Goal: Task Accomplishment & Management: Complete application form

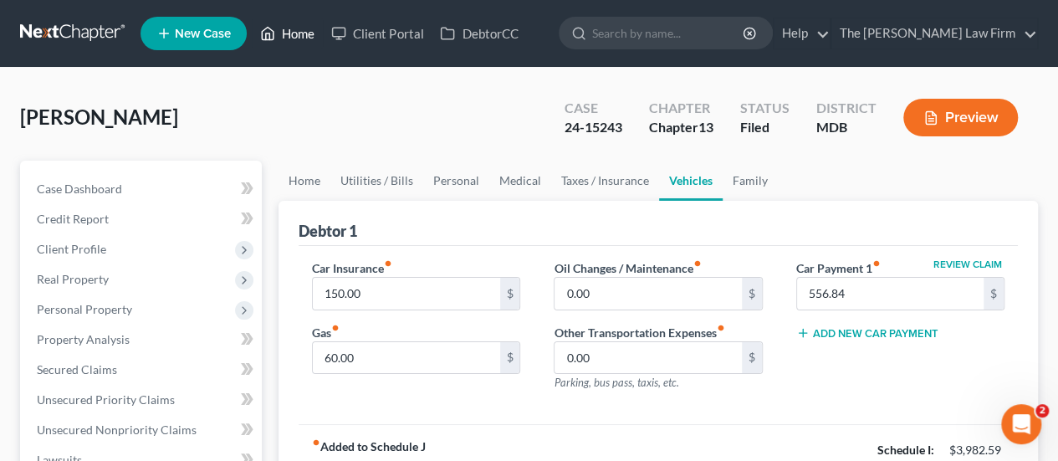
click at [305, 38] on link "Home" at bounding box center [287, 33] width 71 height 30
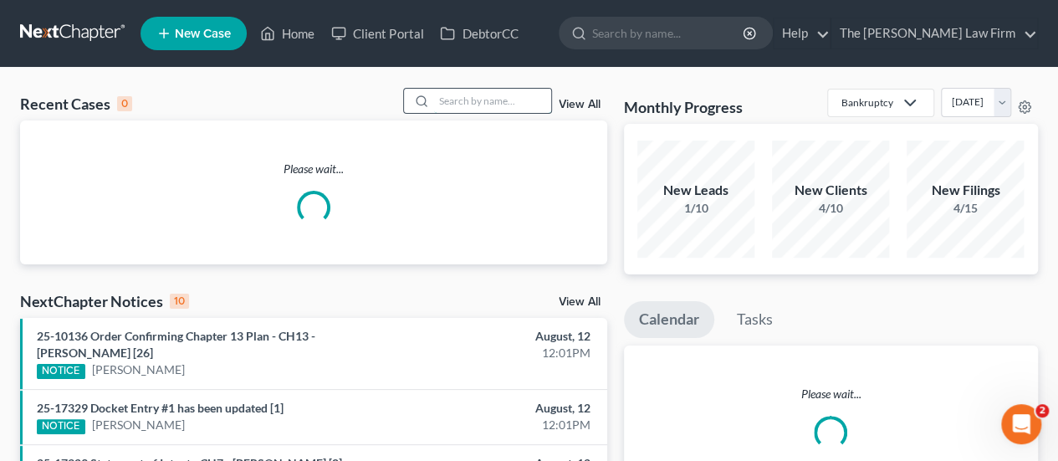
click at [490, 106] on input "search" at bounding box center [492, 101] width 117 height 24
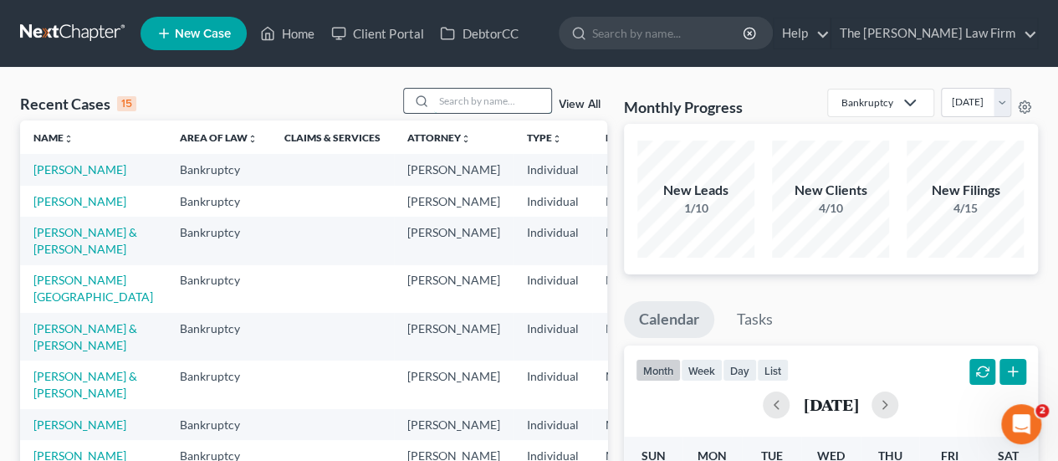
click at [472, 93] on input "search" at bounding box center [492, 101] width 117 height 24
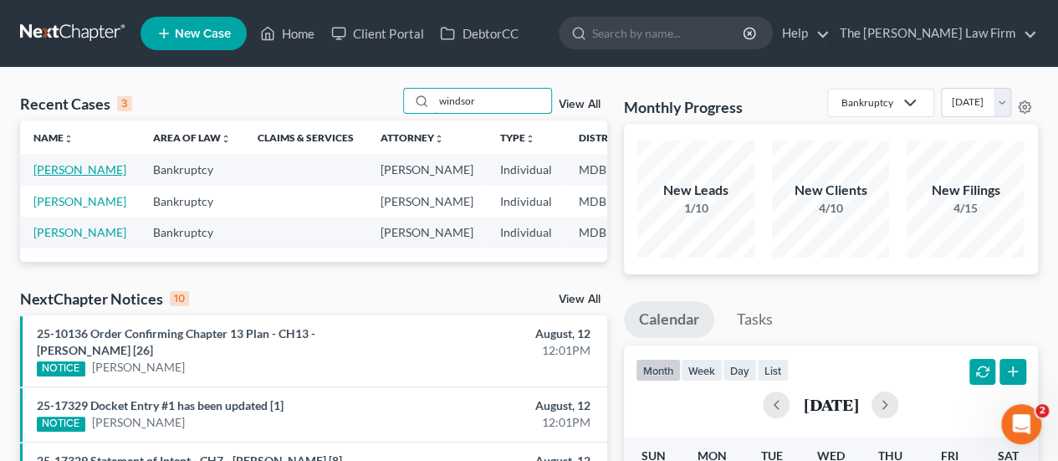
type input "windsor"
click at [66, 171] on link "[PERSON_NAME]" at bounding box center [79, 169] width 93 height 14
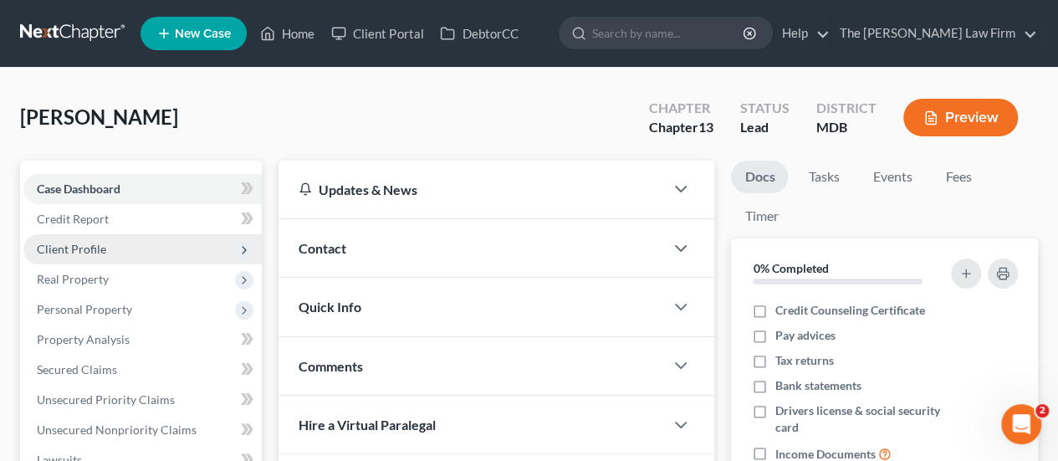
click at [90, 253] on span "Client Profile" at bounding box center [71, 249] width 69 height 14
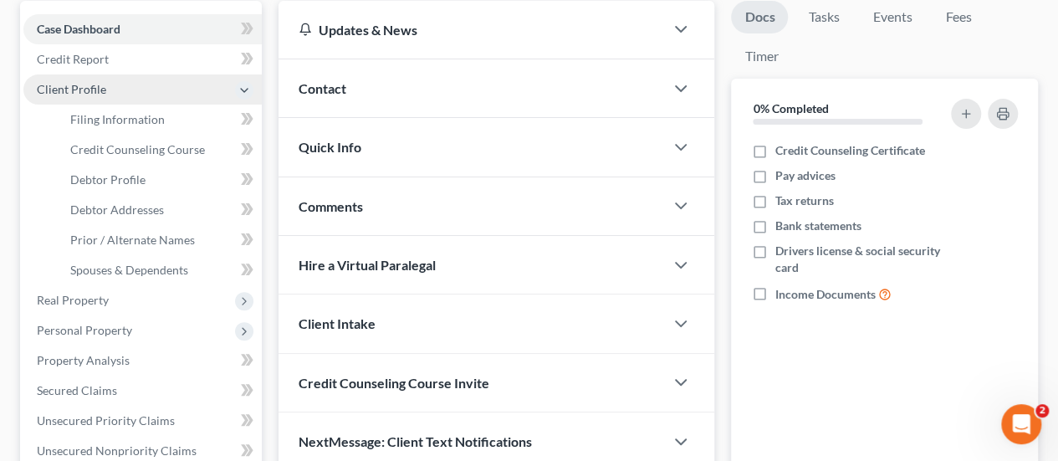
scroll to position [167, 0]
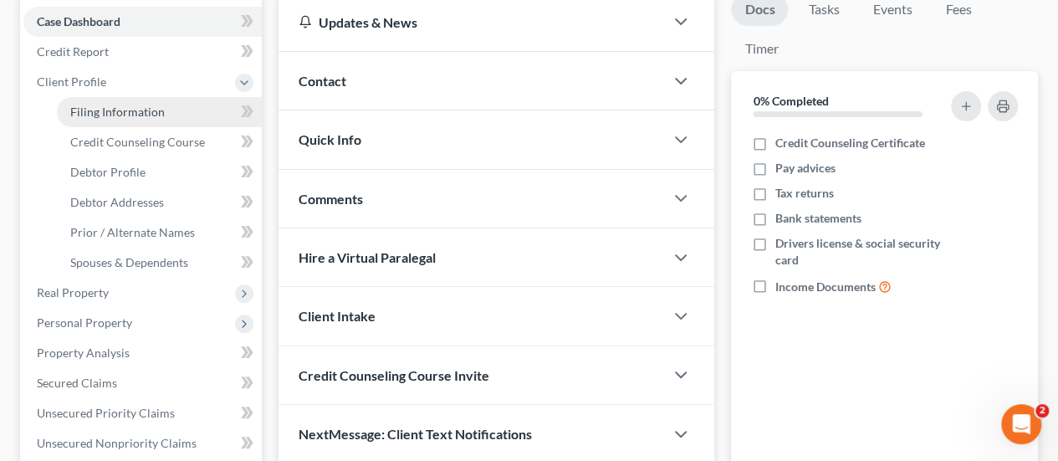
click at [144, 110] on span "Filing Information" at bounding box center [117, 112] width 95 height 14
select select "1"
select select "0"
select select "3"
select select "21"
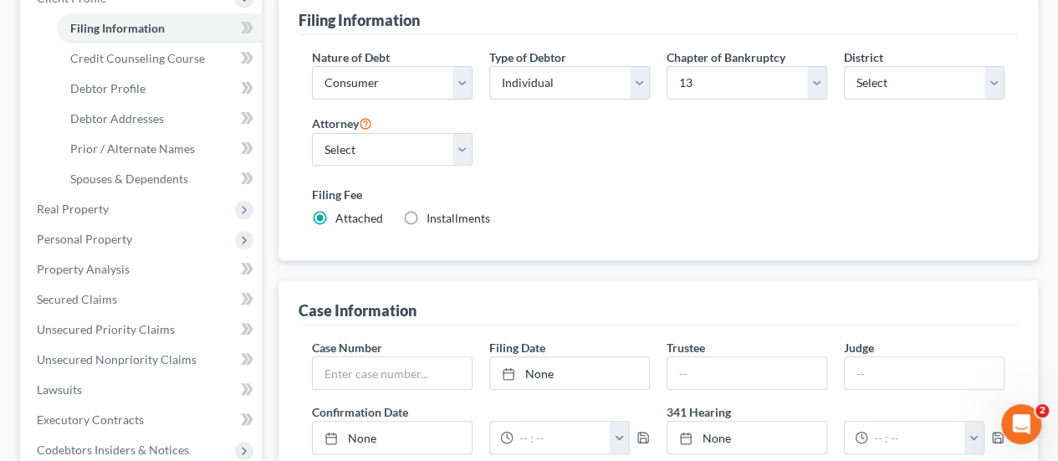
scroll to position [586, 0]
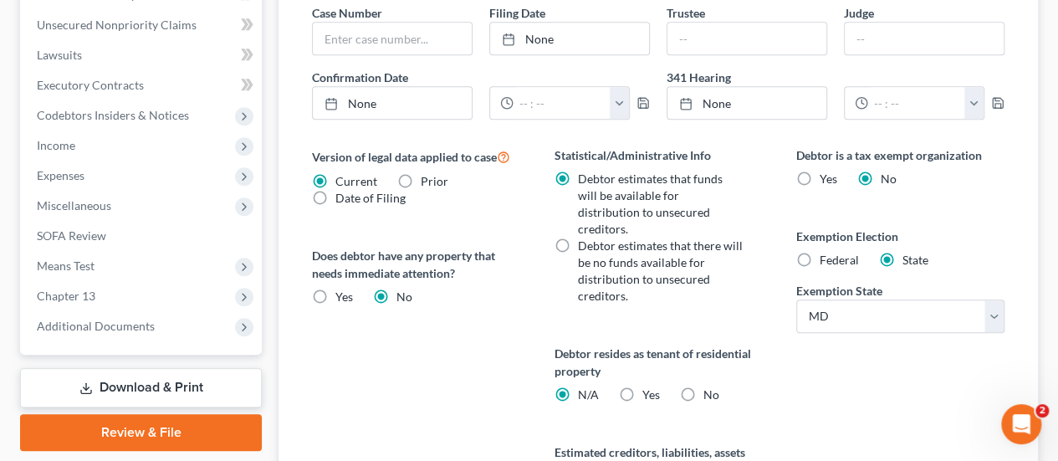
click at [703, 386] on label "No" at bounding box center [711, 394] width 16 height 17
click at [709, 386] on input "No" at bounding box center [714, 391] width 11 height 11
radio input "true"
radio input "false"
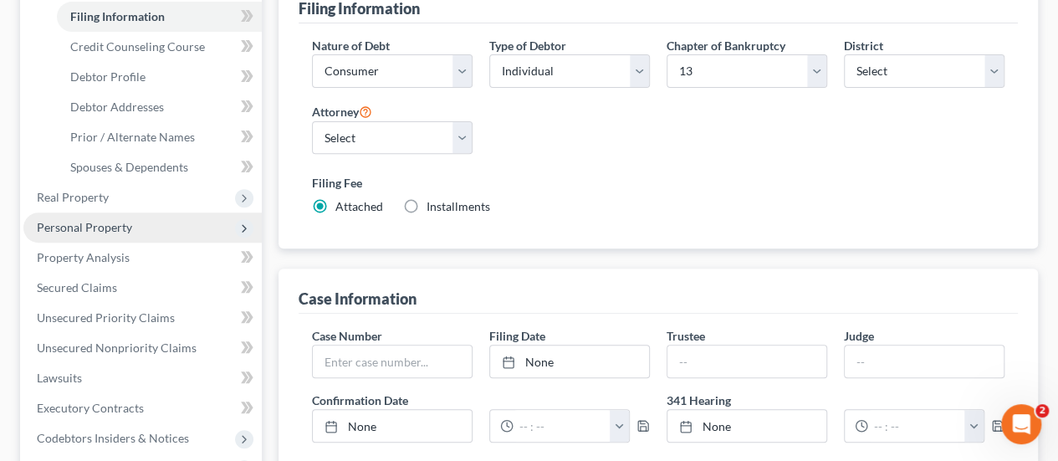
scroll to position [167, 0]
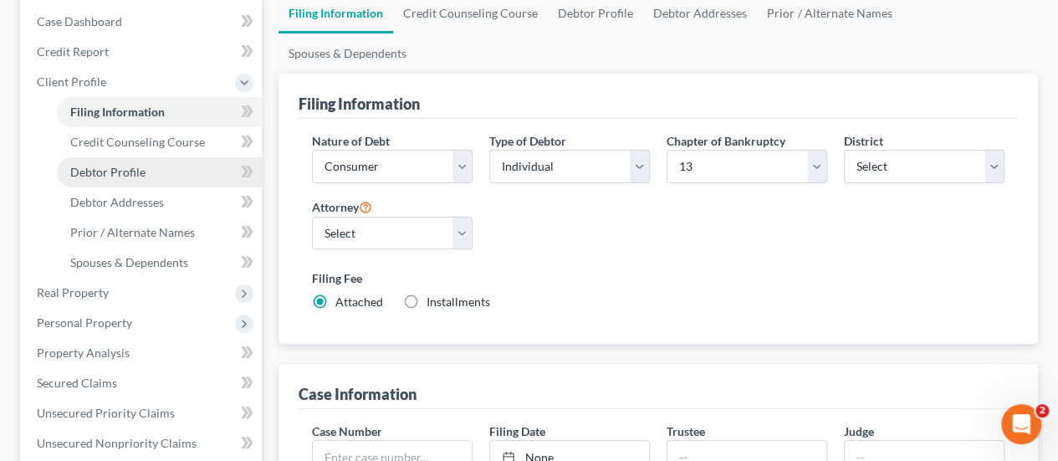
click at [131, 170] on span "Debtor Profile" at bounding box center [107, 172] width 75 height 14
select select "3"
select select "1"
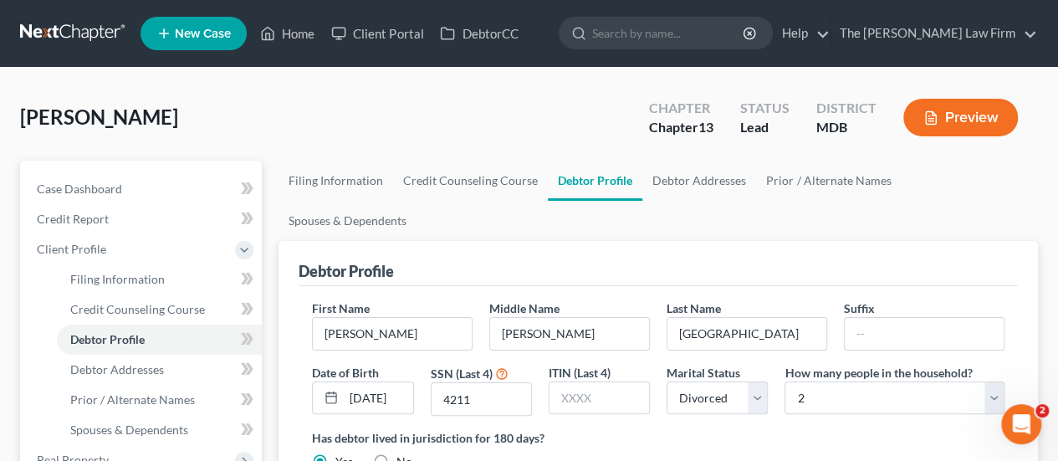
scroll to position [84, 0]
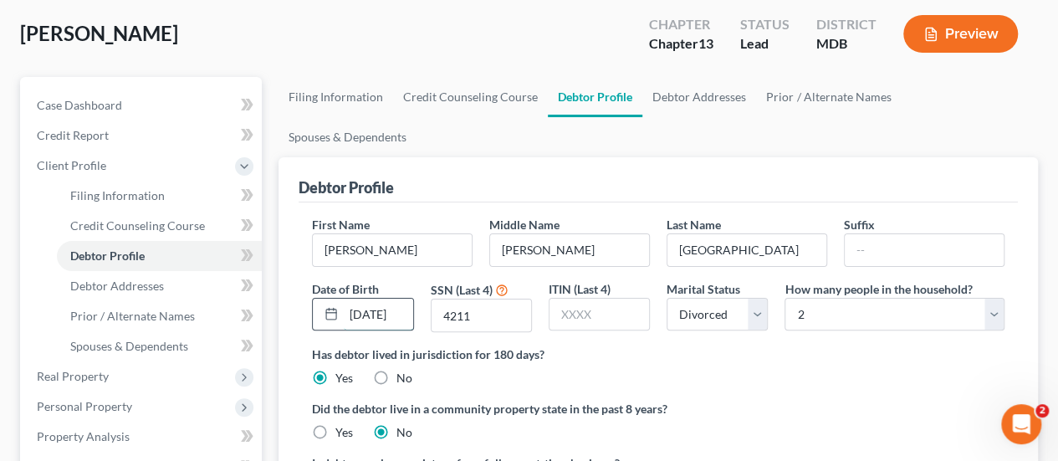
click at [389, 299] on input "[DATE]" at bounding box center [378, 315] width 69 height 32
click at [144, 287] on span "Debtor Addresses" at bounding box center [117, 286] width 94 height 14
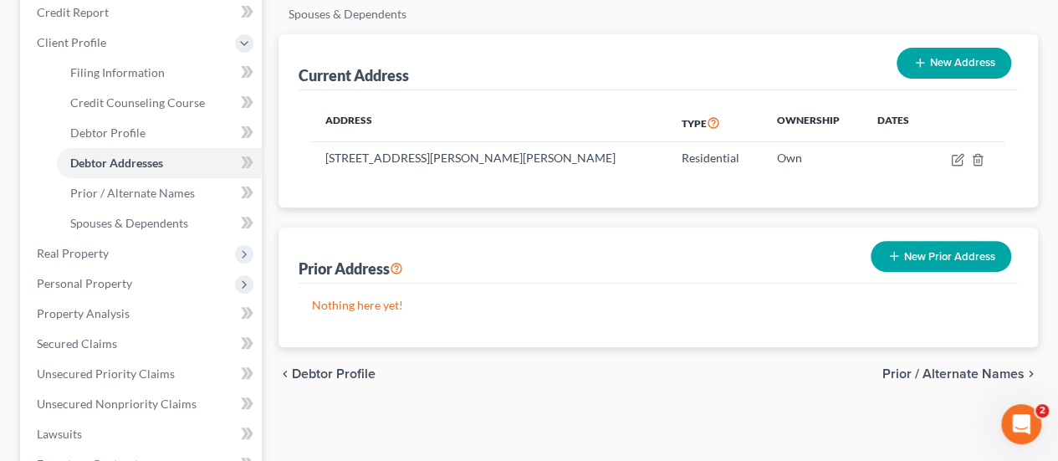
scroll to position [251, 0]
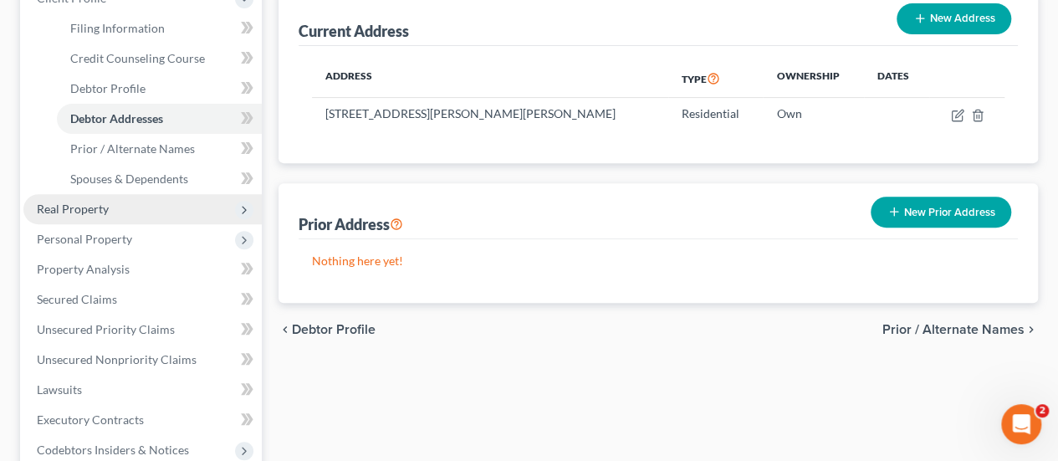
click at [95, 207] on span "Real Property" at bounding box center [73, 209] width 72 height 14
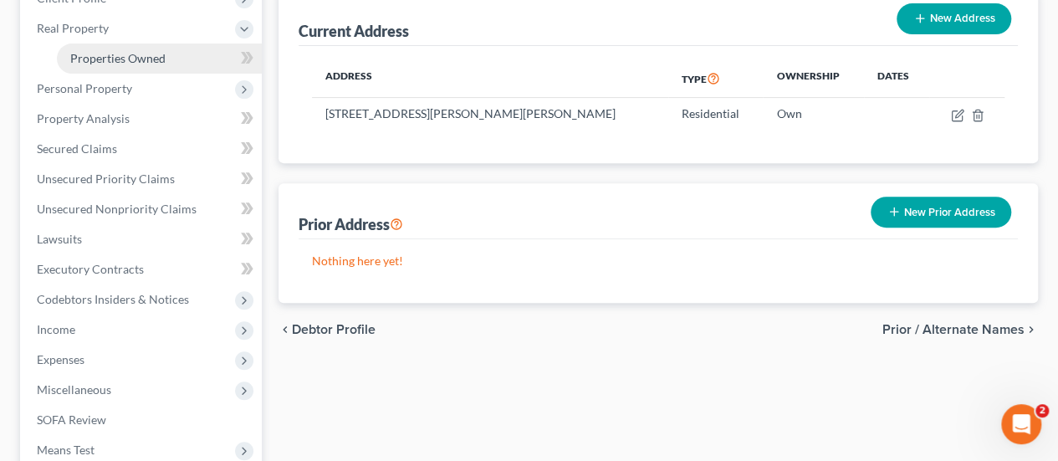
click at [104, 63] on span "Properties Owned" at bounding box center [117, 58] width 95 height 14
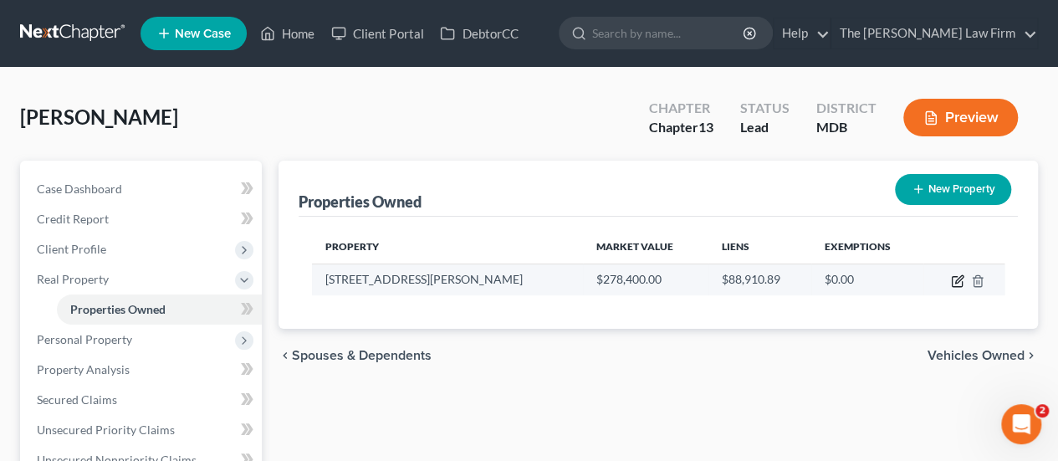
click at [957, 280] on icon "button" at bounding box center [957, 280] width 13 height 13
select select "21"
select select "0"
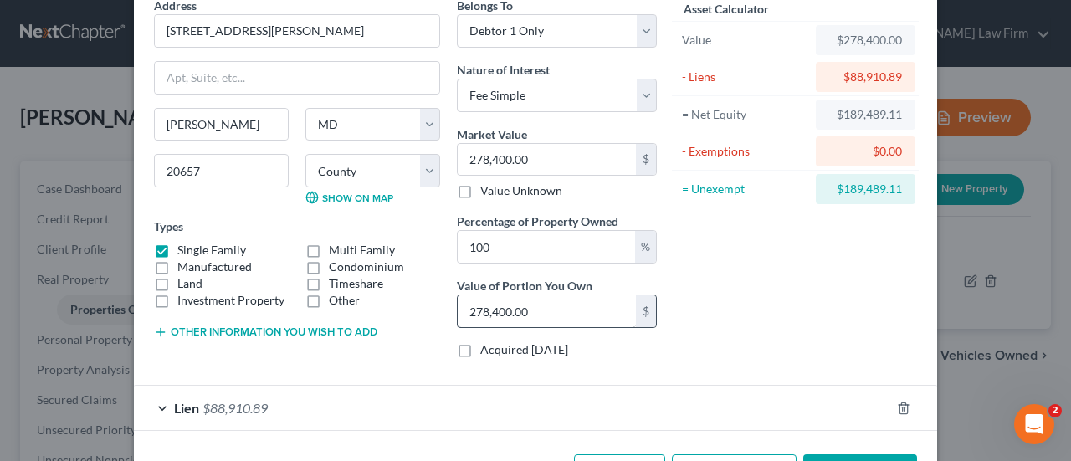
scroll to position [138, 0]
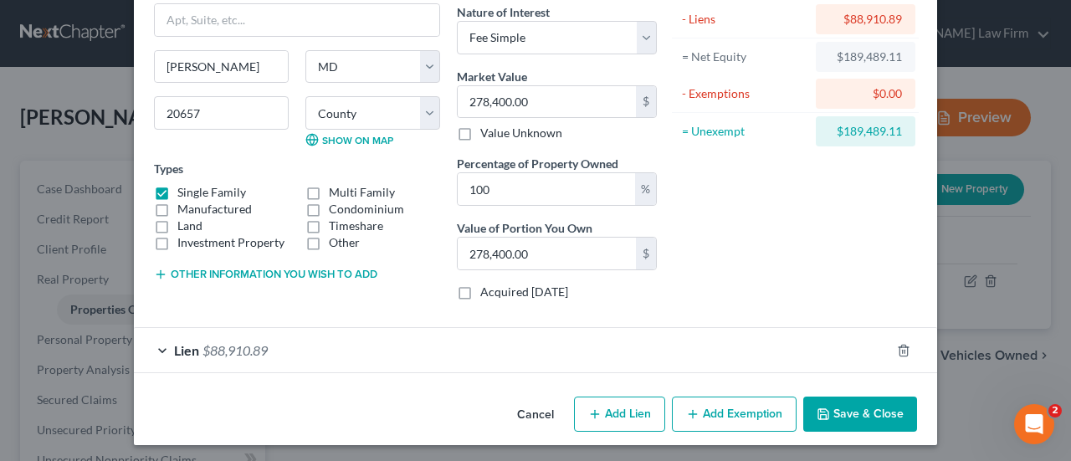
click at [256, 342] on span "$88,910.89" at bounding box center [234, 350] width 65 height 16
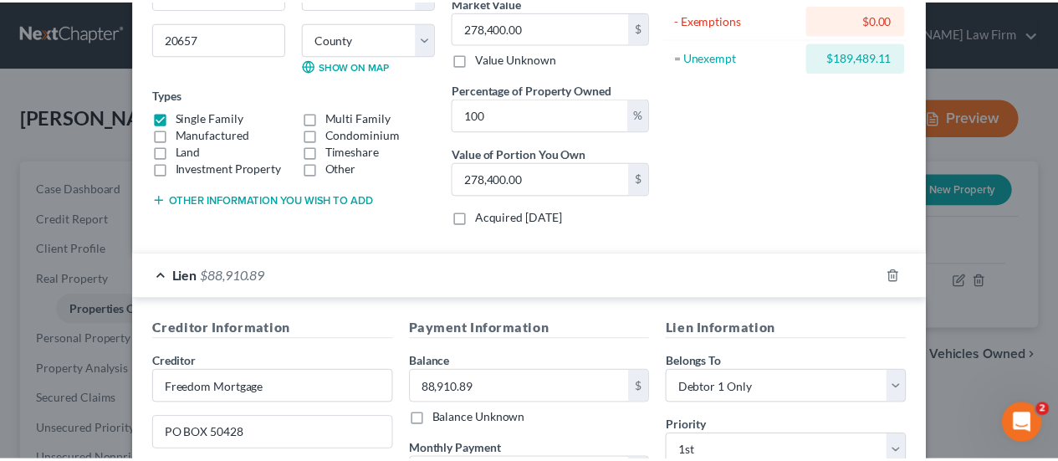
scroll to position [0, 0]
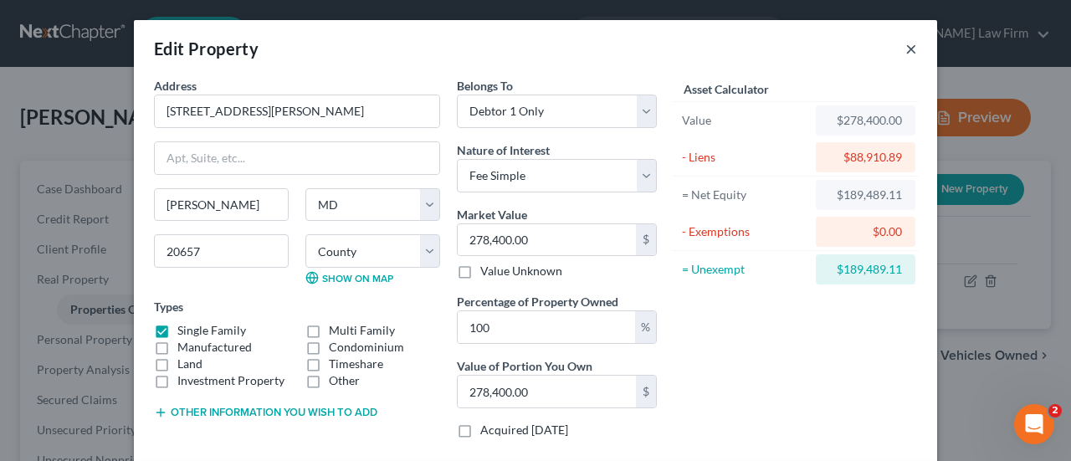
click at [905, 54] on button "×" at bounding box center [911, 48] width 12 height 20
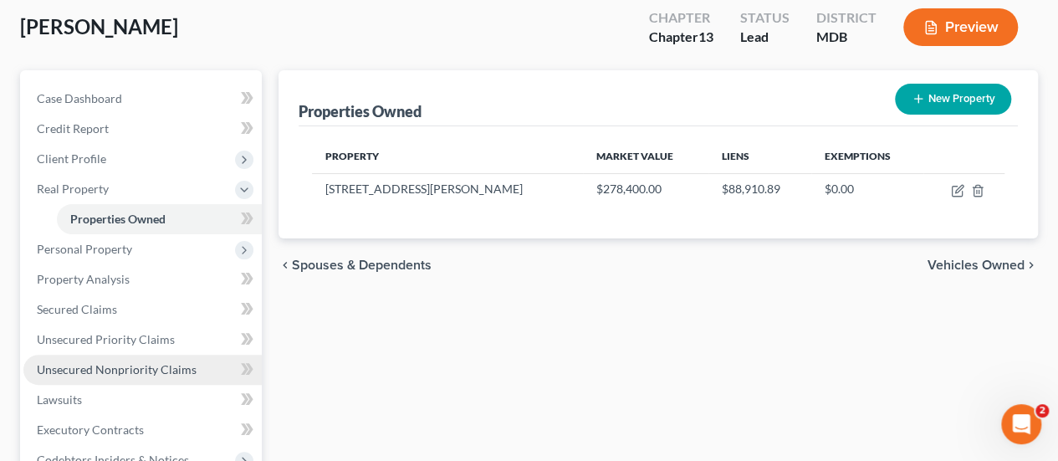
scroll to position [167, 0]
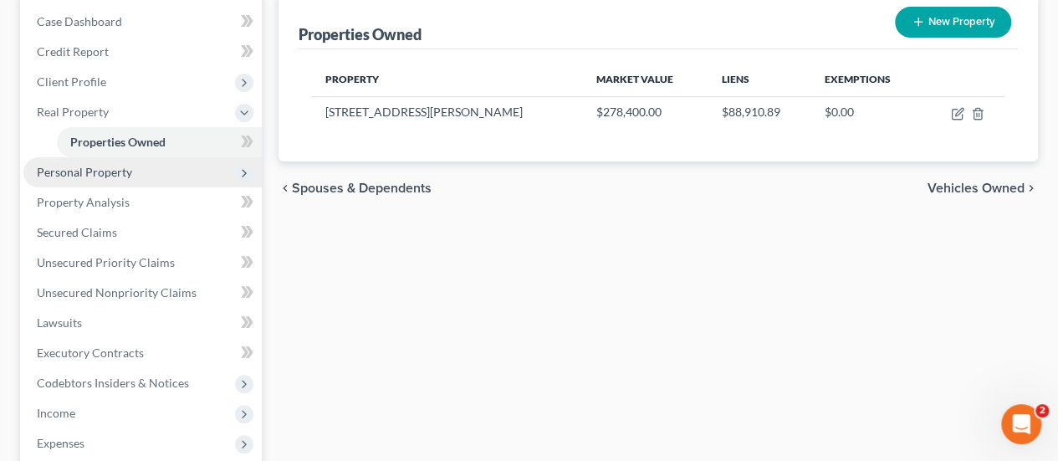
click at [105, 172] on span "Personal Property" at bounding box center [84, 172] width 95 height 14
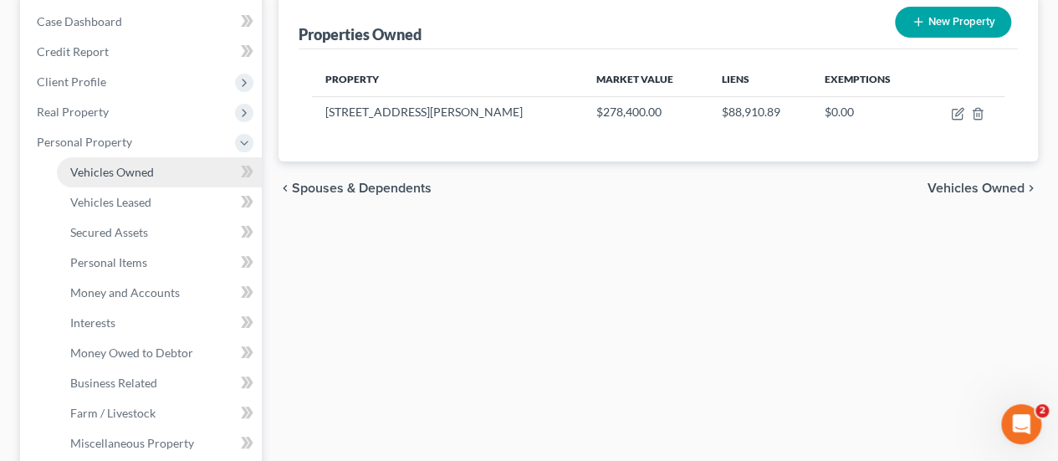
click at [125, 171] on span "Vehicles Owned" at bounding box center [112, 172] width 84 height 14
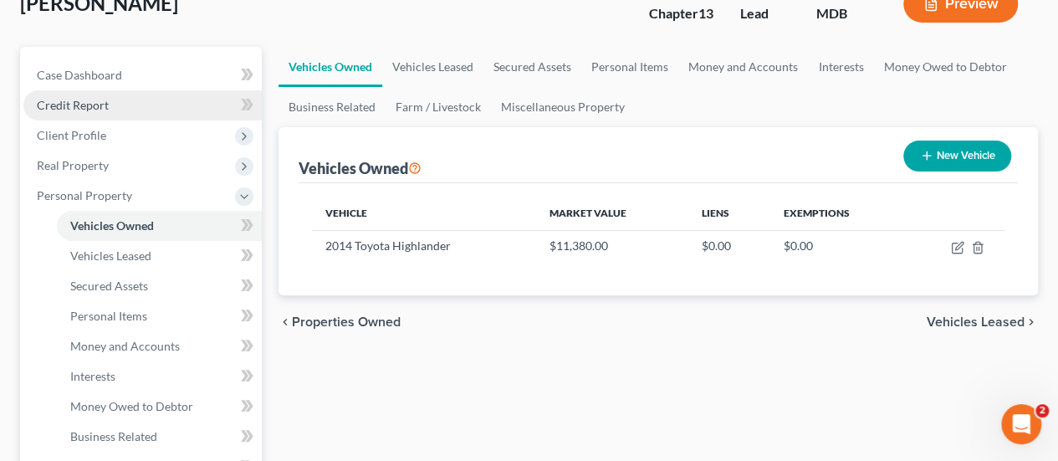
scroll to position [251, 0]
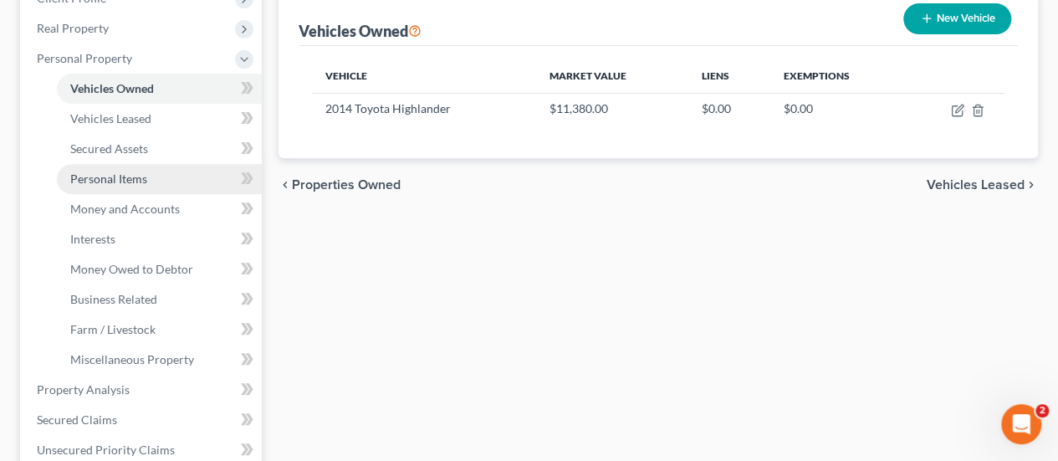
click at [130, 182] on span "Personal Items" at bounding box center [108, 178] width 77 height 14
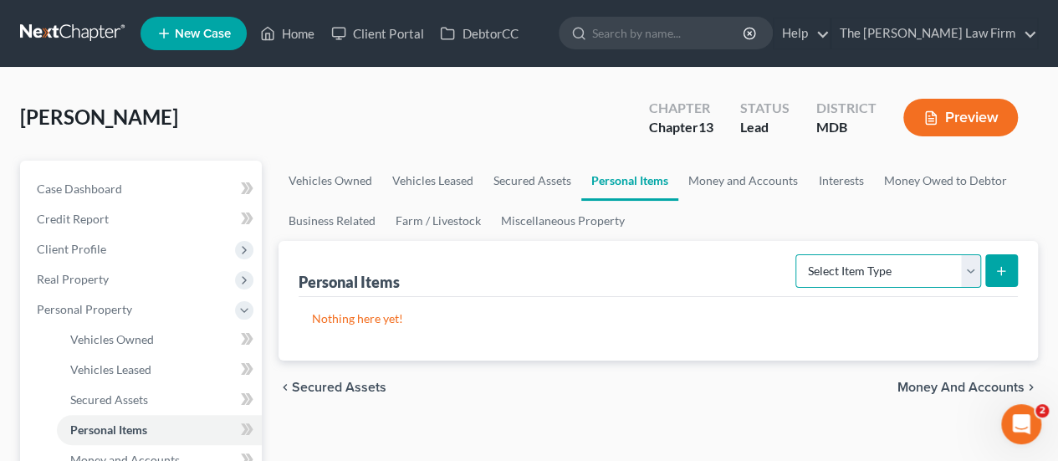
click at [883, 274] on select "Select Item Type Clothing Collectibles Of Value Electronics Firearms Household …" at bounding box center [889, 270] width 186 height 33
select select "clothing"
click at [798, 254] on select "Select Item Type Clothing Collectibles Of Value Electronics Firearms Household …" at bounding box center [889, 270] width 186 height 33
click at [996, 274] on icon "submit" at bounding box center [1001, 270] width 13 height 13
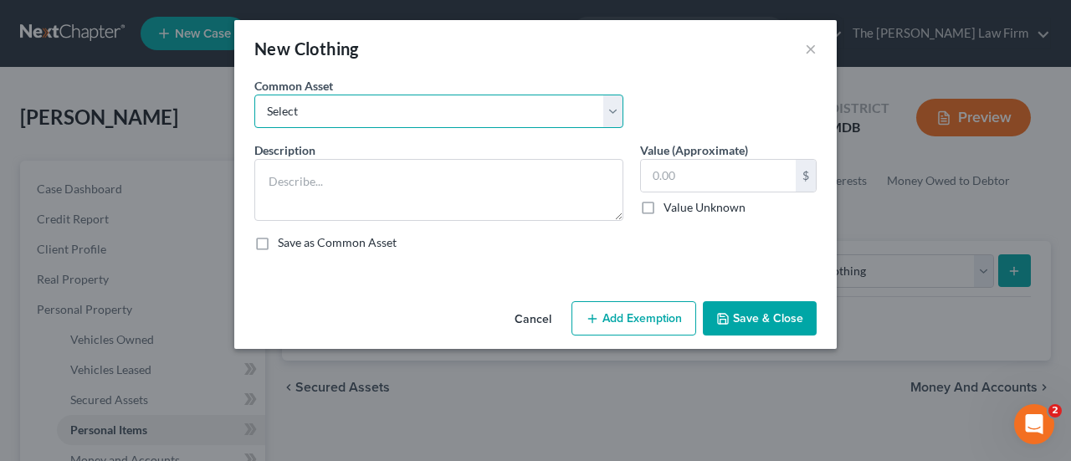
click at [458, 120] on select "Select Pants/Shorts, Skirts/Dresses, Shirts/Blouses, Suits, Coats/Jackets, Shoe…" at bounding box center [438, 111] width 369 height 33
select select "2"
click at [254, 95] on select "Select Pants/Shorts, Skirts/Dresses, Shirts/Blouses, Suits, Coats/Jackets, Shoe…" at bounding box center [438, 111] width 369 height 33
type textarea "Pants/Shorts, Skirts/Dresses, Shirts/Blouses, Suits, Coats/Jackets, Shoes/Boots"
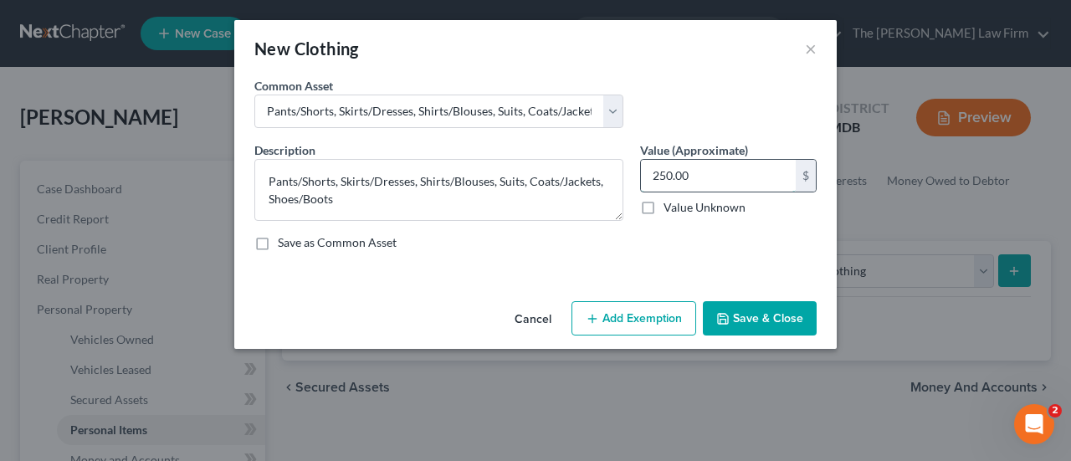
click at [724, 178] on input "250.00" at bounding box center [718, 176] width 155 height 32
type input "900"
click at [625, 315] on button "Add Exemption" at bounding box center [633, 318] width 125 height 35
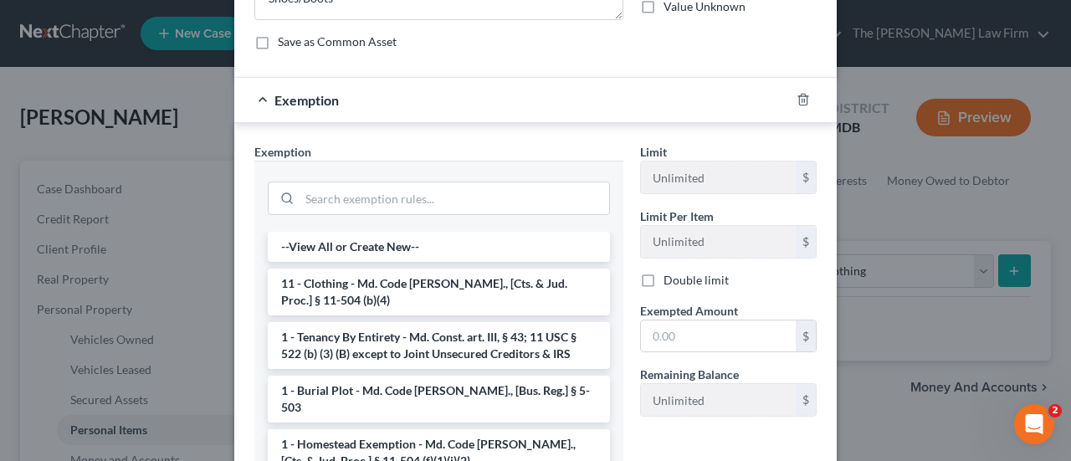
scroll to position [251, 0]
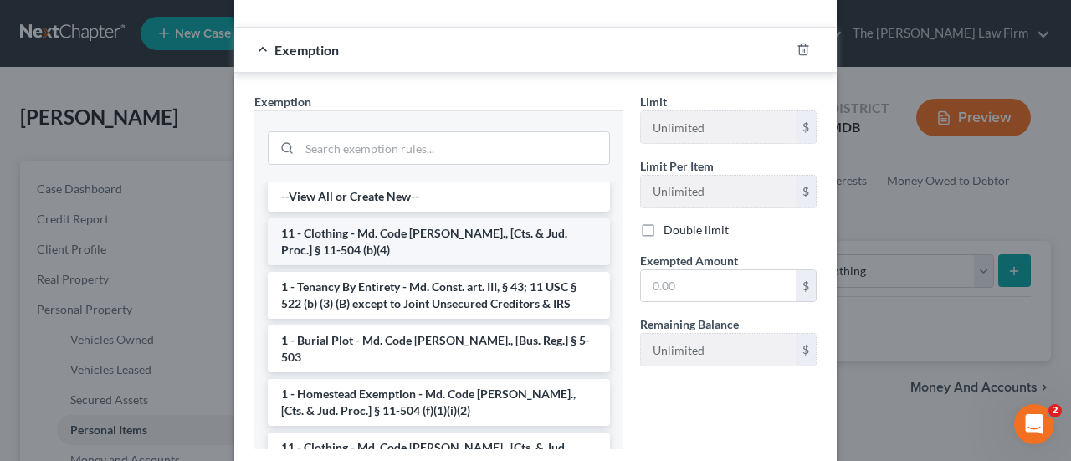
click at [378, 244] on li "11 - Clothing - Md. Code [PERSON_NAME]., [Cts. & Jud. Proc.] § 11-504 (b)(4)" at bounding box center [439, 241] width 342 height 47
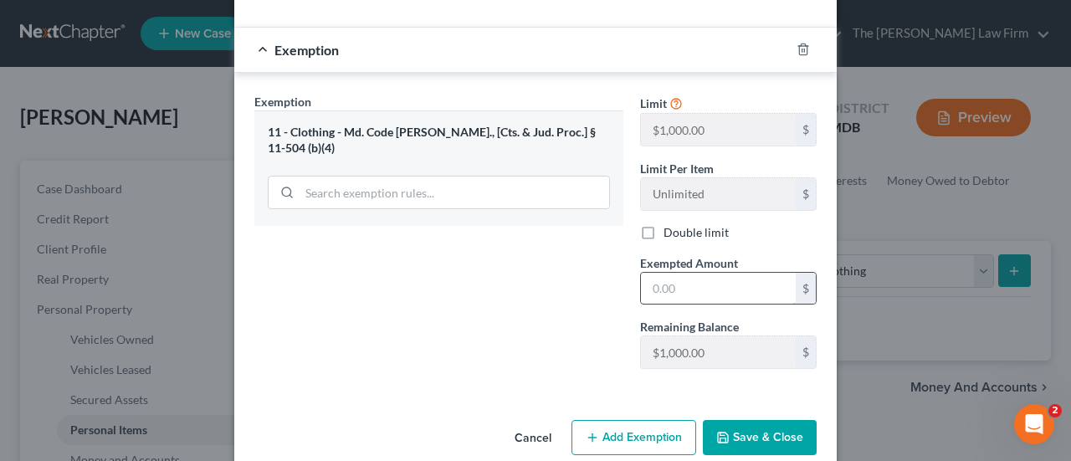
click at [708, 282] on input "text" at bounding box center [718, 289] width 155 height 32
type input "900"
click at [733, 432] on button "Save & Close" at bounding box center [760, 437] width 114 height 35
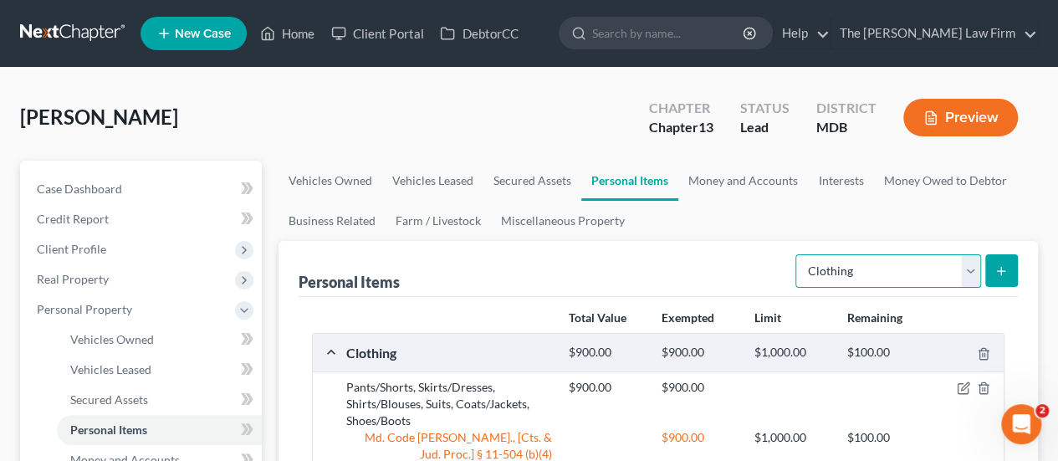
click at [972, 273] on select "Select Item Type Clothing Collectibles Of Value Electronics Firearms Household …" at bounding box center [889, 270] width 186 height 33
select select "electronics"
click at [798, 254] on select "Select Item Type Clothing Collectibles Of Value Electronics Firearms Household …" at bounding box center [889, 270] width 186 height 33
click at [1001, 272] on line "submit" at bounding box center [1001, 271] width 0 height 8
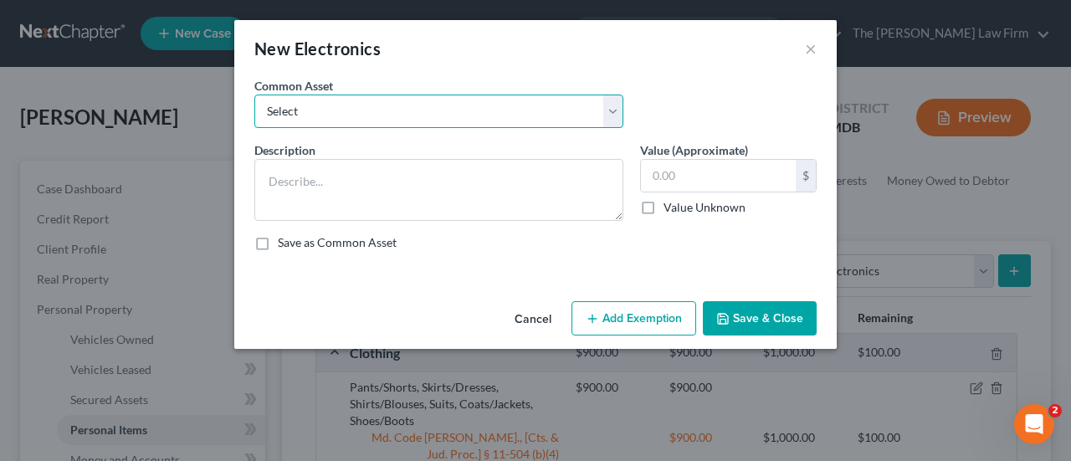
click at [443, 118] on select "Select TVs, DVR, DVDs, Computer, Tablets, Cell Phones TVs, DVR, DVDs, Computer,…" at bounding box center [438, 111] width 369 height 33
select select "10"
click at [254, 95] on select "Select TVs, DVR, DVDs, Computer, Tablets, Cell Phones TVs, DVR, DVDs, Computer,…" at bounding box center [438, 111] width 369 height 33
type textarea "Computers/Tablets/Cell Phones/TVs"
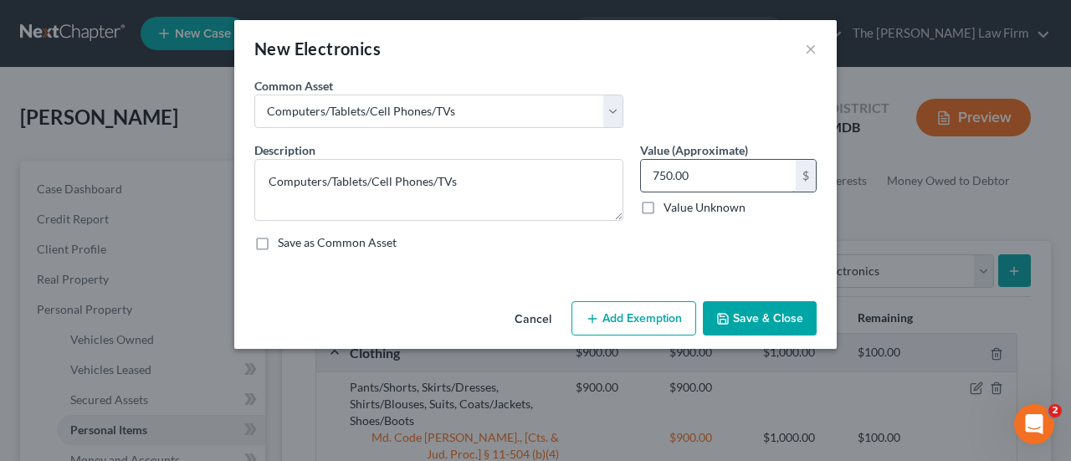
click at [721, 168] on input "750.00" at bounding box center [718, 176] width 155 height 32
type input "780"
click at [654, 322] on button "Add Exemption" at bounding box center [633, 318] width 125 height 35
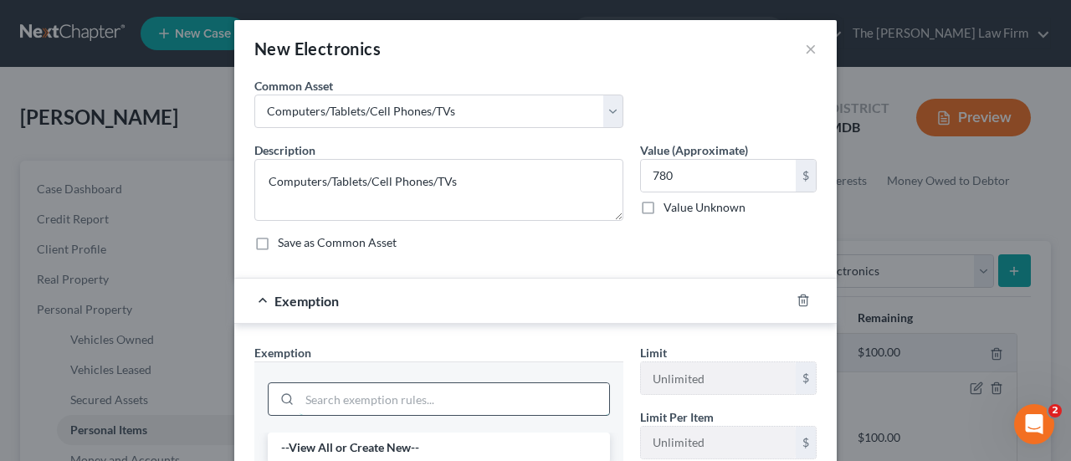
click at [373, 392] on input "search" at bounding box center [454, 399] width 310 height 32
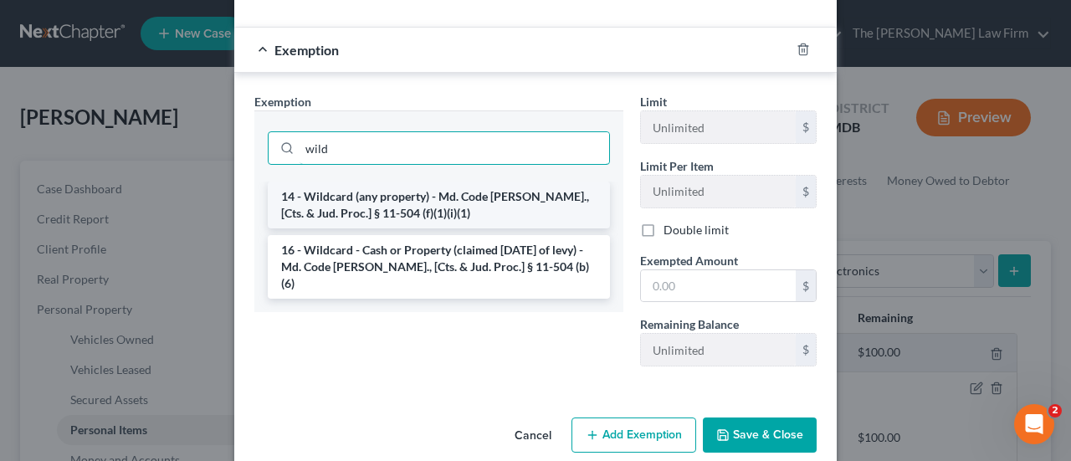
type input "wild"
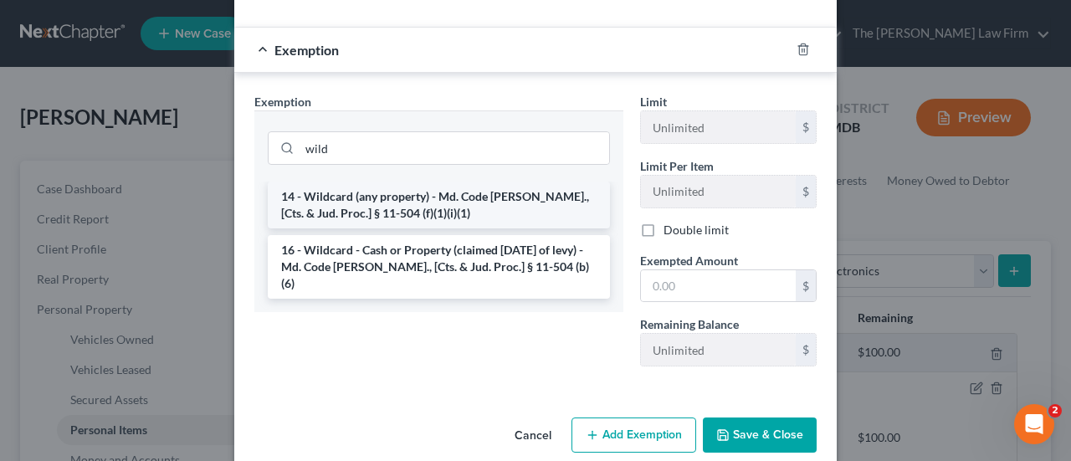
click at [383, 214] on li "14 - Wildcard (any property) - Md. Code [PERSON_NAME]., [Cts. & Jud. Proc.] § 1…" at bounding box center [439, 205] width 342 height 47
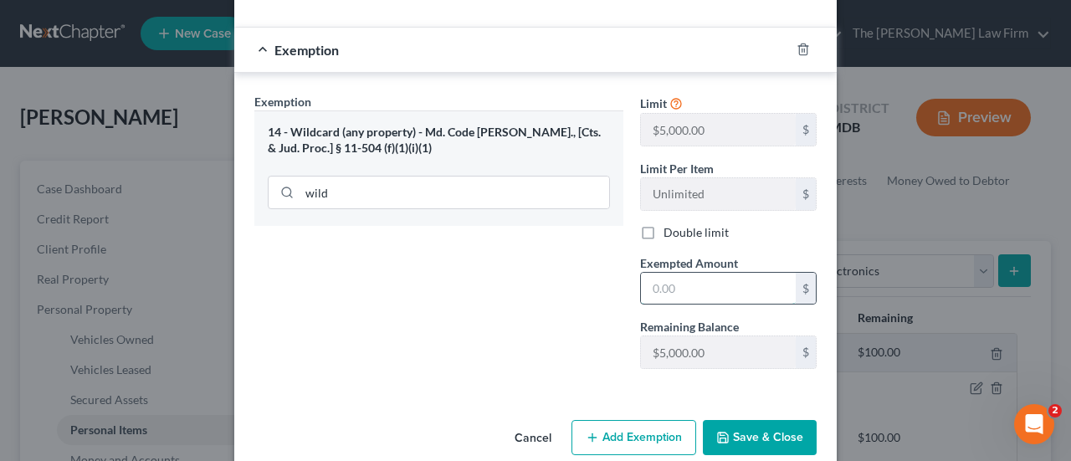
click at [669, 299] on input "text" at bounding box center [718, 289] width 155 height 32
type input "780"
click at [771, 434] on button "Save & Close" at bounding box center [760, 437] width 114 height 35
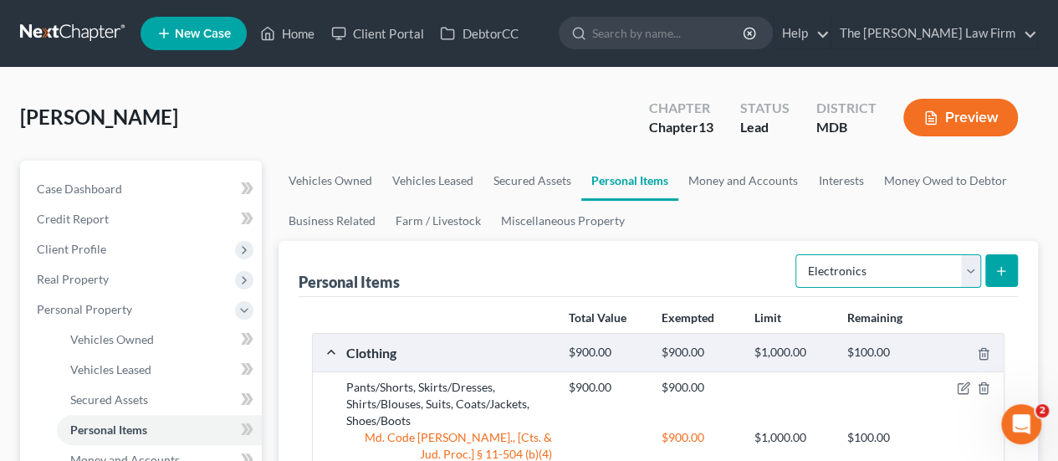
click at [973, 279] on select "Select Item Type Clothing Collectibles Of Value Electronics Firearms Household …" at bounding box center [889, 270] width 186 height 33
select select "household_goods"
click at [798, 254] on select "Select Item Type Clothing Collectibles Of Value Electronics Firearms Household …" at bounding box center [889, 270] width 186 height 33
click at [1007, 277] on button "submit" at bounding box center [1001, 270] width 33 height 33
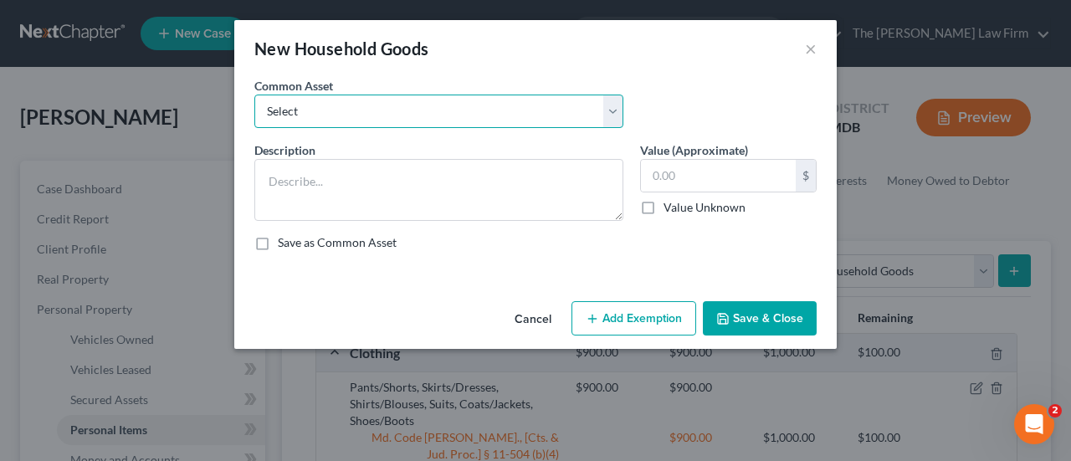
click at [442, 115] on select "Select Beds, Sofas, Tables, Chairs, Desk Pots, Pans, Dishes, Flatware, Glasswar…" at bounding box center [438, 111] width 369 height 33
select select "14"
click at [254, 95] on select "Select Beds, Sofas, Tables, Chairs, Desk Pots, Pans, Dishes, Flatware, Glasswar…" at bounding box center [438, 111] width 369 height 33
type textarea "Beds, Dressers, Sofas, Tables, Chairs, Desk, Rugs, Curtains, Lamps"
type input "1,100.00"
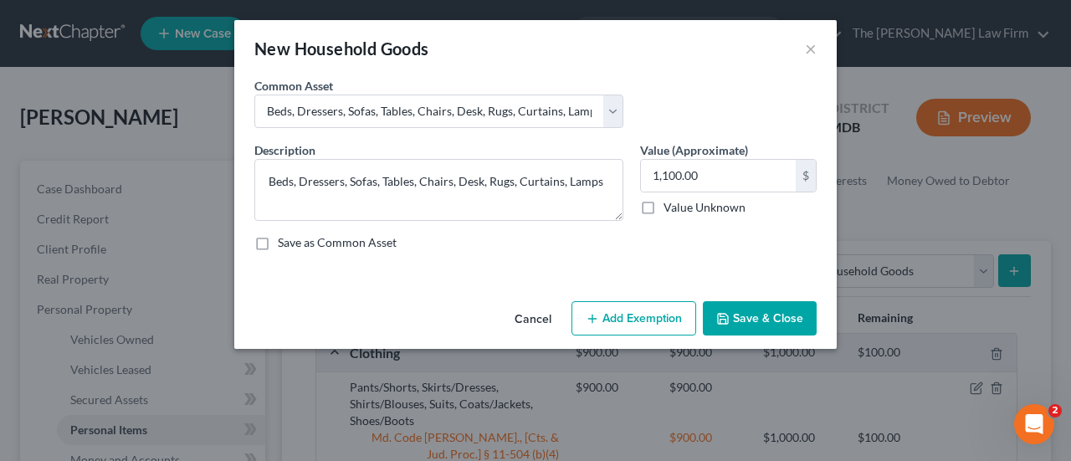
click at [659, 320] on button "Add Exemption" at bounding box center [633, 318] width 125 height 35
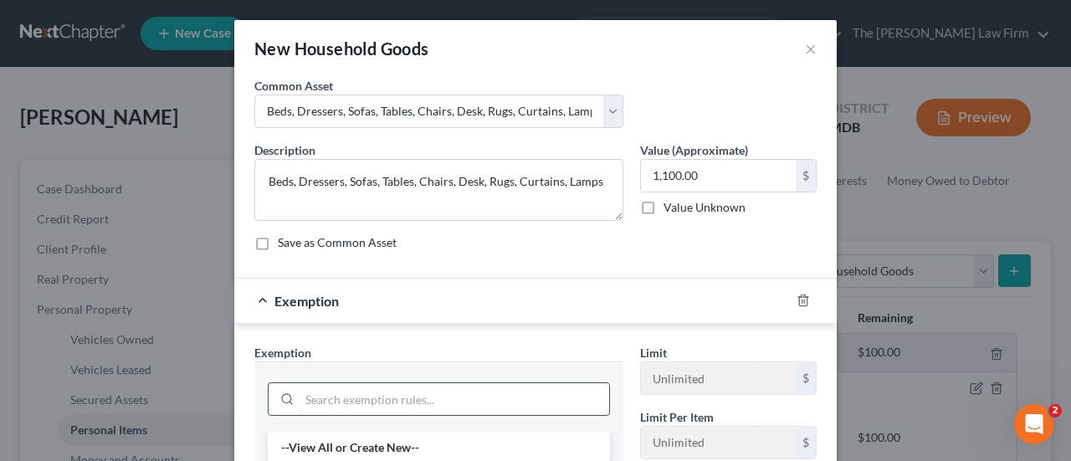
click at [390, 394] on input "search" at bounding box center [454, 399] width 310 height 32
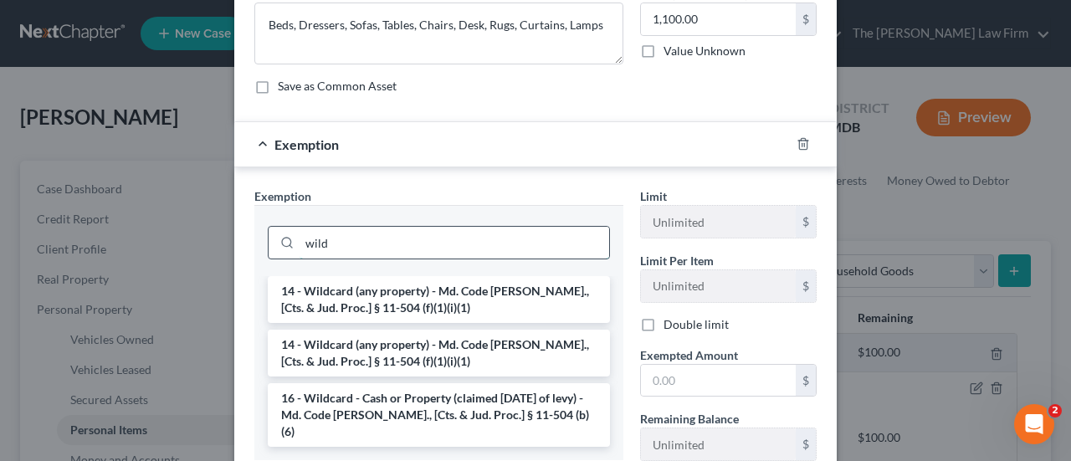
scroll to position [167, 0]
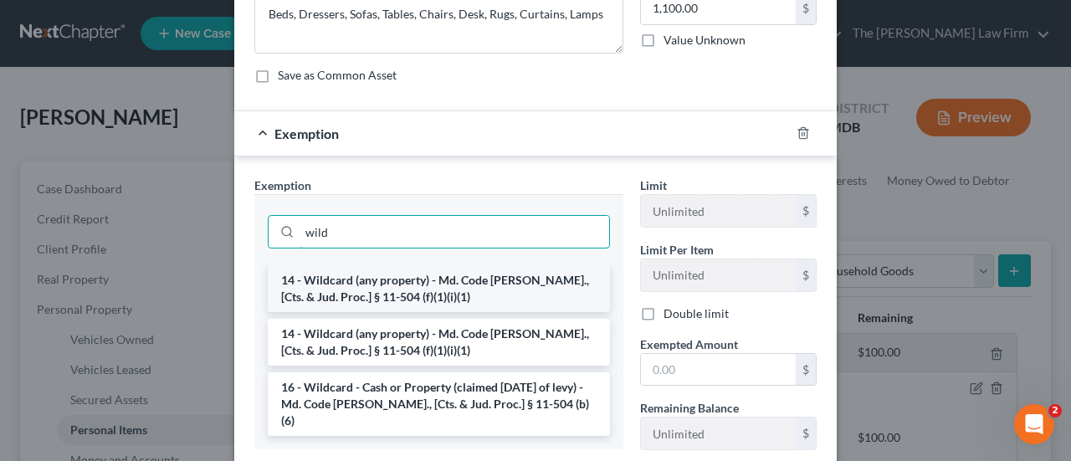
type input "wild"
click at [403, 286] on li "14 - Wildcard (any property) - Md. Code [PERSON_NAME]., [Cts. & Jud. Proc.] § 1…" at bounding box center [439, 288] width 342 height 47
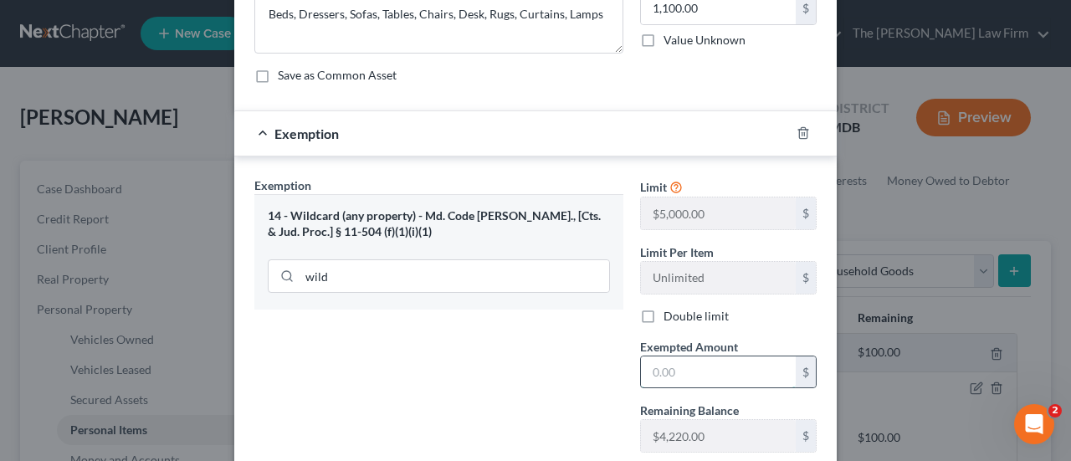
click at [680, 372] on input "text" at bounding box center [718, 372] width 155 height 32
type input "1,100"
click at [624, 354] on div "Exemption Set must be selected for CA. Exemption * 14 - Wildcard (any property)…" at bounding box center [439, 321] width 386 height 289
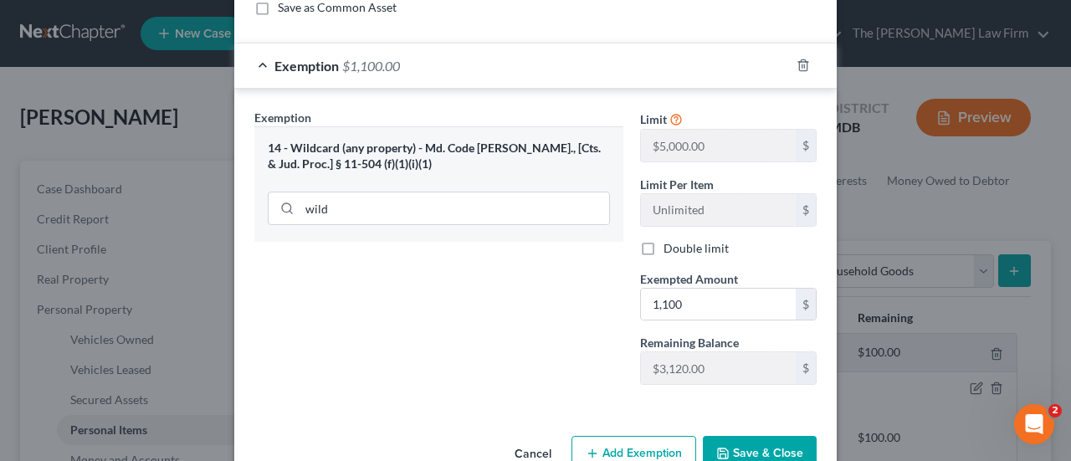
scroll to position [274, 0]
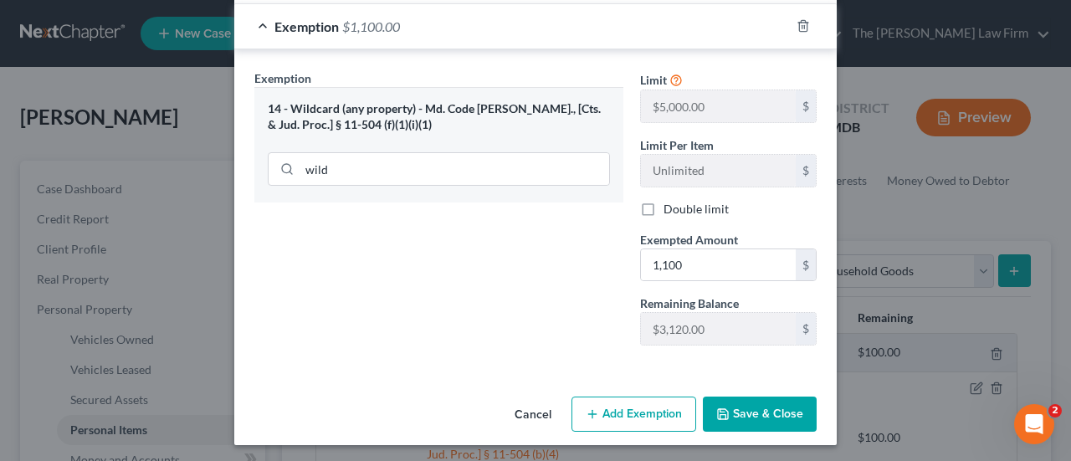
click at [755, 415] on button "Save & Close" at bounding box center [760, 414] width 114 height 35
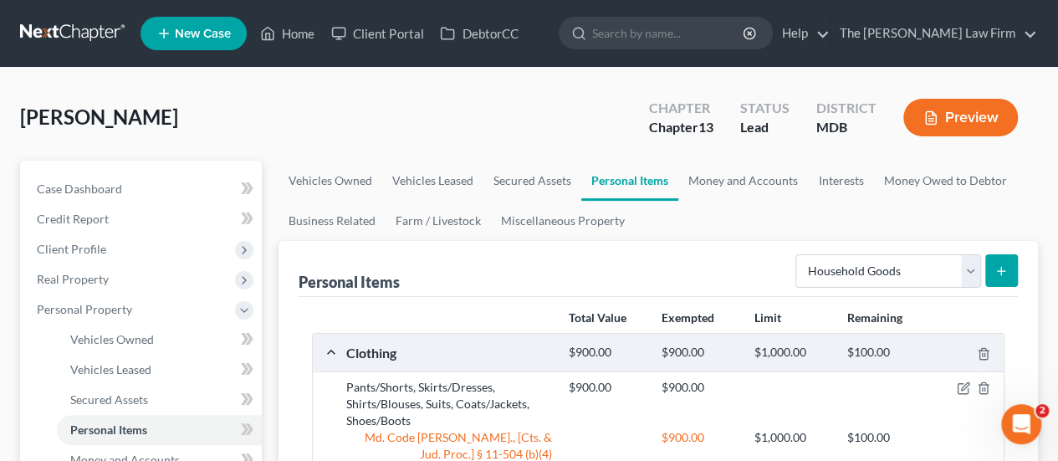
click at [1001, 275] on icon "submit" at bounding box center [1001, 270] width 13 height 13
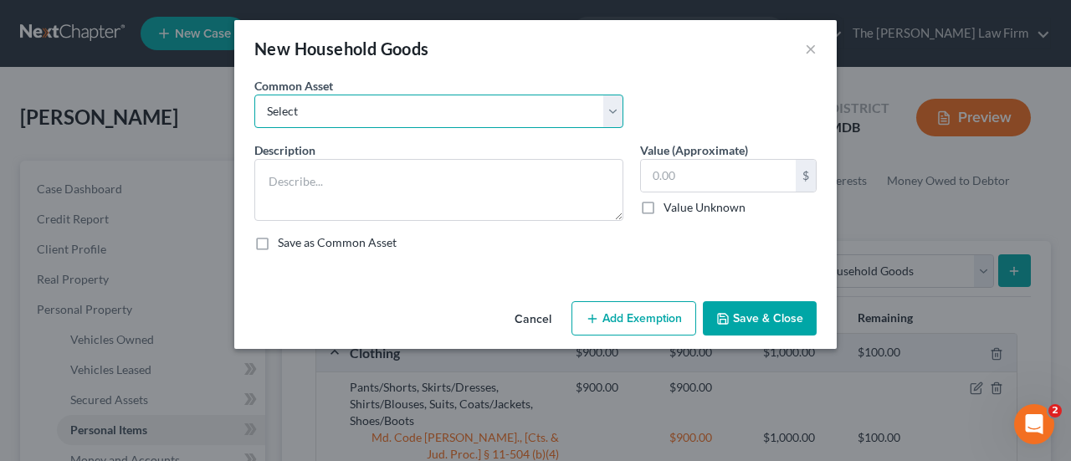
click at [417, 117] on select "Select Beds, Sofas, Tables, Chairs, Desk Pots, Pans, Dishes, Flatware, Glasswar…" at bounding box center [438, 111] width 369 height 33
select select "1"
click at [254, 95] on select "Select Beds, Sofas, Tables, Chairs, Desk Pots, Pans, Dishes, Flatware, Glasswar…" at bounding box center [438, 111] width 369 height 33
type textarea "Pots, Pans, Dishes, Flatware, Glassware"
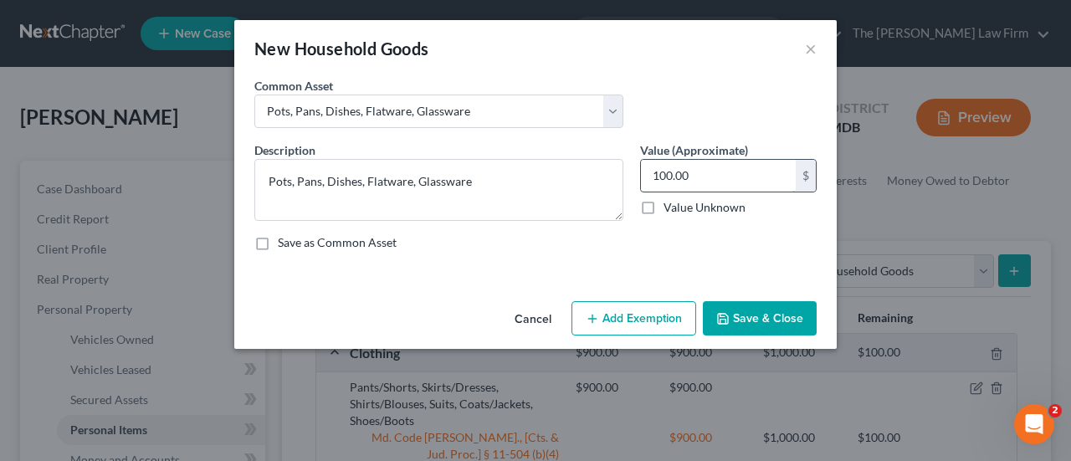
click at [734, 177] on input "100.00" at bounding box center [718, 176] width 155 height 32
type input "230"
click at [599, 315] on icon "button" at bounding box center [592, 318] width 13 height 13
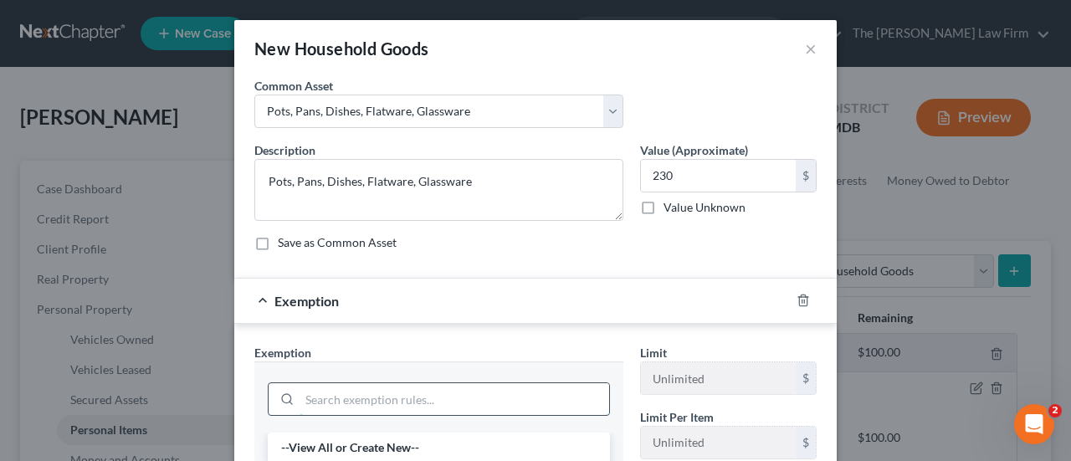
click at [402, 401] on input "search" at bounding box center [454, 399] width 310 height 32
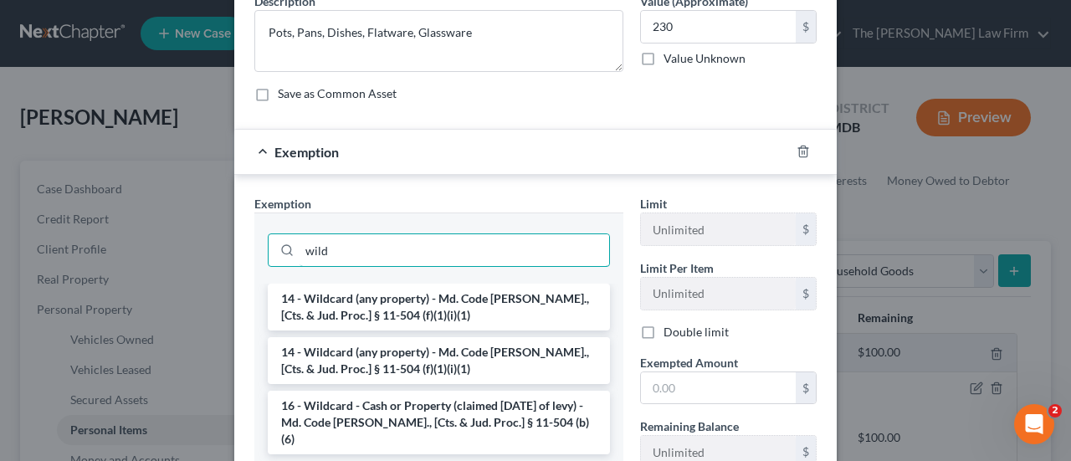
scroll to position [251, 0]
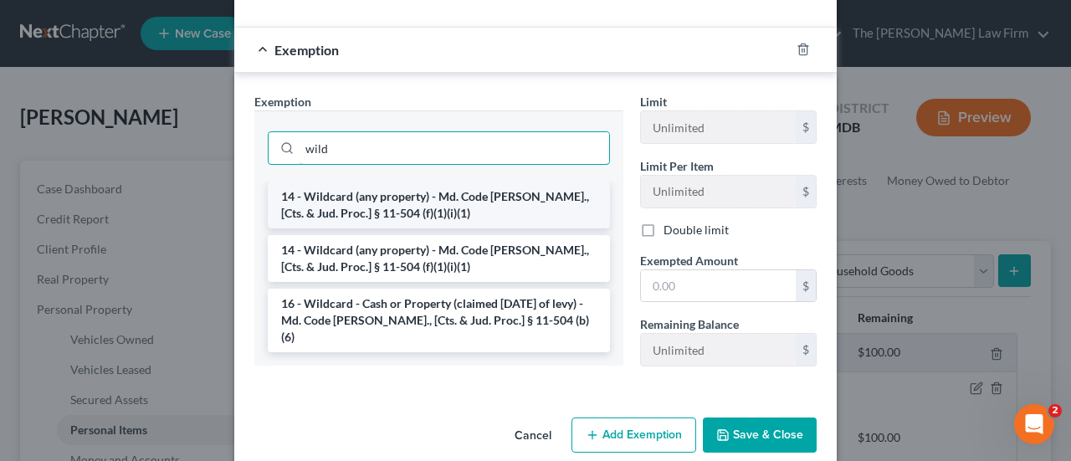
type input "wild"
click at [435, 217] on li "14 - Wildcard (any property) - Md. Code [PERSON_NAME]., [Cts. & Jud. Proc.] § 1…" at bounding box center [439, 205] width 342 height 47
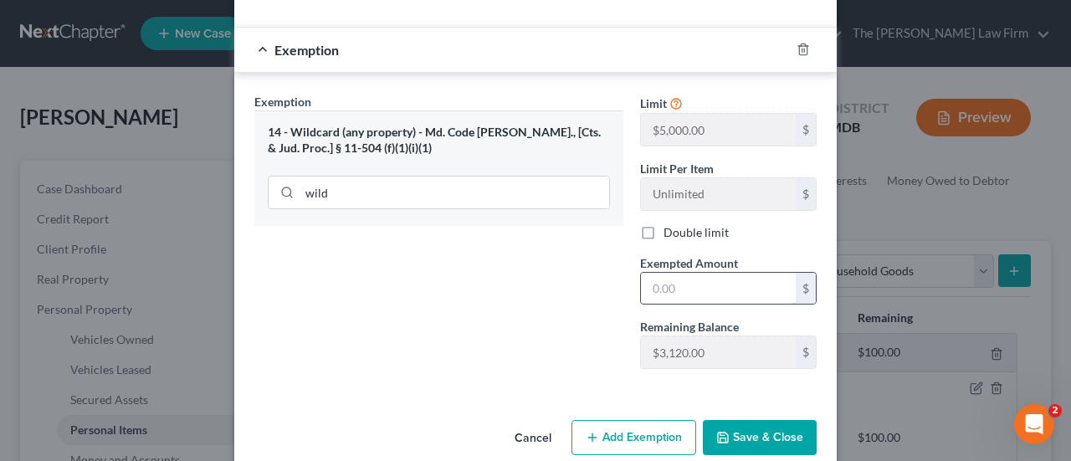
click at [703, 288] on input "text" at bounding box center [718, 289] width 155 height 32
type input "230"
click at [729, 420] on button "Save & Close" at bounding box center [760, 437] width 114 height 35
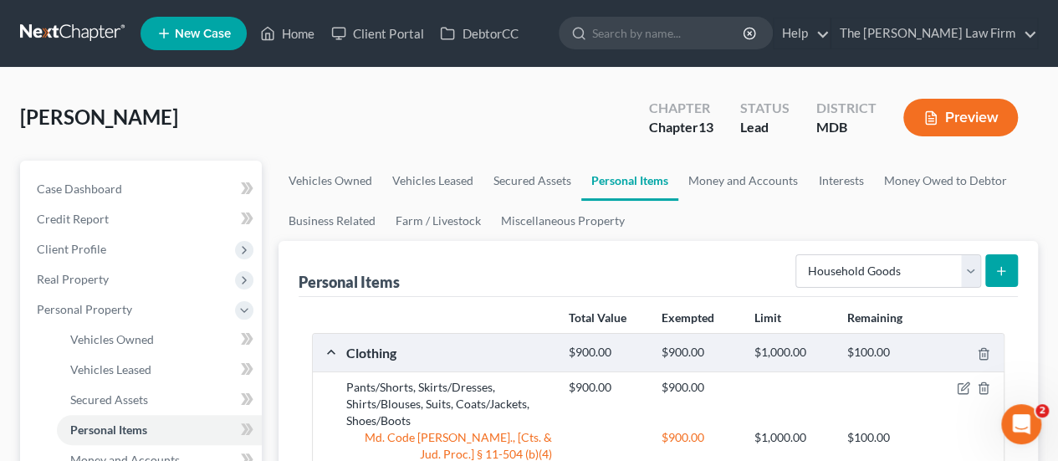
click at [1001, 267] on line "submit" at bounding box center [1001, 271] width 0 height 8
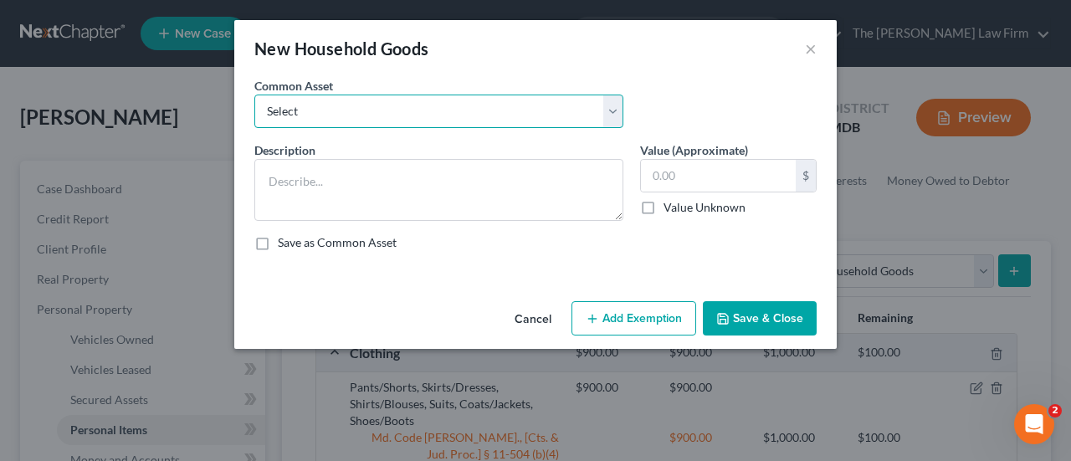
click at [393, 116] on select "Select Beds, Sofas, Tables, Chairs, Desk Pots, Pans, Dishes, Flatware, Glasswar…" at bounding box center [438, 111] width 369 height 33
select select "2"
click at [254, 95] on select "Select Beds, Sofas, Tables, Chairs, Desk Pots, Pans, Dishes, Flatware, Glasswar…" at bounding box center [438, 111] width 369 height 33
type textarea "Washer, Dryer, Stove, Microwave, Fridge"
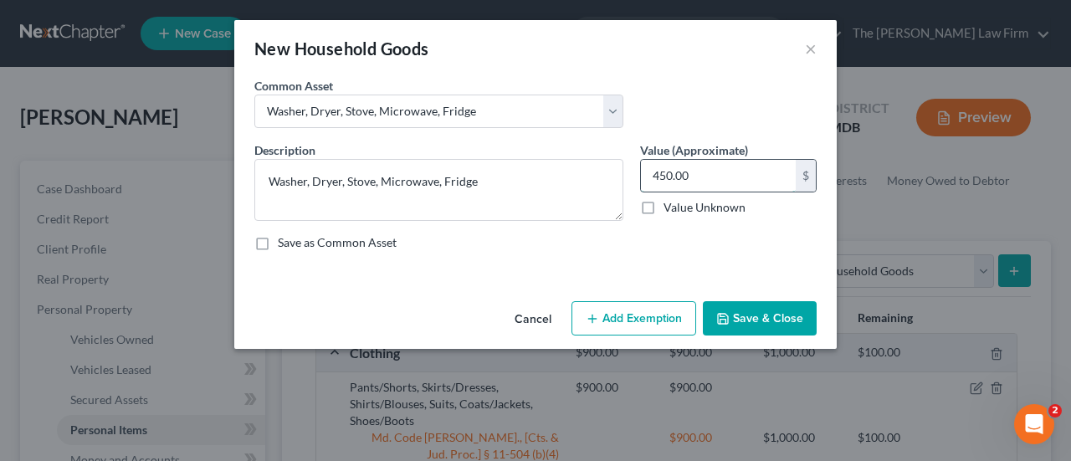
click at [709, 173] on input "450.00" at bounding box center [718, 176] width 155 height 32
type input "1,000"
click at [625, 318] on button "Add Exemption" at bounding box center [633, 318] width 125 height 35
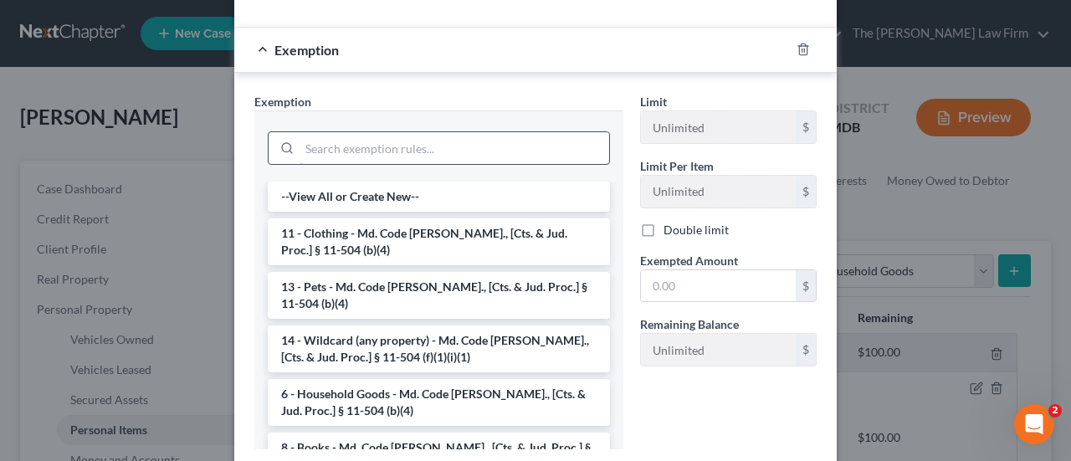
click at [389, 161] on input "search" at bounding box center [454, 148] width 310 height 32
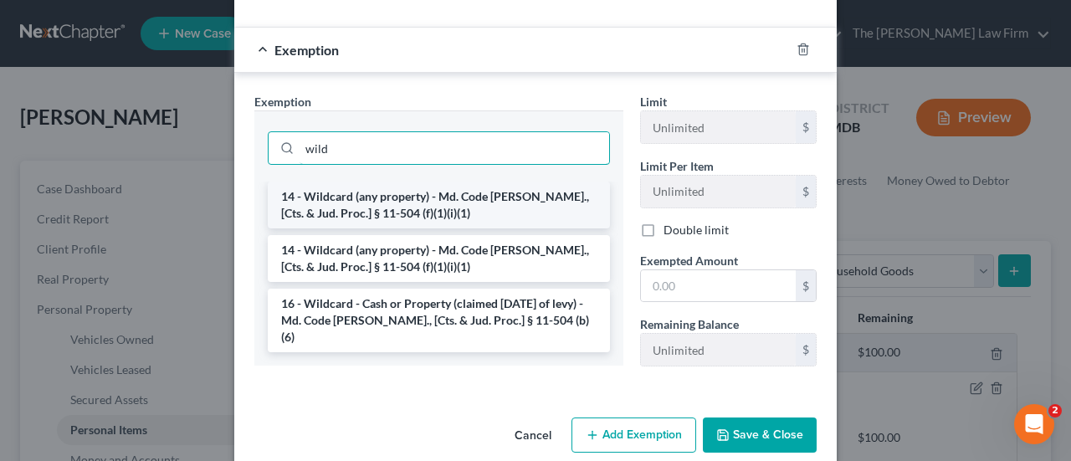
type input "wild"
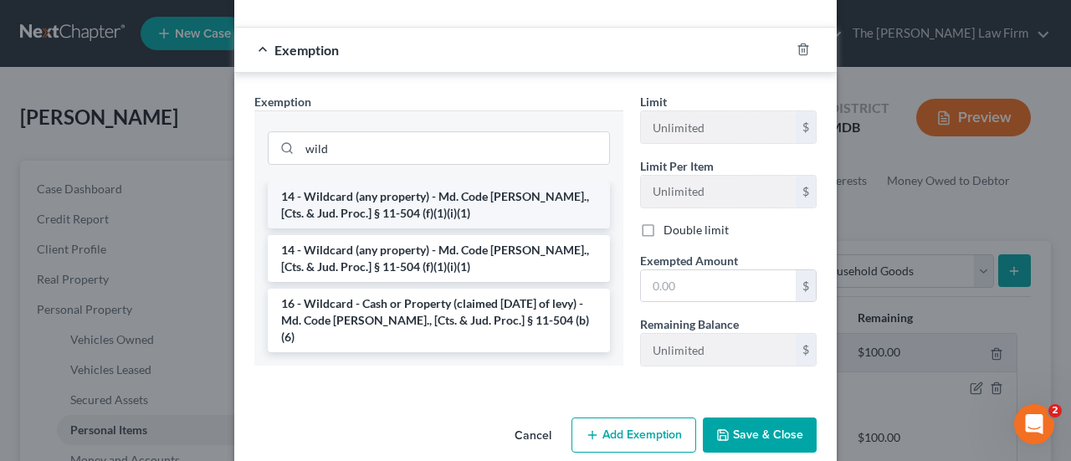
click at [411, 204] on li "14 - Wildcard (any property) - Md. Code [PERSON_NAME]., [Cts. & Jud. Proc.] § 1…" at bounding box center [439, 205] width 342 height 47
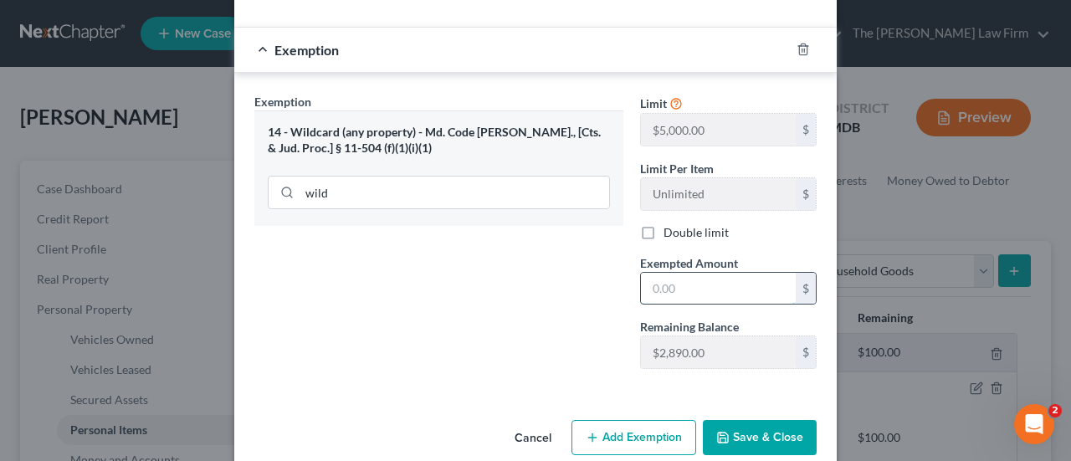
click at [689, 287] on input "text" at bounding box center [718, 289] width 155 height 32
type input "1,000"
click at [761, 427] on button "Save & Close" at bounding box center [760, 437] width 114 height 35
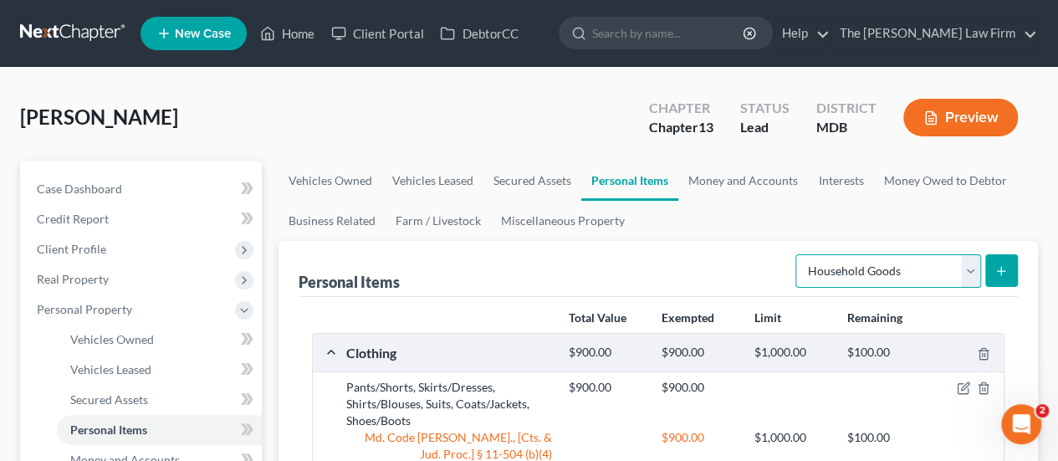
click at [972, 272] on select "Select Item Type Clothing Collectibles Of Value Electronics Firearms Household …" at bounding box center [889, 270] width 186 height 33
select select "jewelry"
click at [798, 254] on select "Select Item Type Clothing Collectibles Of Value Electronics Firearms Household …" at bounding box center [889, 270] width 186 height 33
click at [999, 258] on button "submit" at bounding box center [1001, 270] width 33 height 33
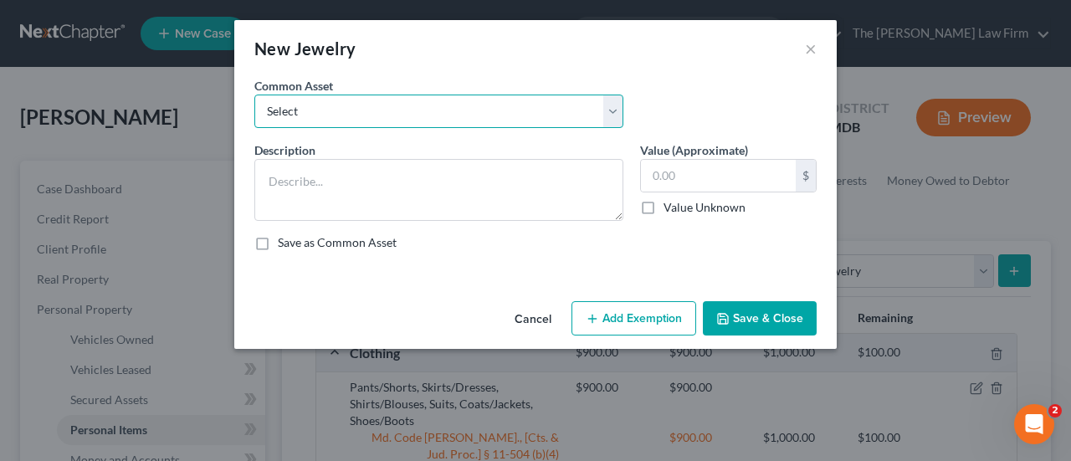
click at [435, 108] on select "Select Watches, Jewelry, Necklaces, Earrings, Bracelets, Rings Watches/Necklaces" at bounding box center [438, 111] width 369 height 33
select select "0"
click at [254, 95] on select "Select Watches, Jewelry, Necklaces, Earrings, Bracelets, Rings Watches/Necklaces" at bounding box center [438, 111] width 369 height 33
type textarea "Watches, Jewelry, Necklaces, Earrings, Bracelets, Rings"
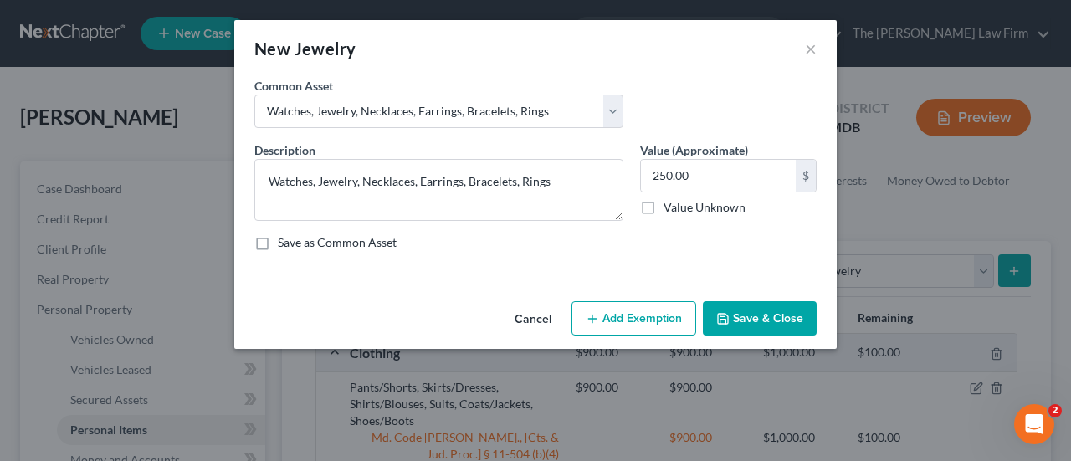
click at [649, 315] on button "Add Exemption" at bounding box center [633, 318] width 125 height 35
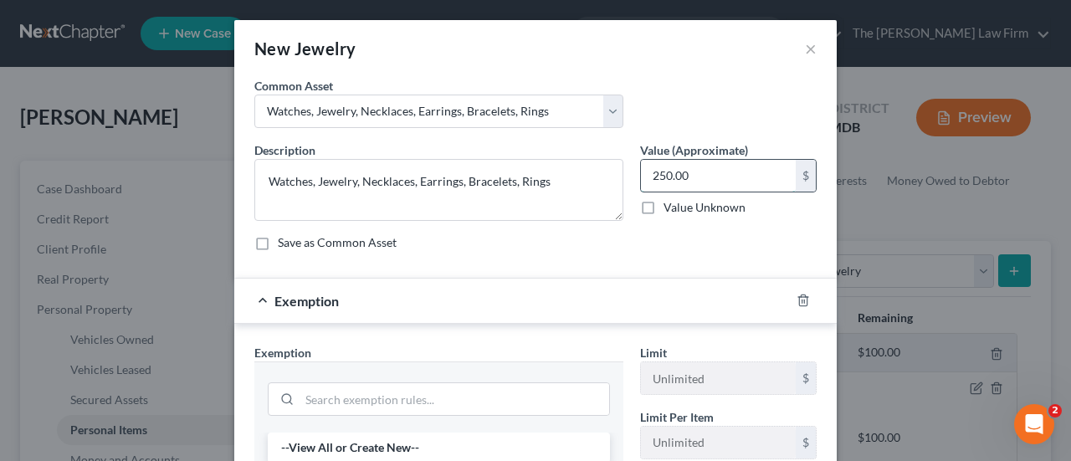
click at [709, 170] on input "250.00" at bounding box center [718, 176] width 155 height 32
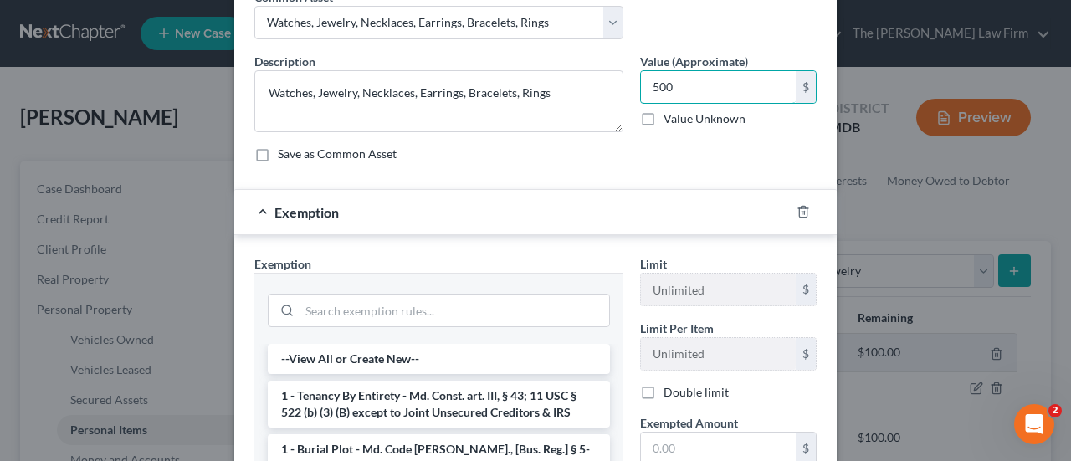
scroll to position [167, 0]
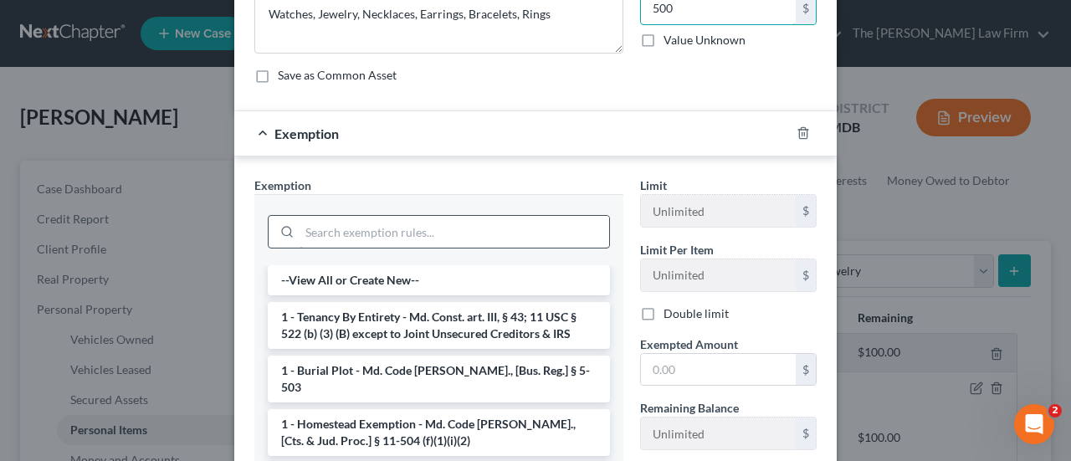
type input "500"
click at [364, 229] on input "search" at bounding box center [454, 232] width 310 height 32
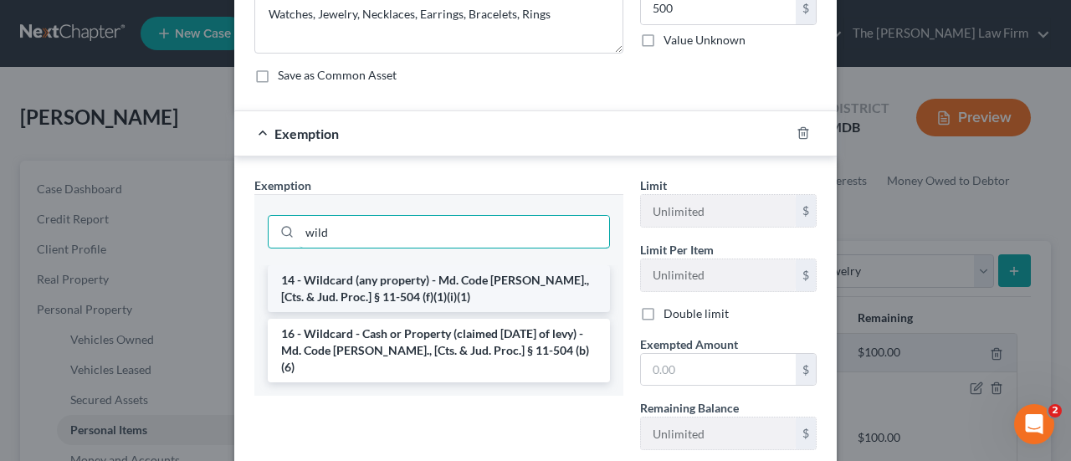
type input "wild"
click at [366, 279] on li "14 - Wildcard (any property) - Md. Code [PERSON_NAME]., [Cts. & Jud. Proc.] § 1…" at bounding box center [439, 288] width 342 height 47
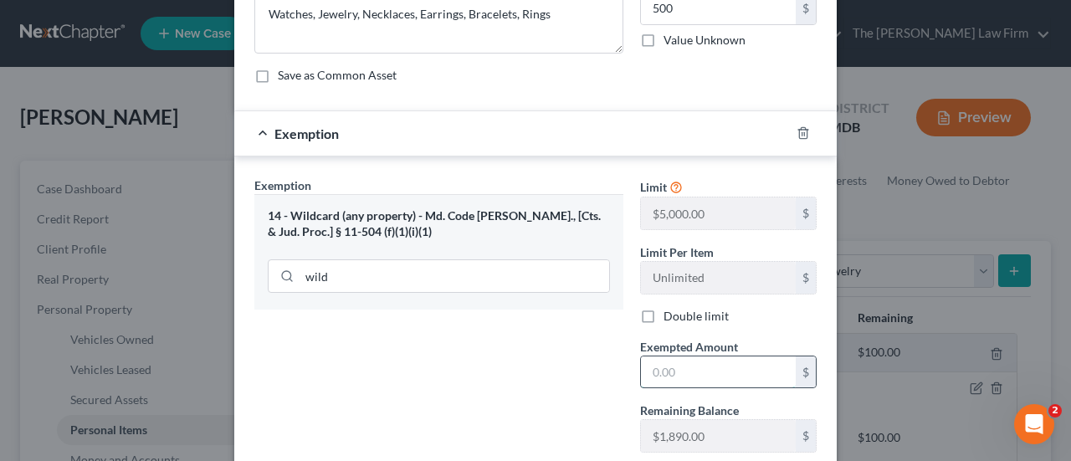
click at [685, 372] on input "text" at bounding box center [718, 372] width 155 height 32
type input "500"
click at [525, 379] on div "Exemption Set must be selected for CA. Exemption * 14 - Wildcard (any property)…" at bounding box center [439, 321] width 386 height 289
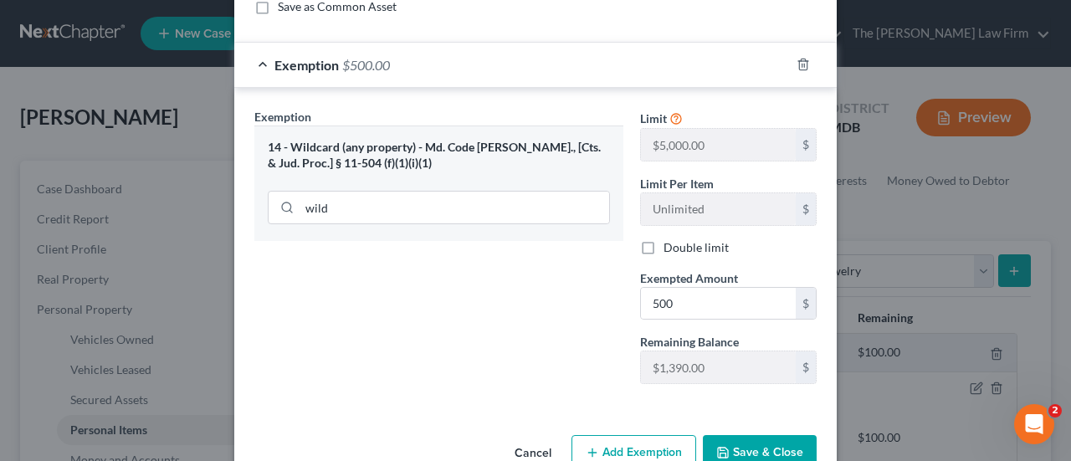
scroll to position [274, 0]
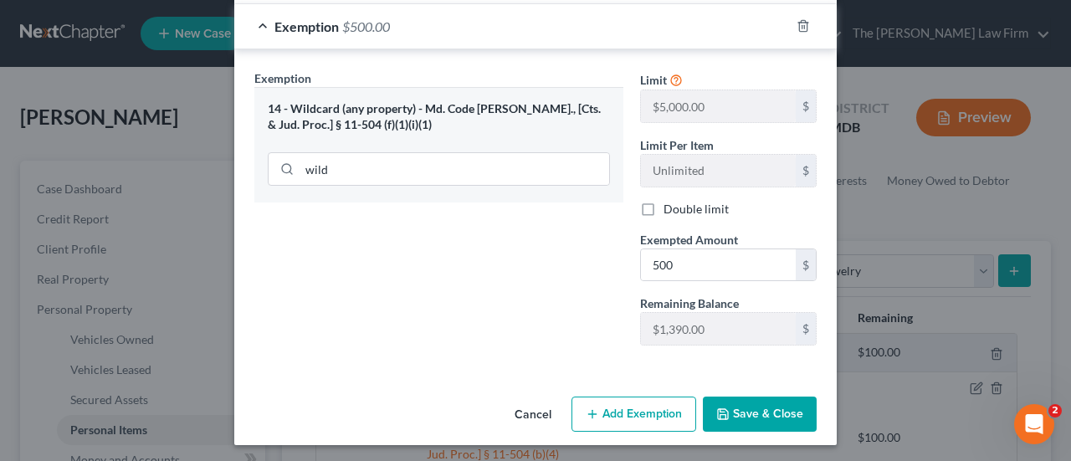
click at [756, 402] on button "Save & Close" at bounding box center [760, 414] width 114 height 35
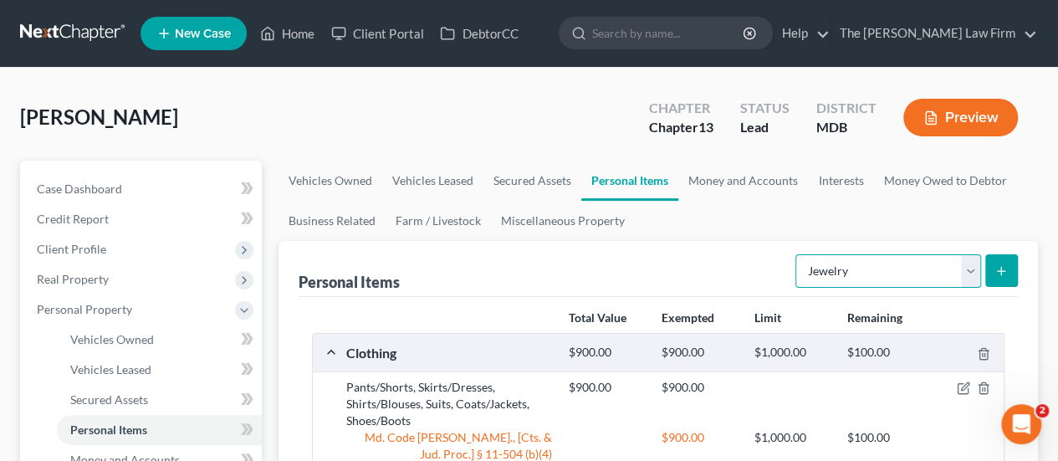
click at [972, 264] on select "Select Item Type Clothing Collectibles Of Value Electronics Firearms Household …" at bounding box center [889, 270] width 186 height 33
select select "other"
click at [798, 254] on select "Select Item Type Clothing Collectibles Of Value Electronics Firearms Household …" at bounding box center [889, 270] width 186 height 33
click at [1008, 270] on button "submit" at bounding box center [1001, 270] width 33 height 33
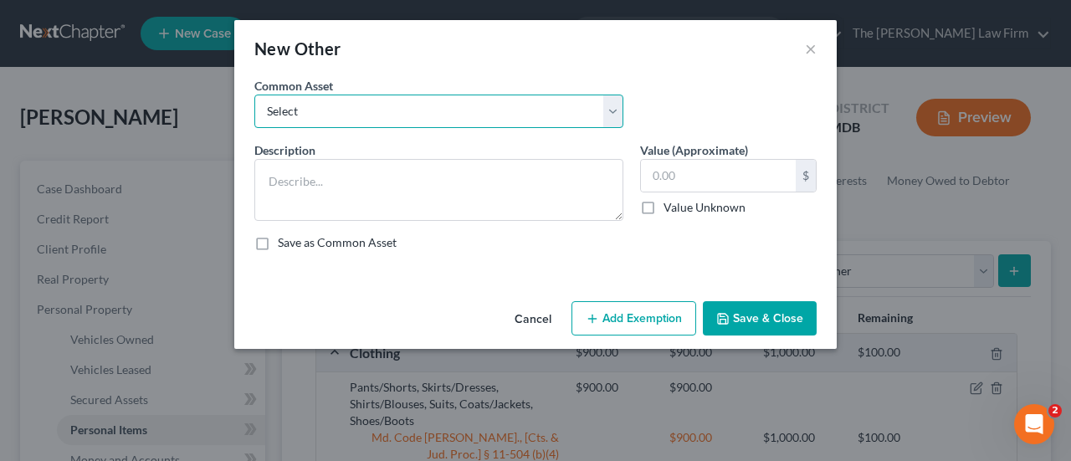
click at [398, 117] on select "Select Lawnmower, Grill" at bounding box center [438, 111] width 369 height 33
select select "0"
click at [254, 95] on select "Select Lawnmower, Grill" at bounding box center [438, 111] width 369 height 33
type textarea "Lawnmower, Grill"
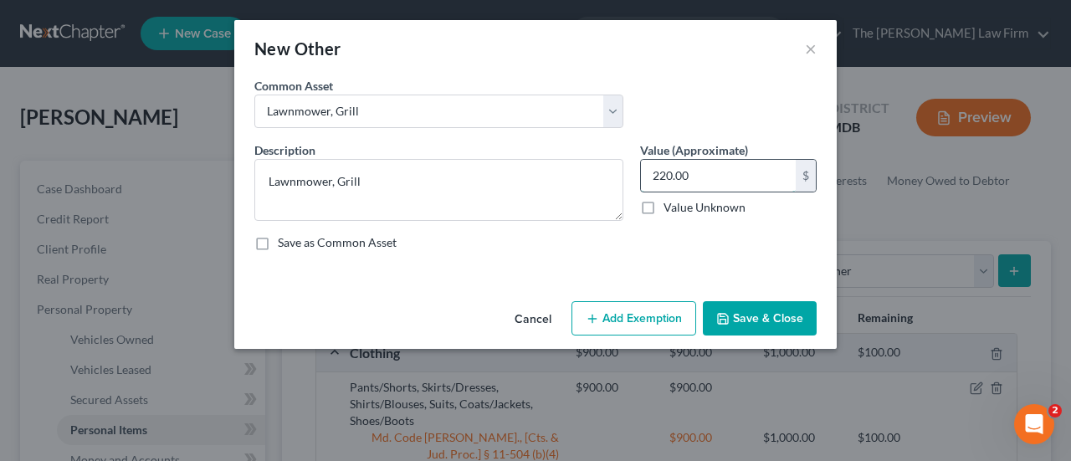
click at [711, 189] on input "220.00" at bounding box center [718, 176] width 155 height 32
type input "350"
click at [626, 314] on button "Add Exemption" at bounding box center [633, 318] width 125 height 35
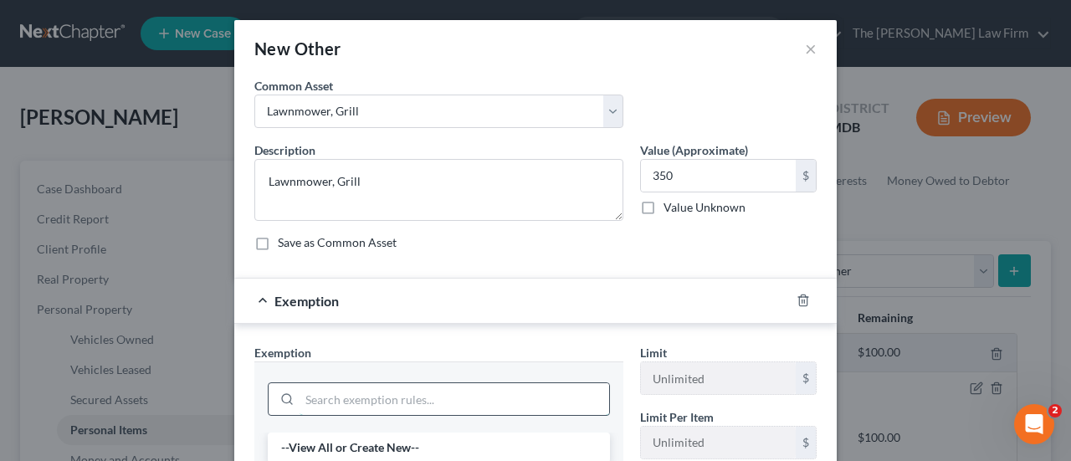
click at [363, 401] on input "search" at bounding box center [454, 399] width 310 height 32
type input "wild"
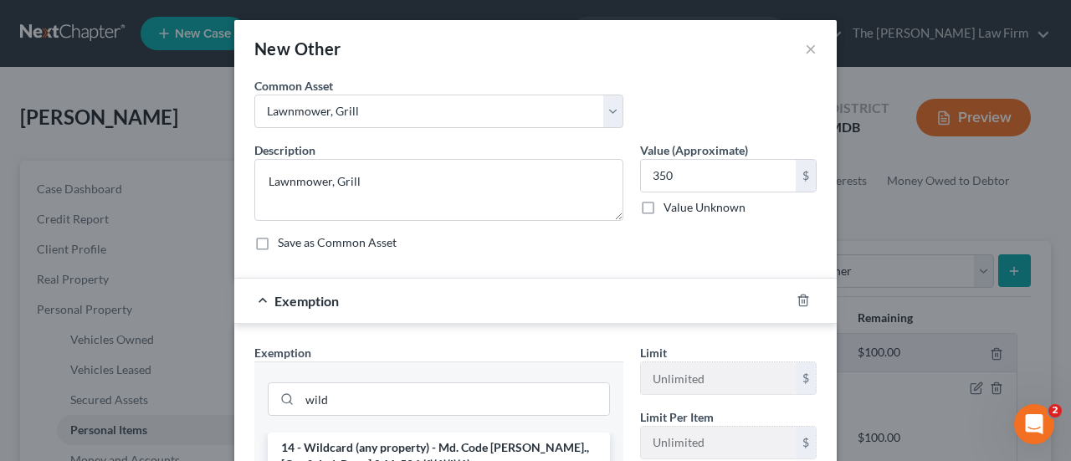
click at [460, 290] on div "Exemption" at bounding box center [511, 301] width 555 height 44
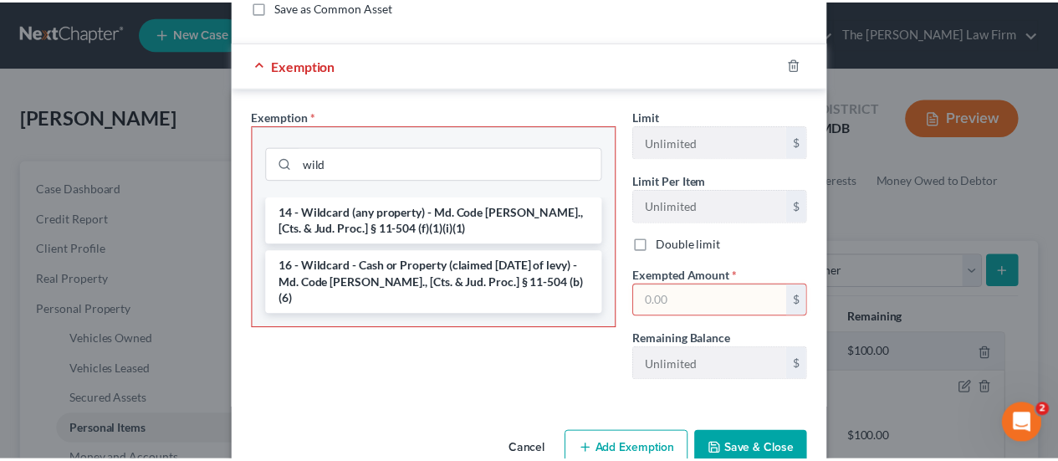
scroll to position [251, 0]
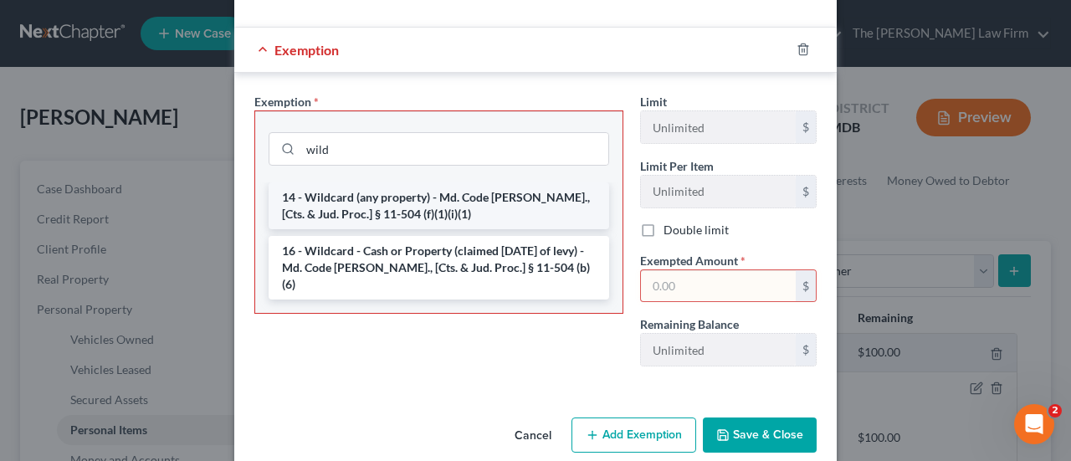
click at [399, 211] on li "14 - Wildcard (any property) - Md. Code [PERSON_NAME]., [Cts. & Jud. Proc.] § 1…" at bounding box center [439, 205] width 340 height 47
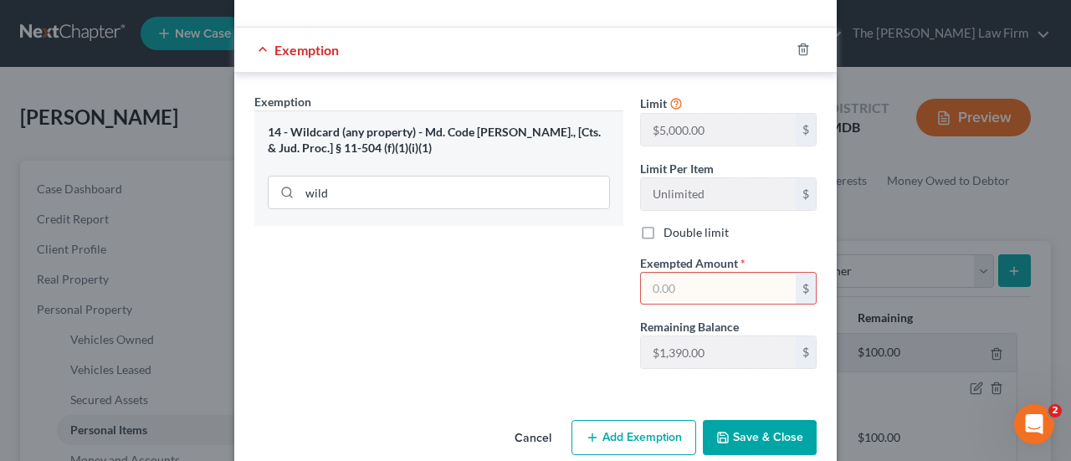
click at [672, 289] on input "text" at bounding box center [718, 289] width 155 height 32
type input "350"
click at [766, 422] on button "Save & Close" at bounding box center [760, 437] width 114 height 35
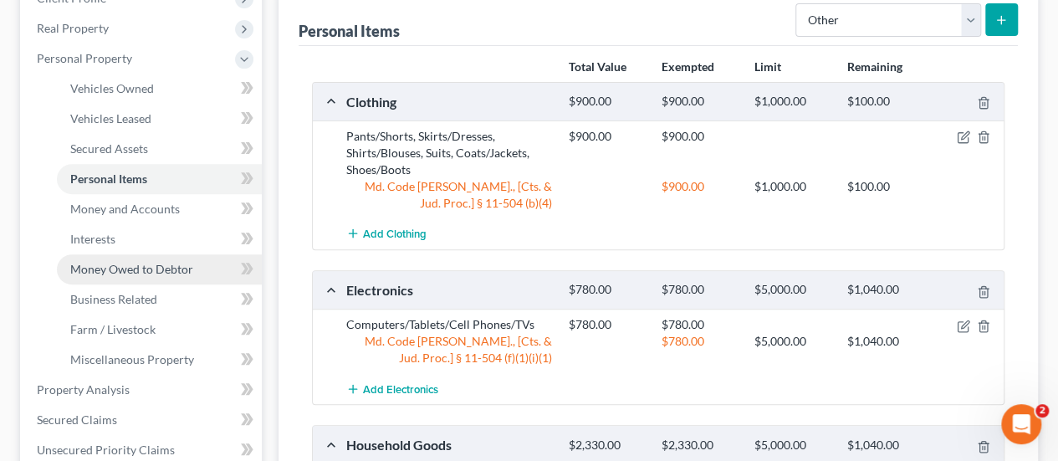
click at [167, 268] on span "Money Owed to Debtor" at bounding box center [131, 269] width 123 height 14
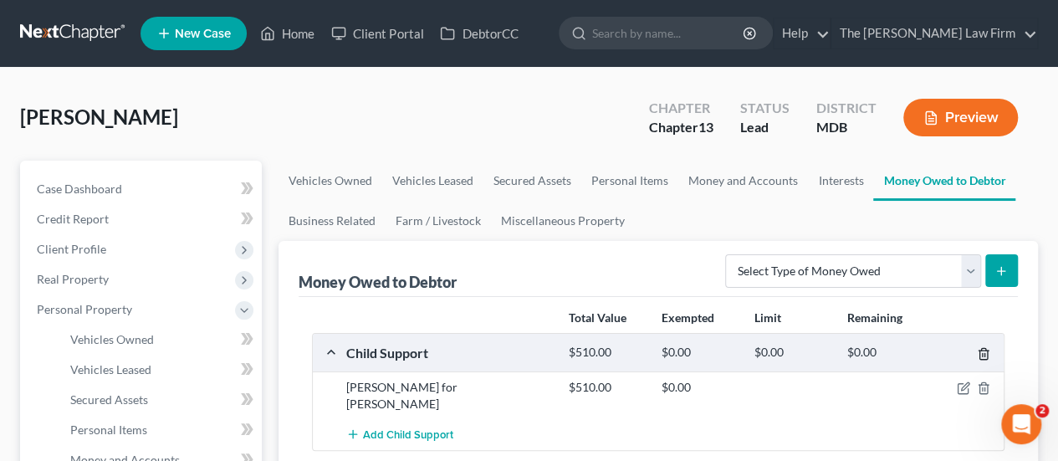
click at [983, 355] on line "button" at bounding box center [983, 355] width 0 height 3
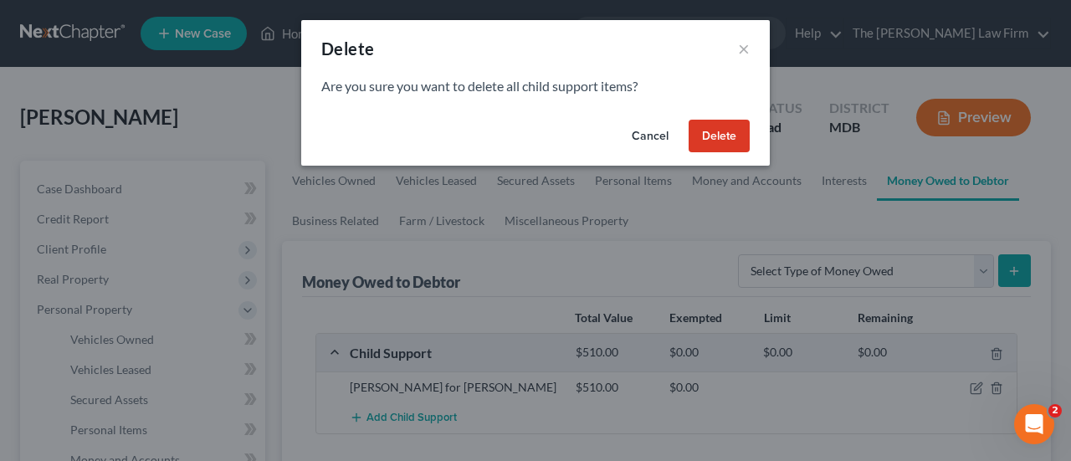
click at [708, 141] on button "Delete" at bounding box center [718, 136] width 61 height 33
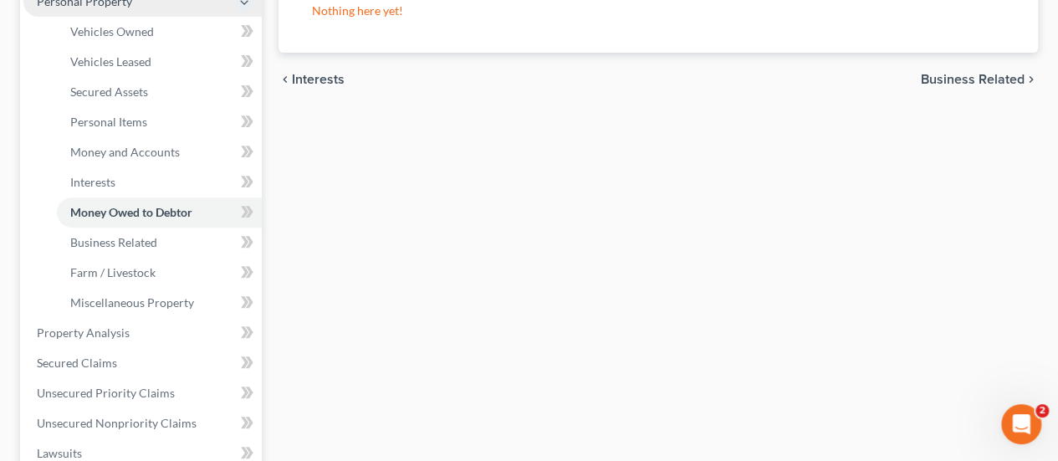
scroll to position [418, 0]
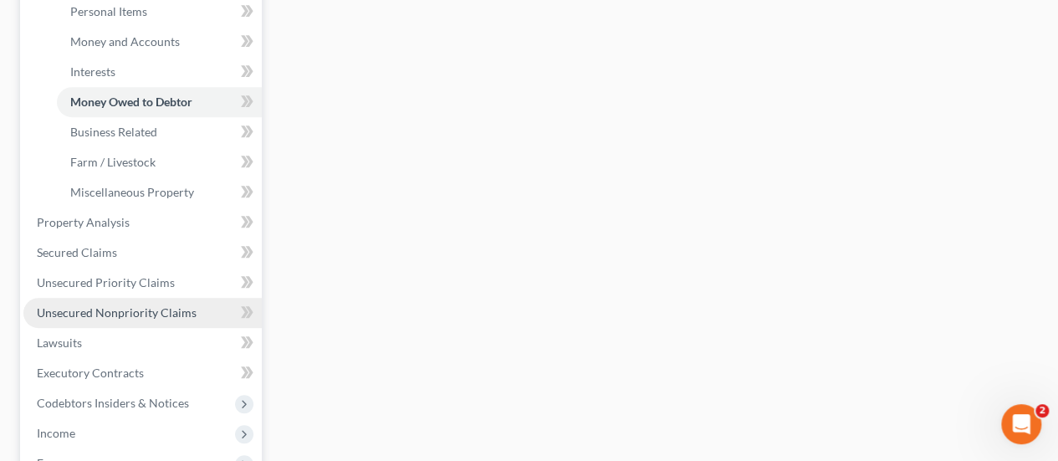
click at [146, 305] on span "Unsecured Nonpriority Claims" at bounding box center [117, 312] width 160 height 14
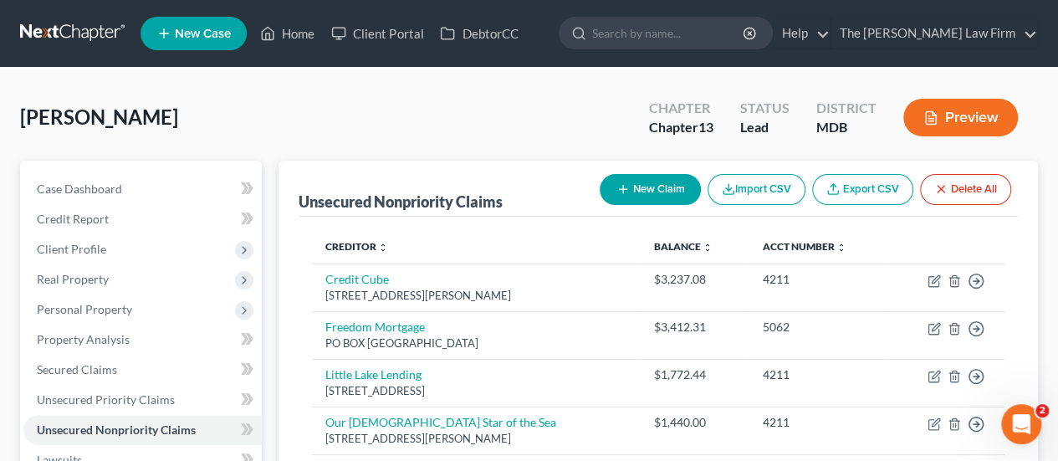
scroll to position [84, 0]
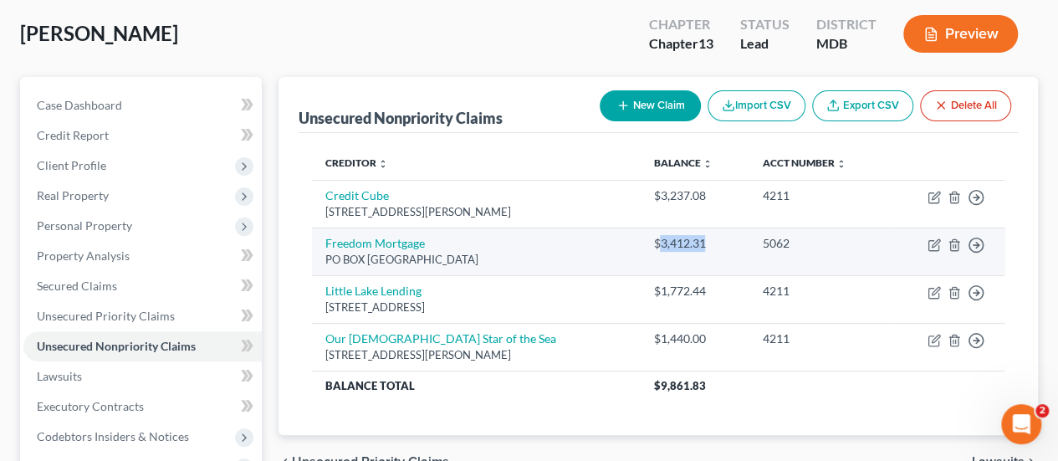
drag, startPoint x: 735, startPoint y: 242, endPoint x: 678, endPoint y: 251, distance: 58.5
click at [678, 251] on td "$3,412.31" at bounding box center [694, 252] width 109 height 48
copy div "3,412.31"
click at [951, 243] on icon "button" at bounding box center [954, 244] width 13 height 13
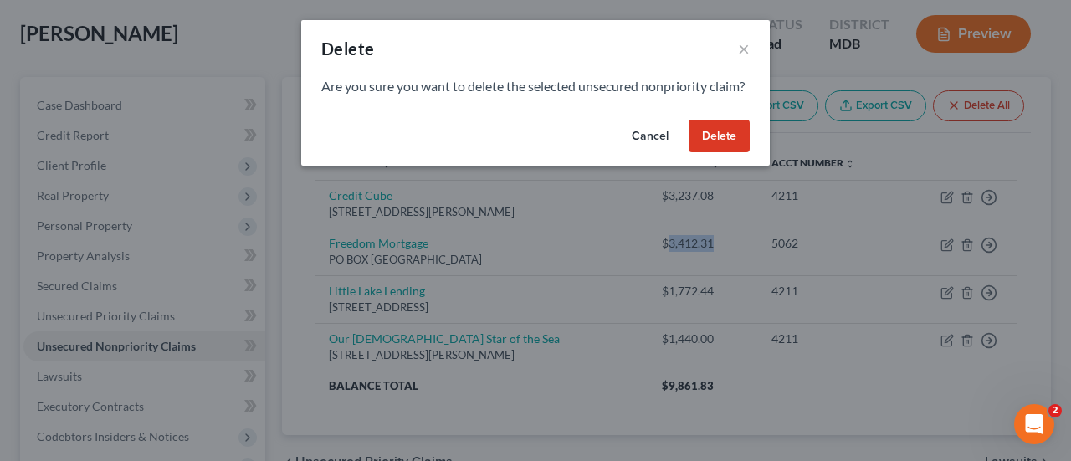
click at [736, 153] on button "Delete" at bounding box center [718, 136] width 61 height 33
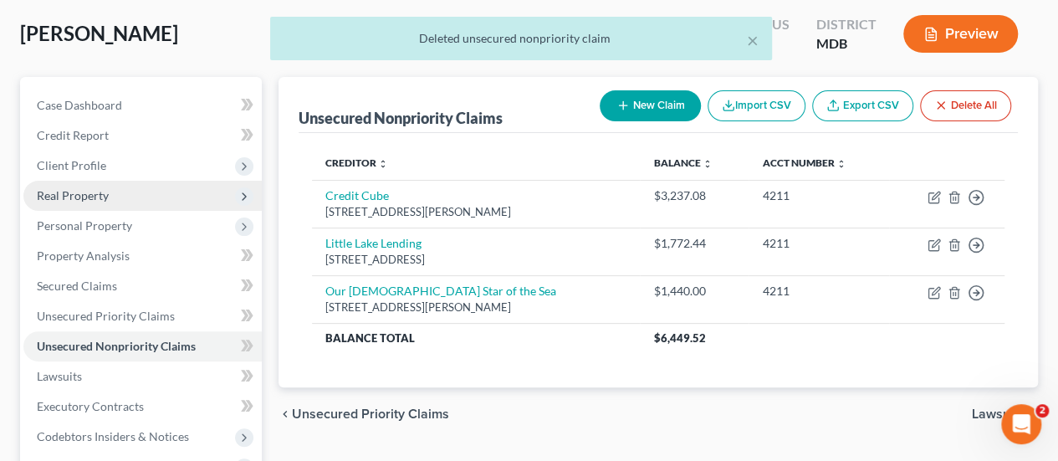
click at [80, 197] on span "Real Property" at bounding box center [73, 195] width 72 height 14
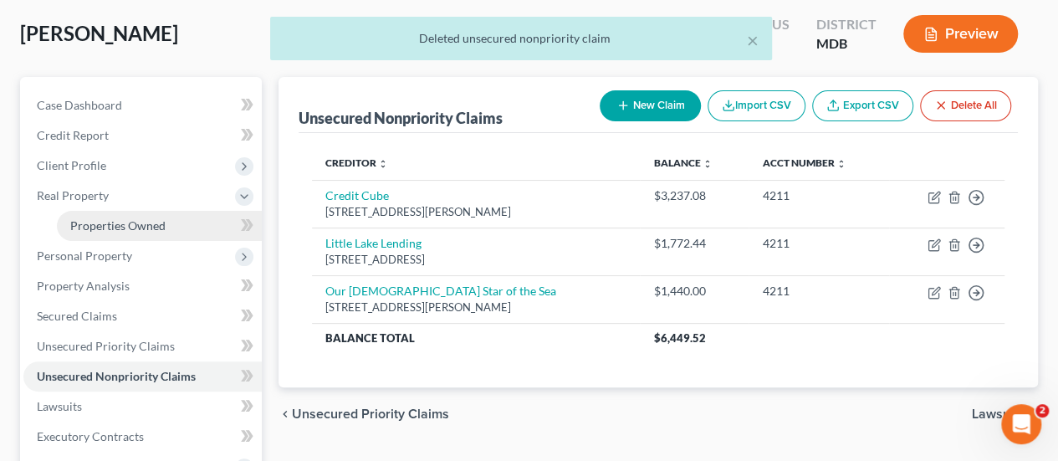
click at [110, 230] on span "Properties Owned" at bounding box center [117, 225] width 95 height 14
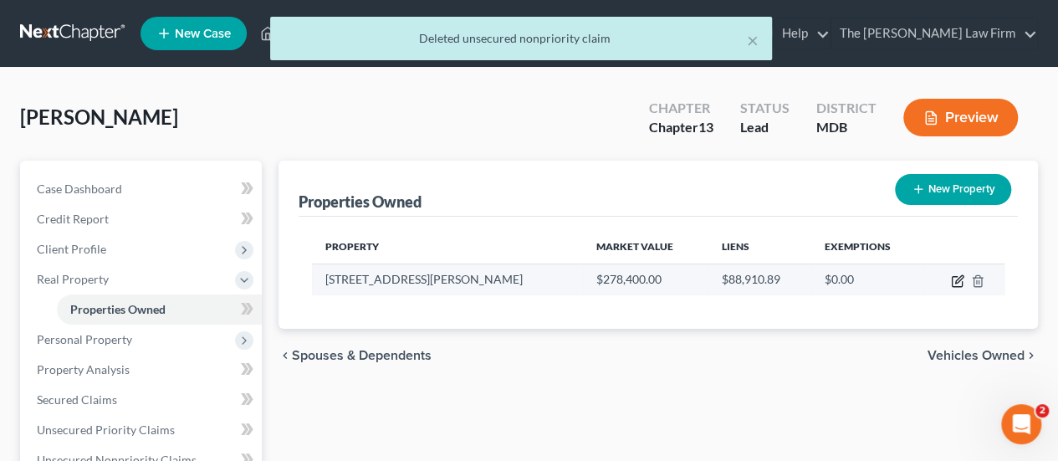
click at [953, 280] on icon "button" at bounding box center [957, 280] width 13 height 13
select select "21"
select select "4"
select select "0"
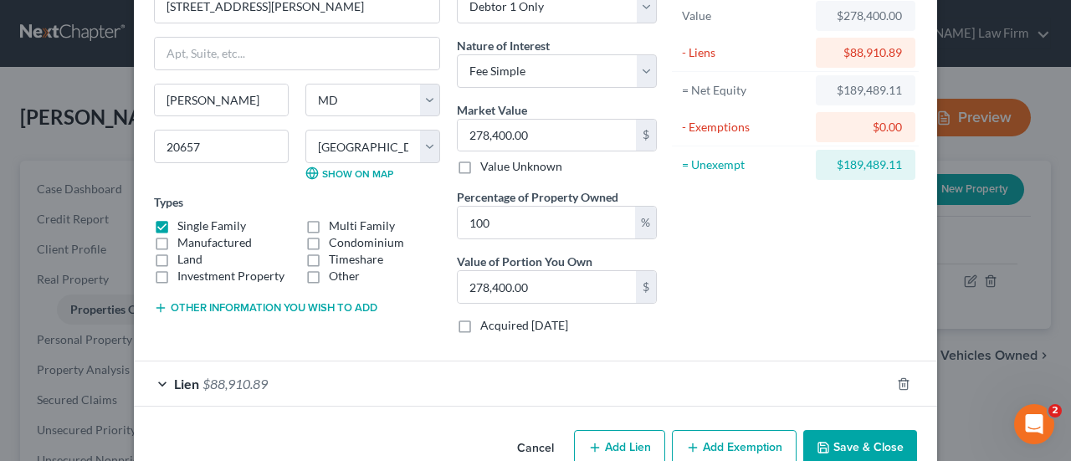
scroll to position [138, 0]
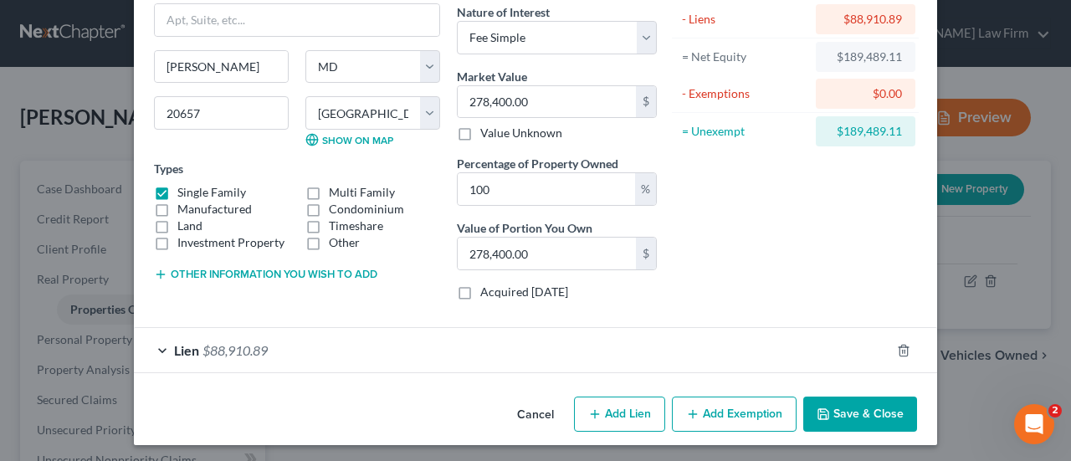
click at [245, 347] on span "$88,910.89" at bounding box center [234, 350] width 65 height 16
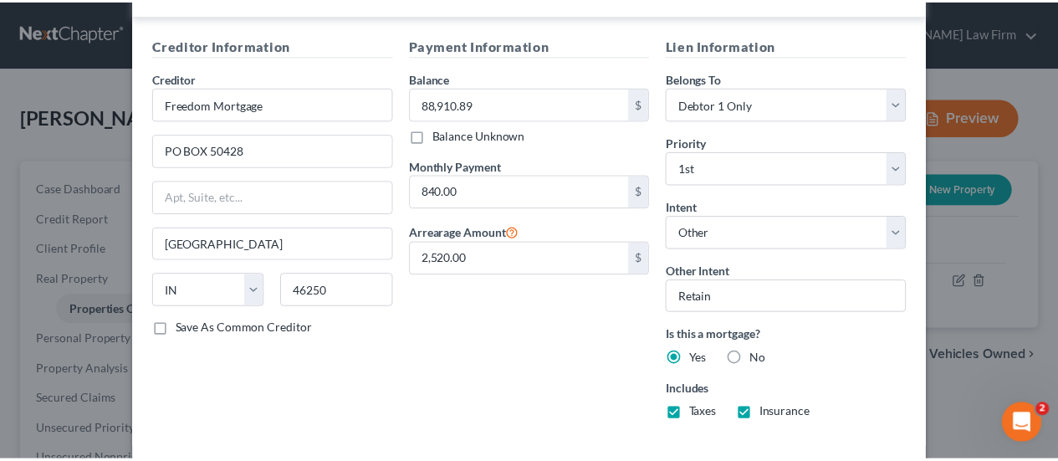
scroll to position [556, 0]
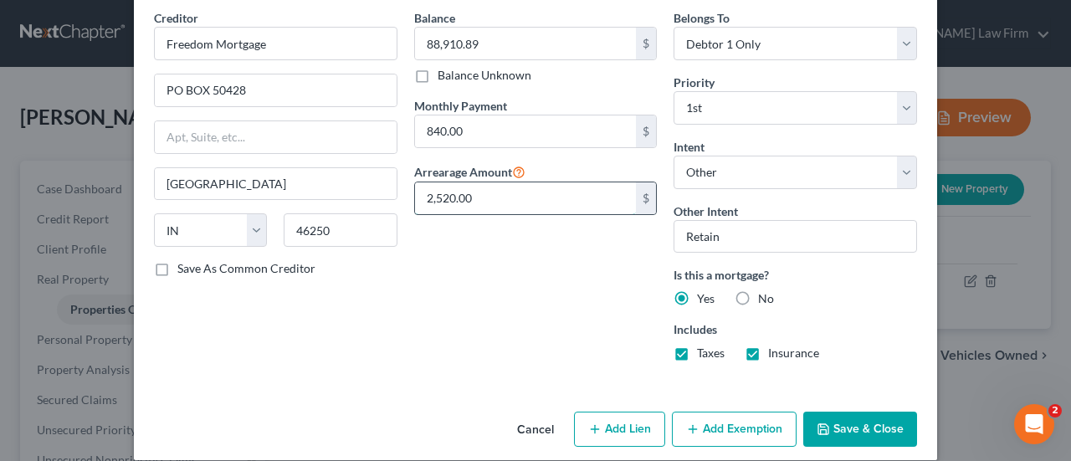
click at [450, 194] on input "2,520.00" at bounding box center [526, 198] width 222 height 32
paste input "3,412.31"
type input "3,412.31"
click at [837, 431] on button "Save & Close" at bounding box center [860, 429] width 114 height 35
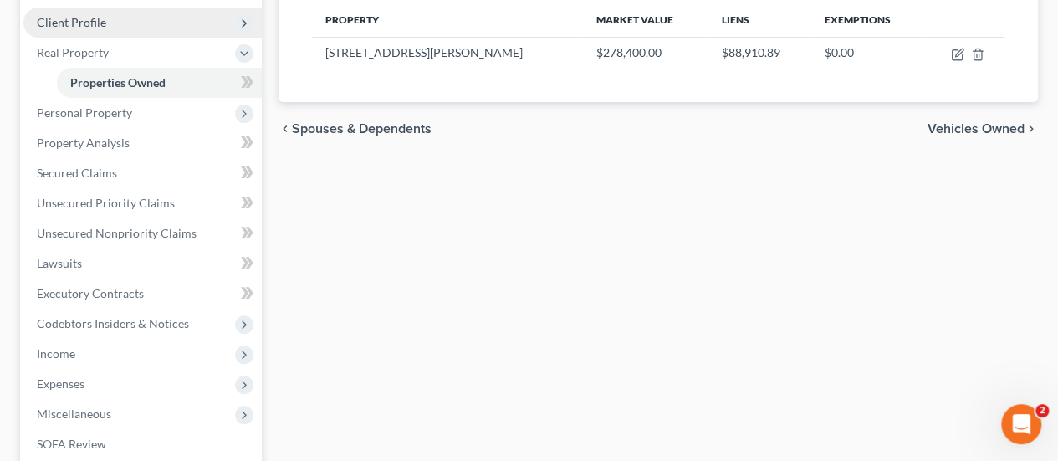
scroll to position [335, 0]
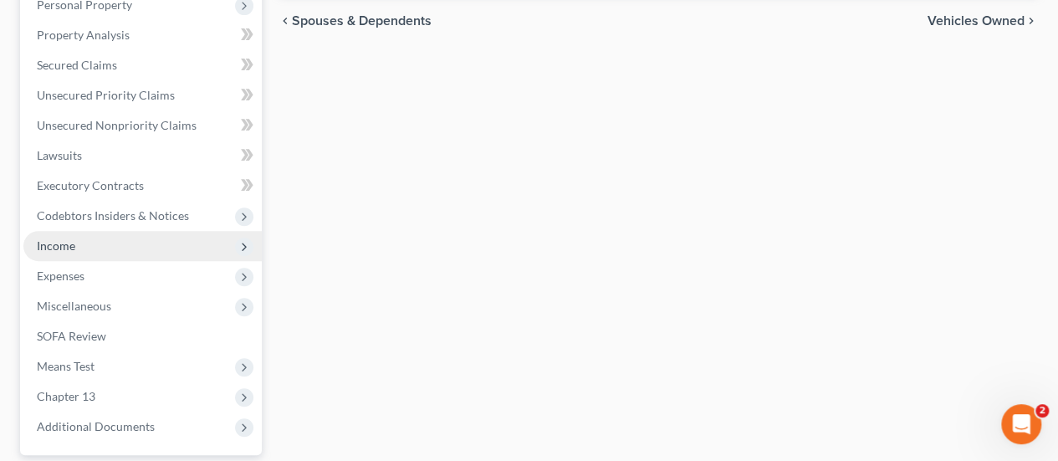
click at [56, 247] on span "Income" at bounding box center [56, 245] width 38 height 14
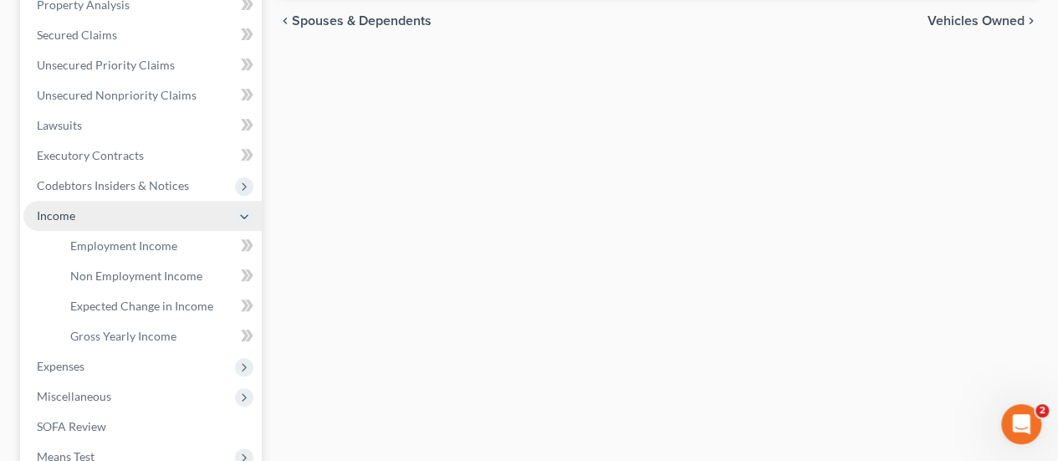
scroll to position [305, 0]
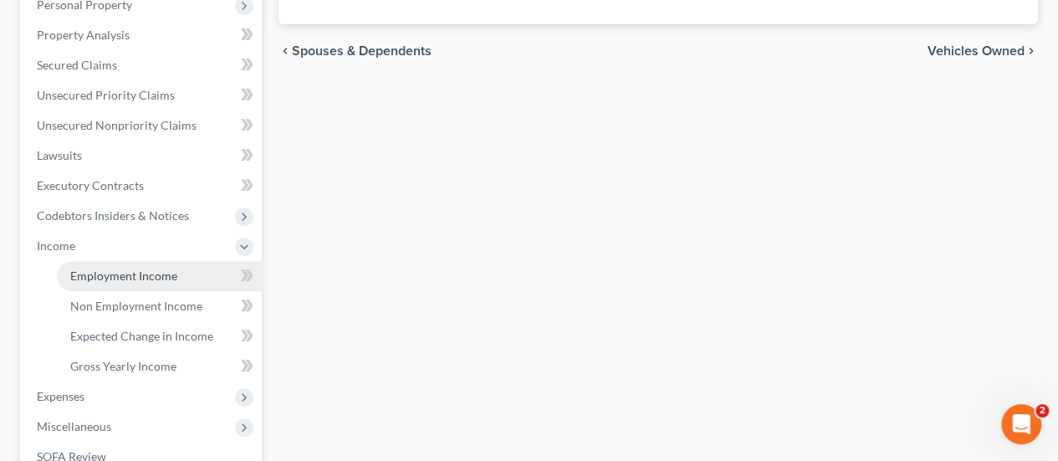
click at [118, 274] on span "Employment Income" at bounding box center [123, 276] width 107 height 14
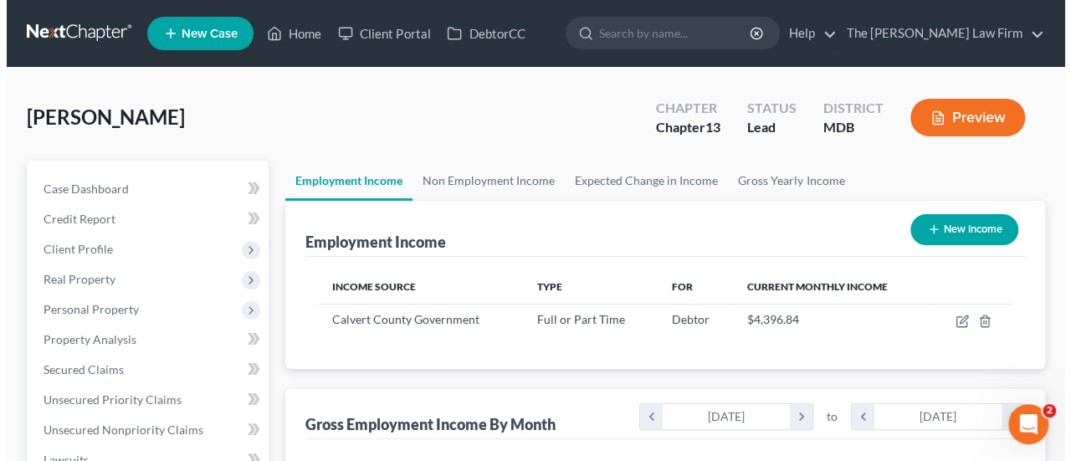
scroll to position [298, 423]
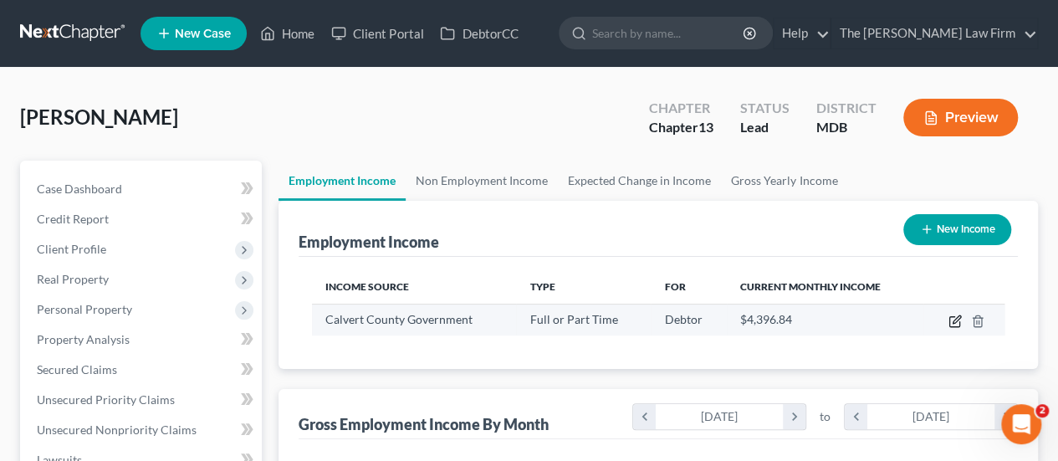
click at [959, 319] on icon "button" at bounding box center [957, 319] width 8 height 8
select select "0"
select select "21"
select select "2"
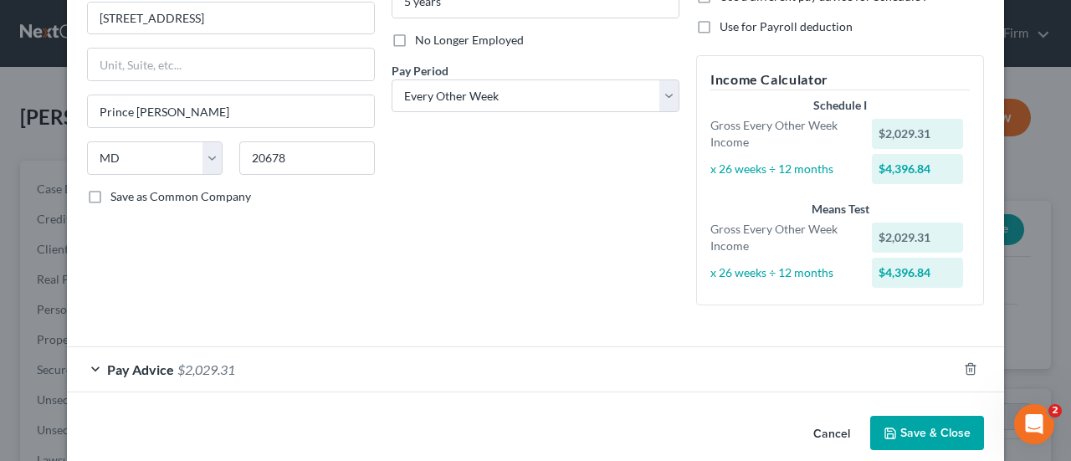
scroll to position [225, 0]
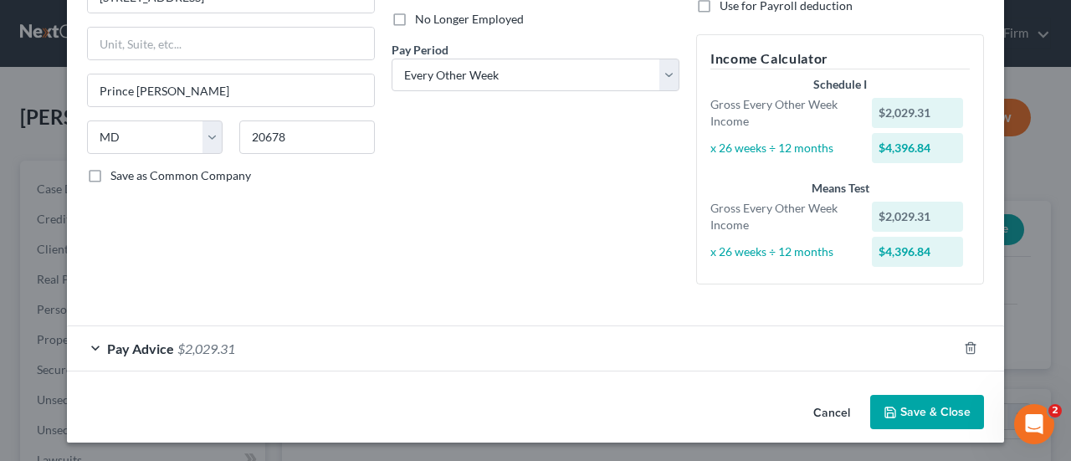
click at [212, 342] on span "$2,029.31" at bounding box center [206, 348] width 58 height 16
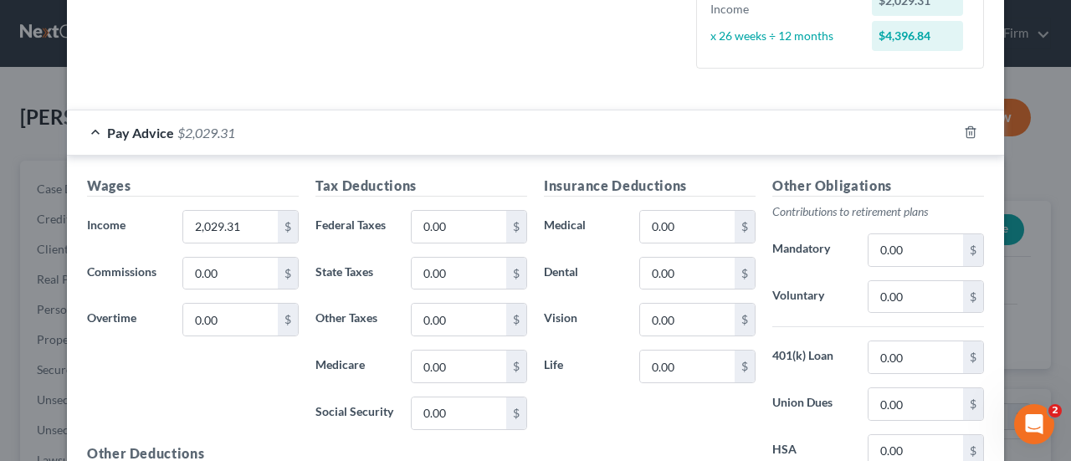
scroll to position [476, 0]
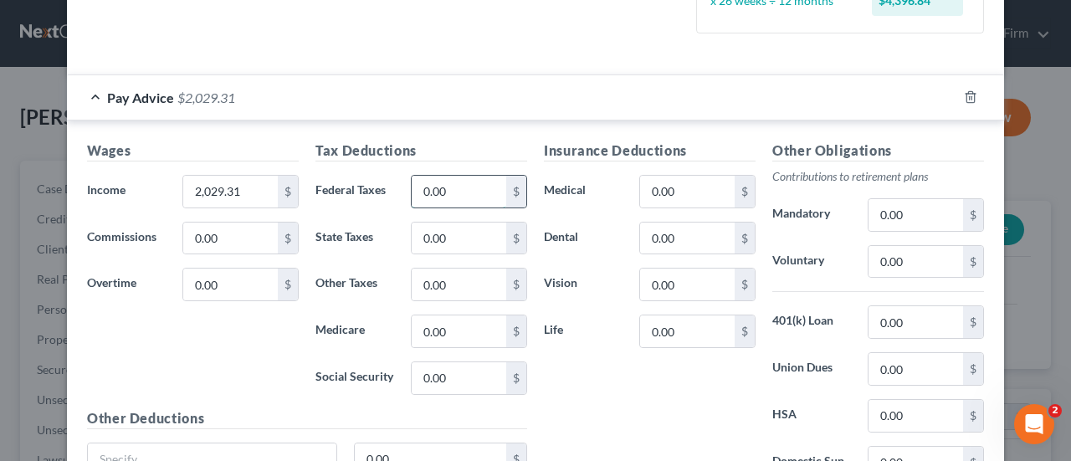
click at [455, 190] on input "0.00" at bounding box center [459, 192] width 95 height 32
type input "145.99"
type input "141.1"
type input "28.18"
type input "120.49"
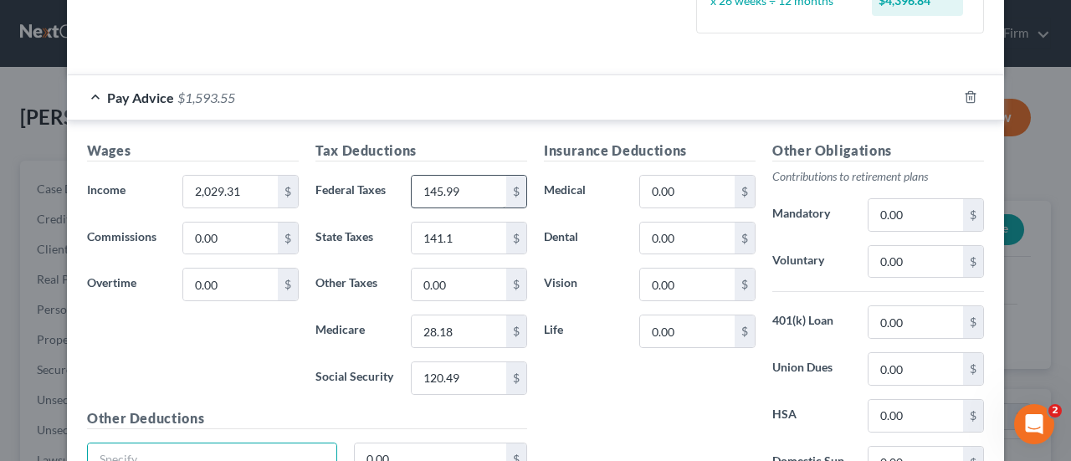
scroll to position [484, 0]
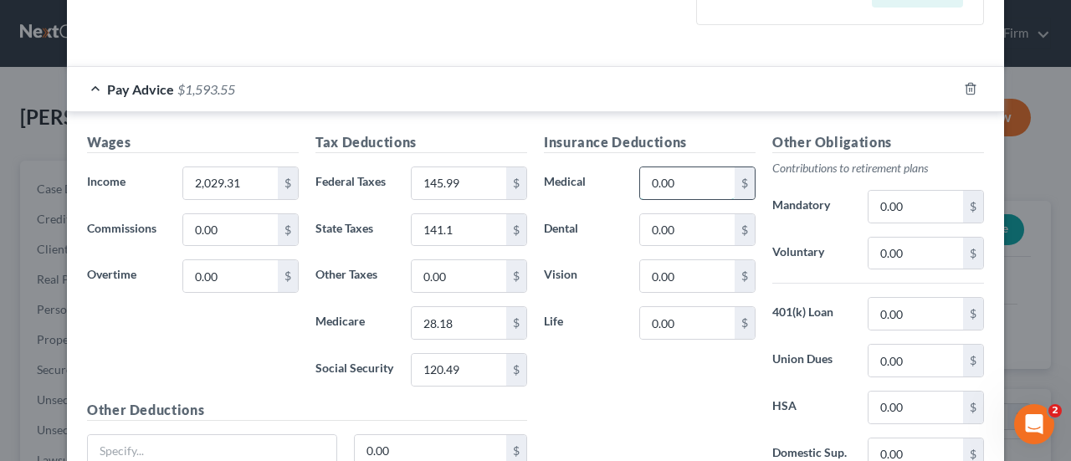
click at [697, 183] on input "0.00" at bounding box center [687, 183] width 95 height 32
type input "70"
click at [626, 397] on div "Insurance Deductions Medical 70 $ Dental 0.00 $ Vision 0.00 $ Life 0.00 $" at bounding box center [649, 308] width 228 height 352
click at [689, 235] on input "0.00" at bounding box center [687, 230] width 95 height 32
type input "10"
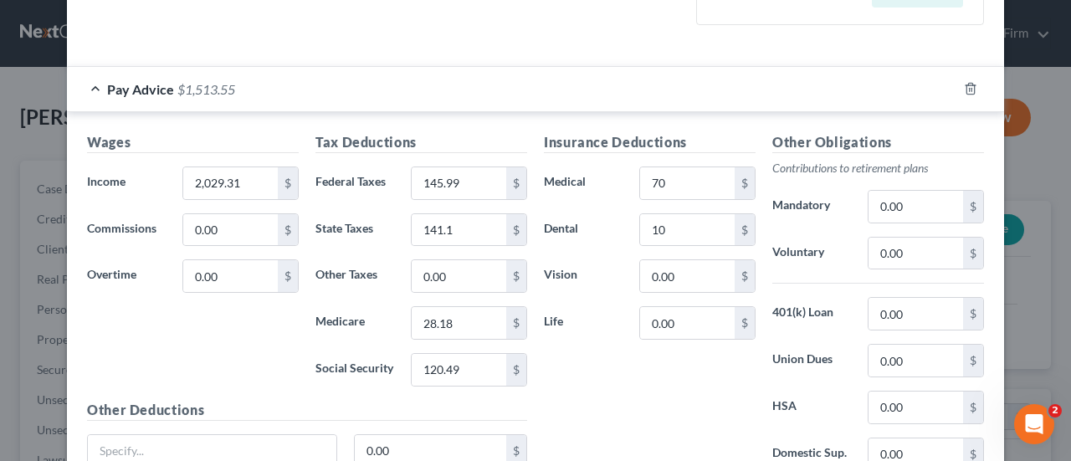
click at [572, 379] on div "Insurance Deductions Medical 70 $ Dental 10 $ Vision 0.00 $ Life 0.00 $" at bounding box center [649, 308] width 228 height 352
click at [916, 407] on input "0.00" at bounding box center [915, 408] width 95 height 32
type input "5"
click at [693, 278] on input "0.00" at bounding box center [687, 276] width 95 height 32
type input "1"
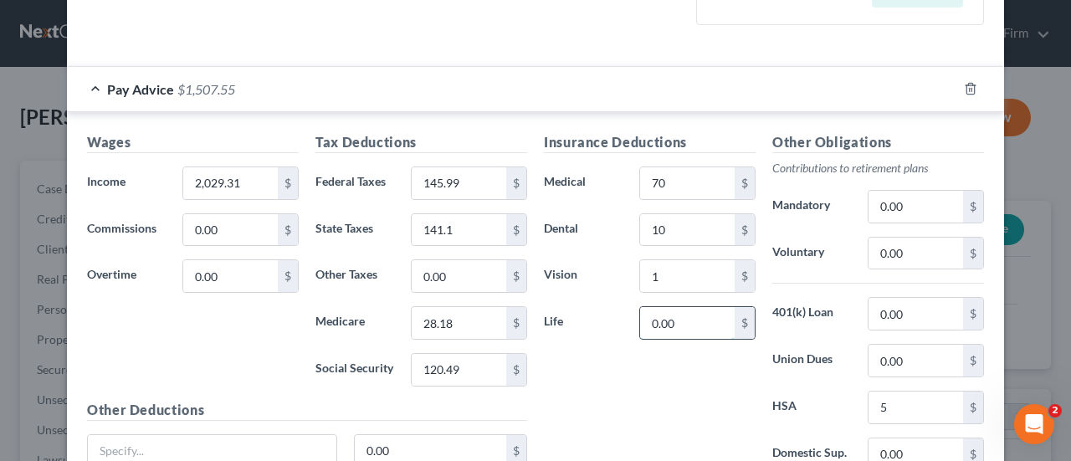
click at [689, 330] on input "0.00" at bounding box center [687, 323] width 95 height 32
type input "60.88"
click at [658, 364] on div "Insurance Deductions Medical 70 $ Dental 10 $ Vision 1 $ Life 60.88 $" at bounding box center [649, 308] width 228 height 352
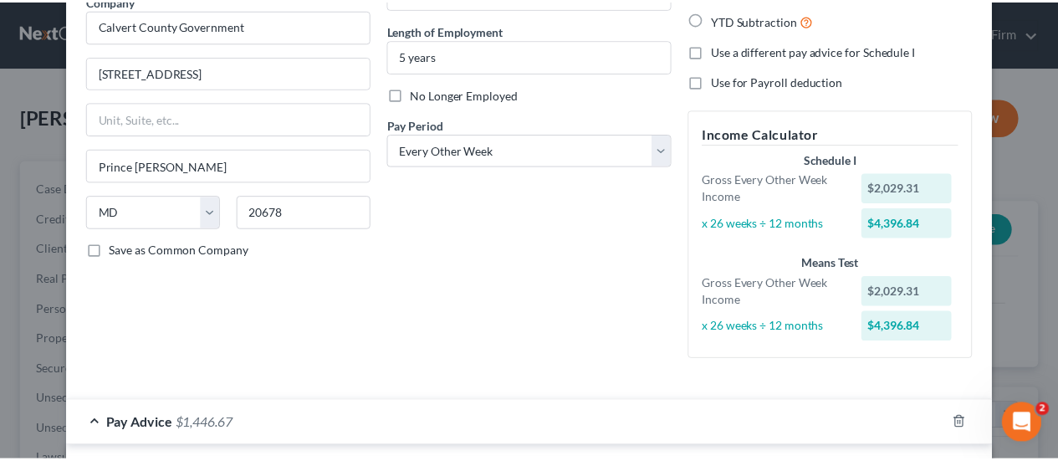
scroll to position [630, 0]
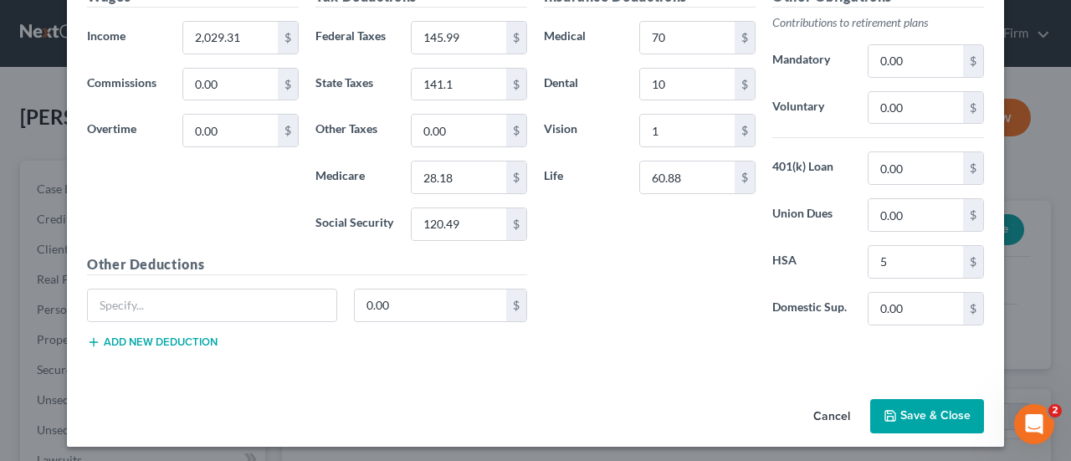
click at [941, 417] on button "Save & Close" at bounding box center [927, 416] width 114 height 35
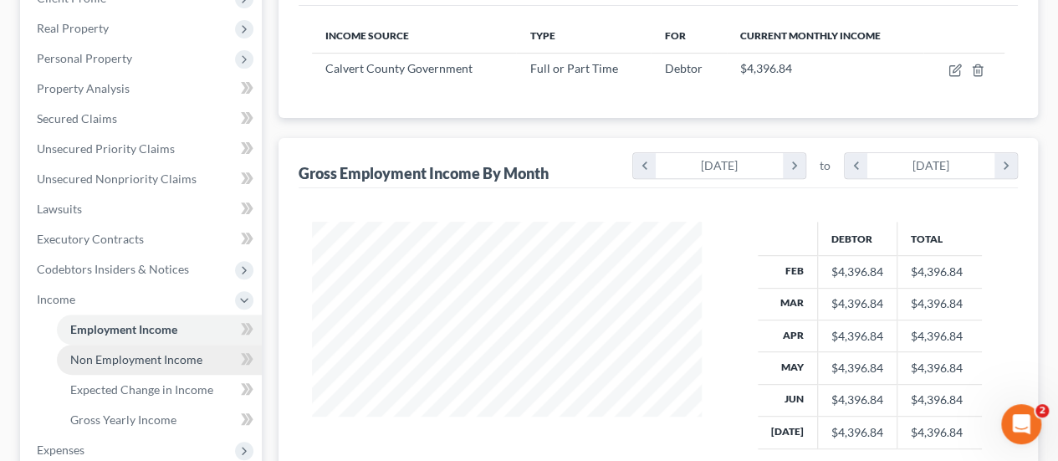
scroll to position [335, 0]
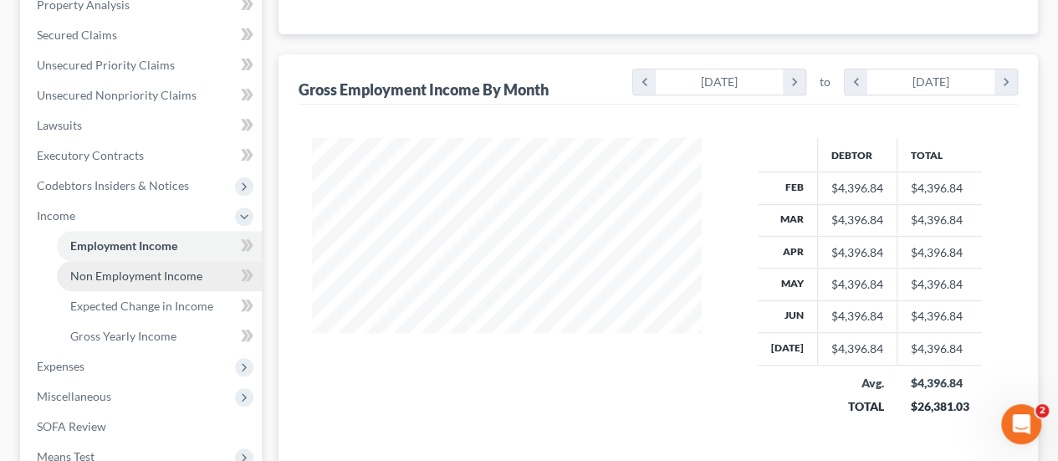
click at [149, 278] on span "Non Employment Income" at bounding box center [136, 276] width 132 height 14
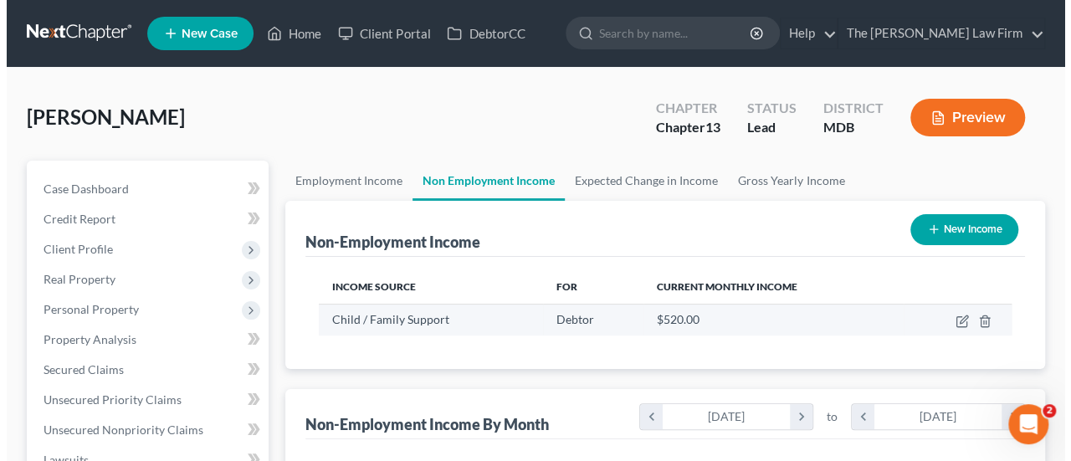
scroll to position [298, 423]
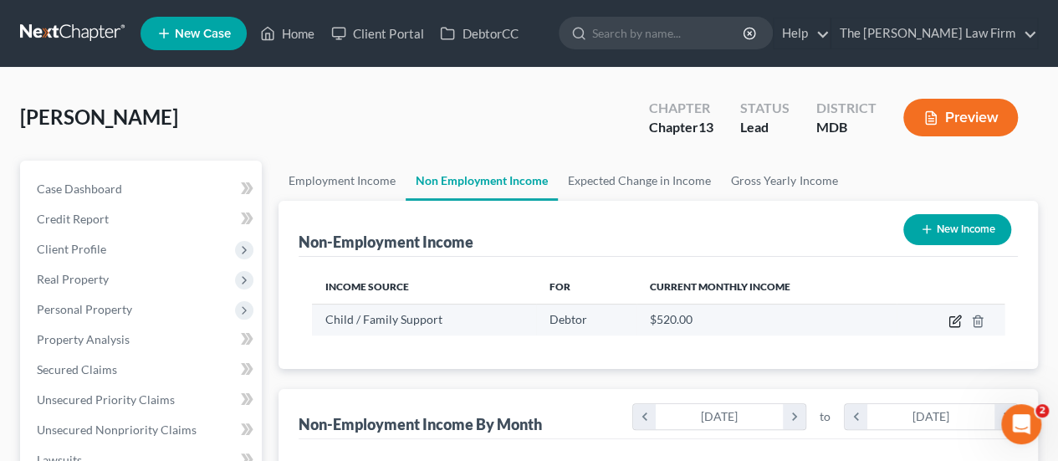
click at [954, 318] on icon "button" at bounding box center [955, 321] width 13 height 13
select select "7"
select select "2"
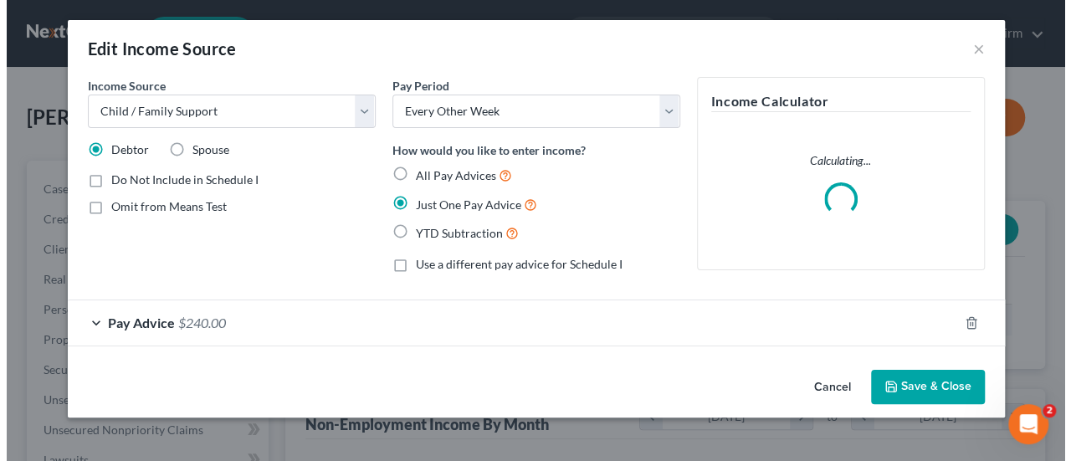
scroll to position [298, 428]
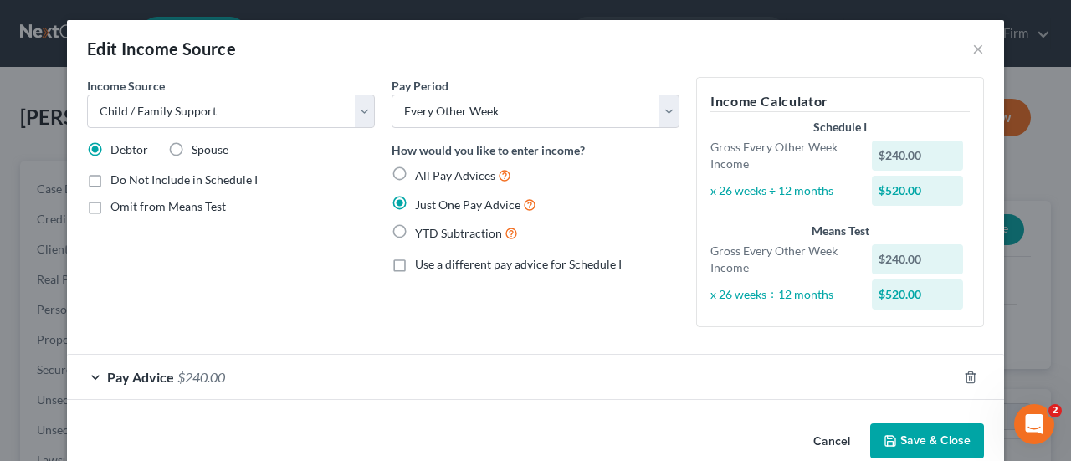
click at [177, 371] on span "$240.00" at bounding box center [201, 377] width 48 height 16
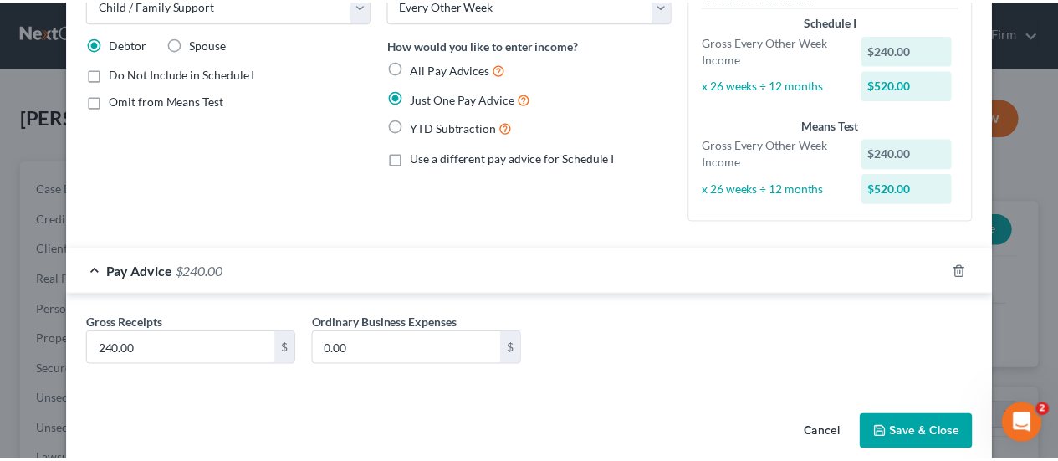
scroll to position [126, 0]
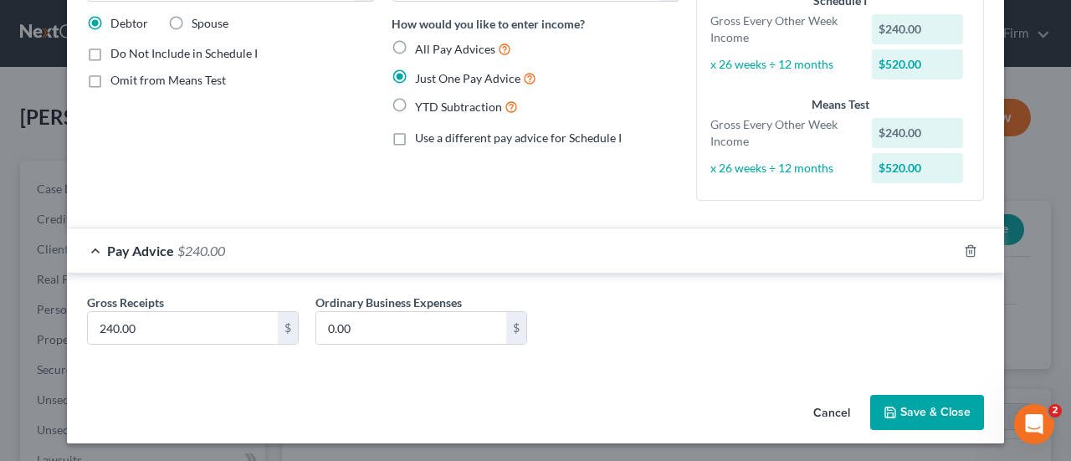
click at [921, 420] on button "Save & Close" at bounding box center [927, 412] width 114 height 35
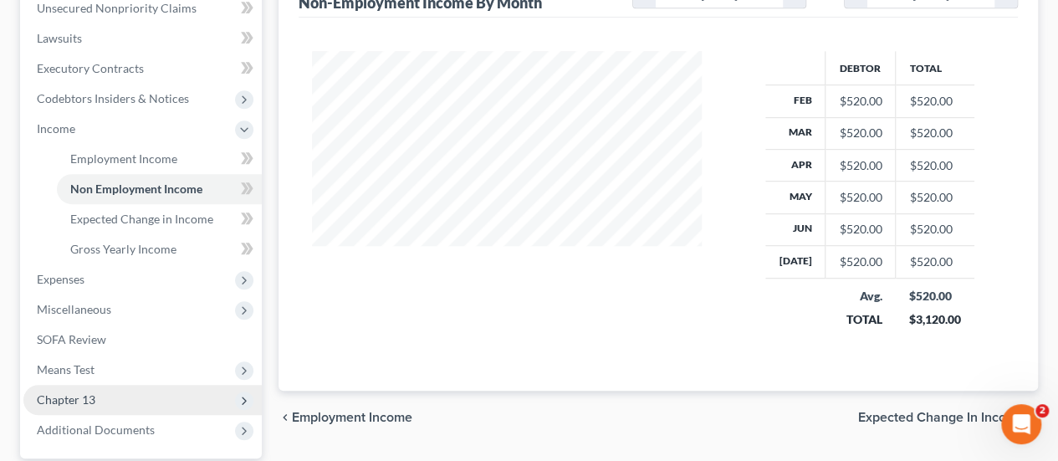
scroll to position [502, 0]
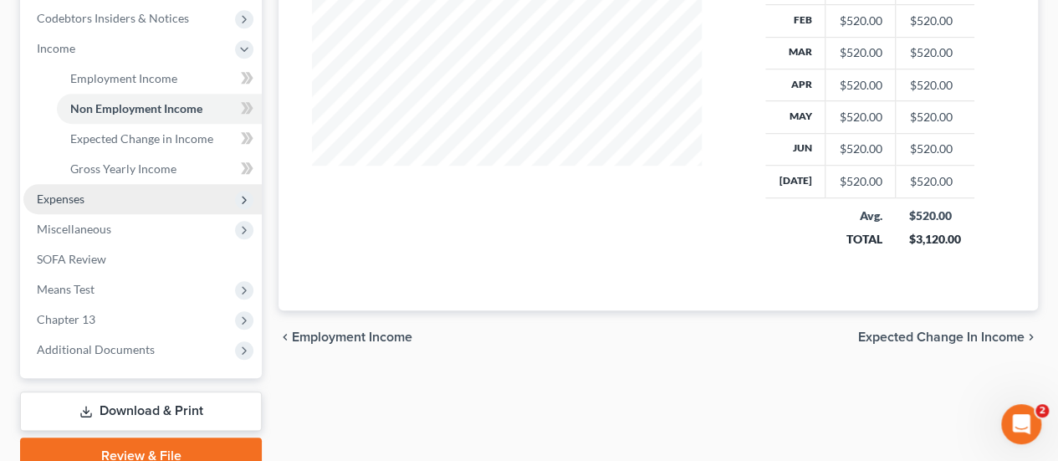
click at [55, 195] on span "Expenses" at bounding box center [61, 199] width 48 height 14
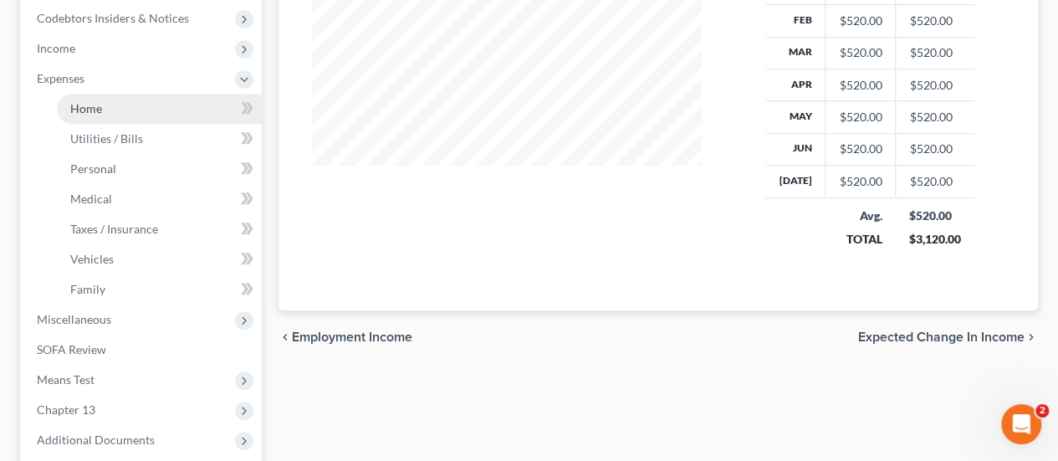
click at [102, 101] on link "Home" at bounding box center [159, 109] width 205 height 30
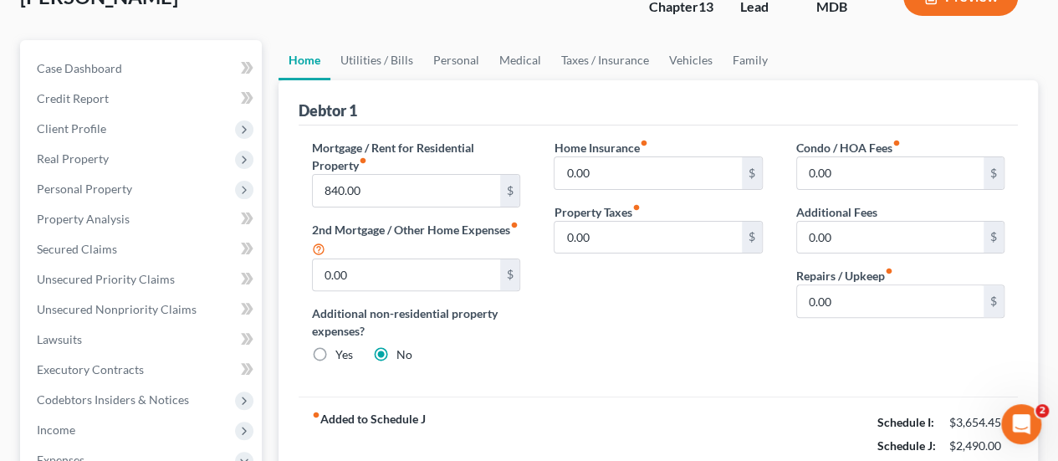
scroll to position [84, 0]
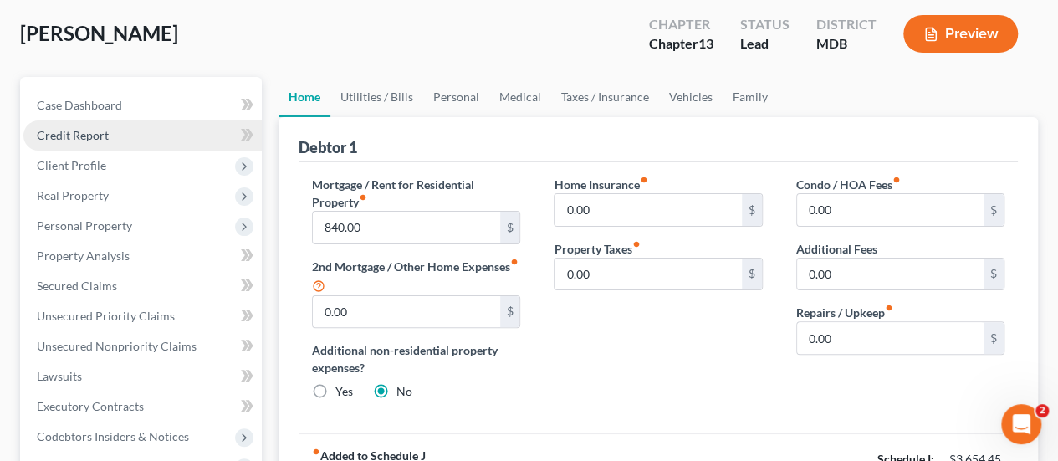
click at [80, 136] on span "Credit Report" at bounding box center [73, 135] width 72 height 14
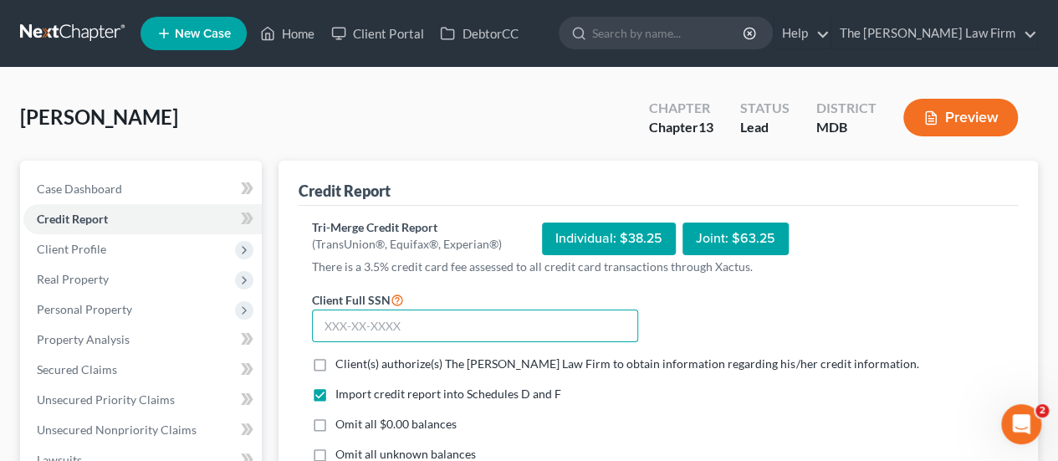
click at [368, 320] on input "text" at bounding box center [475, 326] width 326 height 33
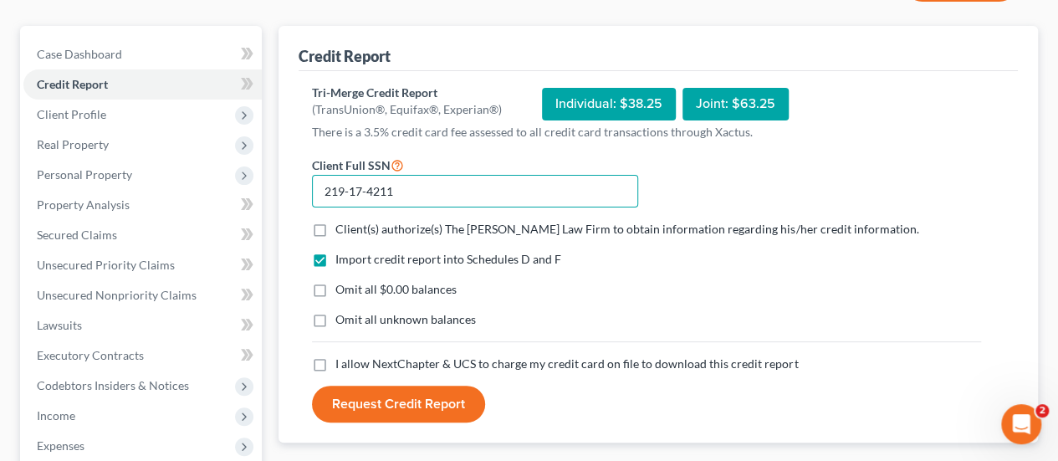
type input "219-17-4211"
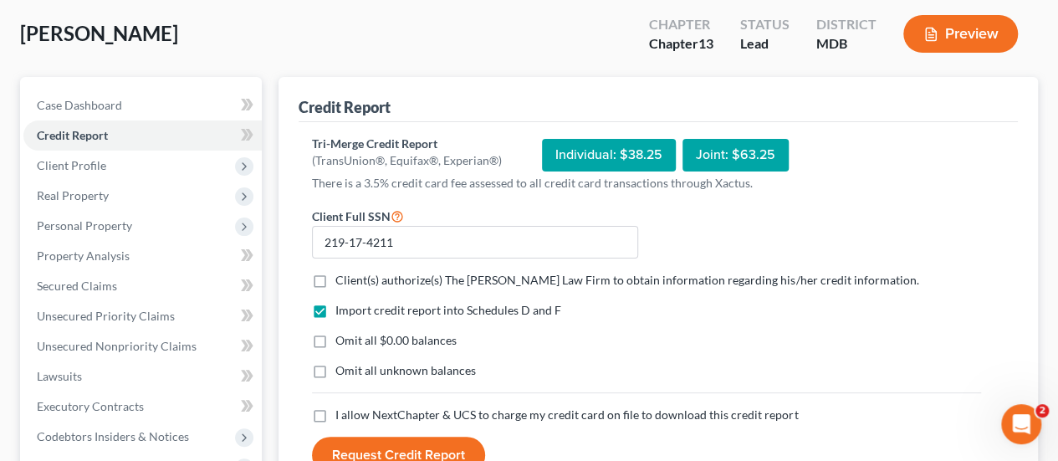
click at [325, 192] on div "Tri-Merge Credit Report (TransUnion®, Equifax®, Experian®) Individual: $38.25 J…" at bounding box center [646, 305] width 669 height 339
click at [335, 278] on label "Client(s) authorize(s) The [PERSON_NAME] Law Firm to obtain information regardi…" at bounding box center [626, 280] width 583 height 17
click at [342, 278] on input "Client(s) authorize(s) The [PERSON_NAME] Law Firm to obtain information regardi…" at bounding box center [347, 277] width 11 height 11
checkbox input "true"
click at [335, 374] on label "Omit all unknown balances" at bounding box center [405, 370] width 141 height 17
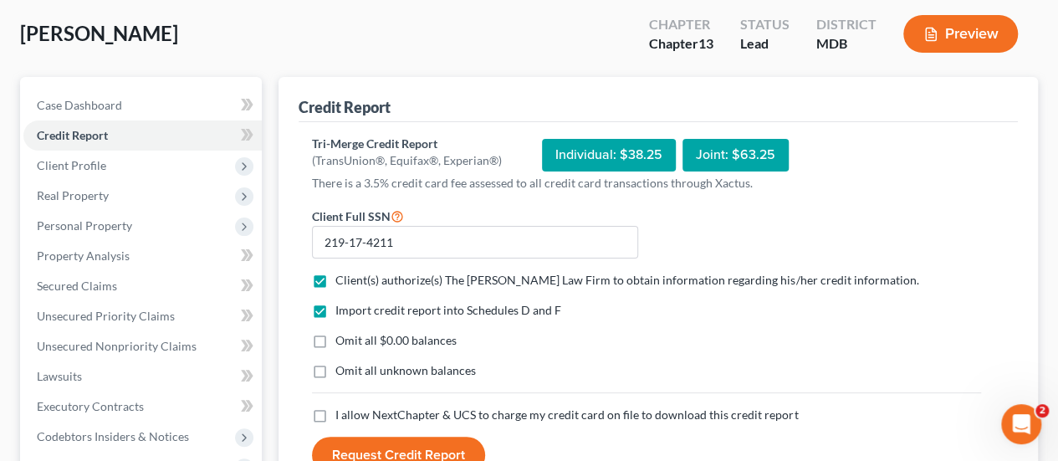
click at [342, 373] on input "Omit all unknown balances" at bounding box center [347, 367] width 11 height 11
checkbox input "true"
click at [335, 412] on label "I allow NextChapter & UCS to charge my credit card on file to download this cre…" at bounding box center [566, 415] width 463 height 17
click at [342, 412] on input "I allow NextChapter & UCS to charge my credit card on file to download this cre…" at bounding box center [347, 412] width 11 height 11
checkbox input "true"
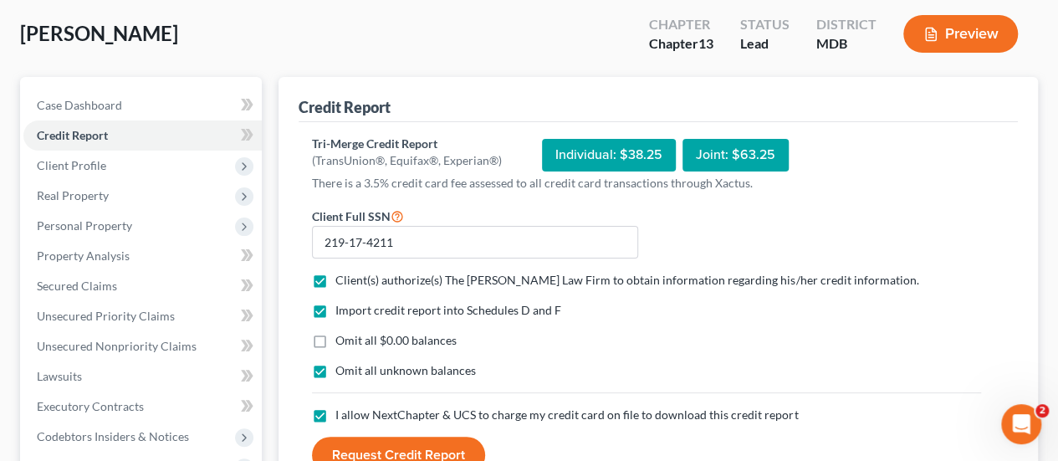
click at [398, 443] on button "Request Credit Report" at bounding box center [398, 455] width 173 height 37
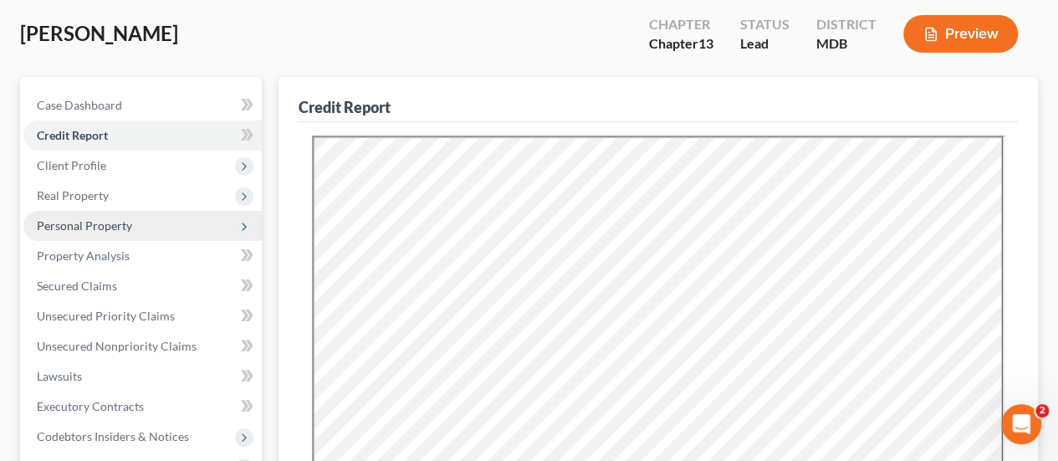
scroll to position [167, 0]
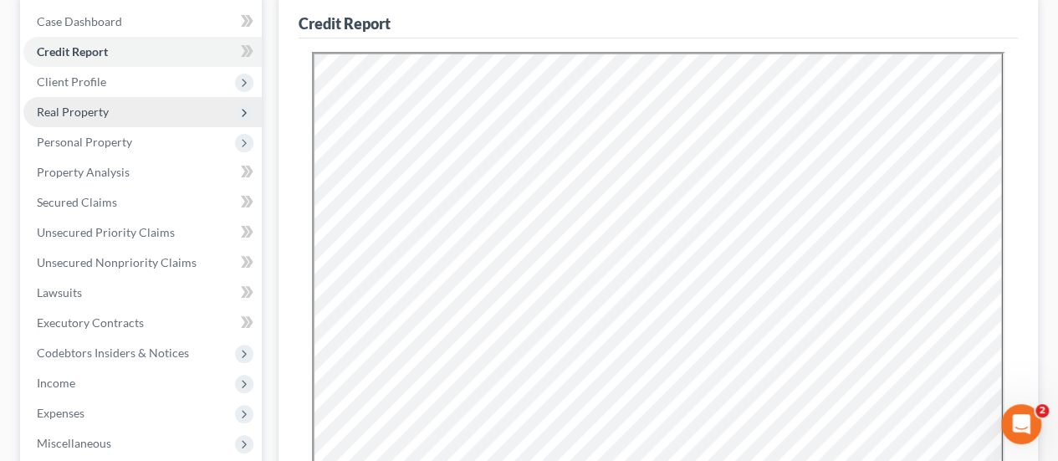
click at [96, 119] on span "Real Property" at bounding box center [142, 112] width 238 height 30
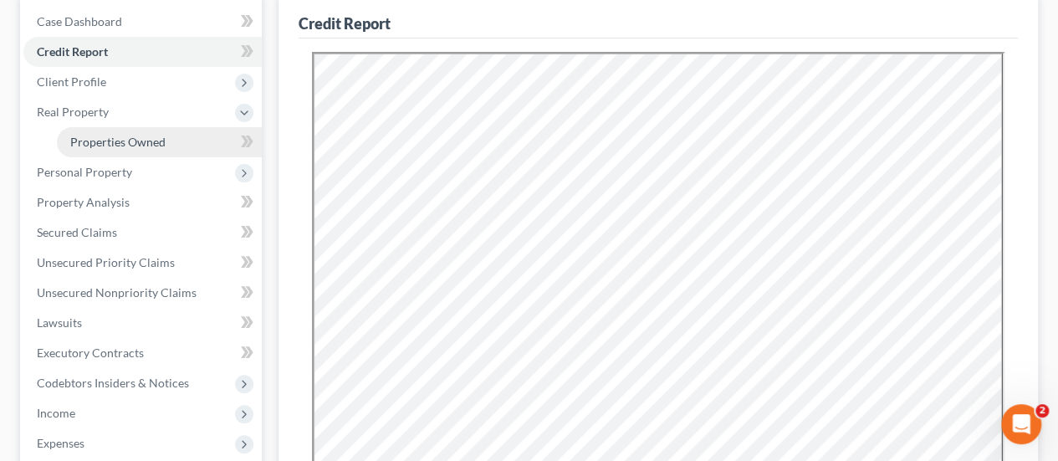
click at [110, 138] on span "Properties Owned" at bounding box center [117, 142] width 95 height 14
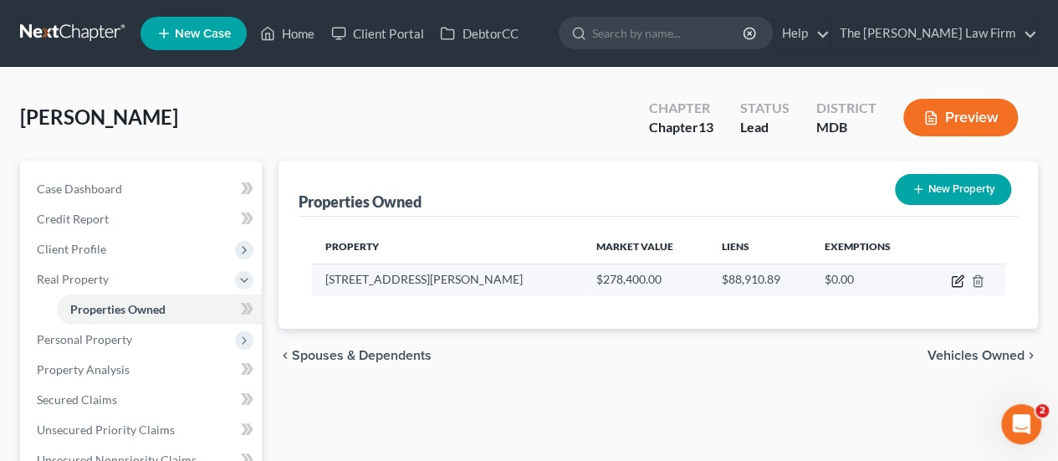
click at [957, 277] on icon "button" at bounding box center [957, 282] width 10 height 10
select select "21"
select select "4"
select select "0"
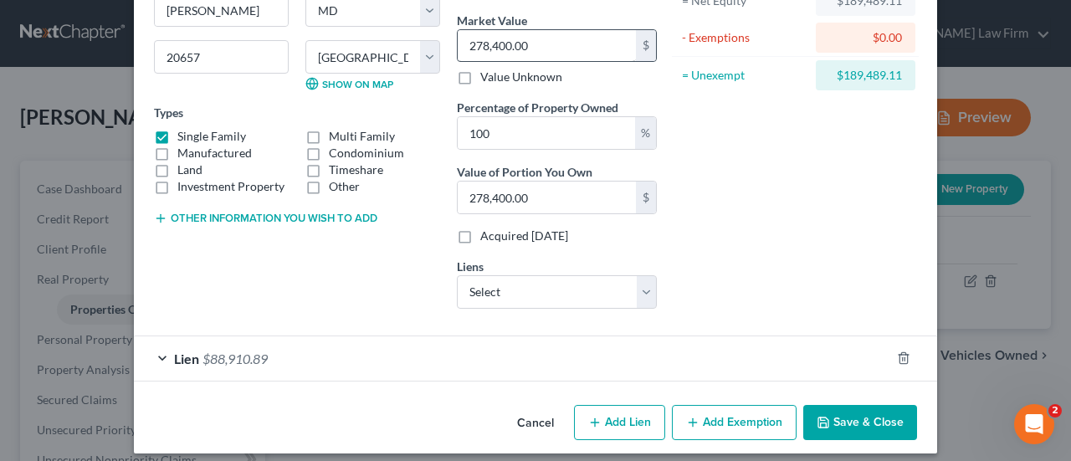
scroll to position [202, 0]
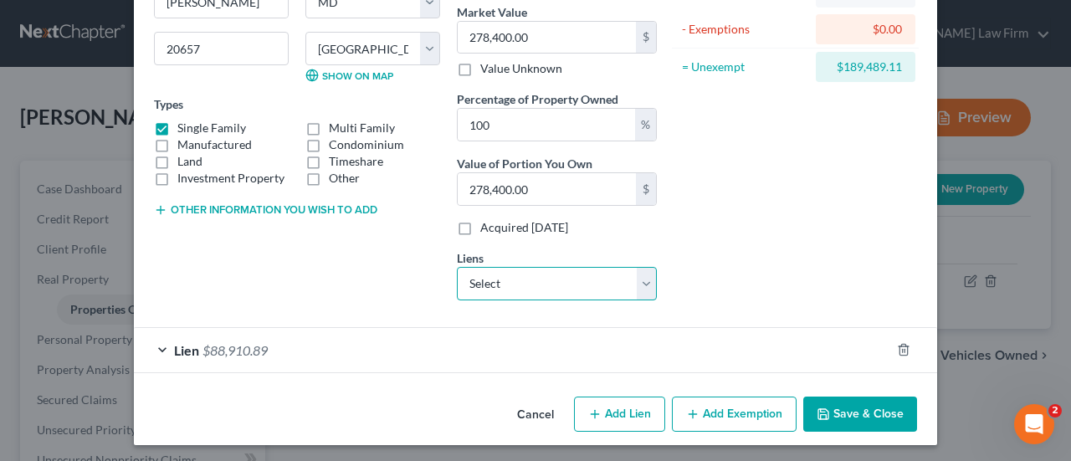
click at [485, 286] on select "Select Freedom Mortgage Corp - $91,389.00 Onemain - $13,349.00" at bounding box center [557, 283] width 200 height 33
select select "0"
click at [457, 267] on select "Select Freedom Mortgage Corp - $91,389.00 Onemain - $13,349.00" at bounding box center [557, 283] width 200 height 33
select select
select select "9"
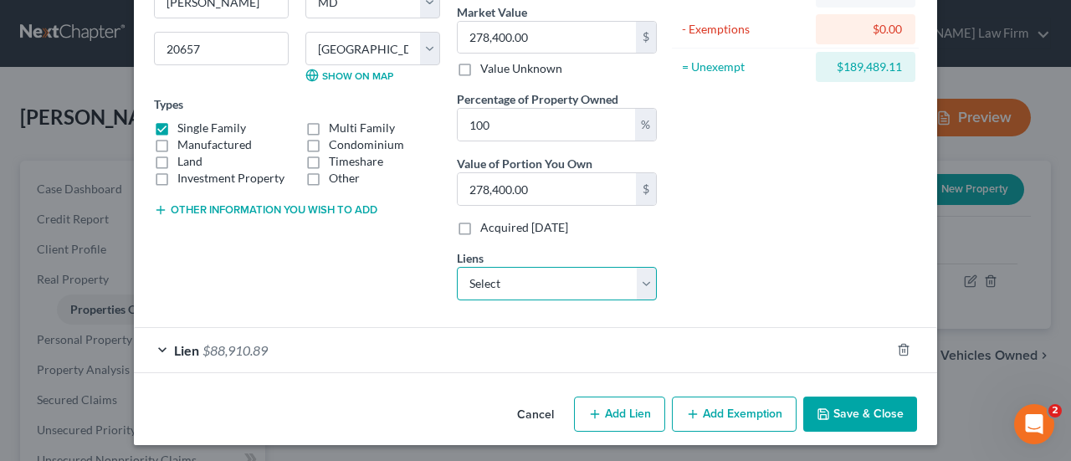
select select "0"
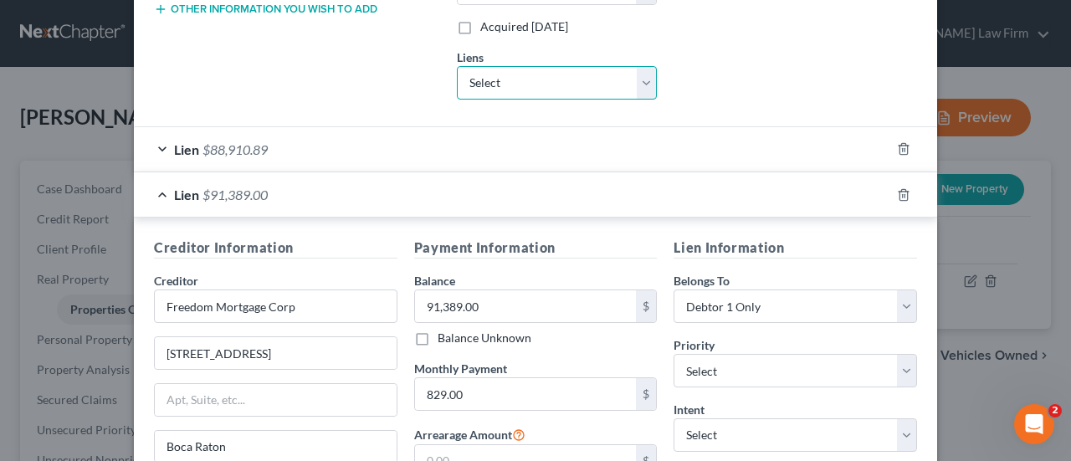
scroll to position [370, 0]
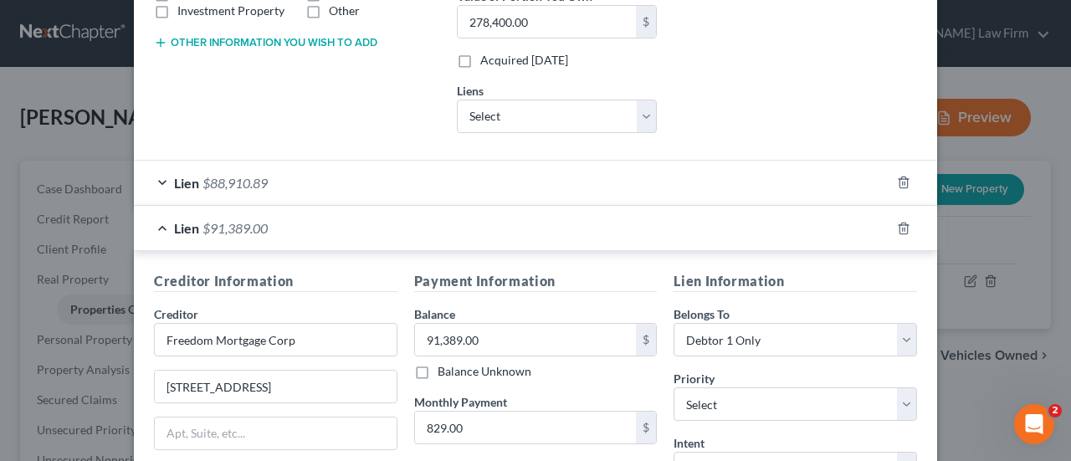
click at [239, 175] on span "$88,910.89" at bounding box center [234, 183] width 65 height 16
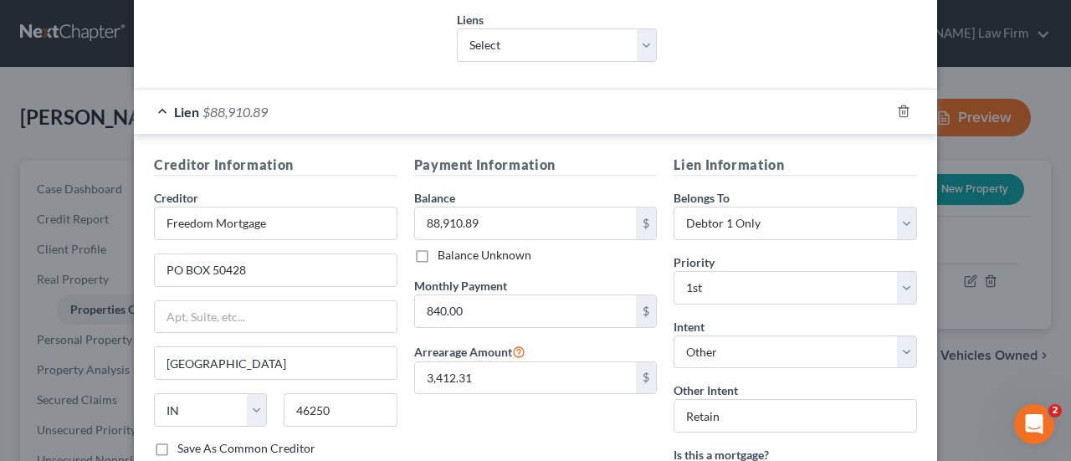
scroll to position [453, 0]
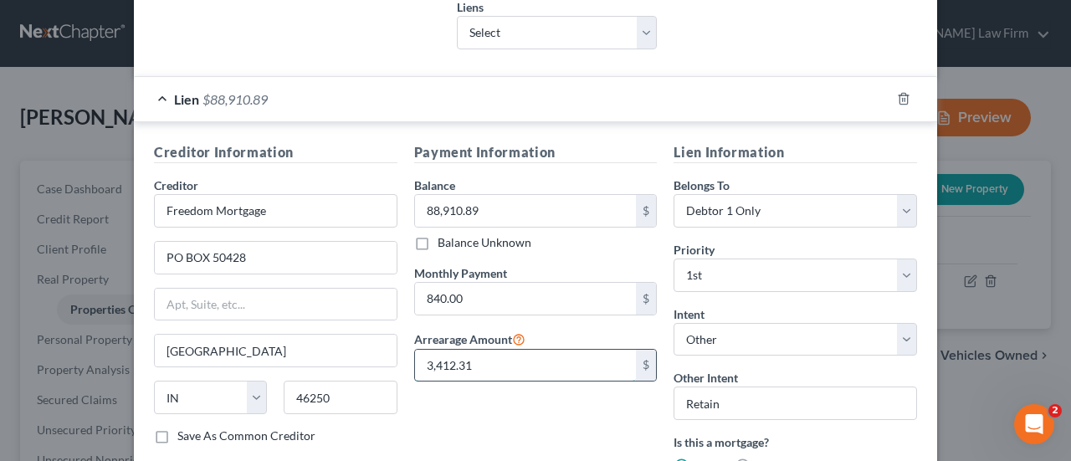
click at [444, 362] on input "3,412.31" at bounding box center [526, 366] width 222 height 32
click at [902, 94] on icon "button" at bounding box center [903, 98] width 13 height 13
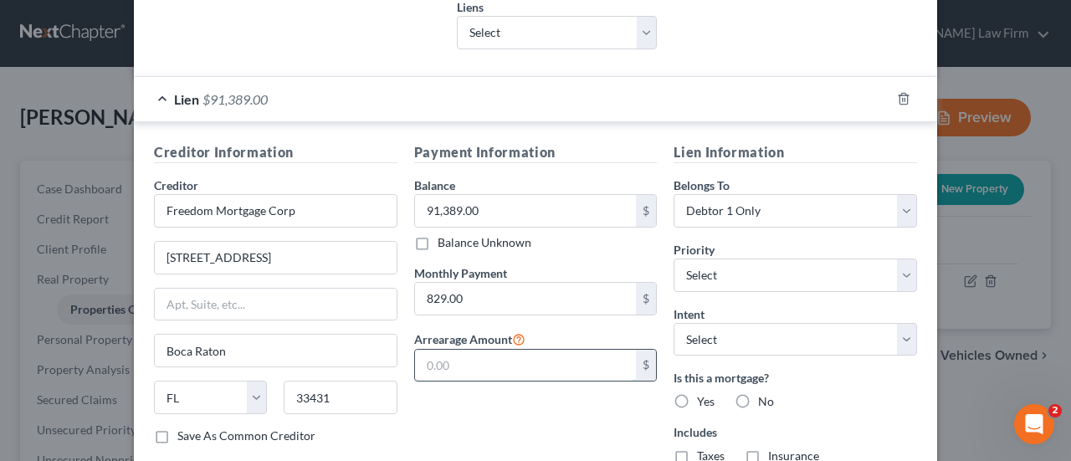
click at [527, 359] on input "text" at bounding box center [526, 366] width 222 height 32
paste input "3,412.31"
type input "3,412.31"
drag, startPoint x: 718, startPoint y: 267, endPoint x: 718, endPoint y: 255, distance: 11.7
click at [718, 267] on select "Select 1st 2nd 3rd 4th 5th 6th 7th 8th 9th 10th 11th 12th 13th 14th 15th 16th 1…" at bounding box center [794, 274] width 243 height 33
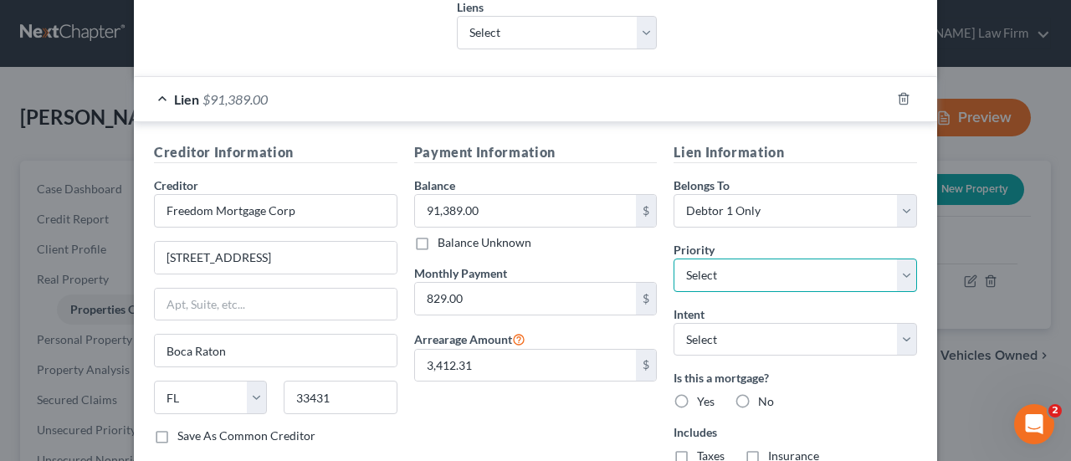
select select "0"
click at [673, 258] on select "Select 1st 2nd 3rd 4th 5th 6th 7th 8th 9th 10th 11th 12th 13th 14th 15th 16th 1…" at bounding box center [794, 274] width 243 height 33
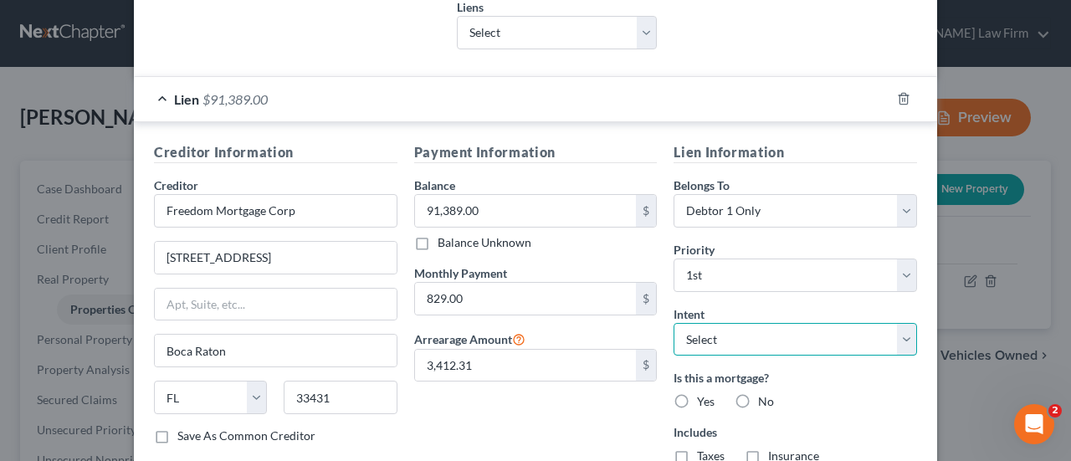
click at [736, 339] on select "Select Surrender Redeem Reaffirm Avoid Other" at bounding box center [794, 339] width 243 height 33
select select "4"
click at [673, 323] on select "Select Surrender Redeem Reaffirm Avoid Other" at bounding box center [794, 339] width 243 height 33
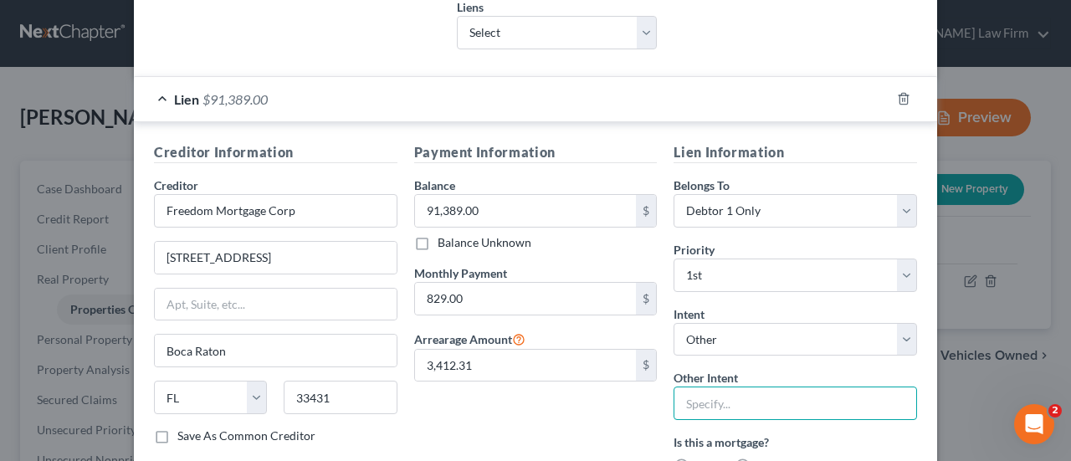
click at [720, 401] on input "text" at bounding box center [794, 402] width 243 height 33
type input "Retain"
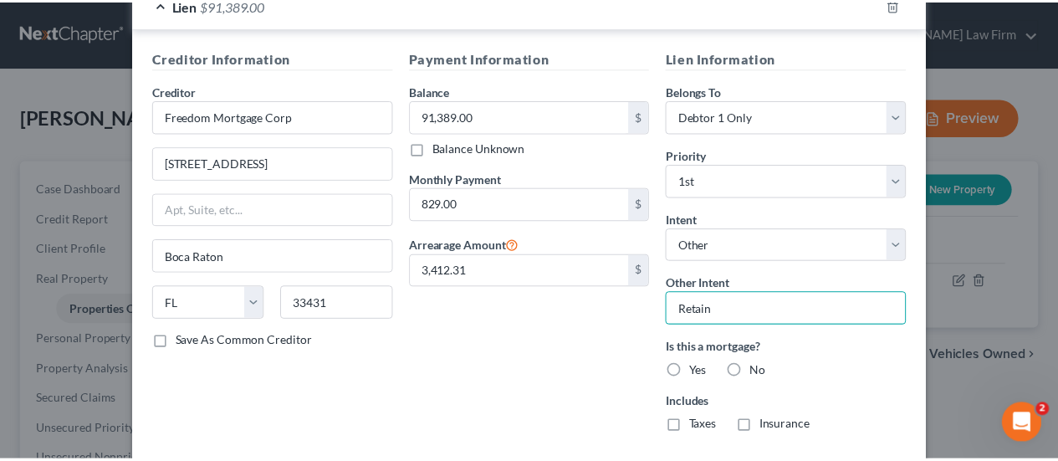
scroll to position [632, 0]
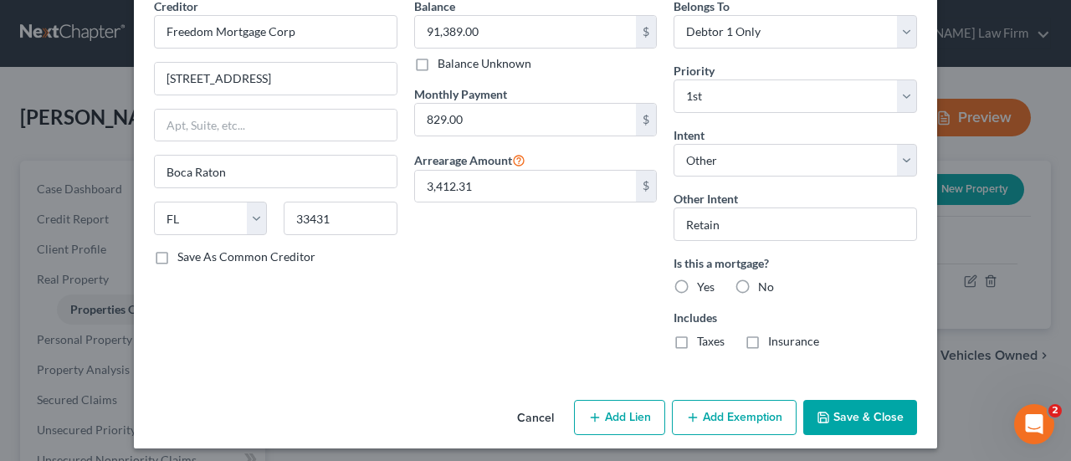
click at [697, 283] on label "Yes" at bounding box center [706, 287] width 18 height 17
click at [704, 283] on input "Yes" at bounding box center [709, 284] width 11 height 11
radio input "true"
click at [697, 335] on label "Taxes" at bounding box center [711, 341] width 28 height 17
click at [704, 335] on input "Taxes" at bounding box center [709, 338] width 11 height 11
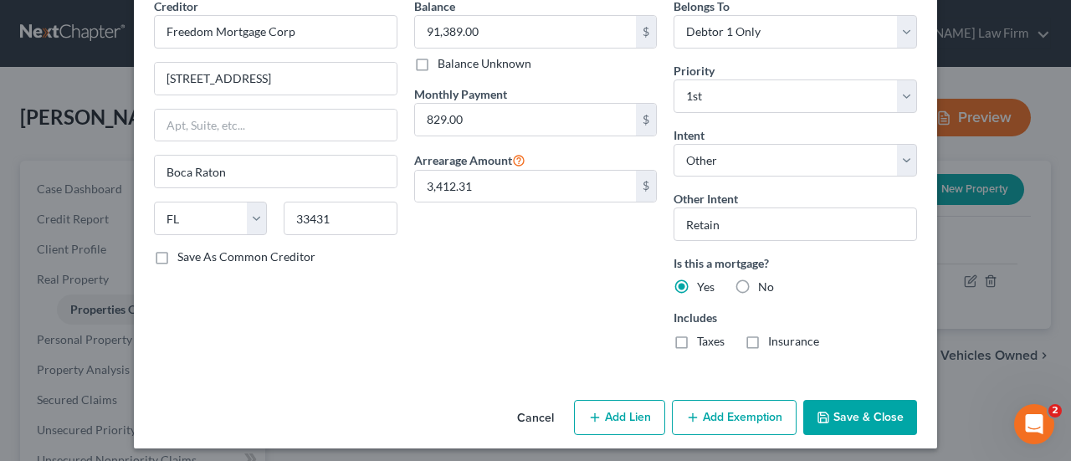
checkbox input "true"
click at [768, 338] on label "Insurance" at bounding box center [793, 341] width 51 height 17
click at [775, 338] on input "Insurance" at bounding box center [780, 338] width 11 height 11
checkbox input "true"
click at [853, 417] on button "Save & Close" at bounding box center [860, 417] width 114 height 35
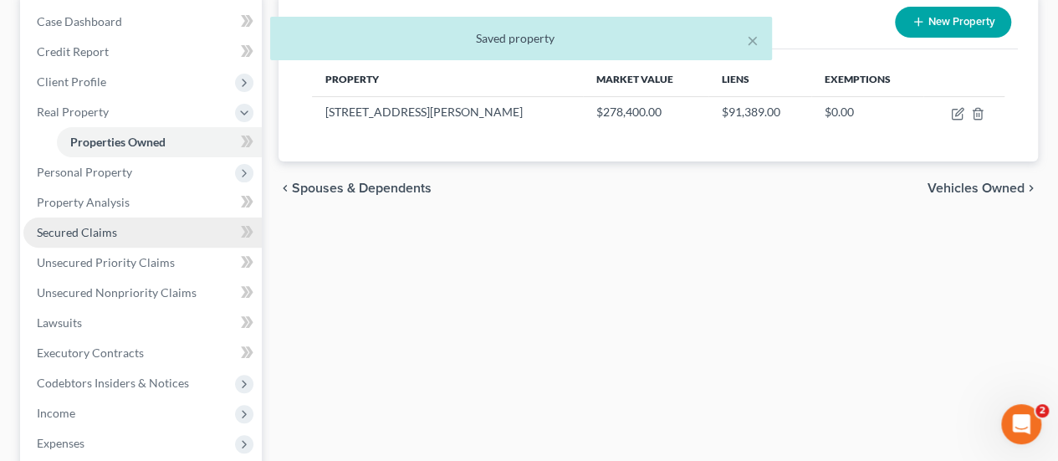
click at [115, 233] on span "Secured Claims" at bounding box center [77, 232] width 80 height 14
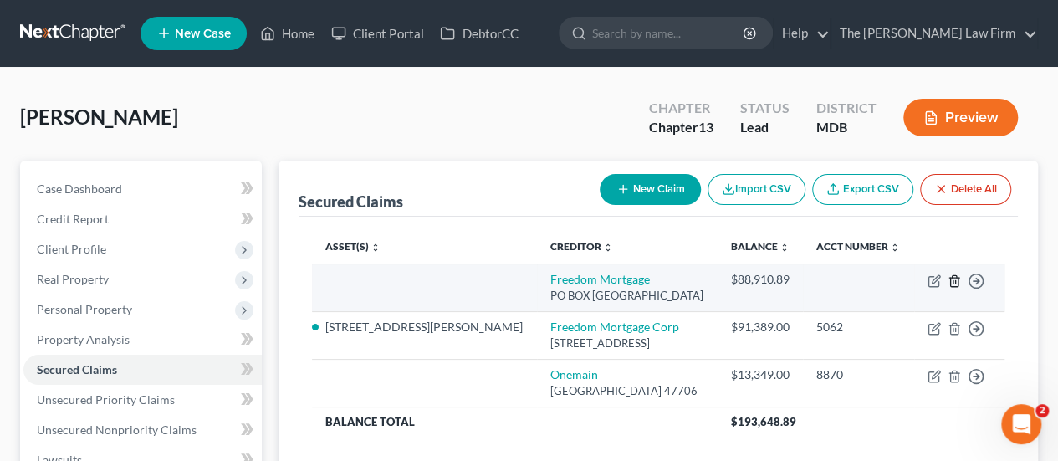
click at [957, 280] on icon "button" at bounding box center [954, 280] width 8 height 11
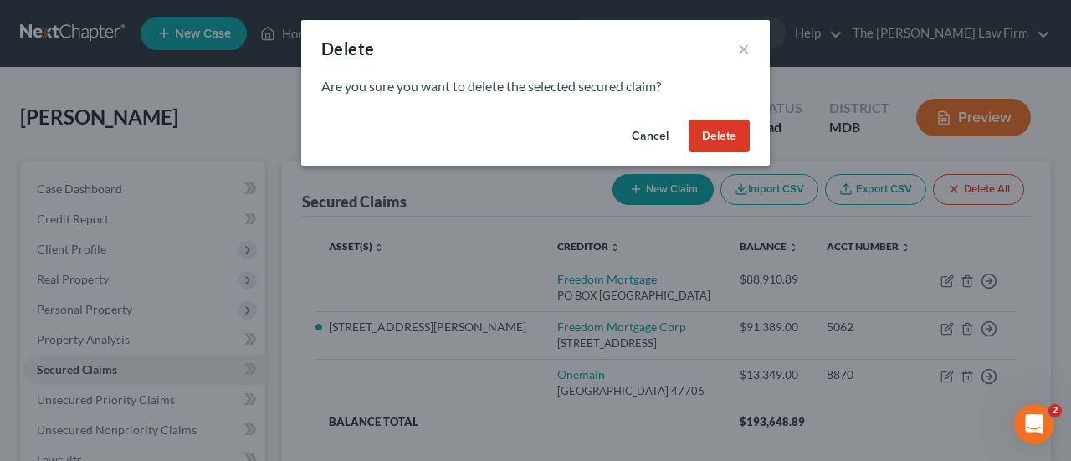
click at [719, 137] on button "Delete" at bounding box center [718, 136] width 61 height 33
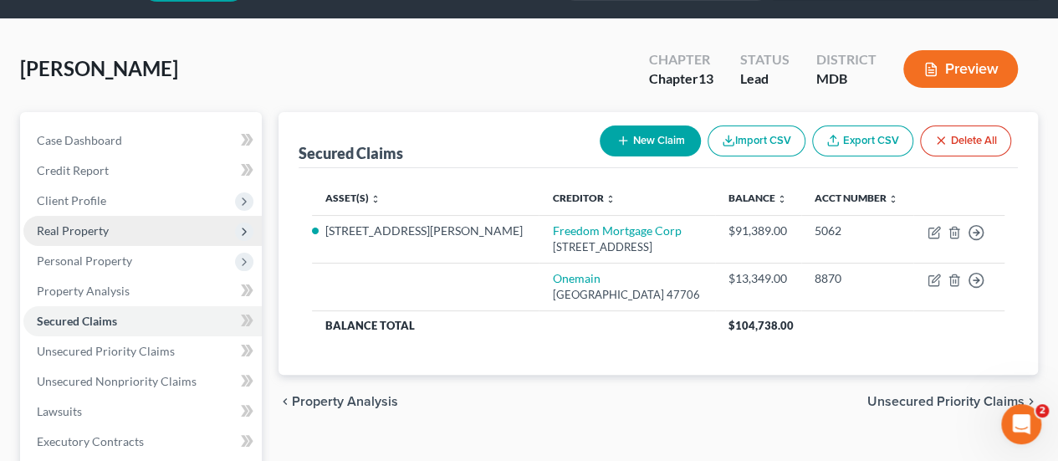
scroll to position [84, 0]
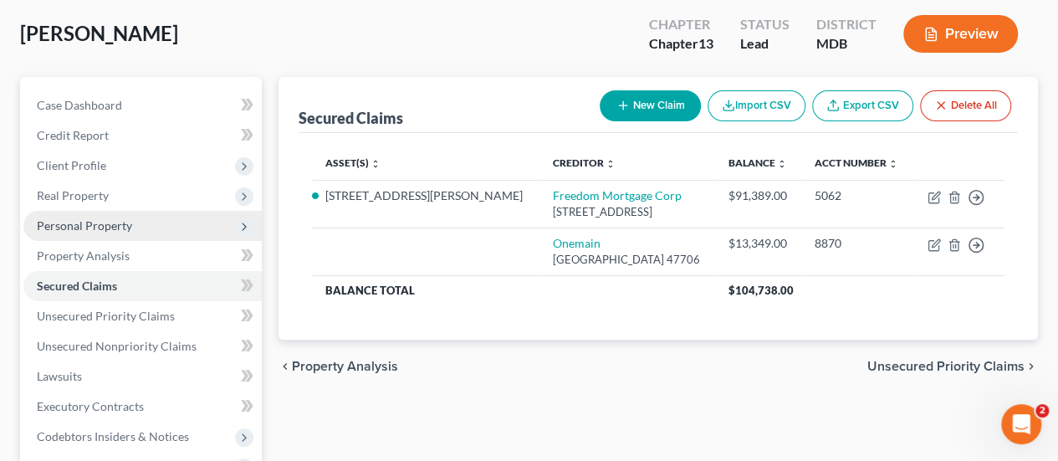
click at [104, 232] on span "Personal Property" at bounding box center [142, 226] width 238 height 30
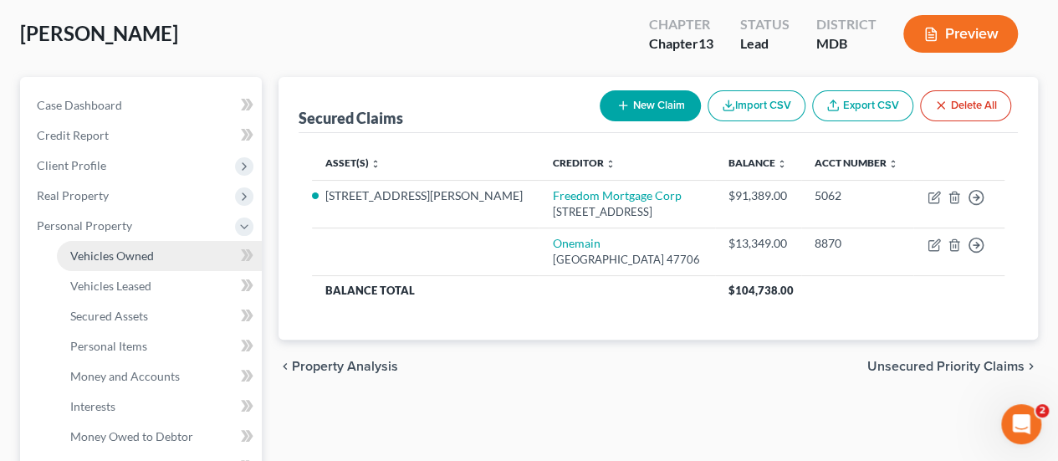
click at [105, 263] on link "Vehicles Owned" at bounding box center [159, 256] width 205 height 30
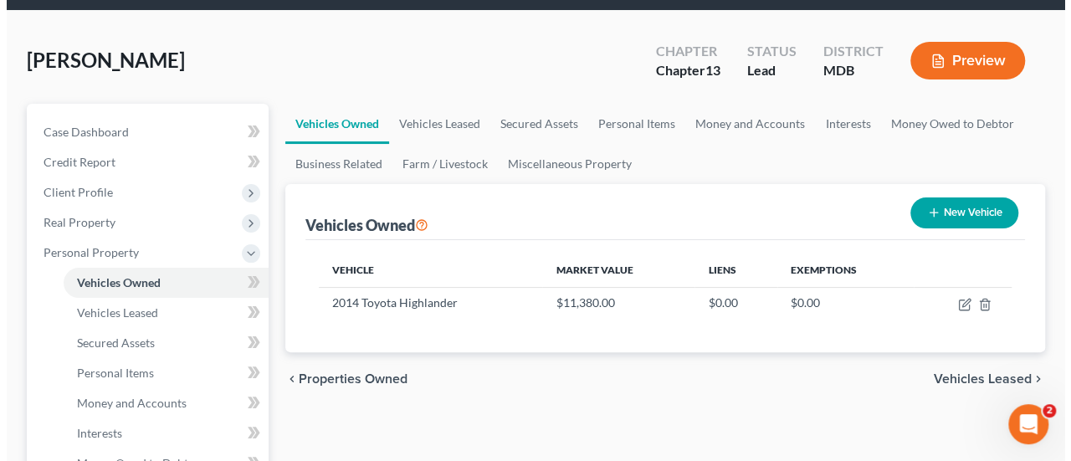
scroll to position [84, 0]
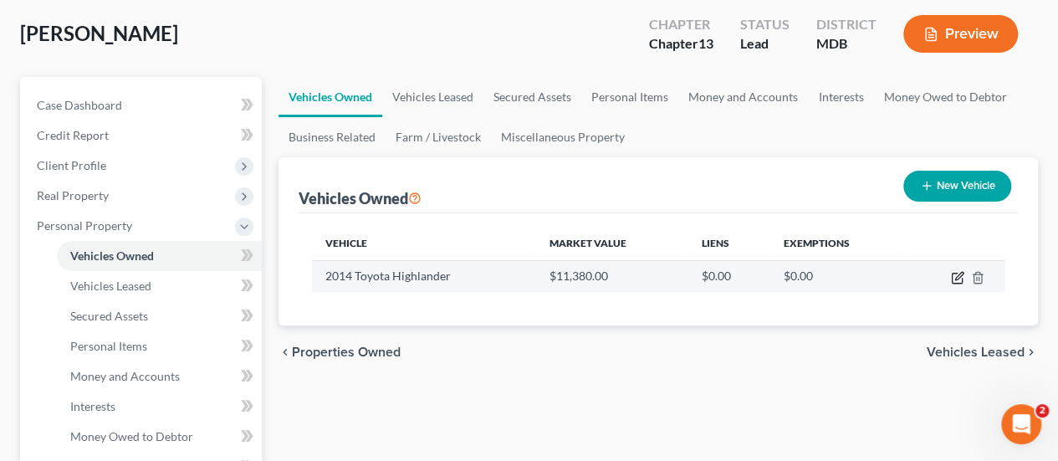
click at [957, 277] on icon "button" at bounding box center [957, 277] width 13 height 13
select select "0"
select select "12"
select select "2"
select select "0"
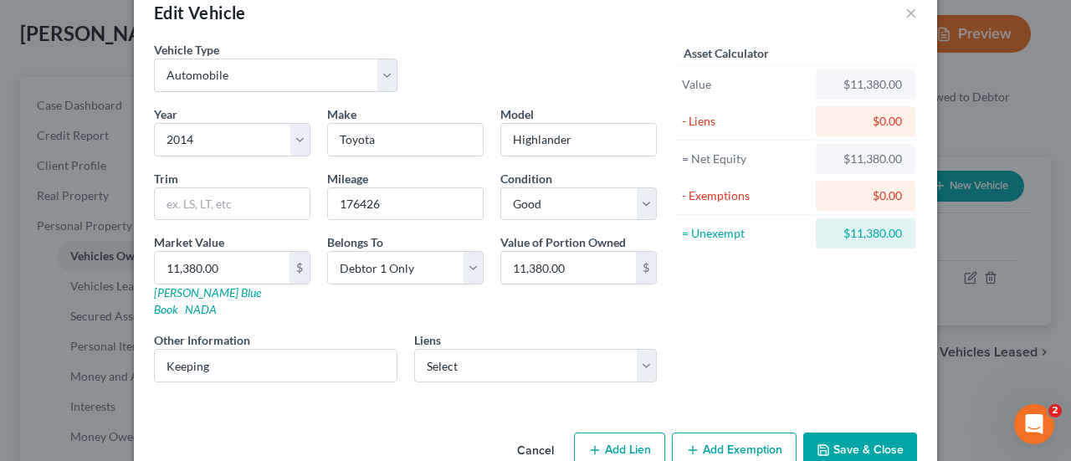
scroll to position [55, 0]
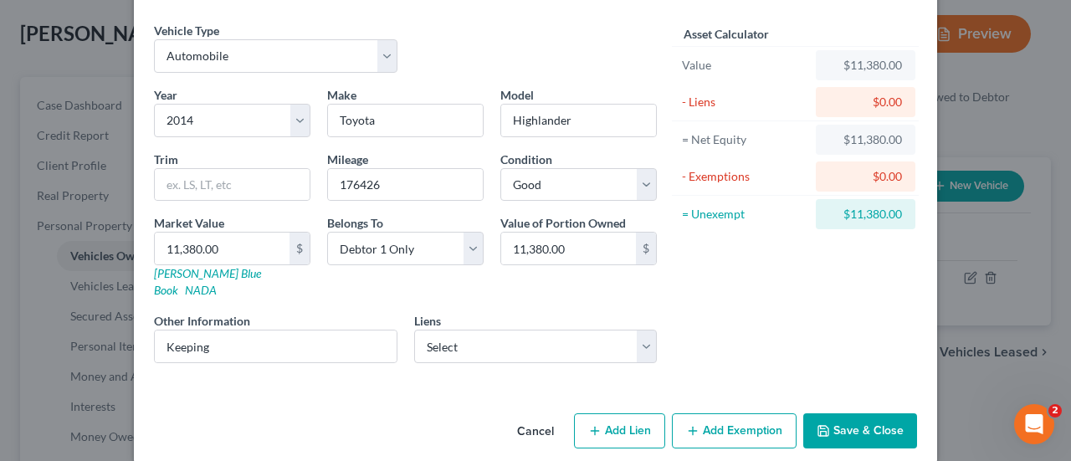
click at [457, 343] on div "Year Select 2026 2025 2024 2023 2022 2021 2020 2019 2018 2017 2016 2015 2014 20…" at bounding box center [405, 231] width 519 height 290
click at [462, 339] on select "Select Onemain - $13,349.00" at bounding box center [535, 346] width 243 height 33
select select "15"
select select "0"
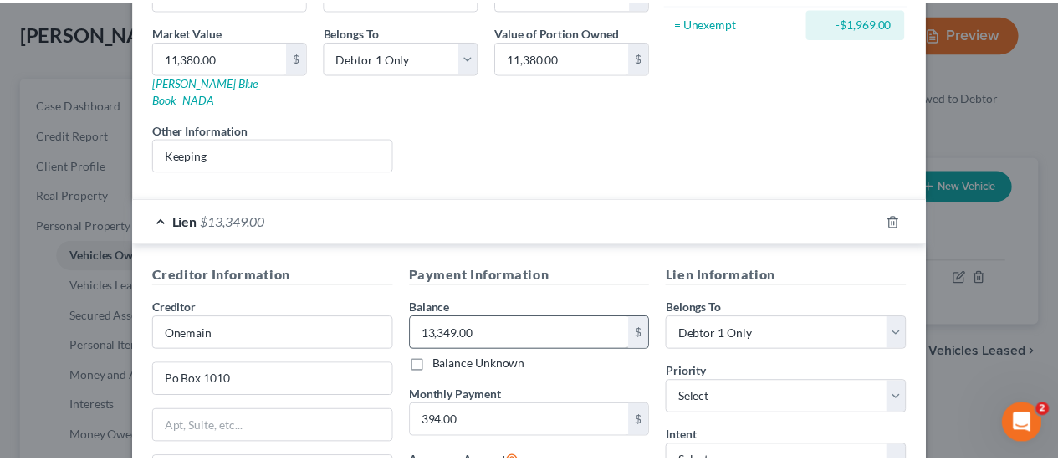
scroll to position [447, 0]
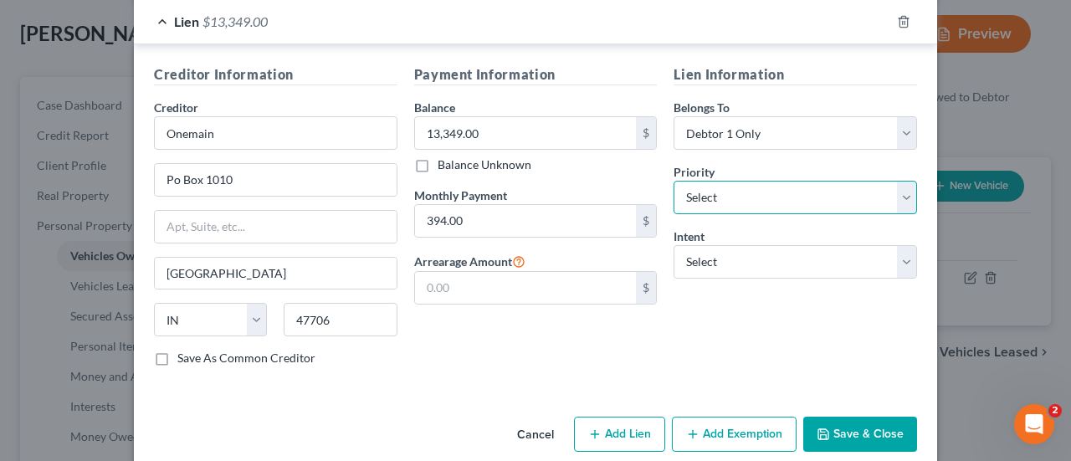
click at [682, 182] on select "Select 1st 2nd 3rd 4th 5th 6th 7th 8th 9th 10th 11th 12th 13th 14th 15th 16th 1…" at bounding box center [794, 197] width 243 height 33
select select "0"
click at [673, 181] on select "Select 1st 2nd 3rd 4th 5th 6th 7th 8th 9th 10th 11th 12th 13th 14th 15th 16th 1…" at bounding box center [794, 197] width 243 height 33
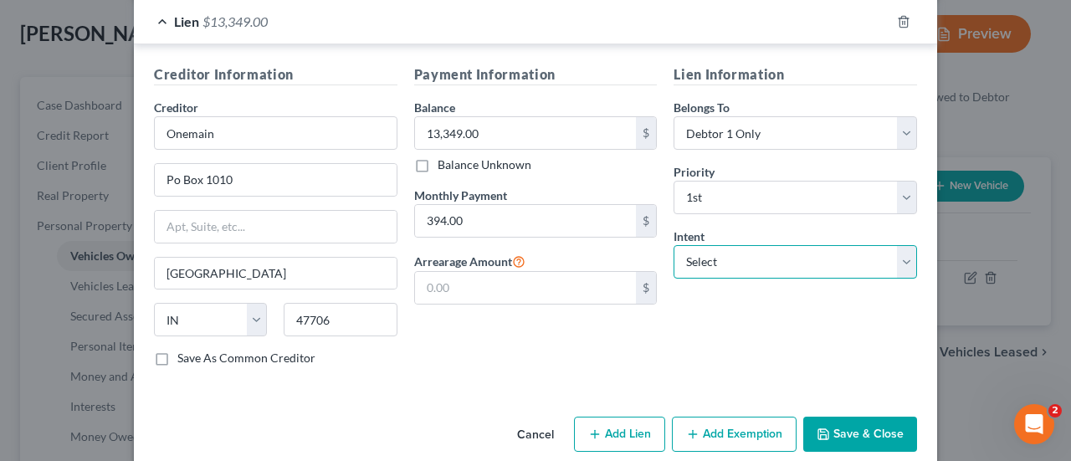
click at [700, 245] on select "Select Surrender Redeem Reaffirm Avoid Other" at bounding box center [794, 261] width 243 height 33
select select "2"
click at [673, 245] on select "Select Surrender Redeem Reaffirm Avoid Other" at bounding box center [794, 261] width 243 height 33
click at [832, 417] on button "Save & Close" at bounding box center [860, 434] width 114 height 35
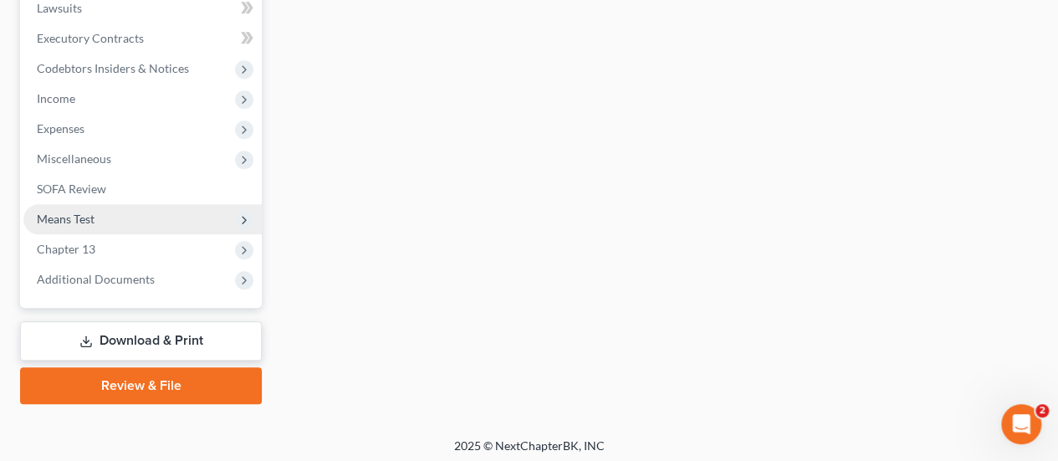
scroll to position [418, 0]
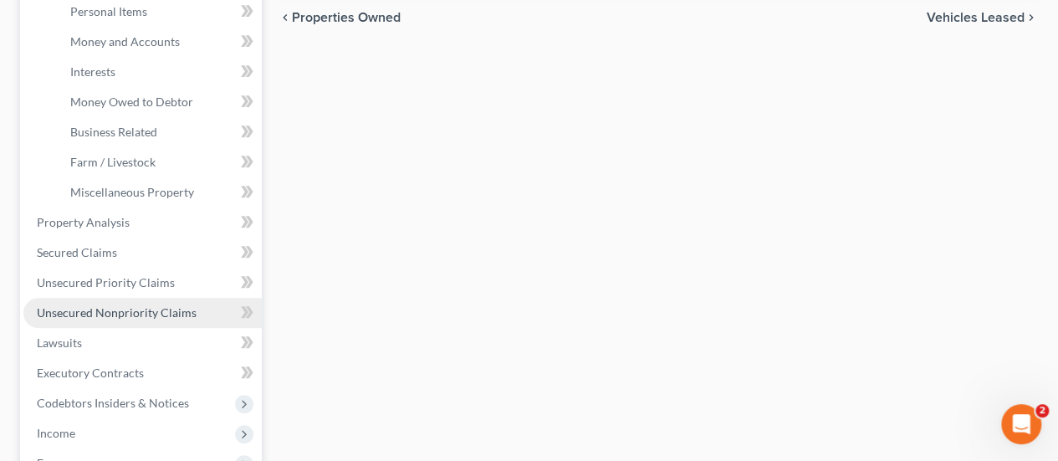
click at [100, 308] on span "Unsecured Nonpriority Claims" at bounding box center [117, 312] width 160 height 14
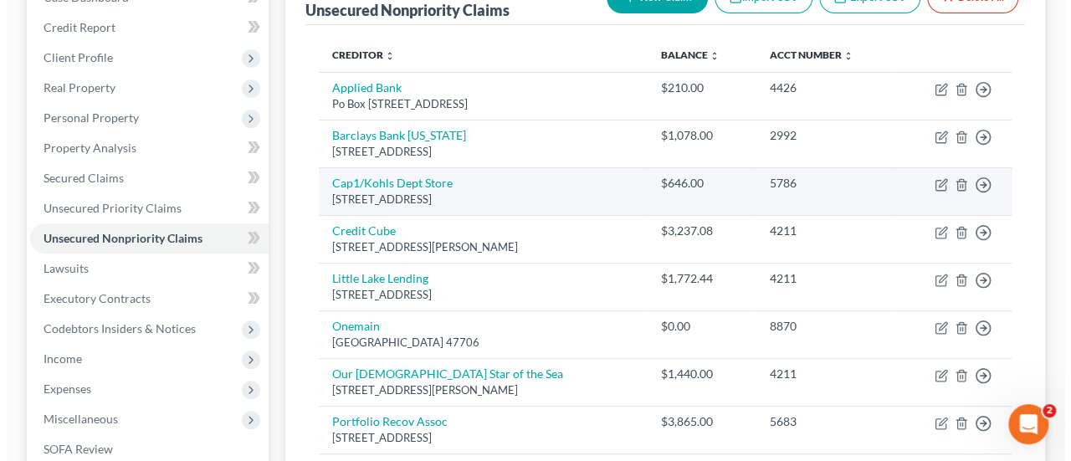
scroll to position [84, 0]
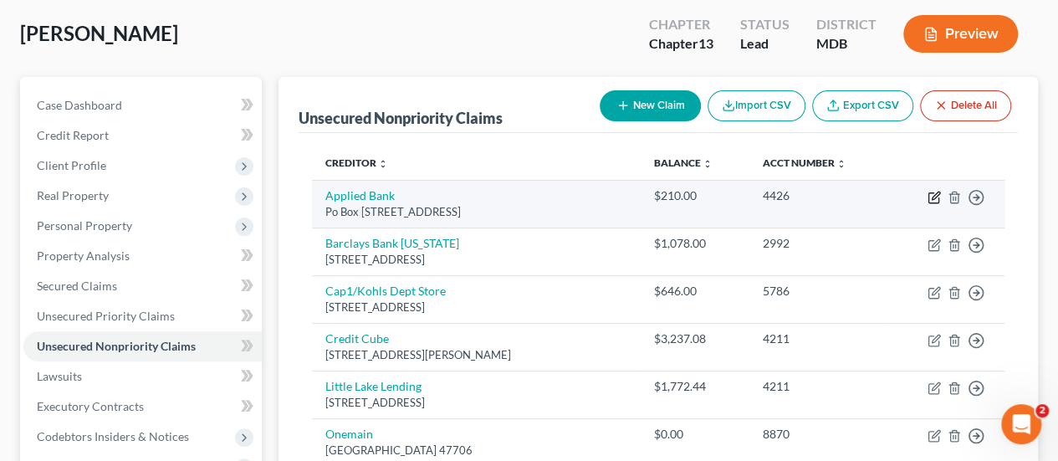
click at [940, 200] on icon "button" at bounding box center [934, 197] width 13 height 13
select select "7"
select select "2"
select select "0"
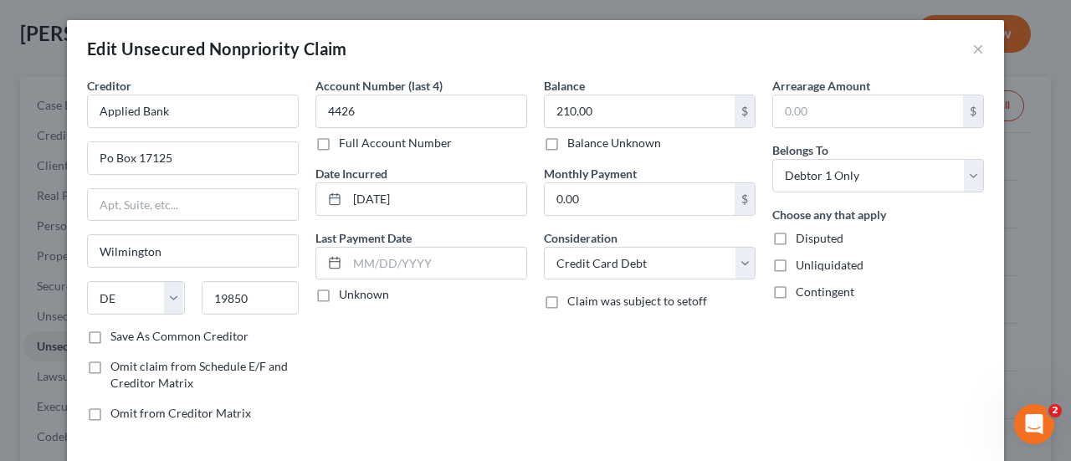
scroll to position [124, 0]
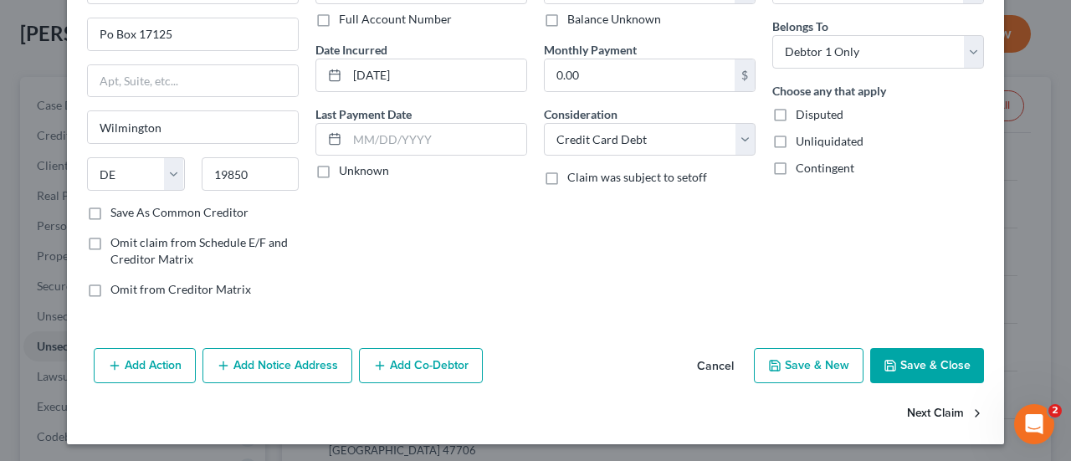
click at [929, 407] on button "Next Claim" at bounding box center [945, 414] width 77 height 35
select select "7"
select select "0"
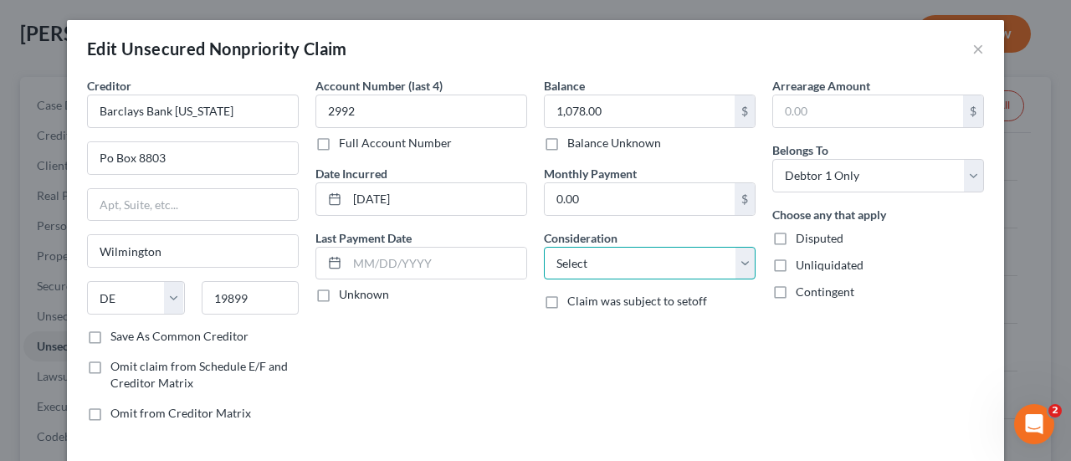
click at [587, 264] on select "Select Cable / Satellite Services Collection Agency Credit Card Debt Debt Couns…" at bounding box center [650, 263] width 212 height 33
select select "2"
click at [544, 247] on select "Select Cable / Satellite Services Collection Agency Credit Card Debt Debt Couns…" at bounding box center [650, 263] width 212 height 33
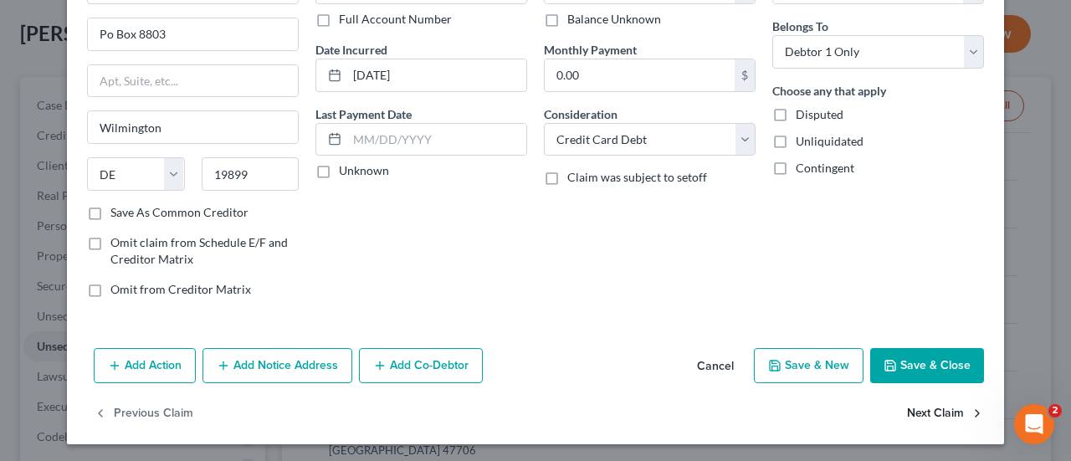
click at [936, 400] on button "Next Claim" at bounding box center [945, 414] width 77 height 35
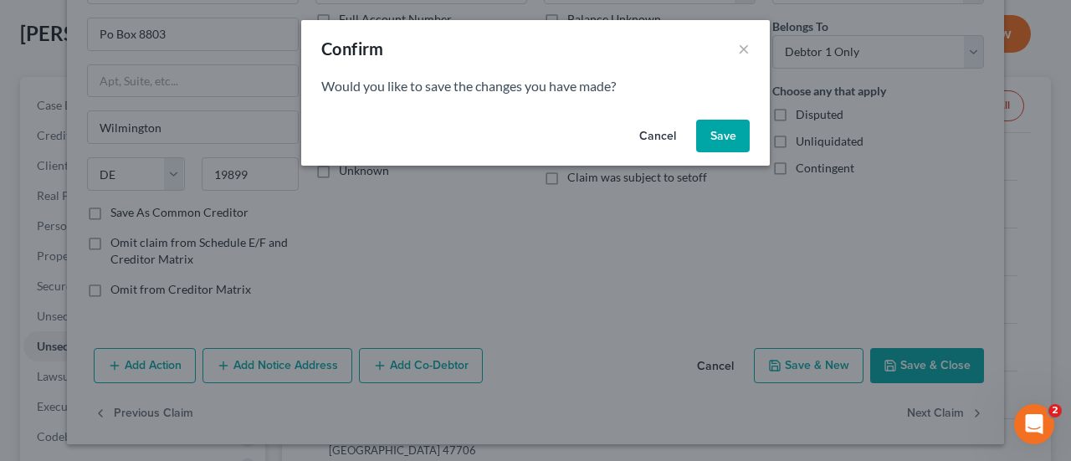
click at [734, 138] on button "Save" at bounding box center [723, 136] width 54 height 33
select select "52"
select select "2"
select select "0"
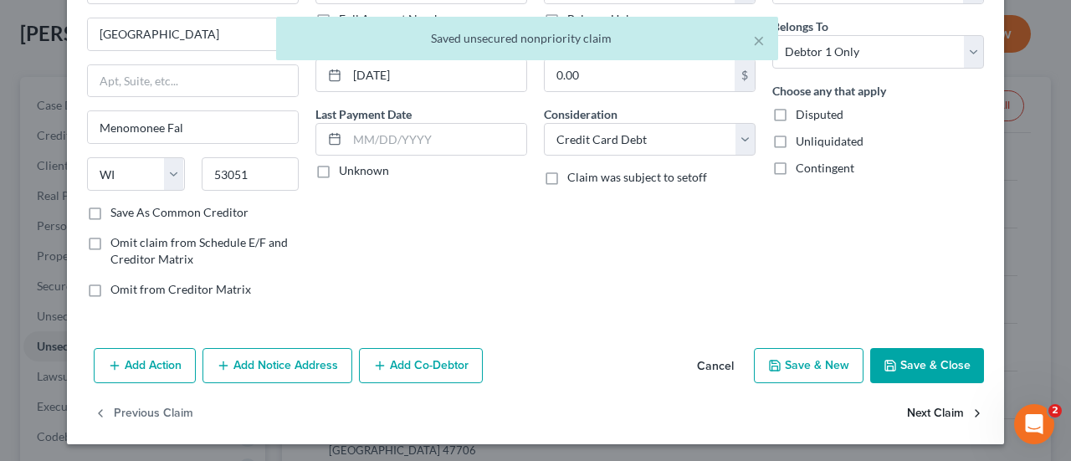
click at [932, 410] on button "Next Claim" at bounding box center [945, 414] width 77 height 35
select select "4"
select select "10"
select select "0"
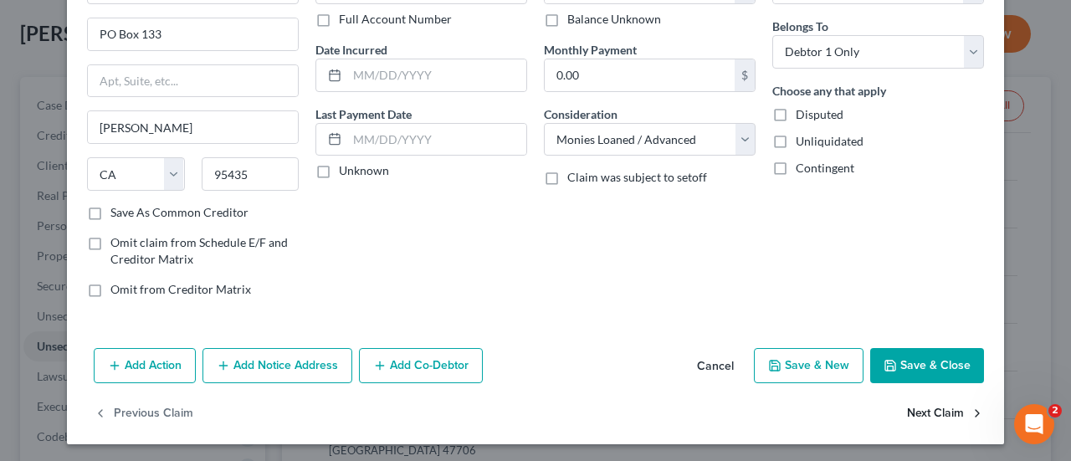
click at [917, 412] on button "Next Claim" at bounding box center [945, 414] width 77 height 35
select select "4"
select select "10"
select select "0"
click at [939, 412] on button "Next Claim" at bounding box center [945, 414] width 77 height 35
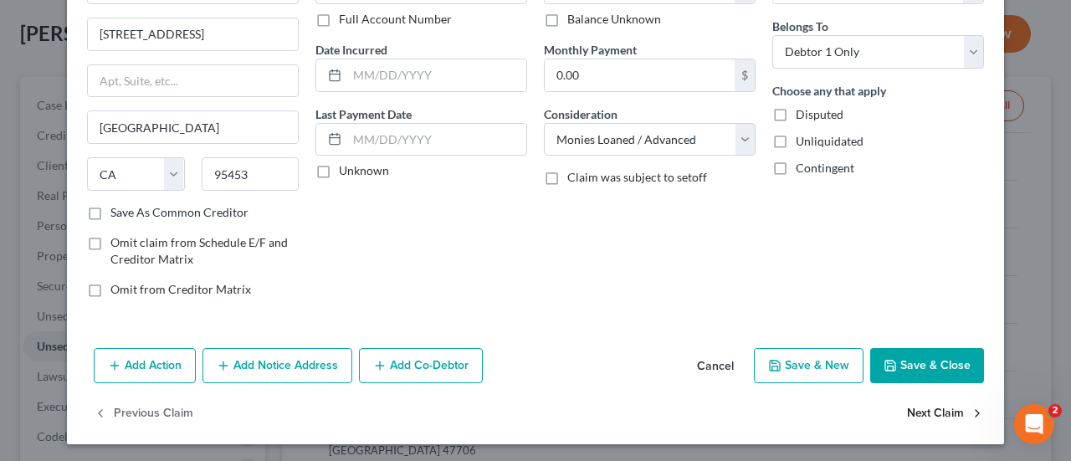
select select "15"
select select "0"
click at [922, 412] on button "Next Claim" at bounding box center [945, 414] width 77 height 35
select select "21"
select select "14"
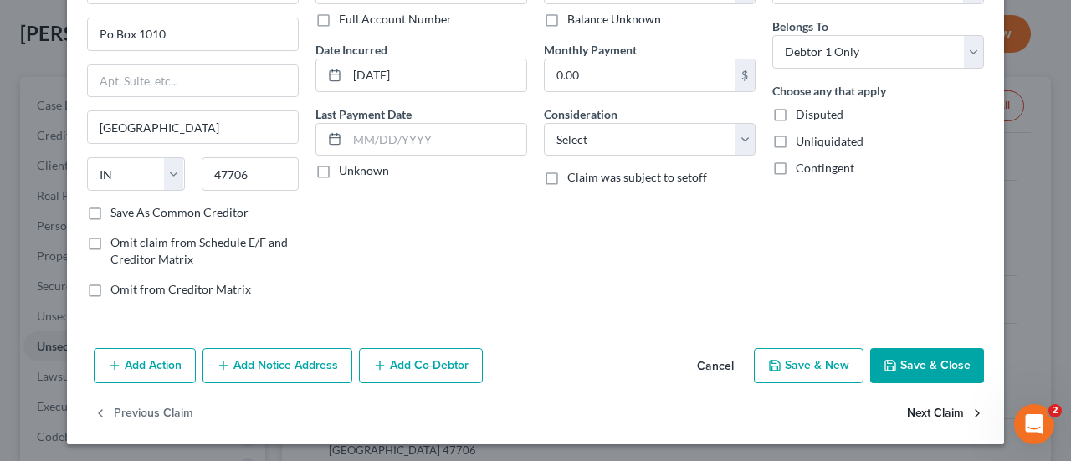
select select "0"
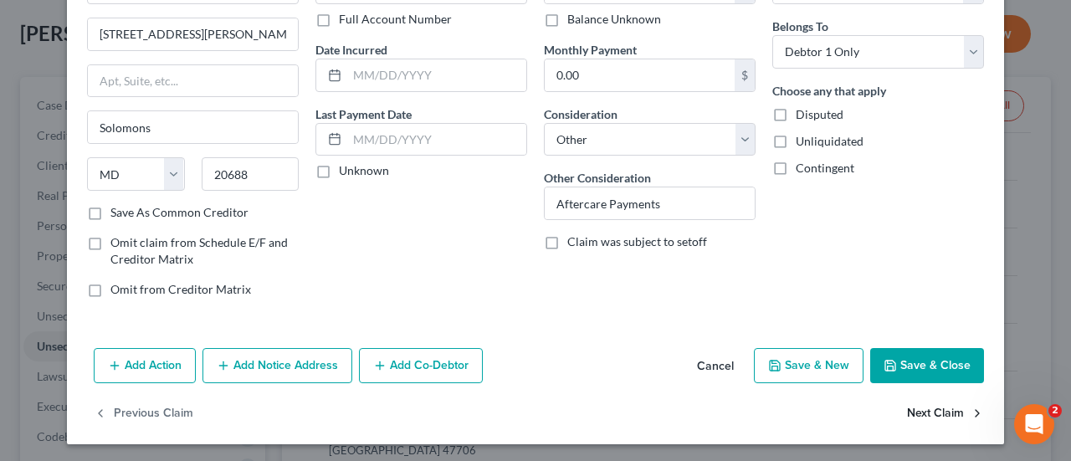
click at [928, 411] on button "Next Claim" at bounding box center [945, 414] width 77 height 35
select select "48"
select select "0"
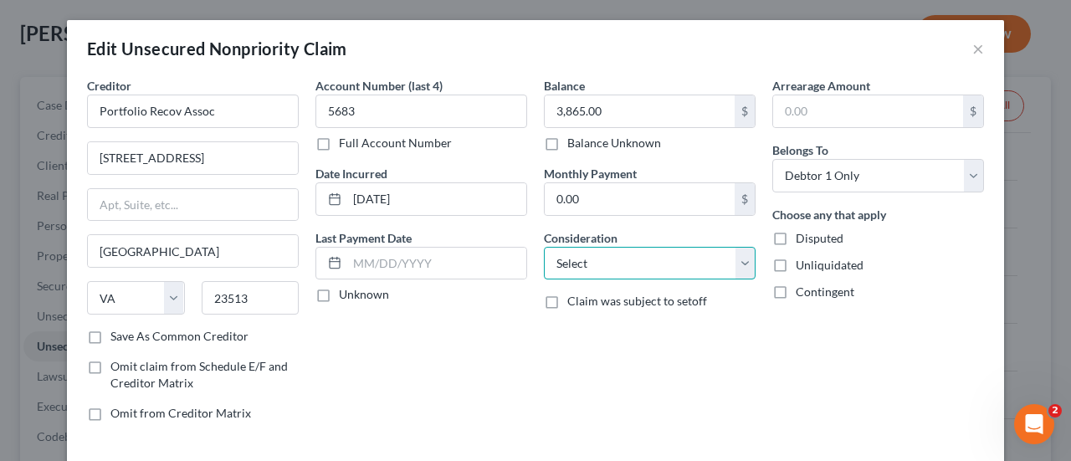
click at [684, 263] on select "Select Cable / Satellite Services Collection Agency Credit Card Debt Debt Couns…" at bounding box center [650, 263] width 212 height 33
select select "1"
click at [544, 247] on select "Select Cable / Satellite Services Collection Agency Credit Card Debt Debt Couns…" at bounding box center [650, 263] width 212 height 33
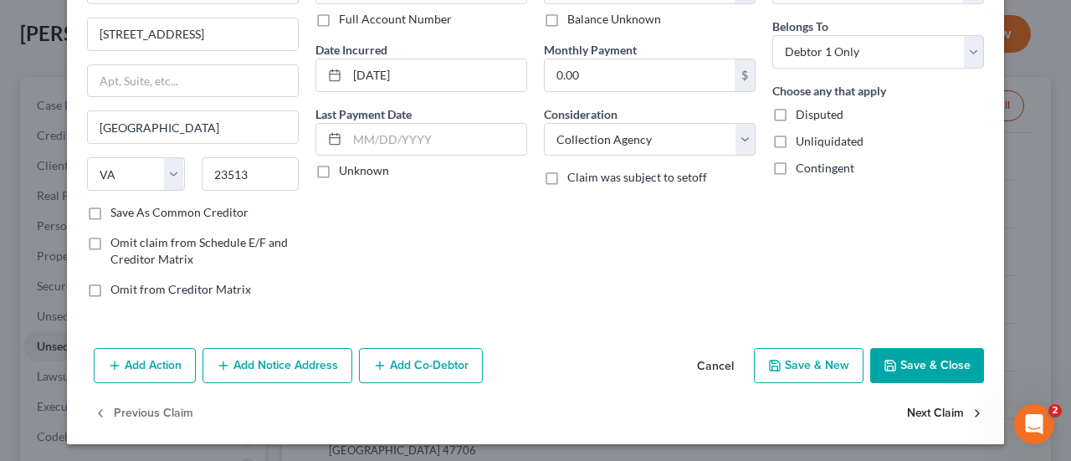
click at [921, 402] on button "Next Claim" at bounding box center [945, 414] width 77 height 35
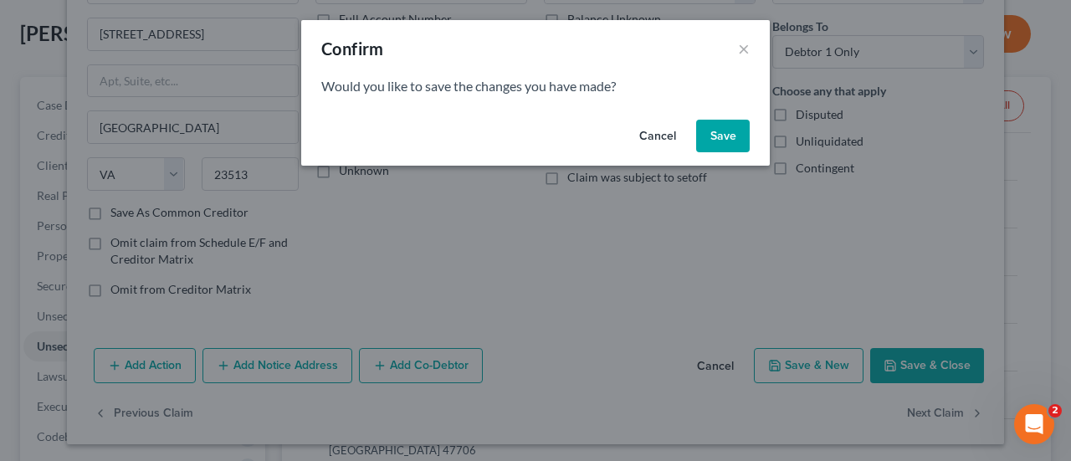
click at [734, 121] on button "Save" at bounding box center [723, 136] width 54 height 33
select select "39"
select select "2"
select select "0"
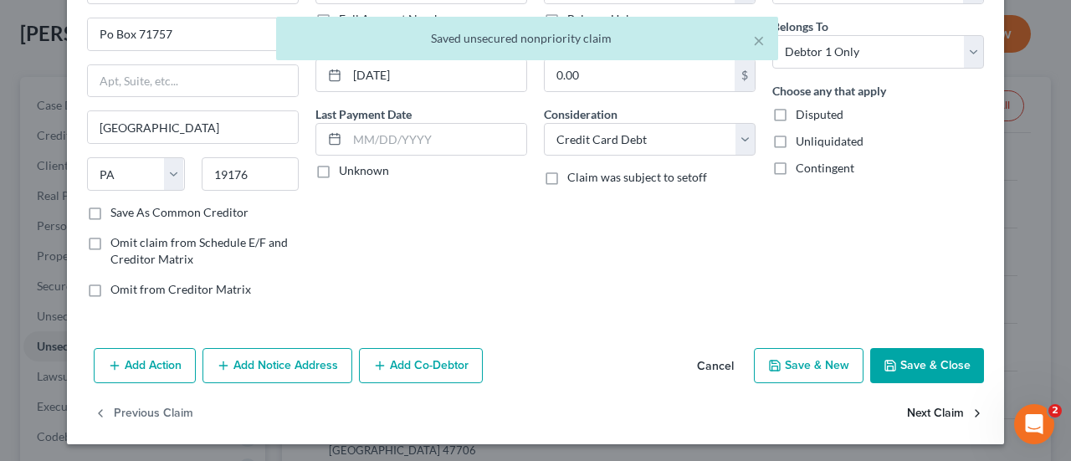
click at [922, 406] on button "Next Claim" at bounding box center [945, 414] width 77 height 35
select select "39"
select select "2"
select select "0"
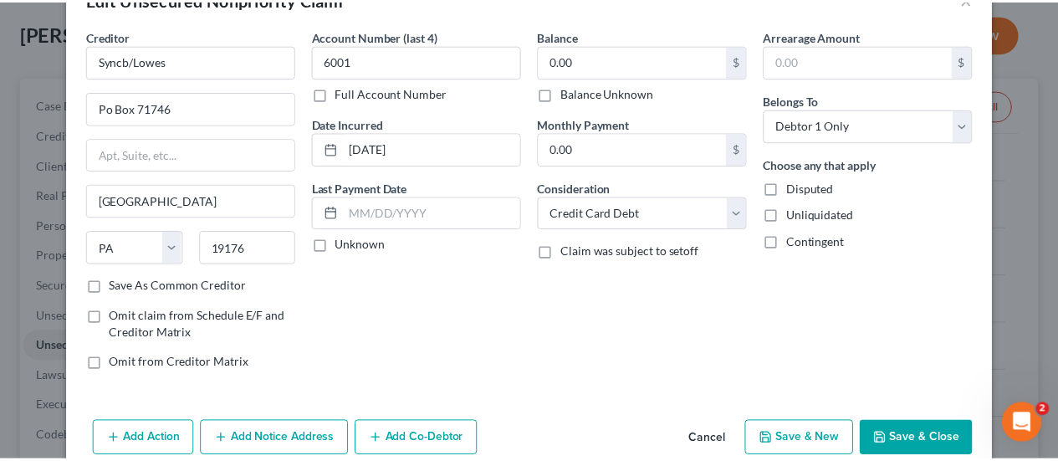
scroll to position [0, 0]
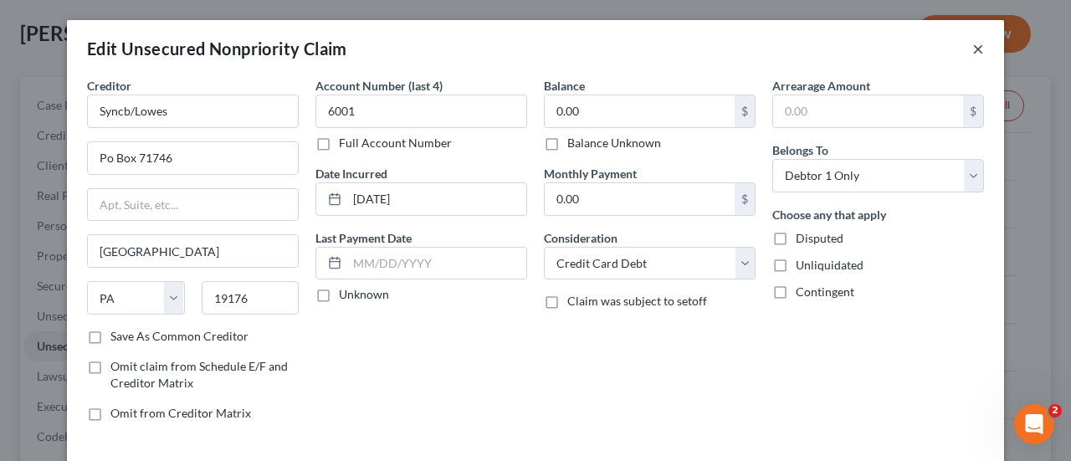
click at [972, 49] on button "×" at bounding box center [978, 48] width 12 height 20
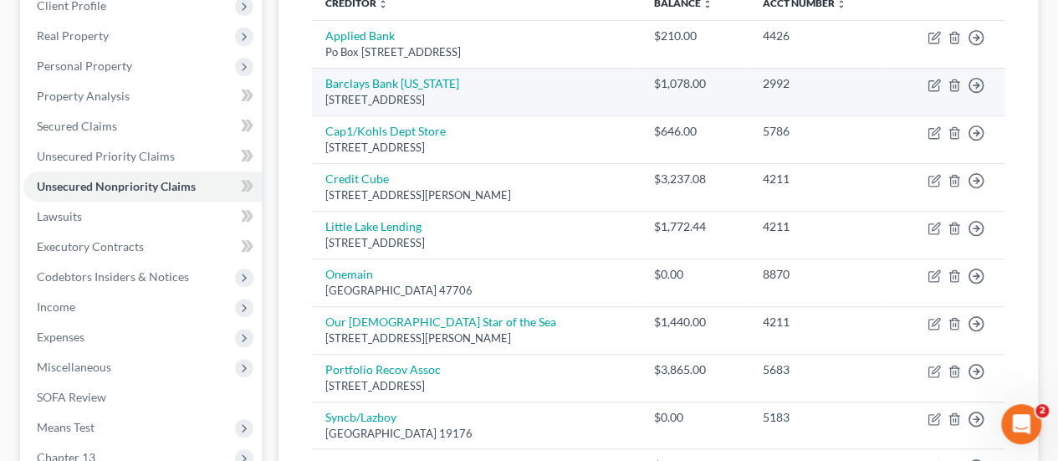
scroll to position [251, 0]
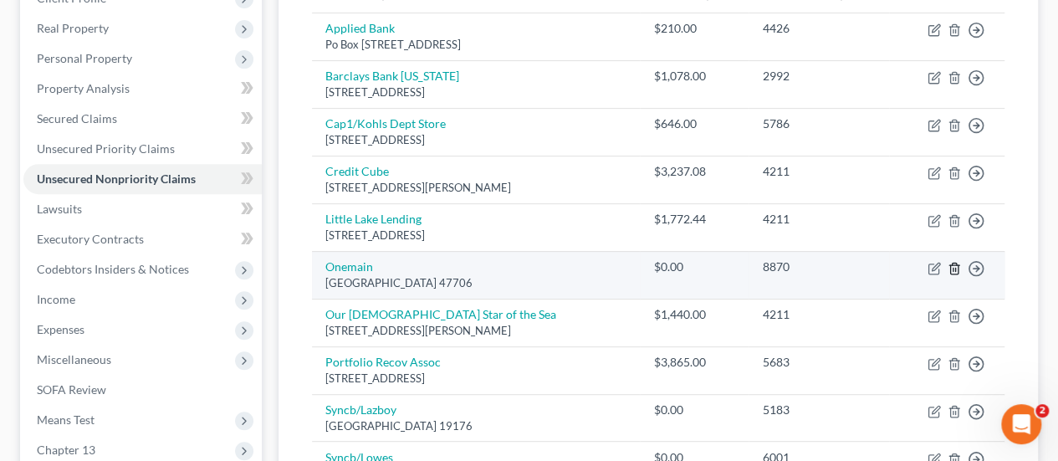
click at [957, 271] on icon "button" at bounding box center [954, 268] width 8 height 11
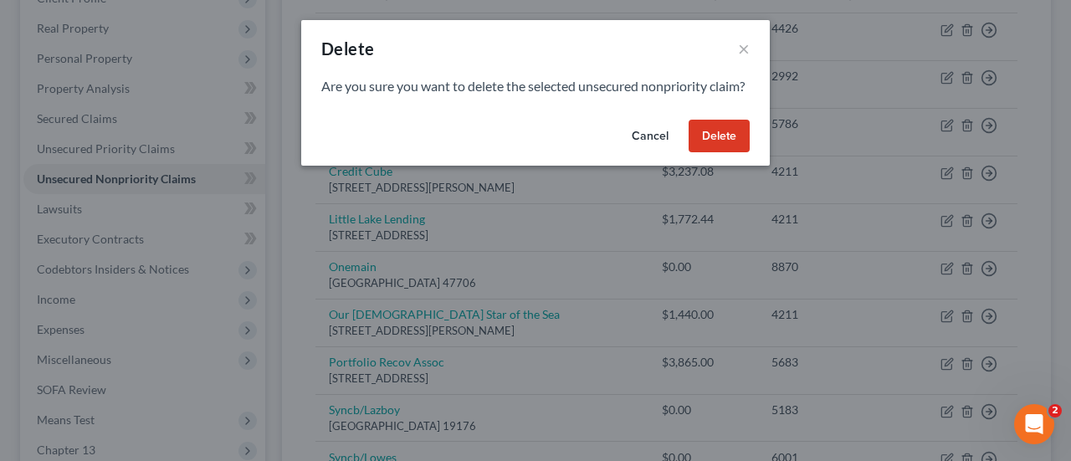
click at [734, 153] on button "Delete" at bounding box center [718, 136] width 61 height 33
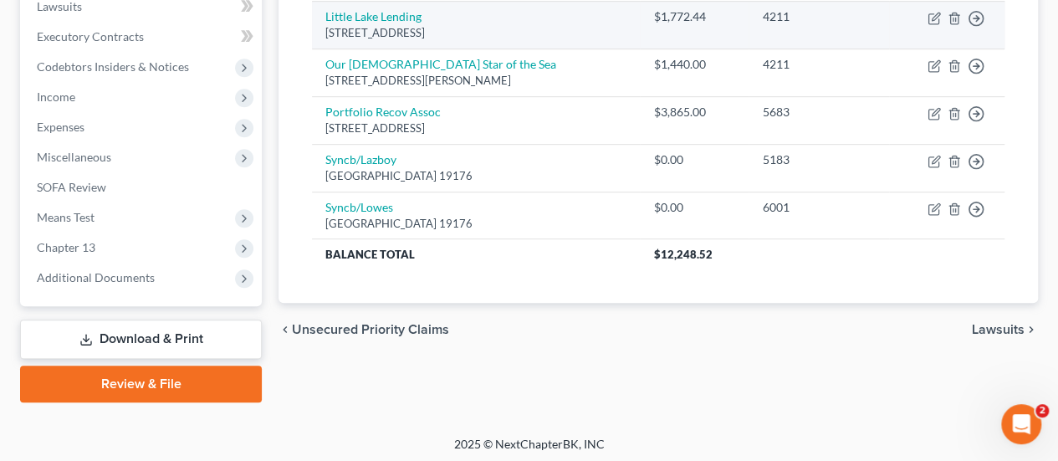
scroll to position [456, 0]
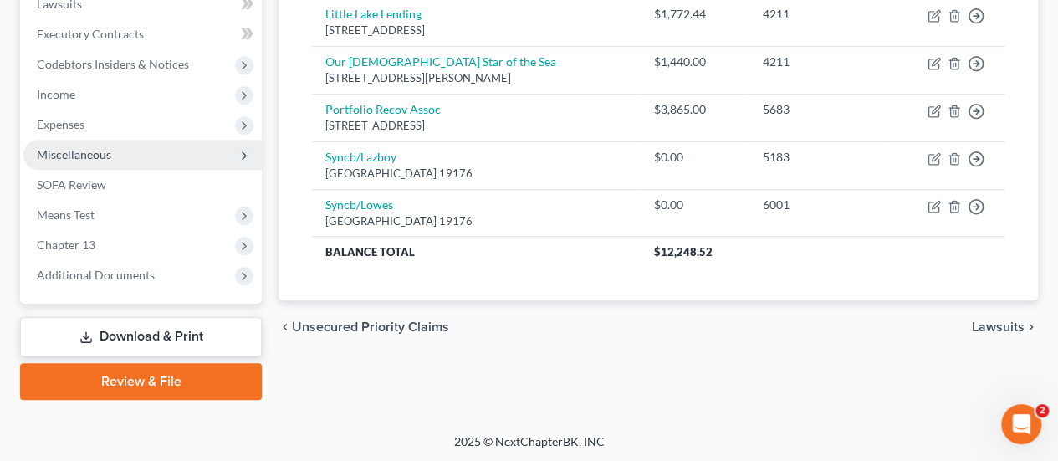
click at [94, 160] on span "Miscellaneous" at bounding box center [74, 154] width 74 height 14
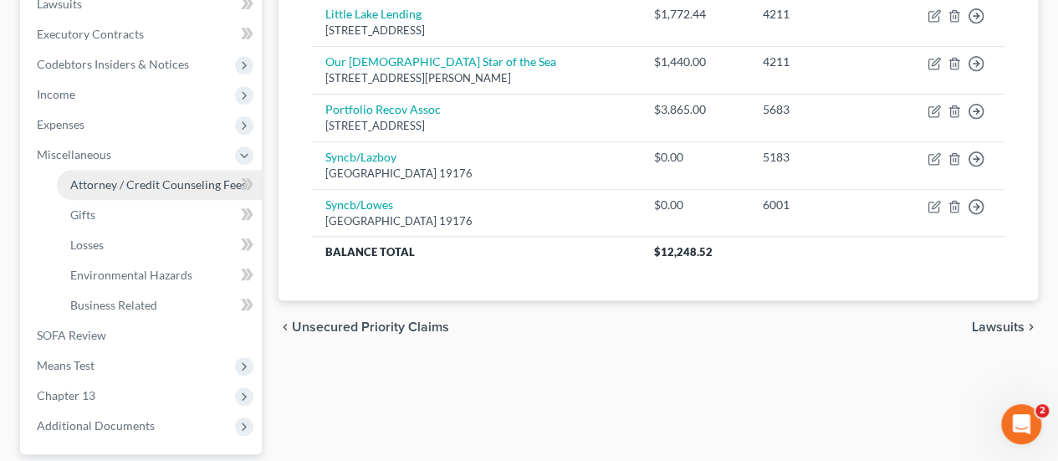
click at [120, 182] on span "Attorney / Credit Counseling Fees" at bounding box center [158, 184] width 177 height 14
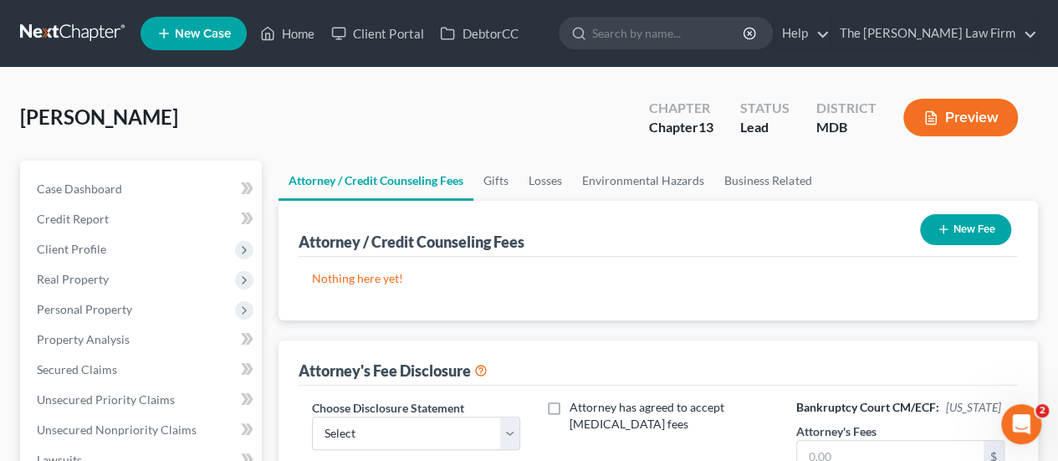
click at [968, 226] on button "New Fee" at bounding box center [965, 229] width 91 height 31
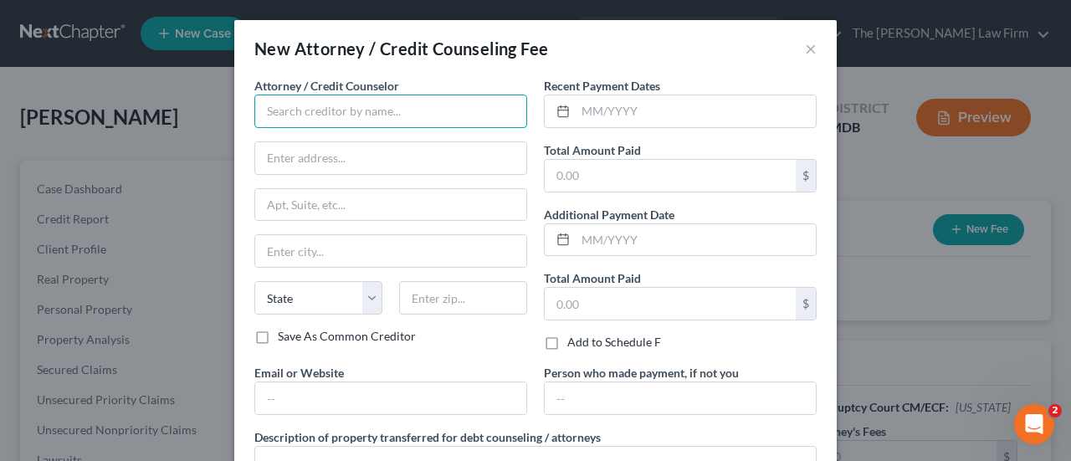
click at [315, 120] on input "text" at bounding box center [390, 111] width 273 height 33
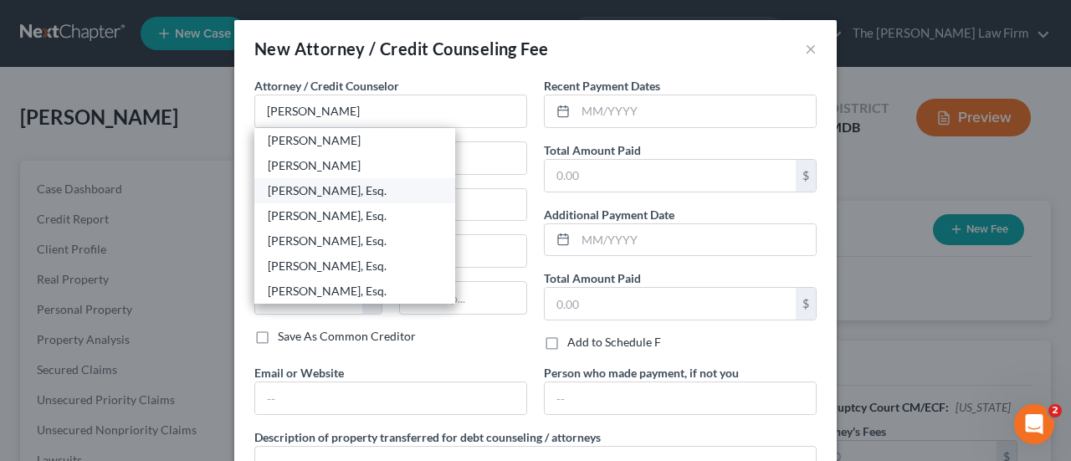
click at [361, 187] on div "[PERSON_NAME], Esq." at bounding box center [355, 190] width 174 height 17
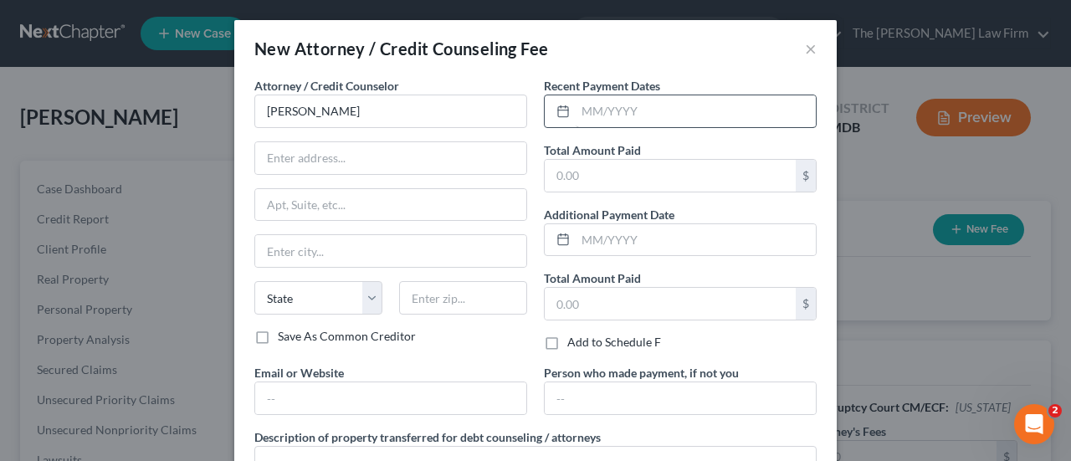
type input "[PERSON_NAME], Esq."
type input "[STREET_ADDRESS]"
type input "#405"
type input "Prince [PERSON_NAME]"
select select "21"
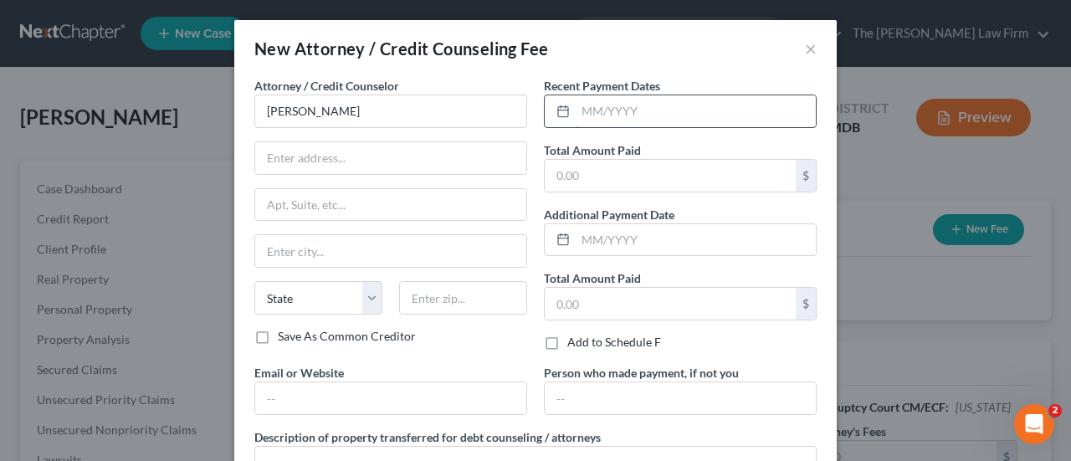
type input "20678"
click at [582, 107] on input "text" at bounding box center [696, 111] width 240 height 32
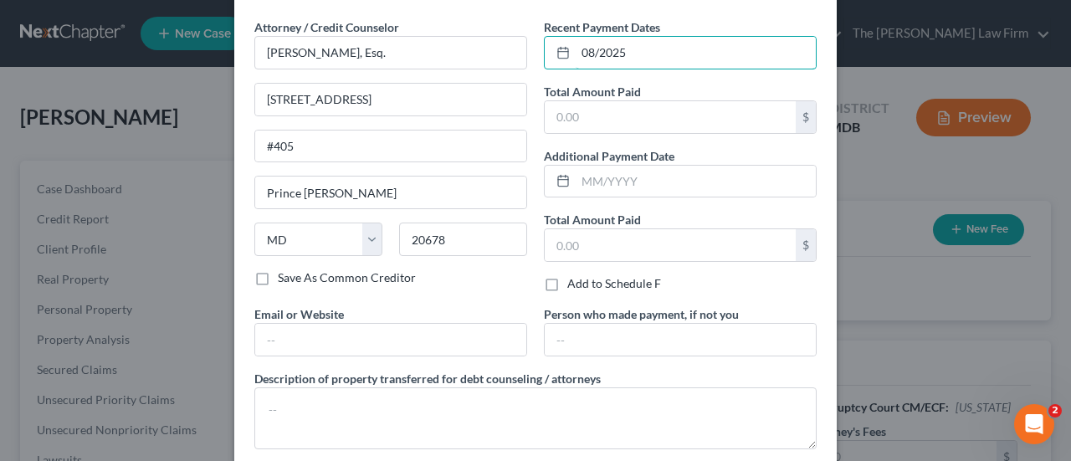
scroll to position [84, 0]
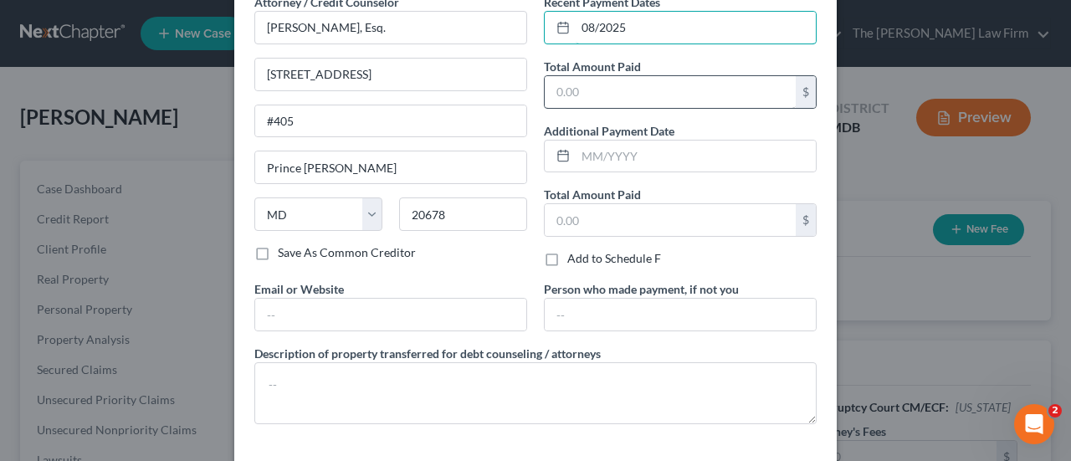
type input "08/2025"
click at [663, 91] on input "text" at bounding box center [670, 92] width 251 height 32
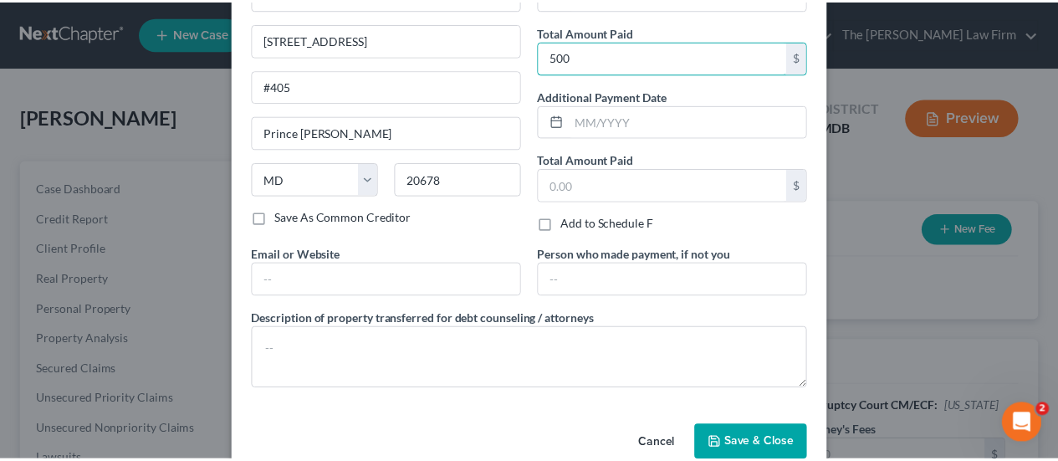
scroll to position [148, 0]
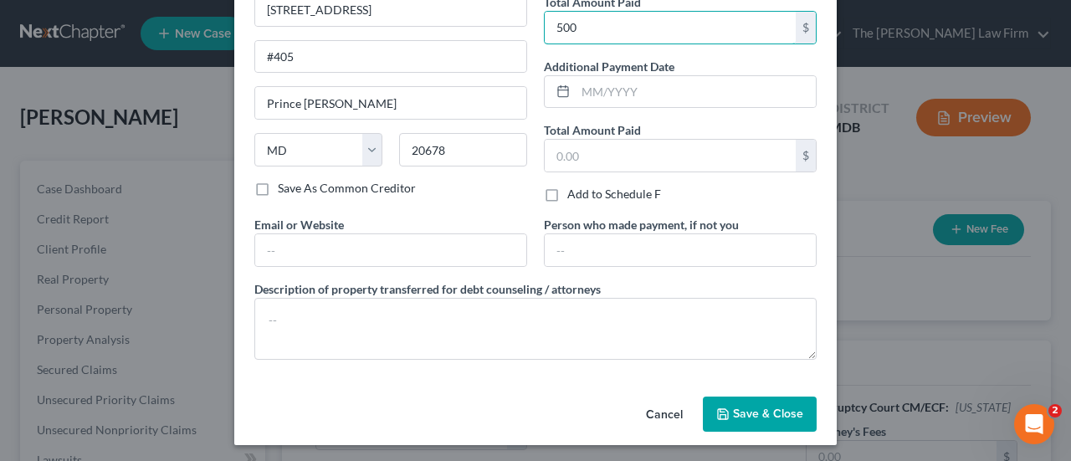
type input "500"
click at [751, 402] on button "Save & Close" at bounding box center [760, 414] width 114 height 35
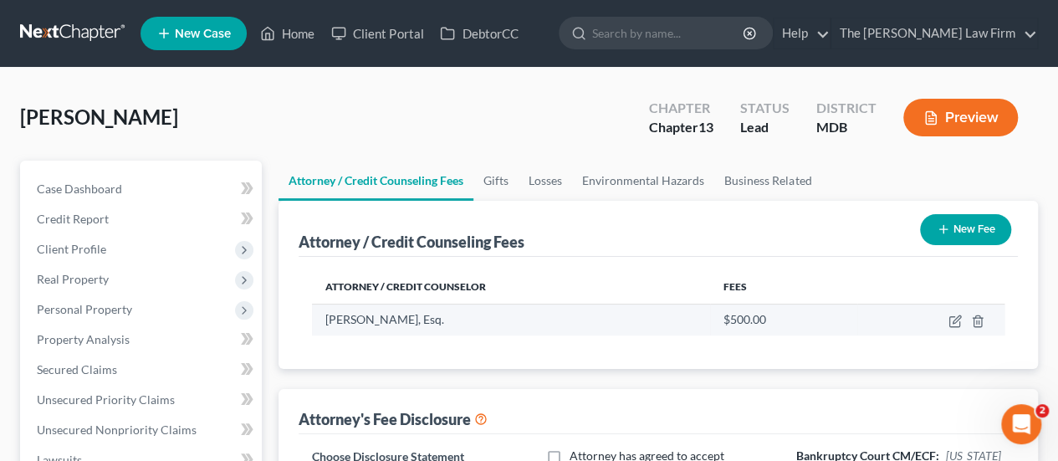
scroll to position [335, 0]
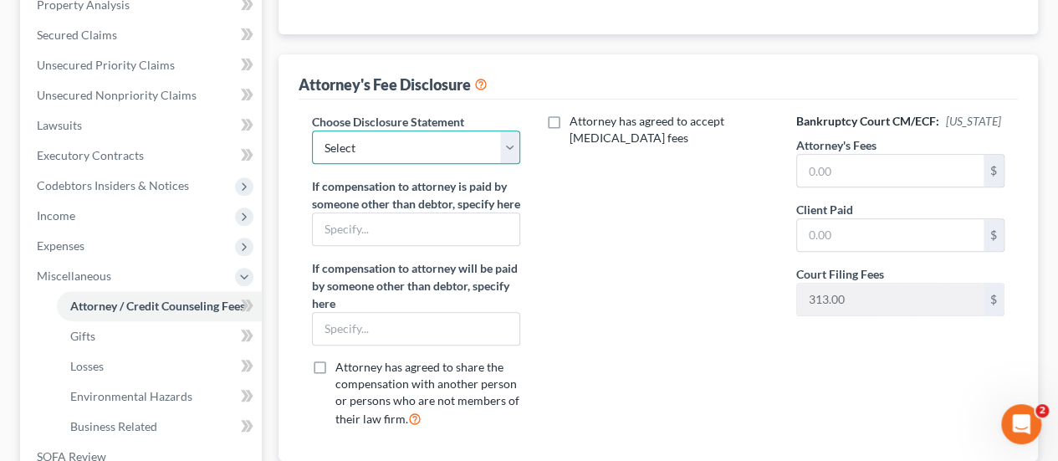
click at [433, 155] on select "Select Attorney Disclosure" at bounding box center [416, 147] width 208 height 33
select select "0"
click at [312, 131] on select "Select Attorney Disclosure" at bounding box center [416, 147] width 208 height 33
click at [870, 170] on input "text" at bounding box center [890, 171] width 187 height 32
type input "4,500"
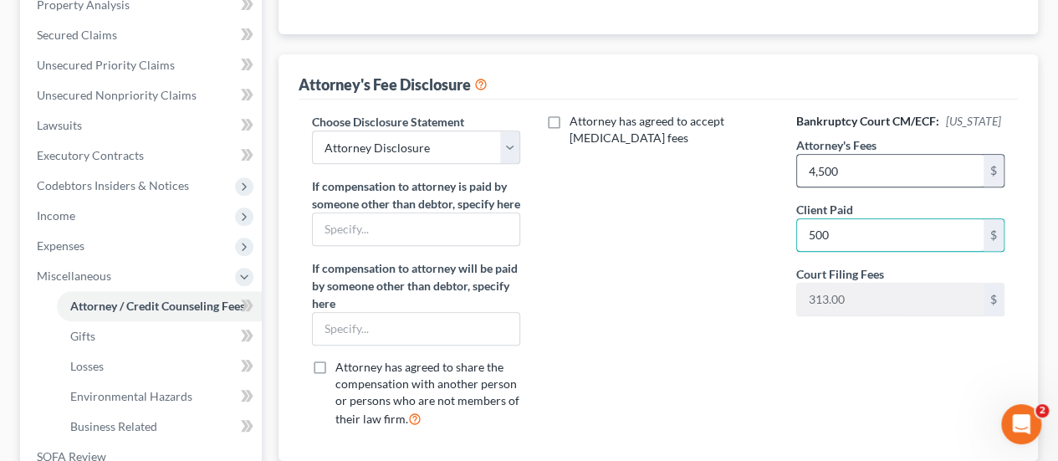
type input "500"
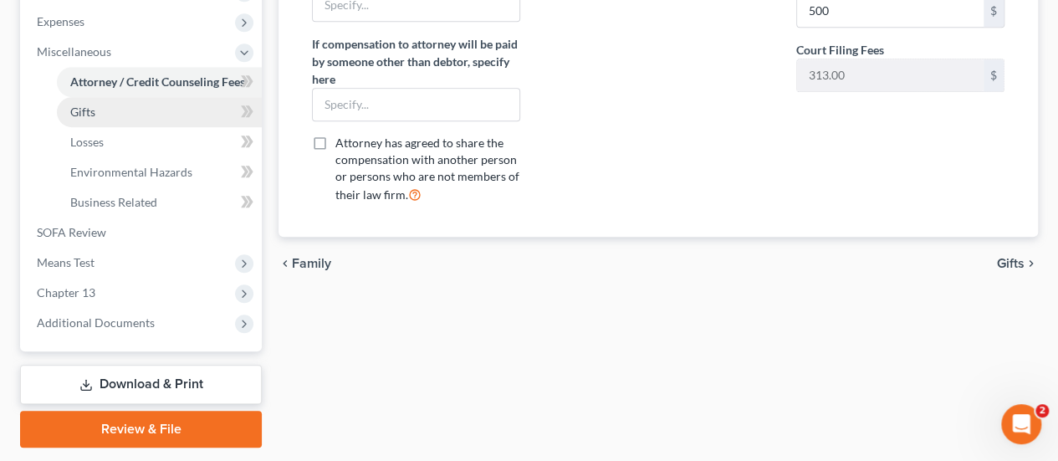
scroll to position [439, 0]
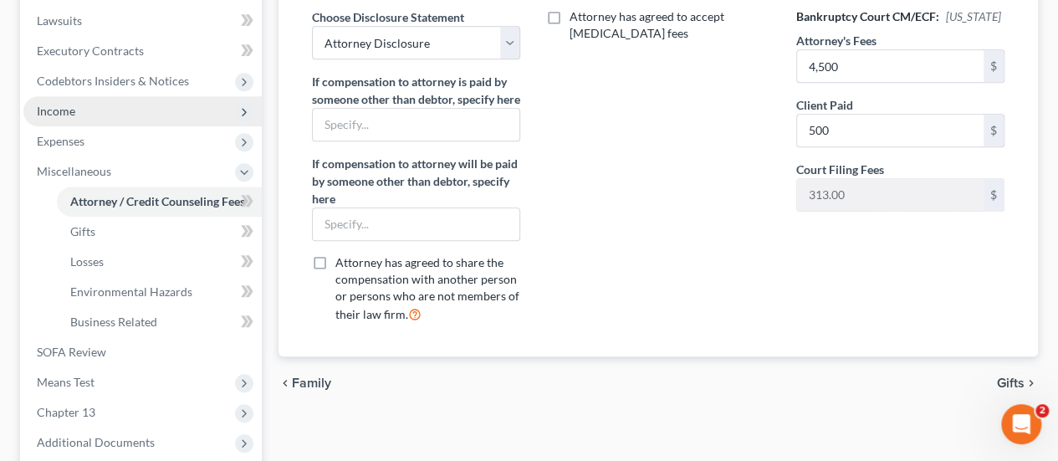
click at [67, 111] on span "Income" at bounding box center [56, 111] width 38 height 14
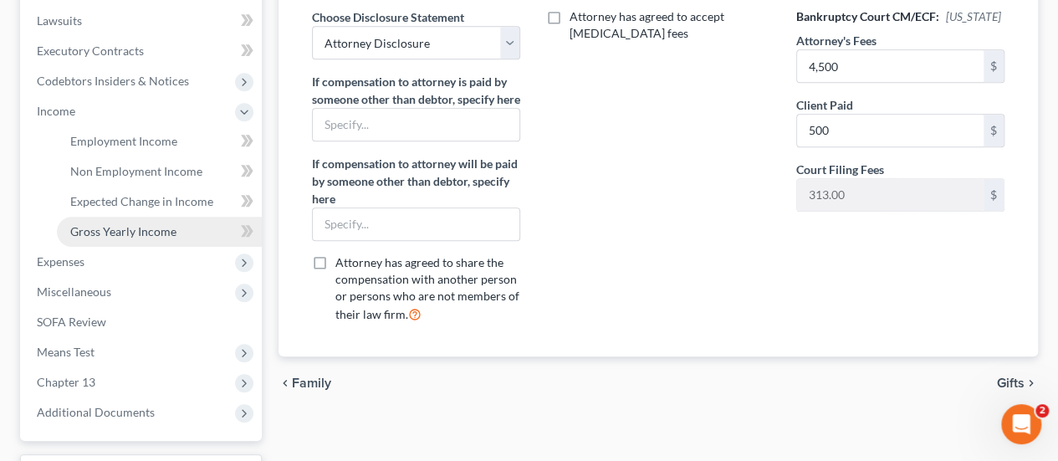
click at [104, 222] on link "Gross Yearly Income" at bounding box center [159, 232] width 205 height 30
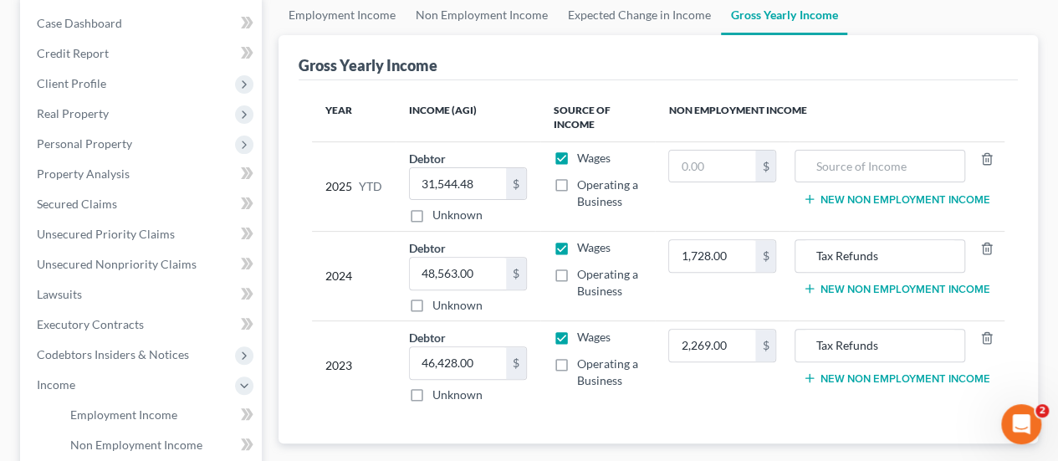
scroll to position [167, 0]
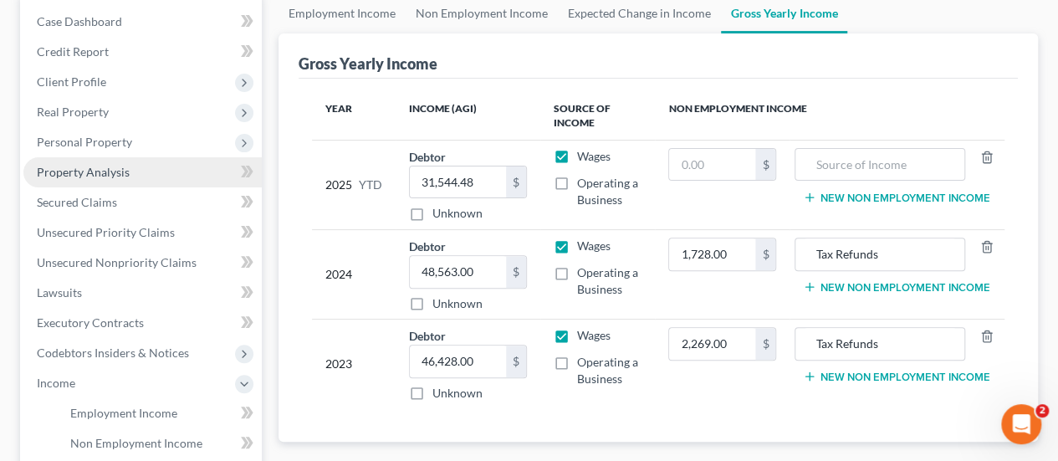
click at [82, 171] on span "Property Analysis" at bounding box center [83, 172] width 93 height 14
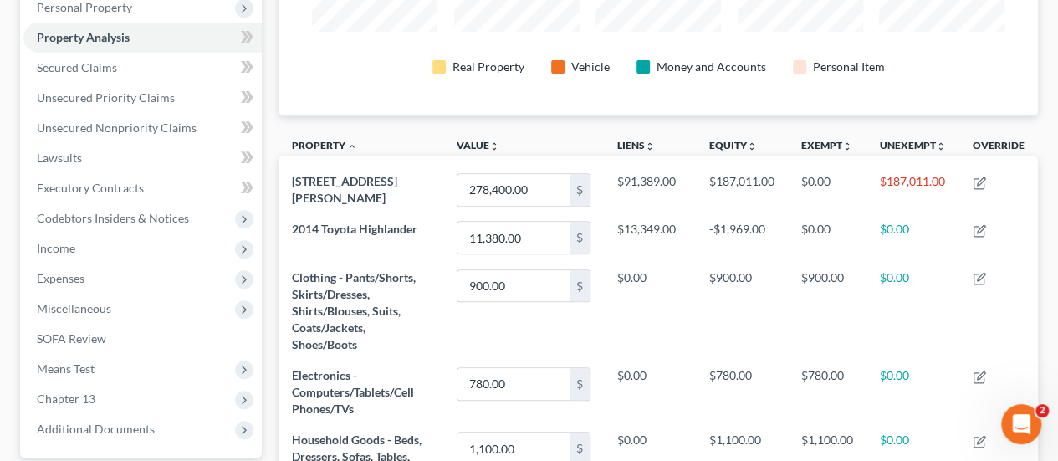
scroll to position [296, 0]
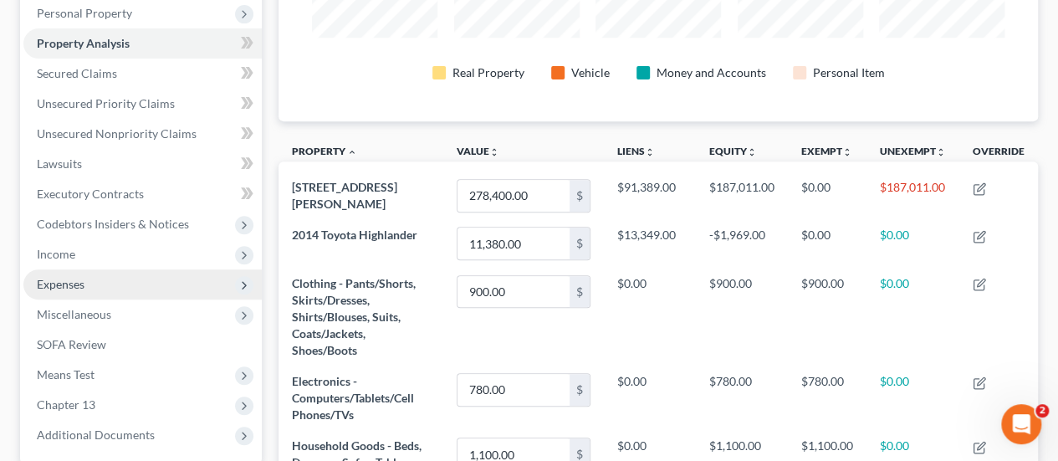
click at [94, 279] on span "Expenses" at bounding box center [142, 284] width 238 height 30
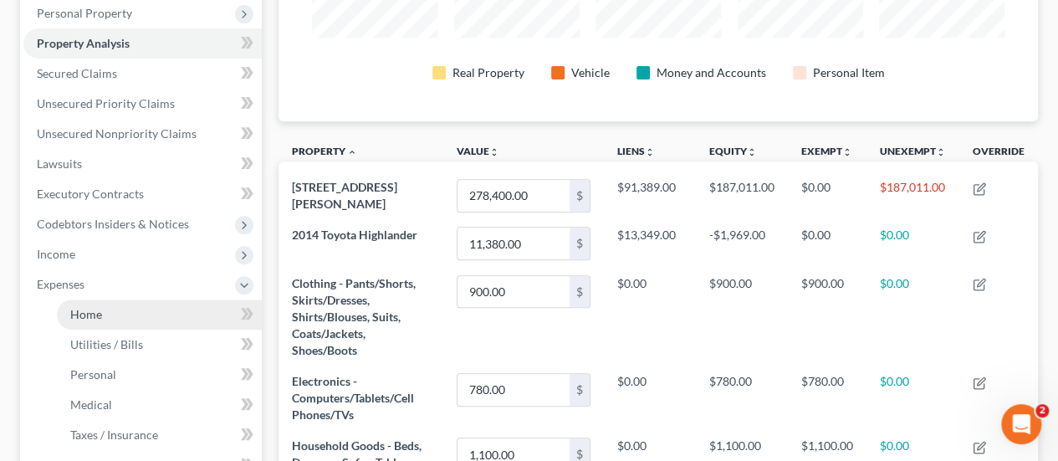
click at [95, 310] on span "Home" at bounding box center [86, 314] width 32 height 14
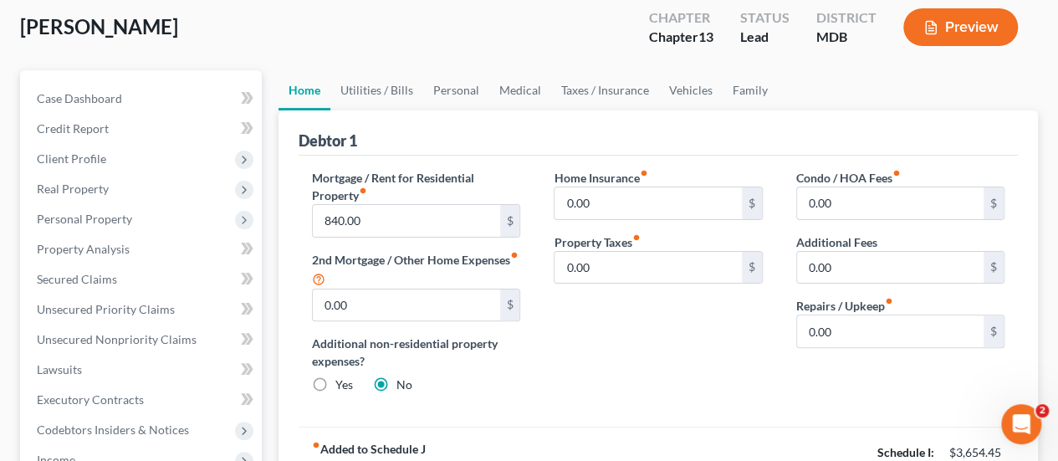
scroll to position [84, 0]
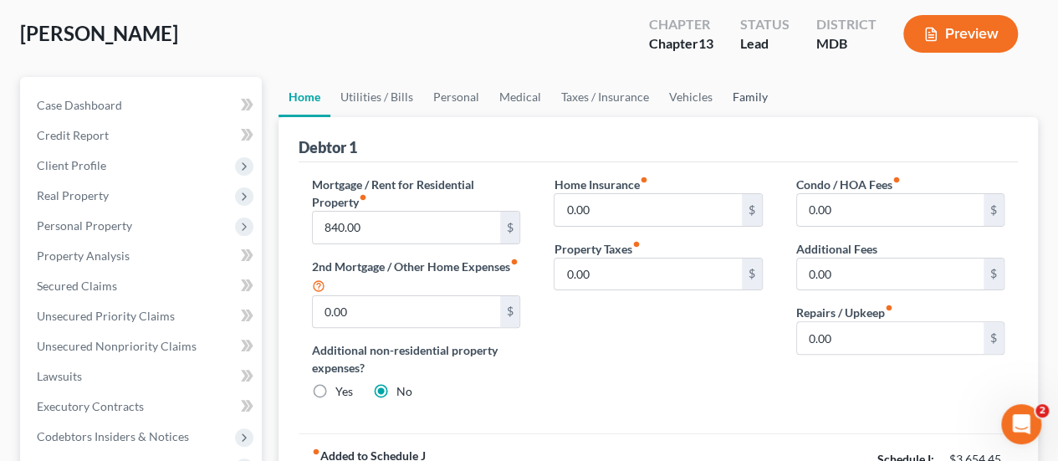
click at [758, 101] on link "Family" at bounding box center [750, 97] width 55 height 40
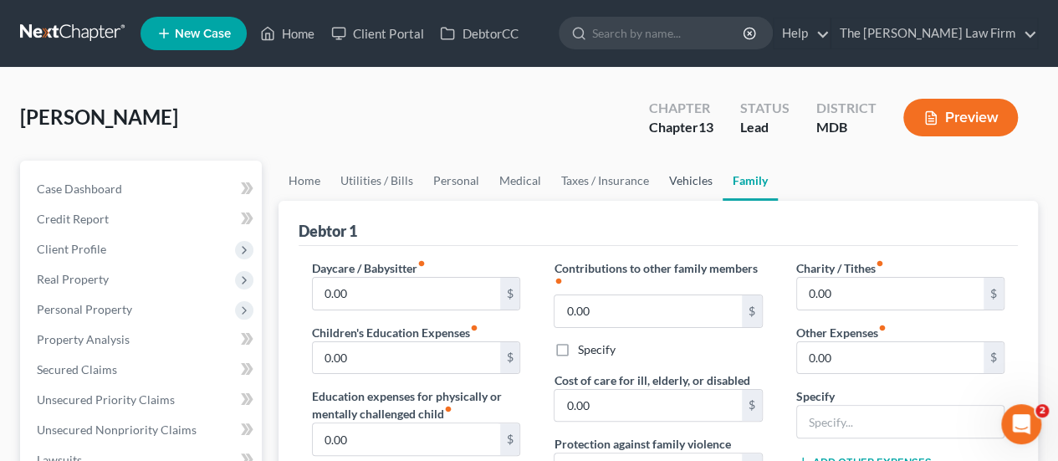
click at [687, 180] on link "Vehicles" at bounding box center [691, 181] width 64 height 40
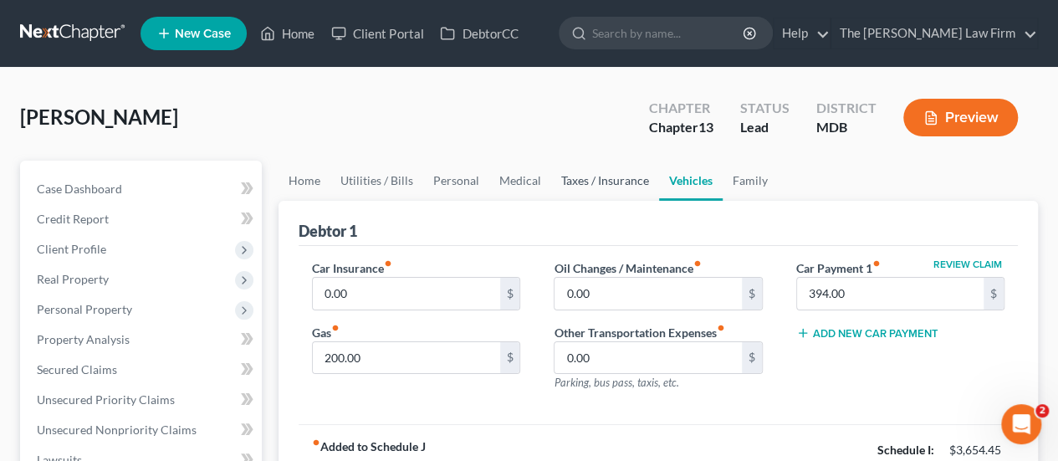
click at [600, 185] on link "Taxes / Insurance" at bounding box center [605, 181] width 108 height 40
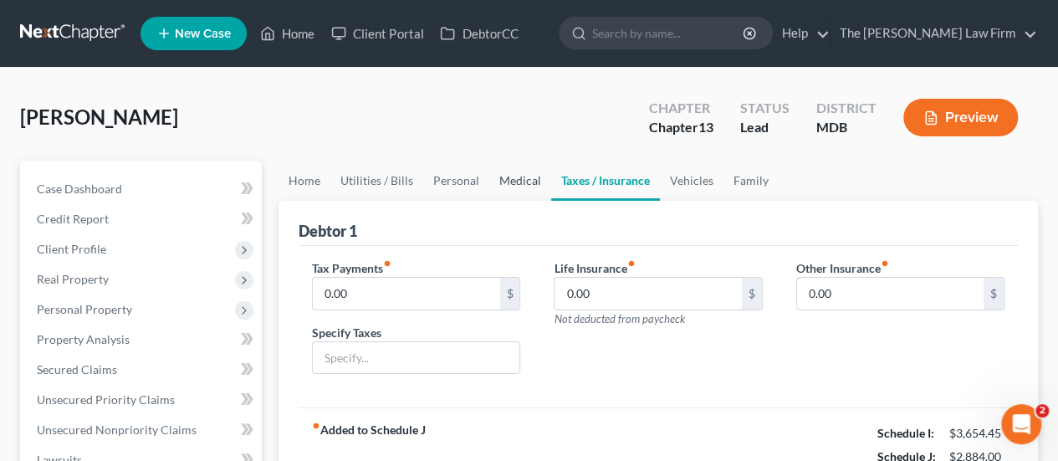
click at [514, 178] on link "Medical" at bounding box center [520, 181] width 62 height 40
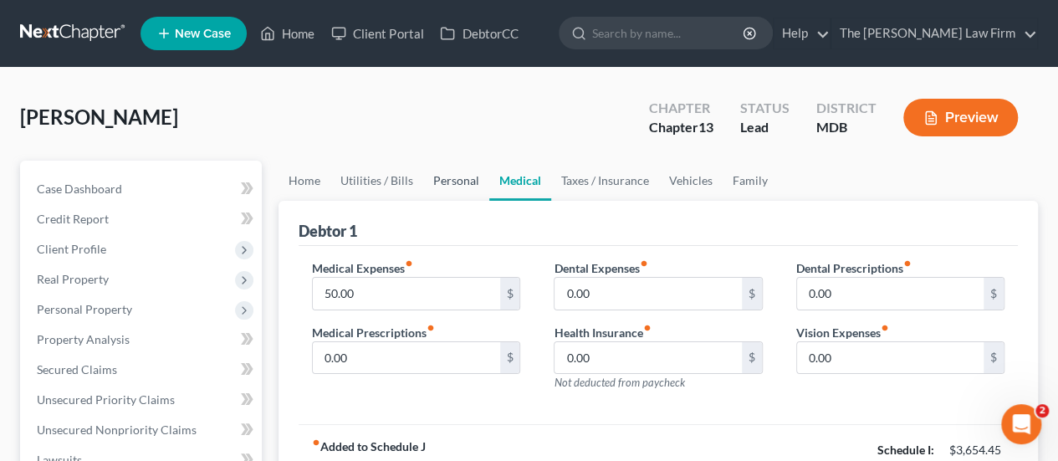
click at [456, 179] on link "Personal" at bounding box center [456, 181] width 66 height 40
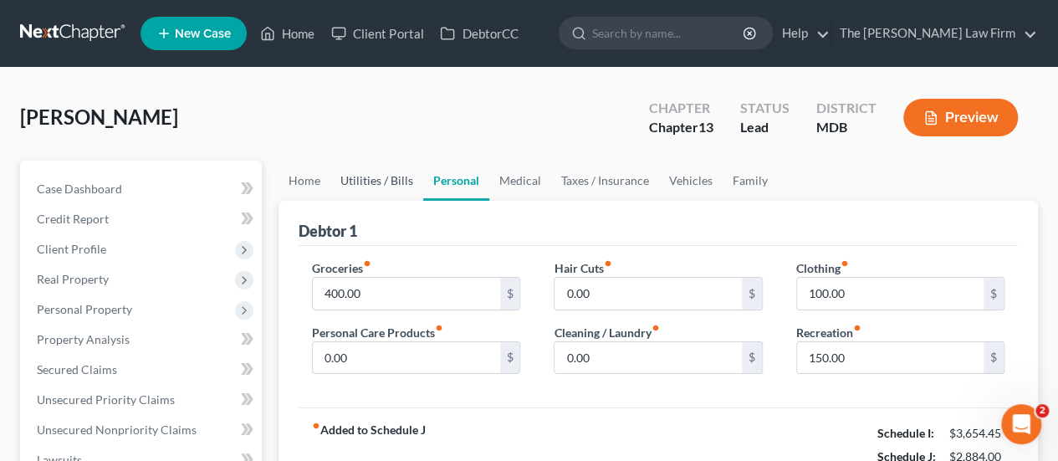
click at [385, 182] on link "Utilities / Bills" at bounding box center [376, 181] width 93 height 40
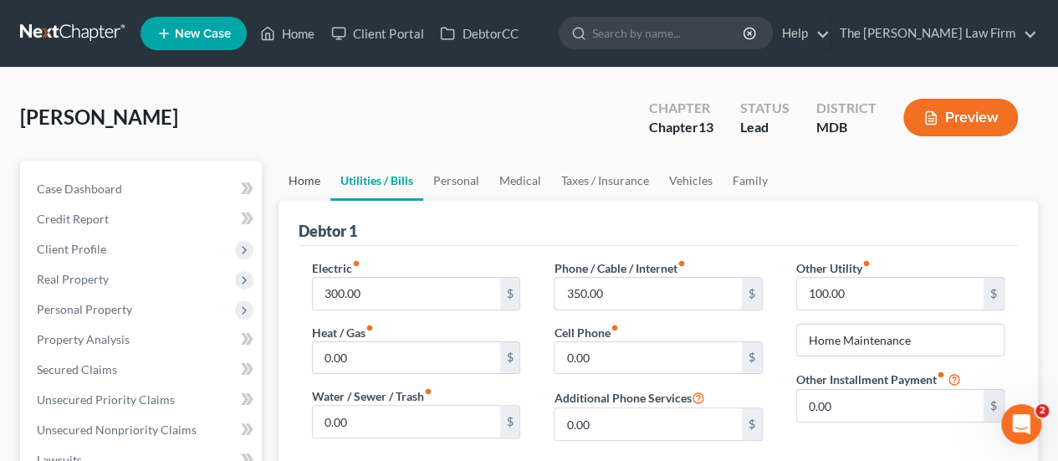
click at [315, 180] on link "Home" at bounding box center [305, 181] width 52 height 40
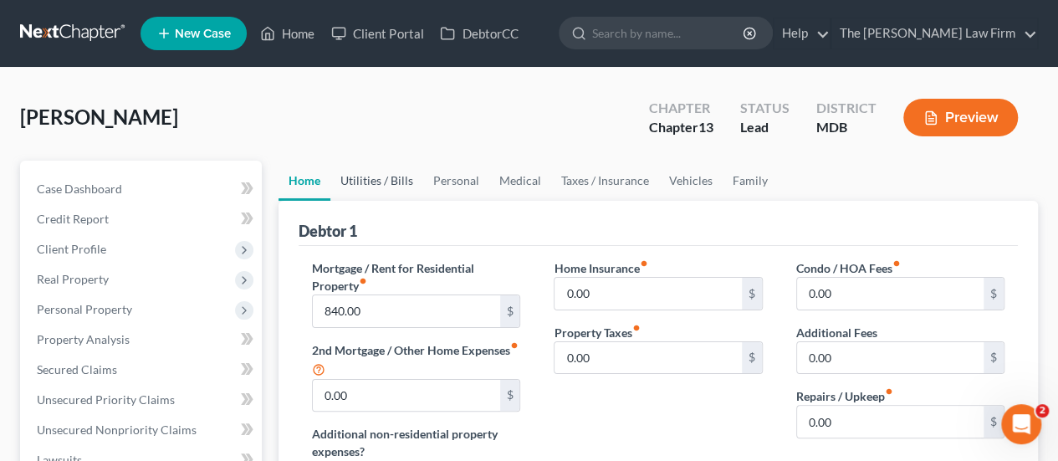
click at [402, 180] on link "Utilities / Bills" at bounding box center [376, 181] width 93 height 40
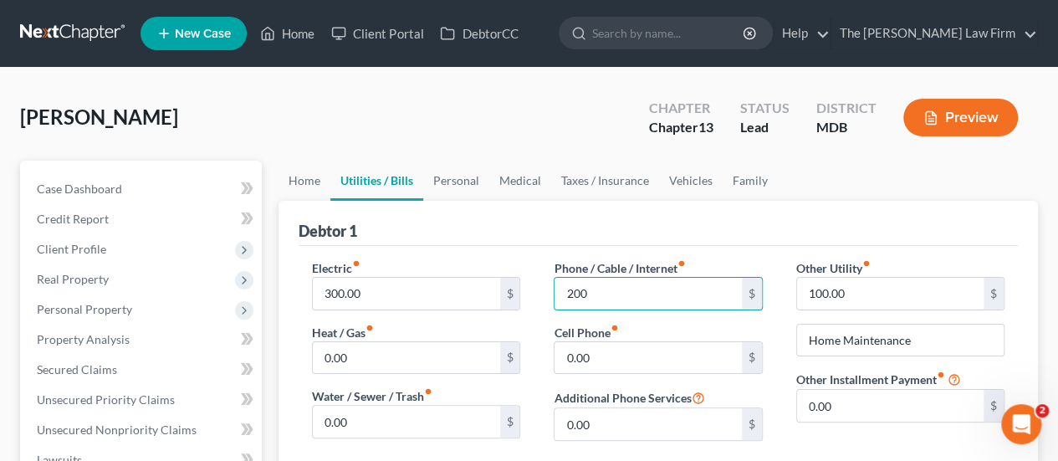
type input "200"
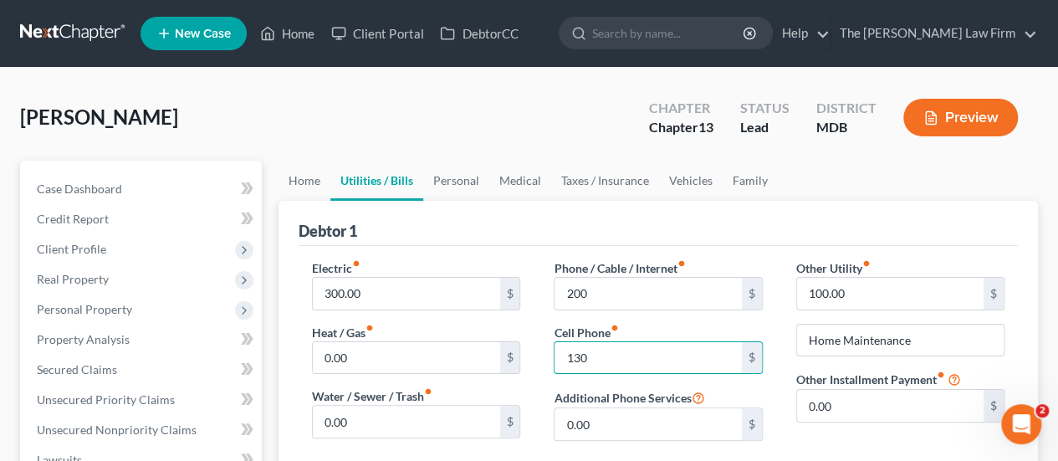
type input "130"
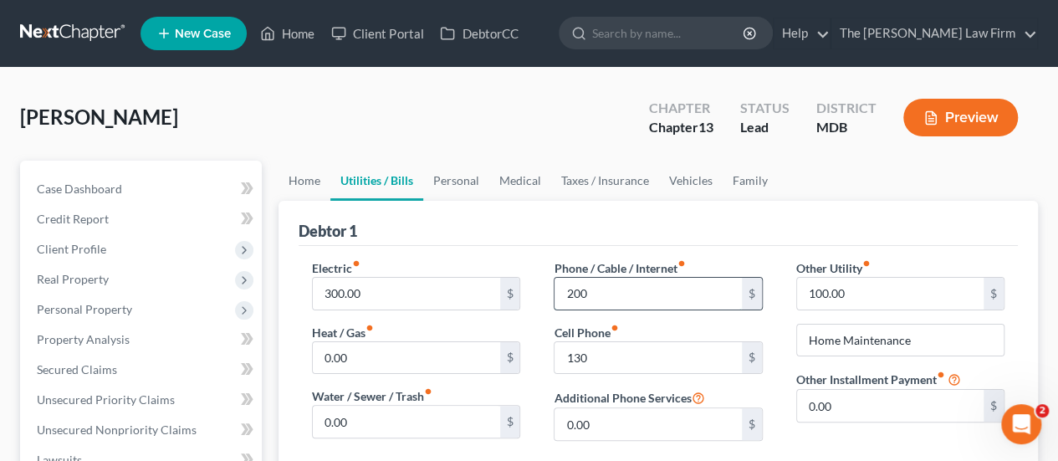
click at [604, 300] on input "200" at bounding box center [648, 294] width 187 height 32
type input "220"
click at [830, 214] on div "Debtor 1" at bounding box center [658, 223] width 719 height 45
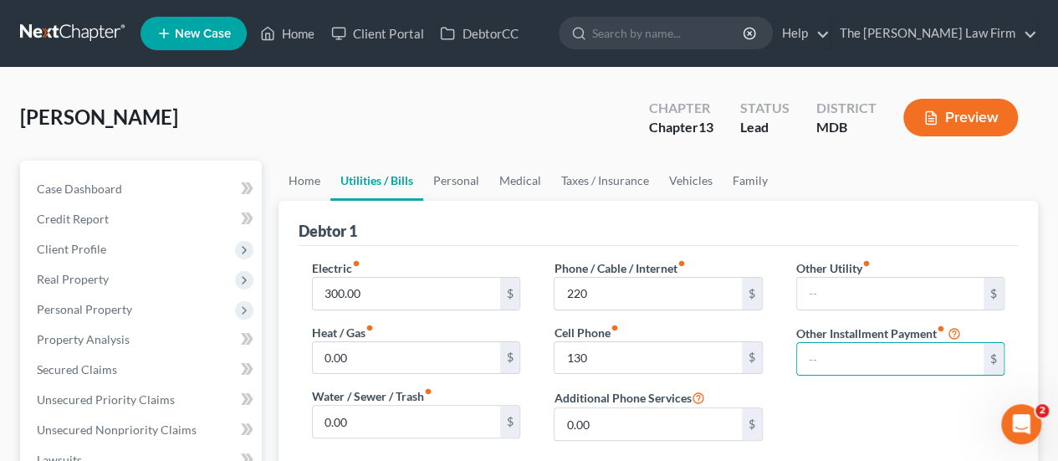
scroll to position [366, 0]
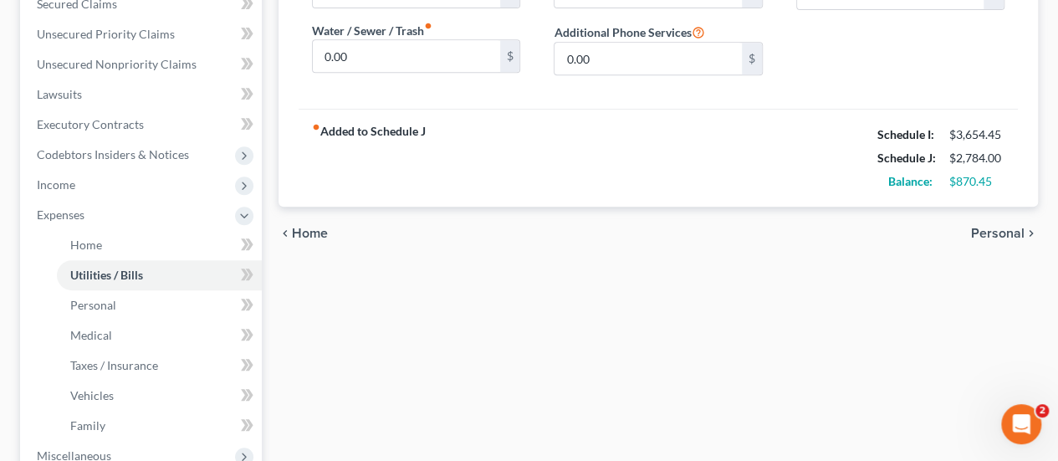
click at [533, 363] on div "Home Utilities / Bills Personal Medical Taxes / Insurance Vehicles Family Debto…" at bounding box center [658, 248] width 776 height 906
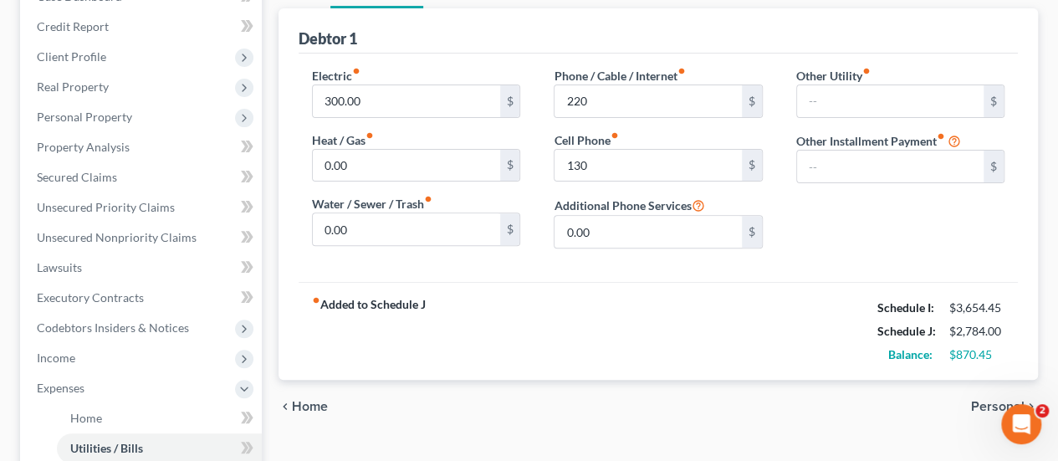
scroll to position [115, 0]
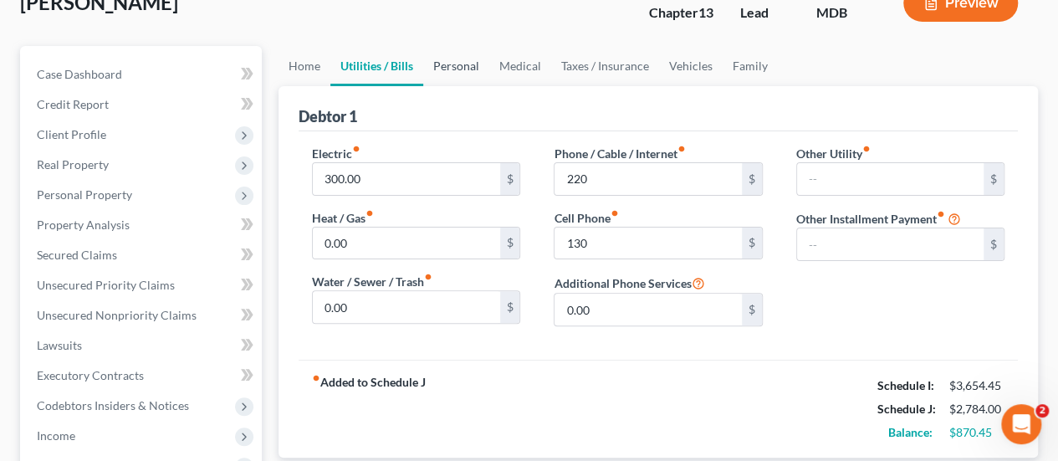
click at [455, 74] on link "Personal" at bounding box center [456, 66] width 66 height 40
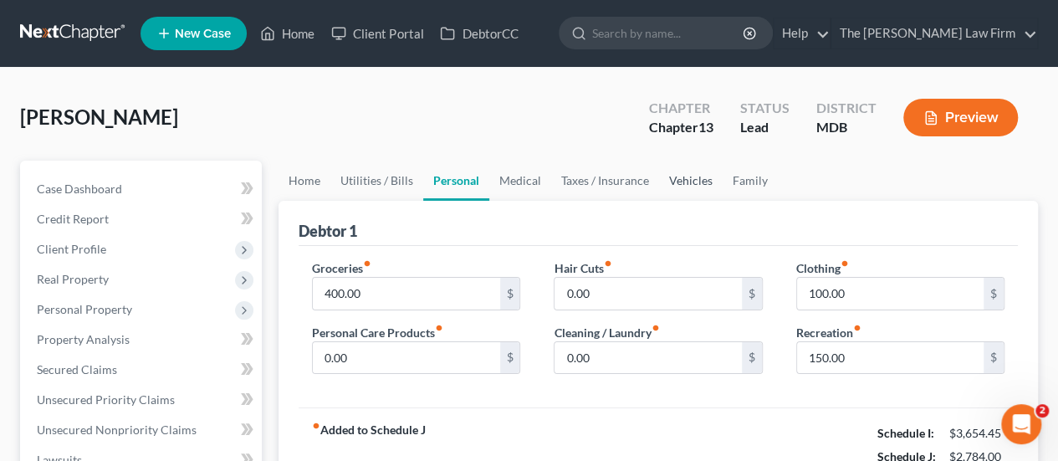
click at [675, 180] on link "Vehicles" at bounding box center [691, 181] width 64 height 40
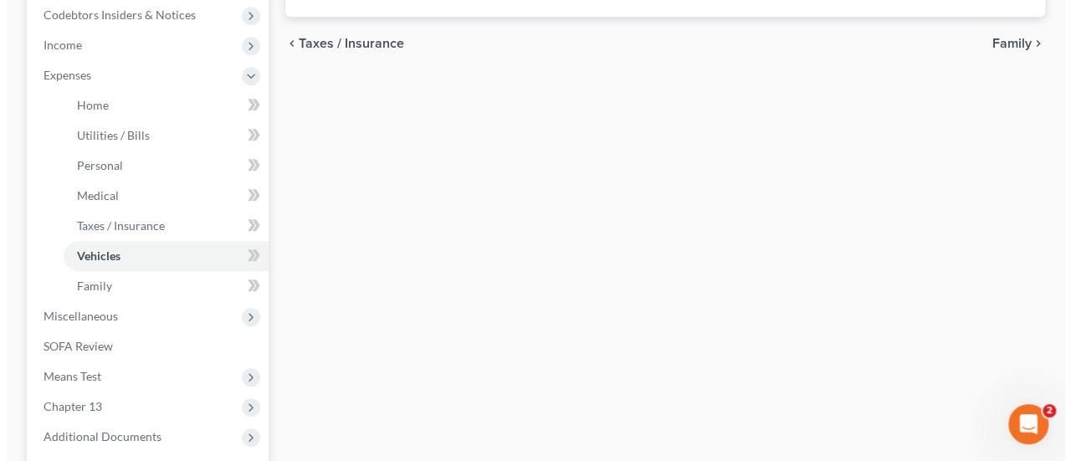
scroll to position [586, 0]
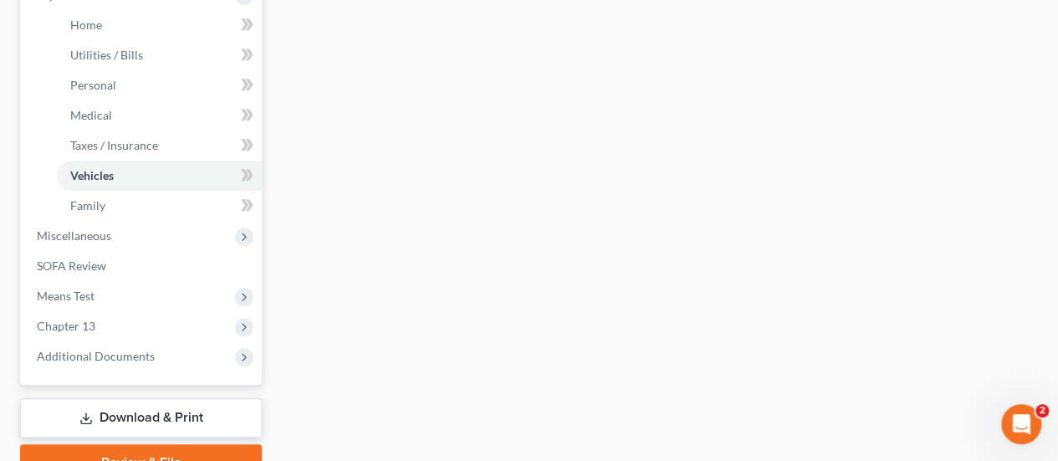
click at [154, 414] on link "Download & Print" at bounding box center [141, 417] width 242 height 39
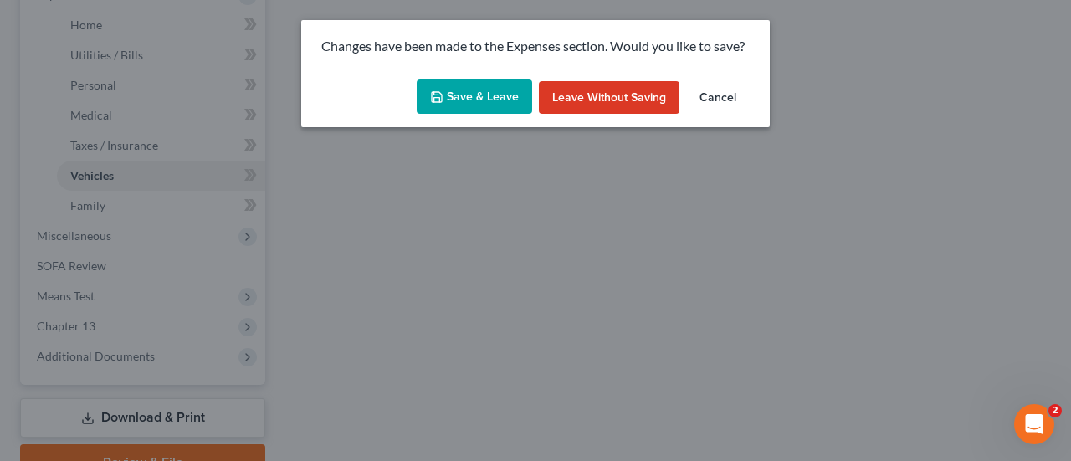
click at [489, 108] on button "Save & Leave" at bounding box center [474, 96] width 115 height 35
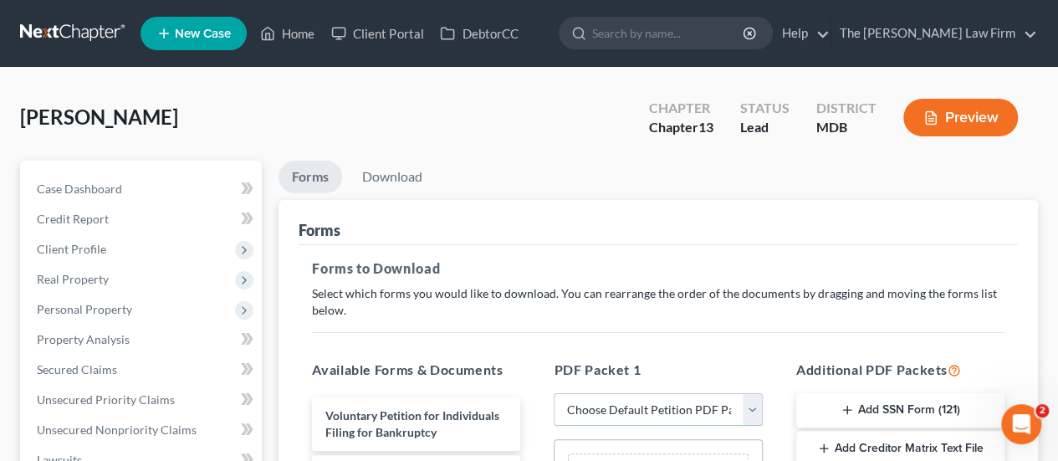
click at [596, 411] on select "Choose Default Petition PDF Packet Complete Bankruptcy Petition (all forms and …" at bounding box center [658, 409] width 208 height 33
select select "0"
click at [554, 393] on select "Choose Default Petition PDF Packet Complete Bankruptcy Petition (all forms and …" at bounding box center [658, 409] width 208 height 33
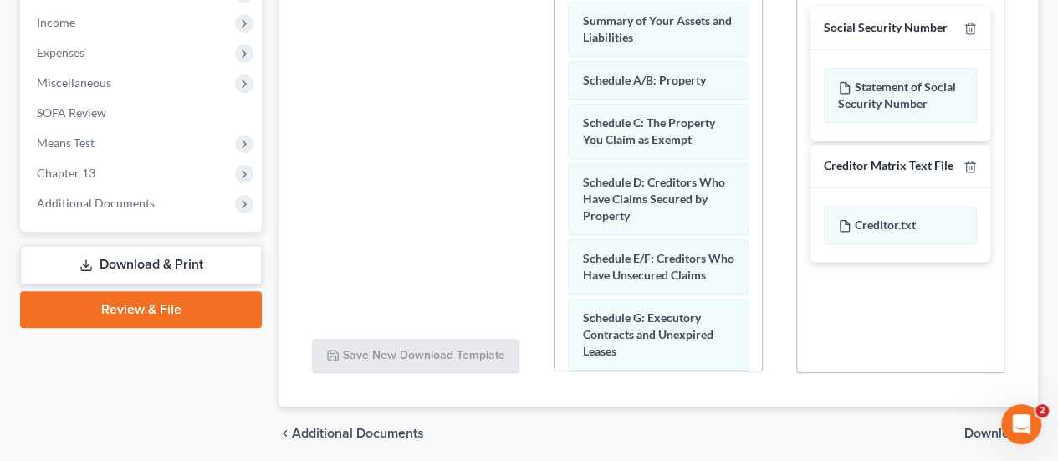
scroll to position [588, 0]
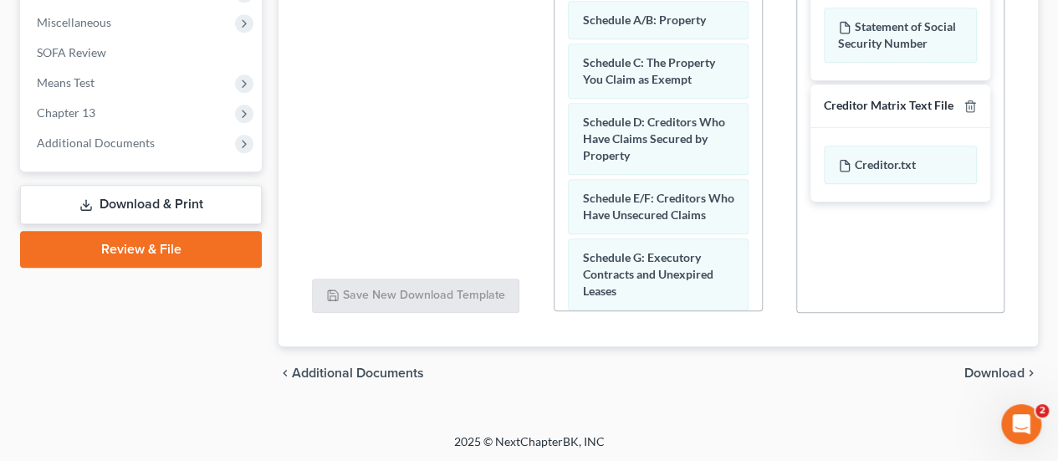
click at [987, 371] on span "Download" at bounding box center [995, 372] width 60 height 13
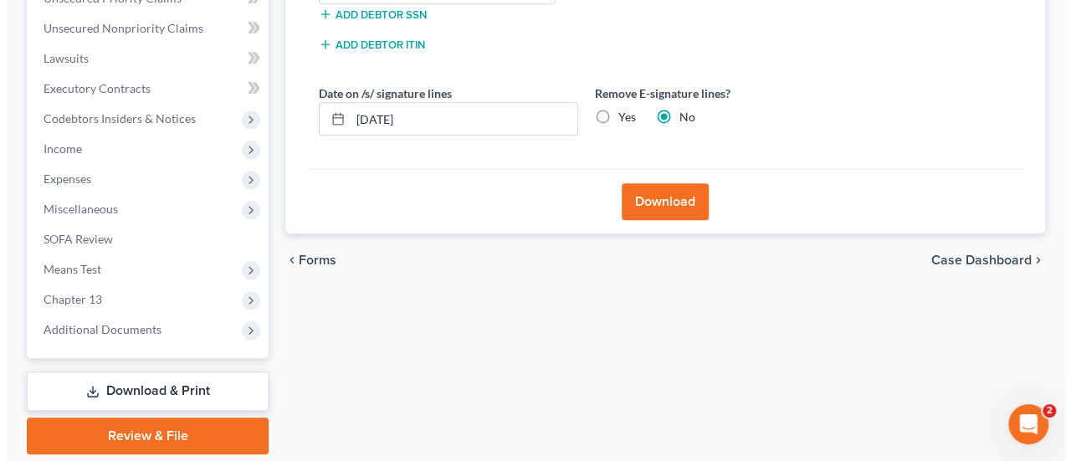
scroll to position [205, 0]
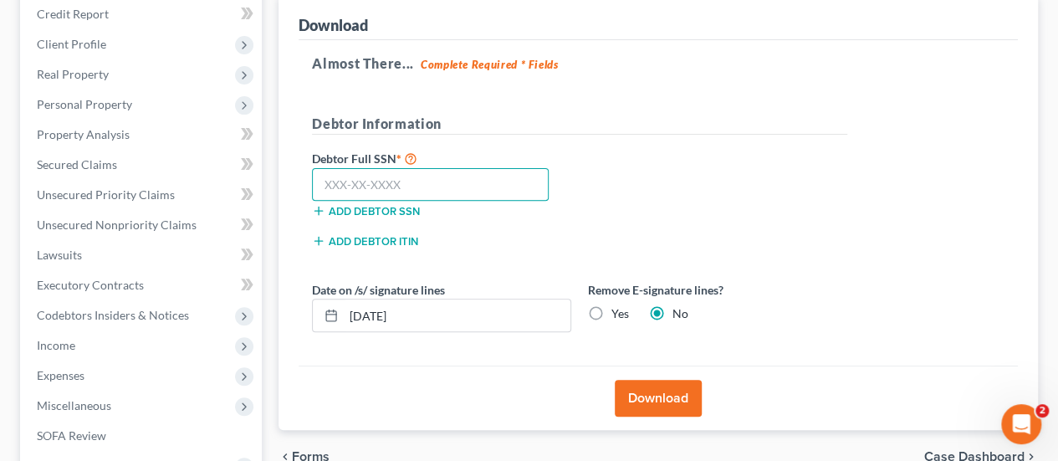
click at [455, 186] on input "text" at bounding box center [430, 184] width 237 height 33
type input "219-17-4211"
click at [679, 393] on button "Download" at bounding box center [658, 398] width 87 height 37
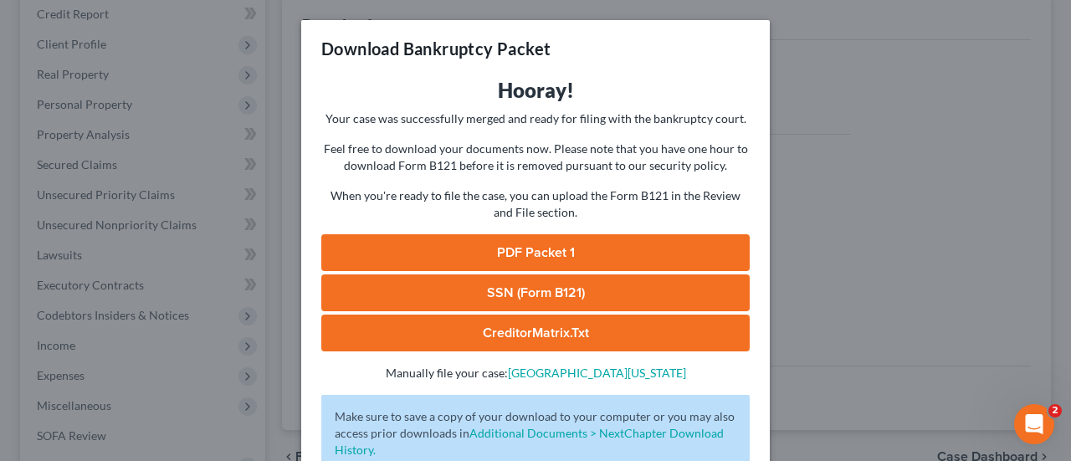
click at [561, 255] on link "PDF Packet 1" at bounding box center [535, 252] width 428 height 37
click at [534, 292] on link "SSN (Form B121)" at bounding box center [535, 292] width 428 height 37
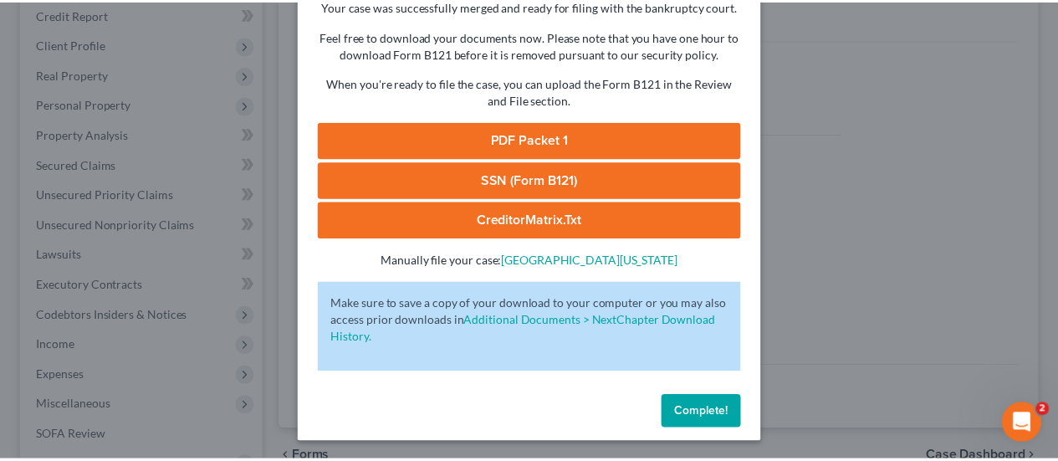
scroll to position [114, 0]
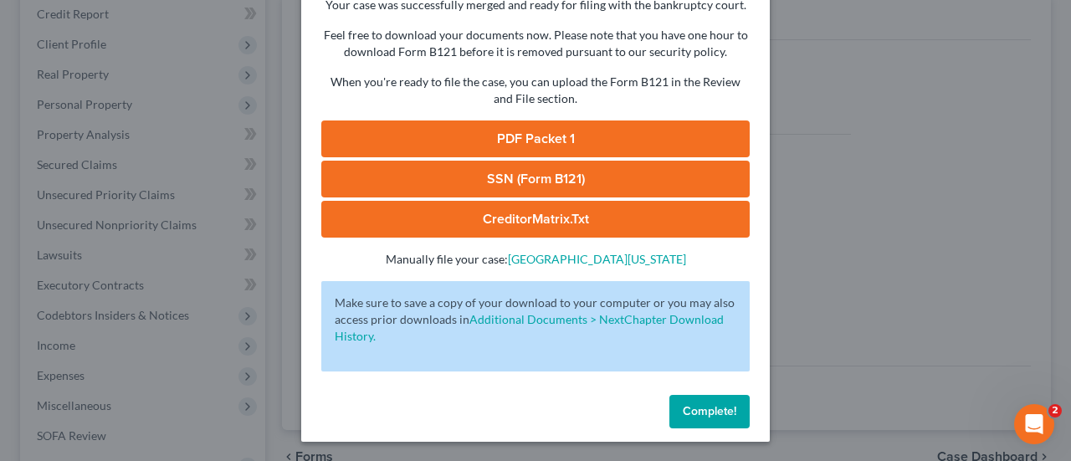
click at [688, 417] on span "Complete!" at bounding box center [710, 411] width 54 height 14
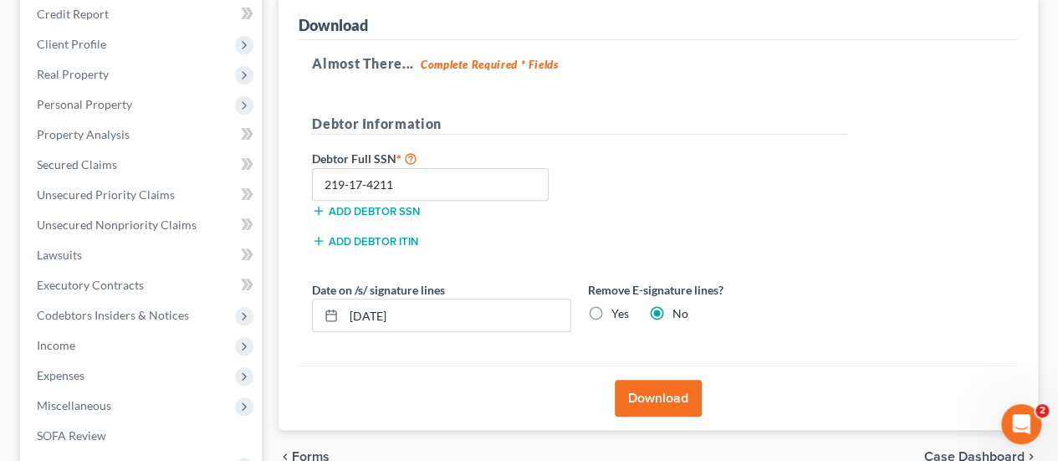
scroll to position [0, 0]
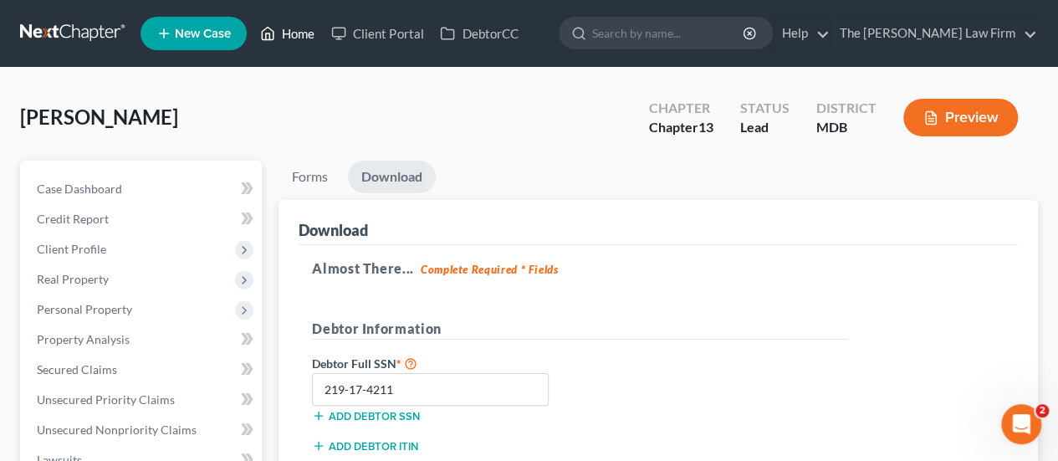
click at [305, 38] on link "Home" at bounding box center [287, 33] width 71 height 30
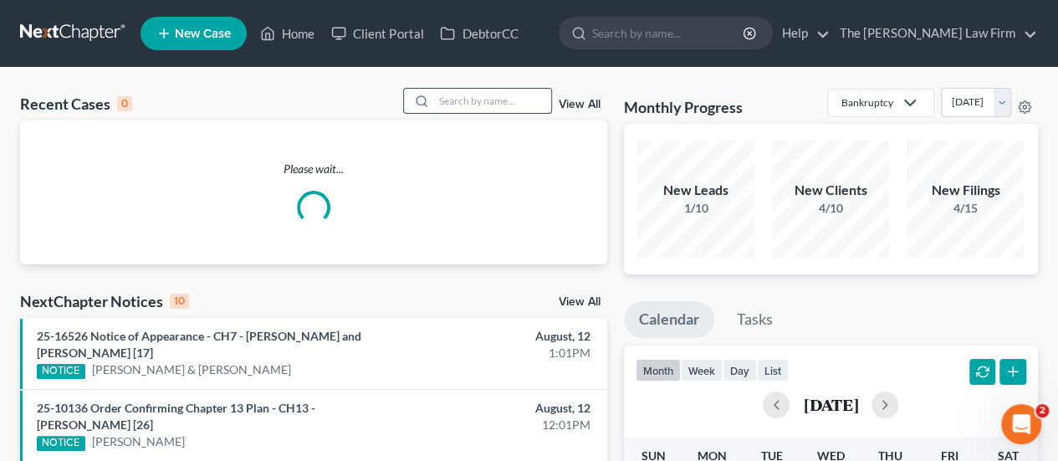
click at [468, 108] on input "search" at bounding box center [492, 101] width 117 height 24
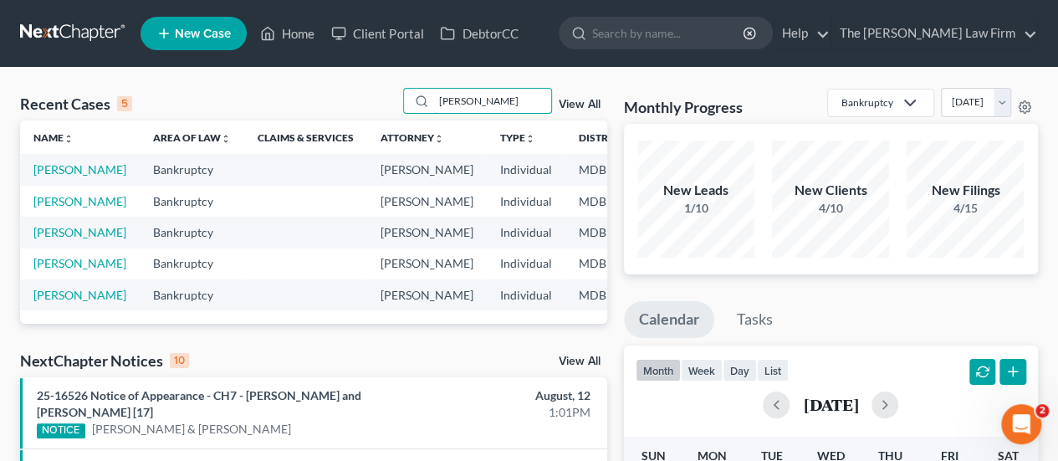
type input "[PERSON_NAME]"
click at [589, 100] on link "View All" at bounding box center [580, 105] width 42 height 12
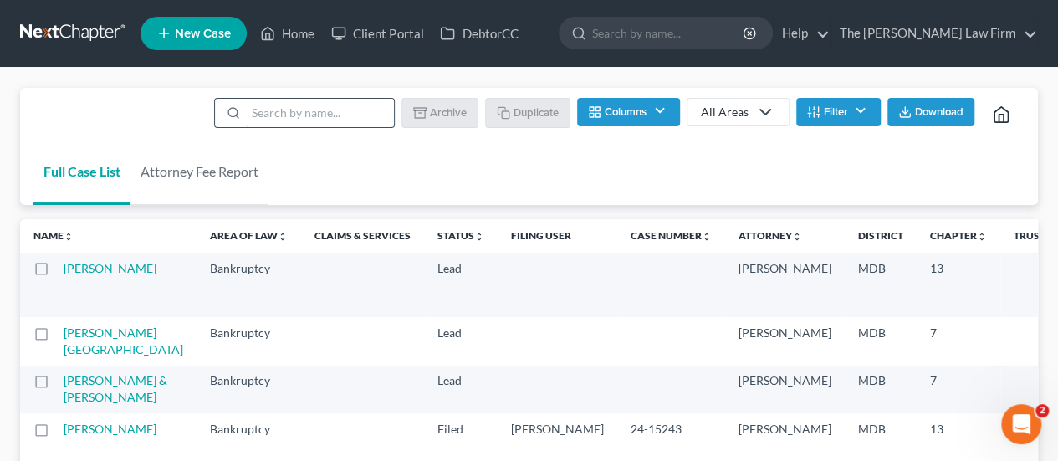
click at [294, 115] on input "search" at bounding box center [320, 113] width 148 height 28
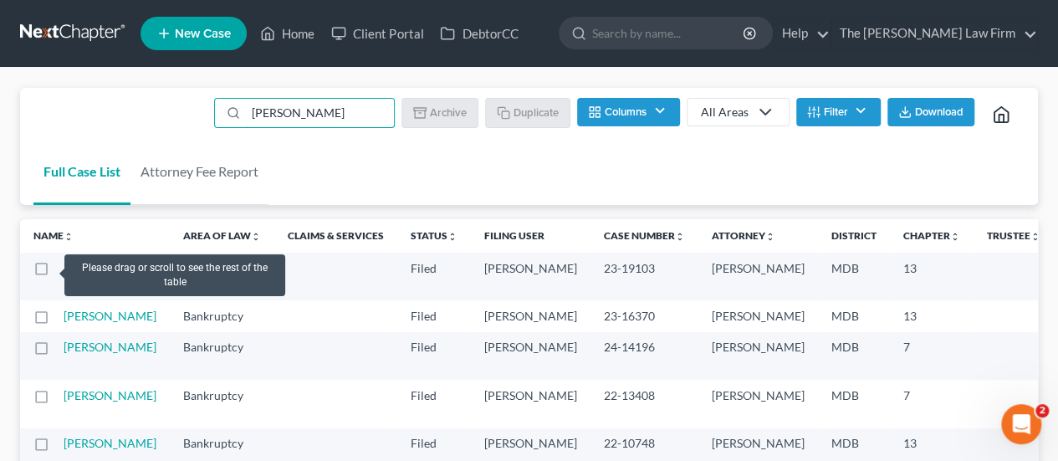
click at [57, 273] on label at bounding box center [57, 273] width 0 height 0
type input "[PERSON_NAME]"
click at [64, 269] on input "checkbox" at bounding box center [69, 265] width 11 height 11
checkbox input "true"
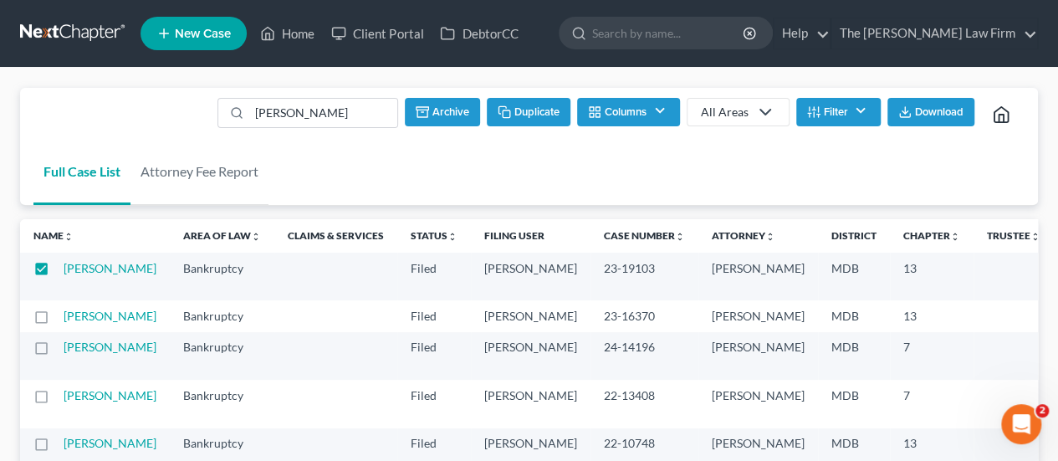
click at [552, 110] on button "Duplicate" at bounding box center [529, 112] width 84 height 28
click at [301, 34] on link "Home" at bounding box center [287, 33] width 71 height 30
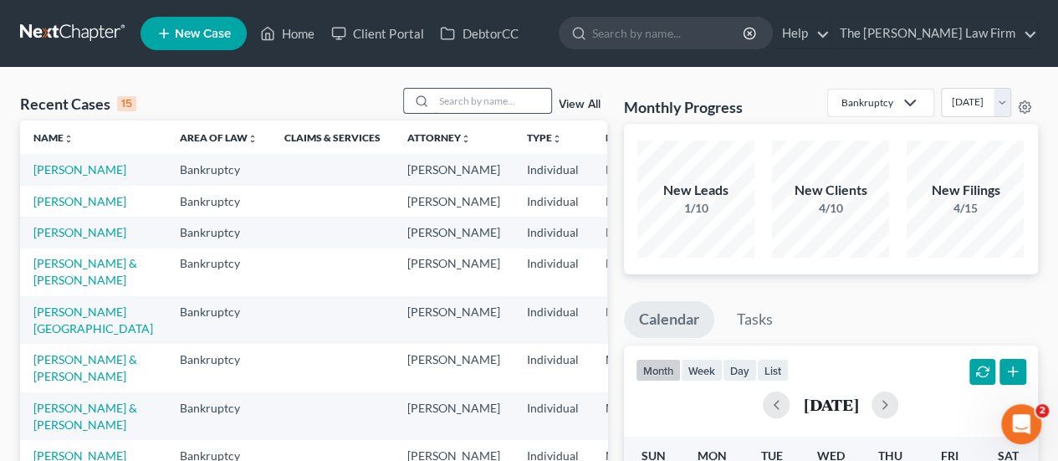
click at [510, 105] on input "search" at bounding box center [492, 101] width 117 height 24
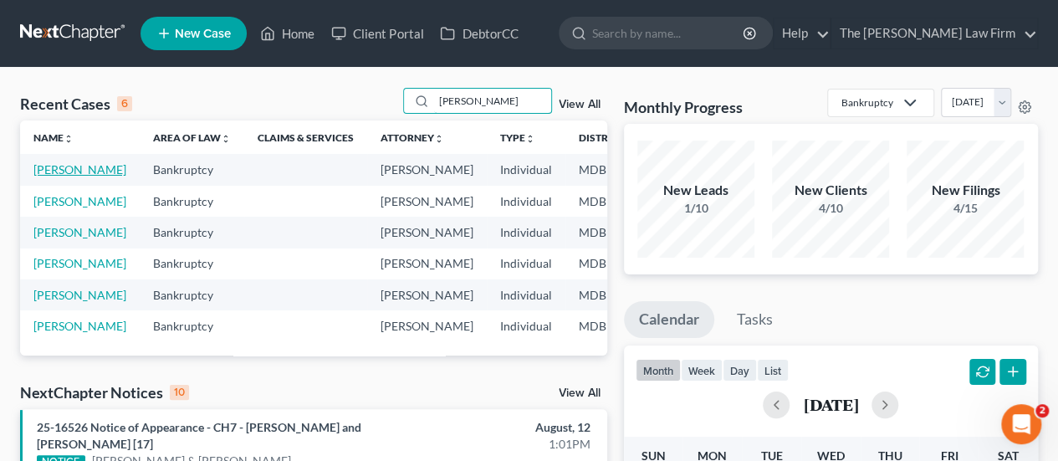
type input "[PERSON_NAME]"
click at [56, 171] on link "[PERSON_NAME]" at bounding box center [79, 169] width 93 height 14
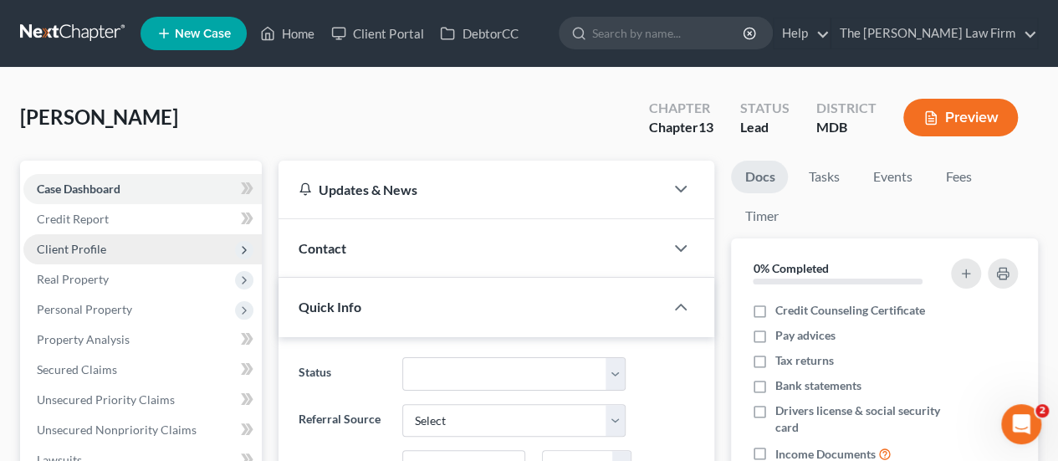
click at [102, 245] on span "Client Profile" at bounding box center [71, 249] width 69 height 14
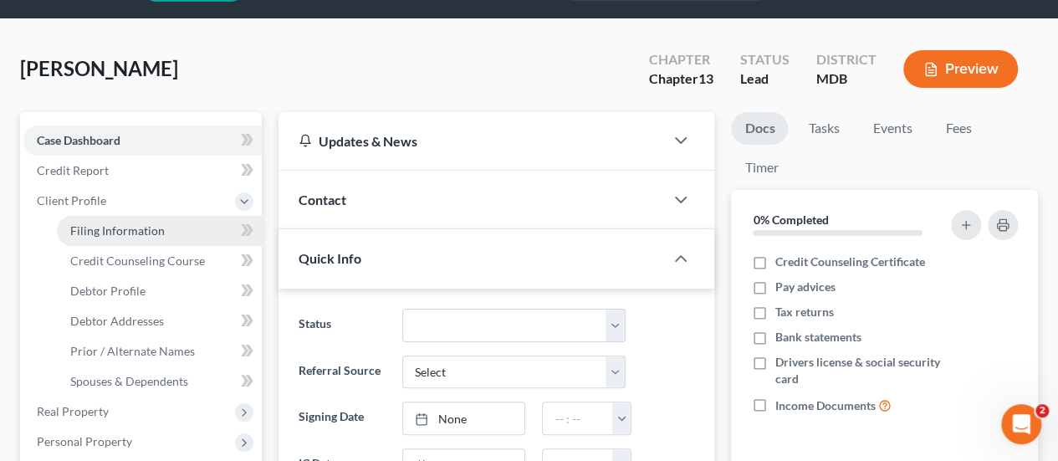
scroll to position [84, 0]
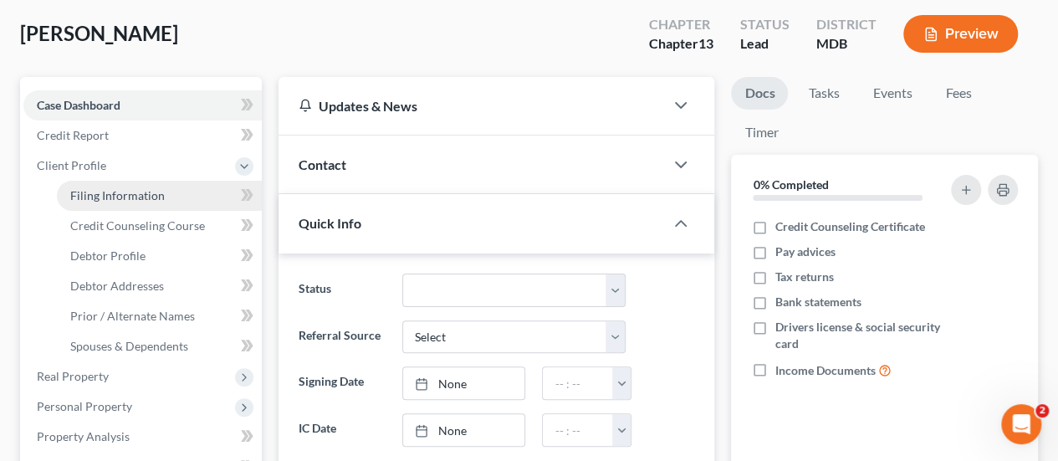
click at [120, 200] on span "Filing Information" at bounding box center [117, 195] width 95 height 14
select select "1"
select select "0"
select select "3"
select select "38"
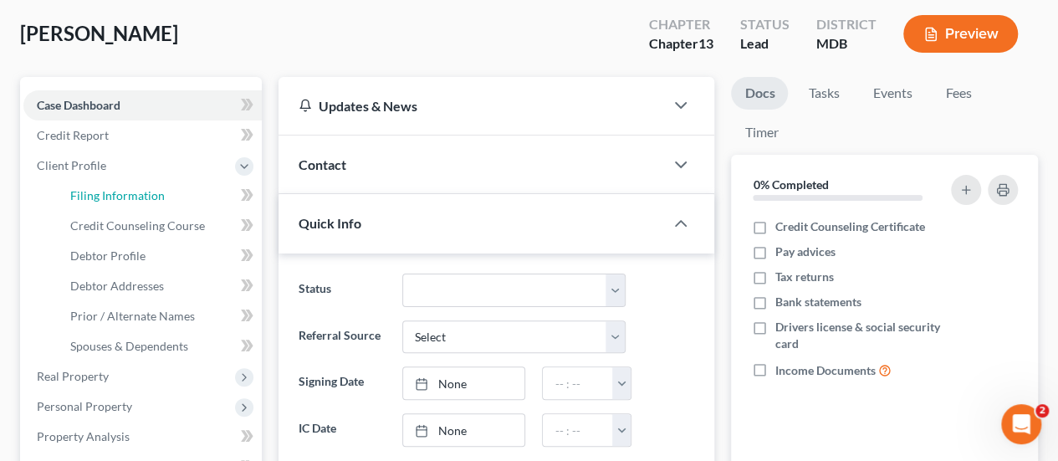
select select "0"
select select "21"
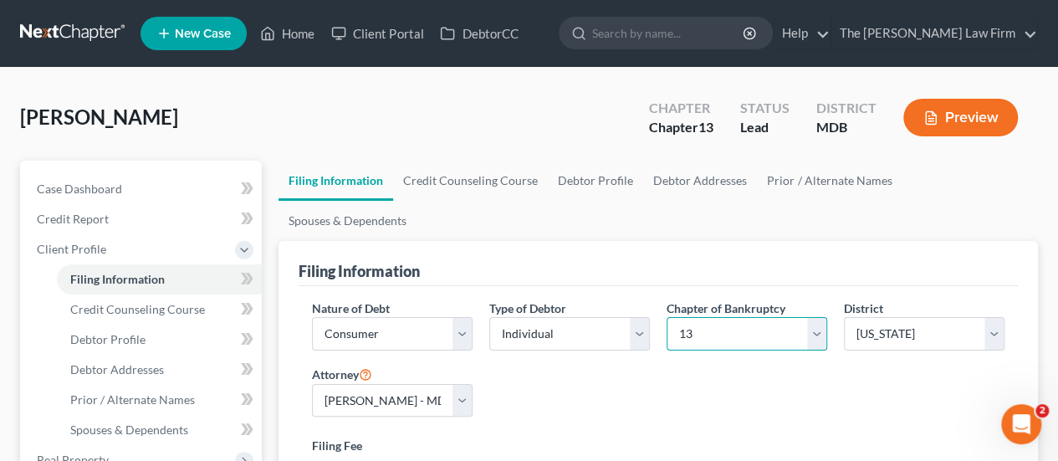
click at [688, 317] on select "Select 7 11 12 13" at bounding box center [747, 333] width 161 height 33
select select "0"
click at [667, 317] on select "Select 7 11 12 13" at bounding box center [747, 333] width 161 height 33
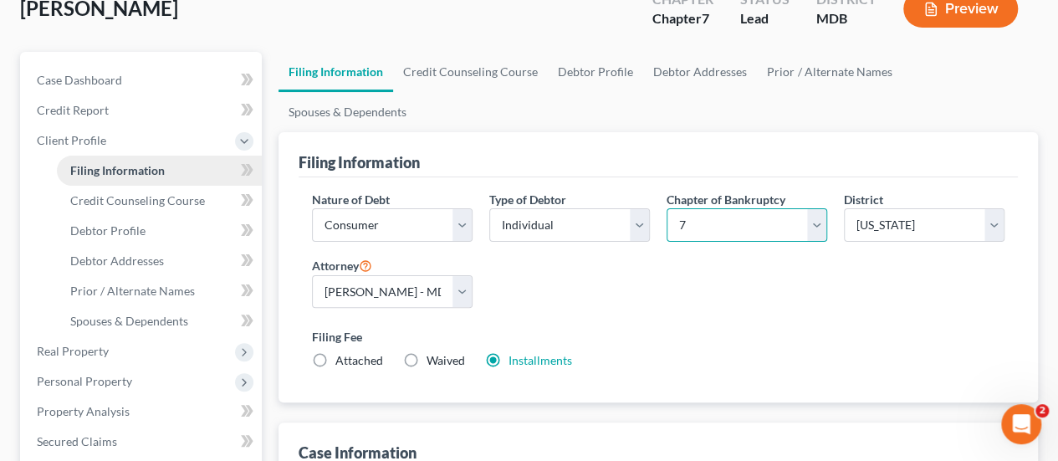
scroll to position [251, 0]
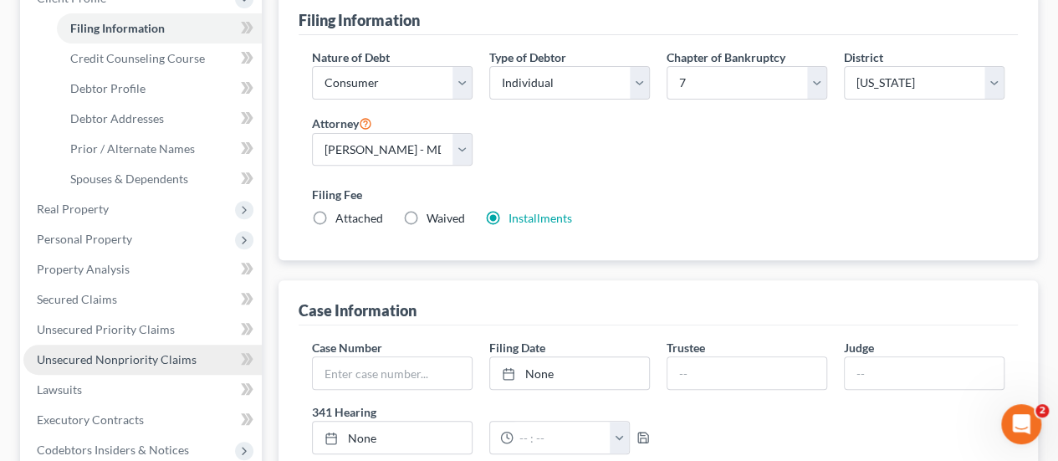
click at [114, 355] on span "Unsecured Nonpriority Claims" at bounding box center [117, 359] width 160 height 14
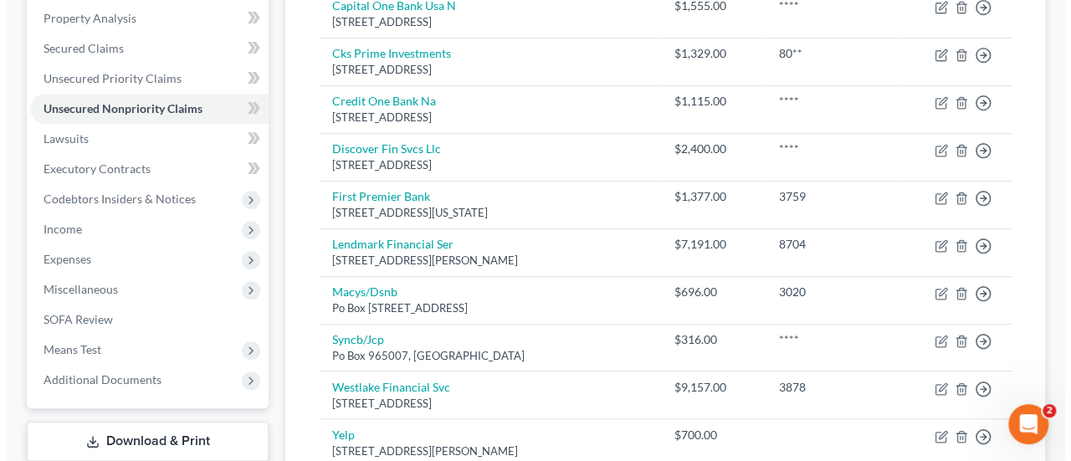
scroll to position [335, 0]
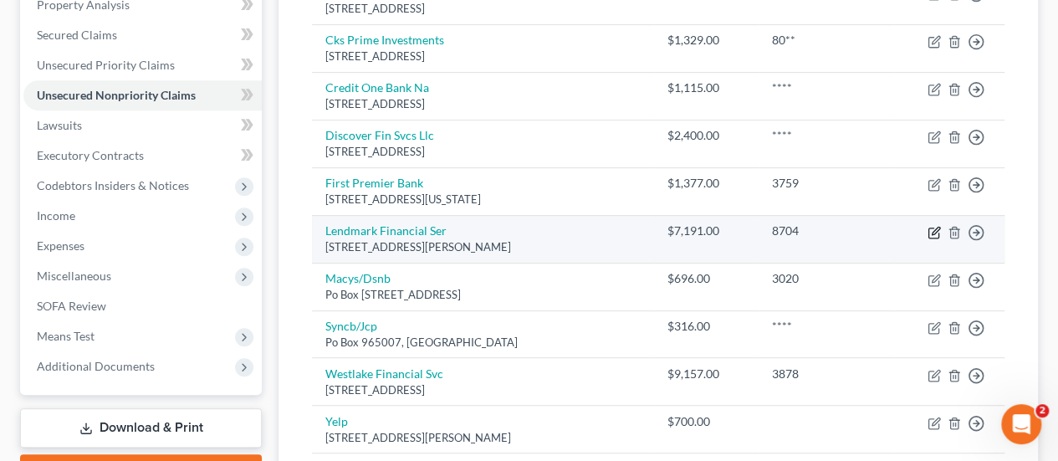
click at [939, 229] on icon "button" at bounding box center [934, 232] width 13 height 13
select select "10"
select select "2"
select select "0"
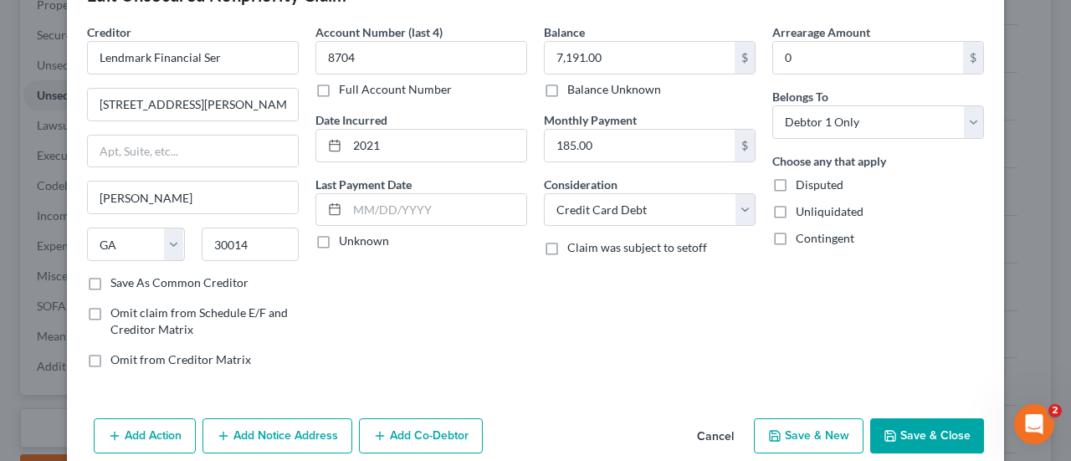
scroll to position [124, 0]
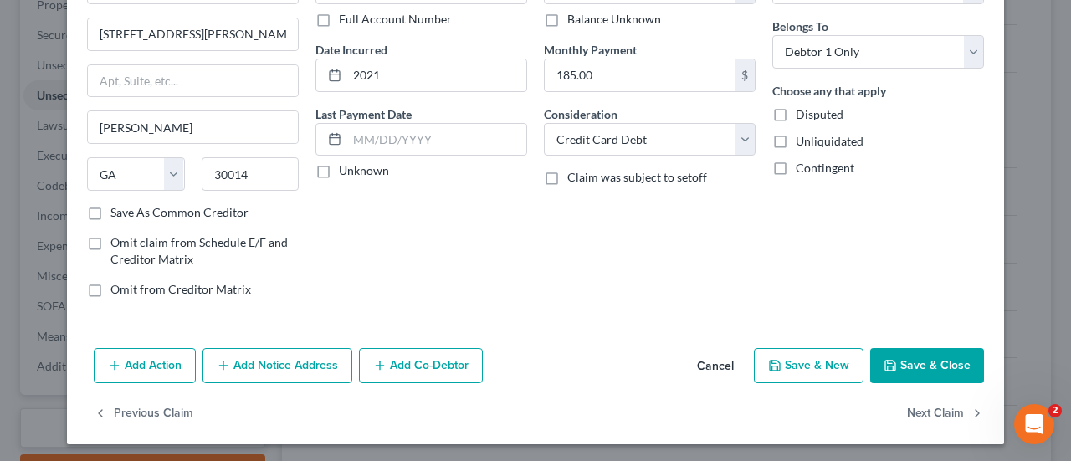
click at [258, 361] on button "Add Notice Address" at bounding box center [277, 365] width 150 height 35
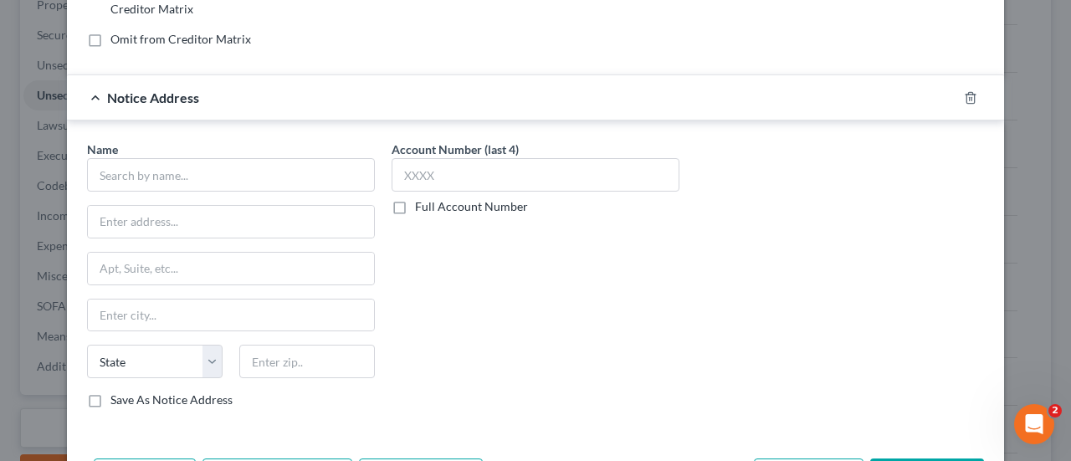
scroll to position [375, 0]
click at [258, 177] on input "text" at bounding box center [231, 173] width 288 height 33
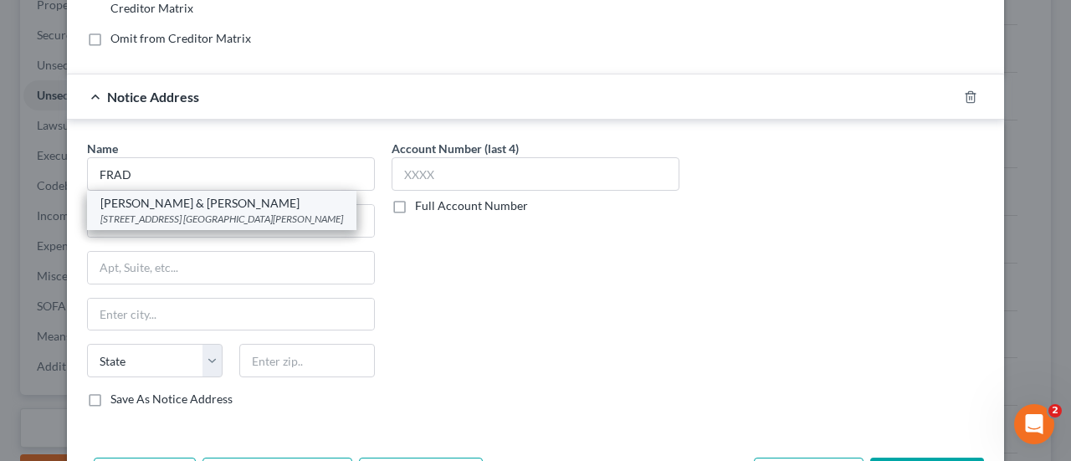
click at [236, 212] on div "[STREET_ADDRESS] [GEOGRAPHIC_DATA][PERSON_NAME]" at bounding box center [221, 219] width 243 height 14
type input "[PERSON_NAME] & [PERSON_NAME]"
type input "[STREET_ADDRESS]"
type input "Suite 301"
type input "Towson"
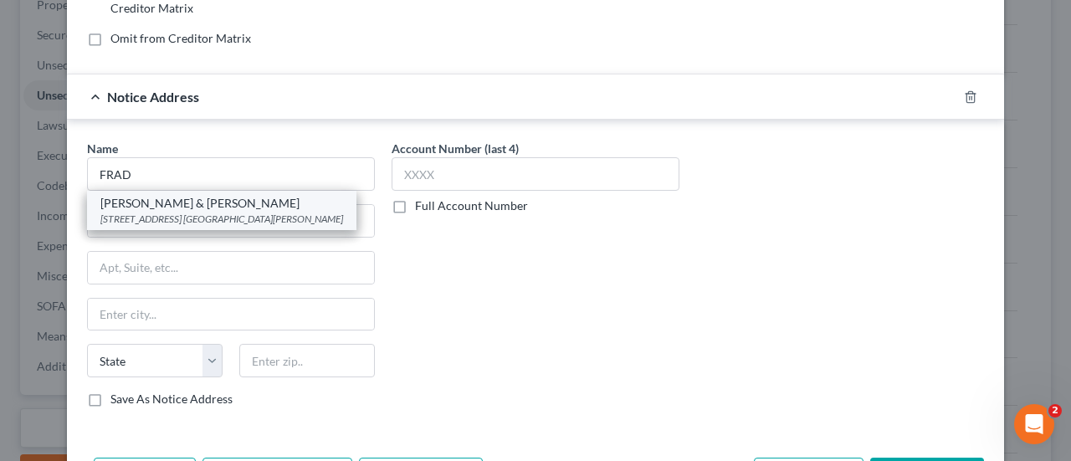
select select "21"
type input "21286"
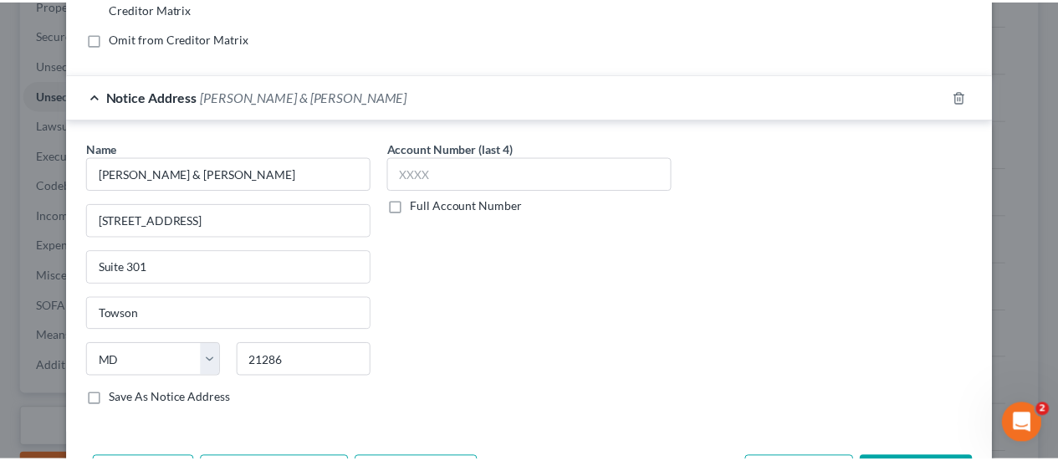
scroll to position [482, 0]
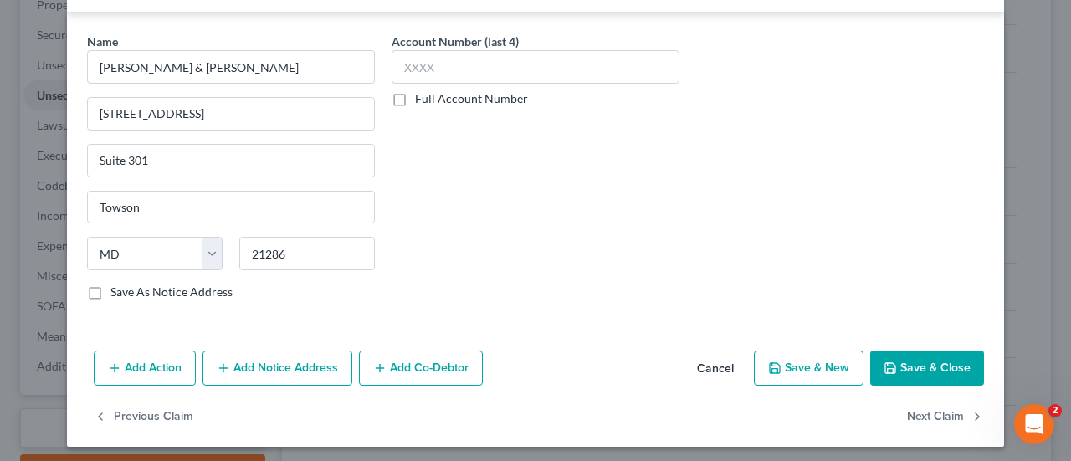
click at [916, 354] on button "Save & Close" at bounding box center [927, 368] width 114 height 35
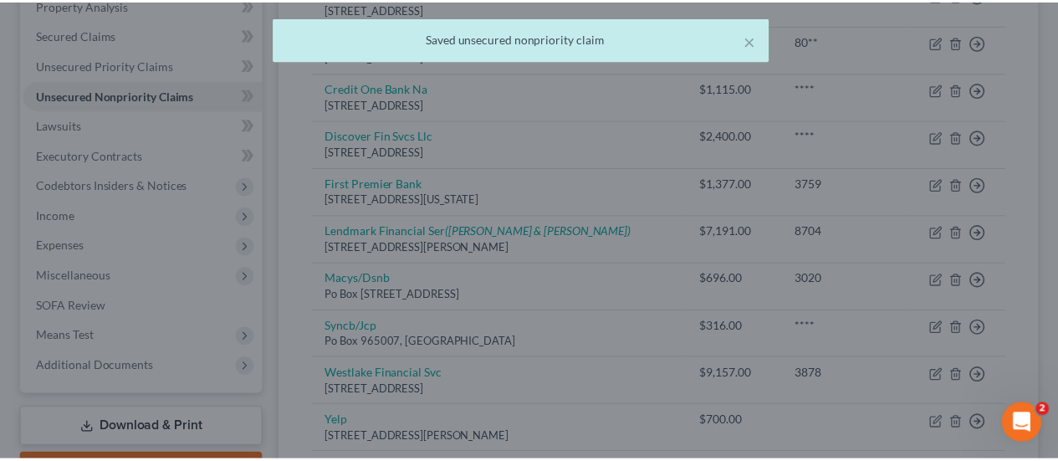
scroll to position [0, 0]
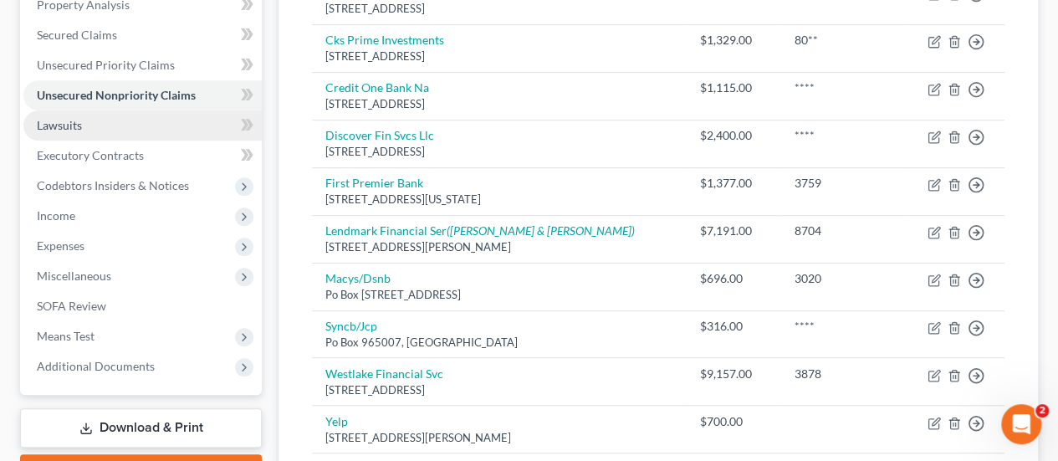
click at [79, 125] on span "Lawsuits" at bounding box center [59, 125] width 45 height 14
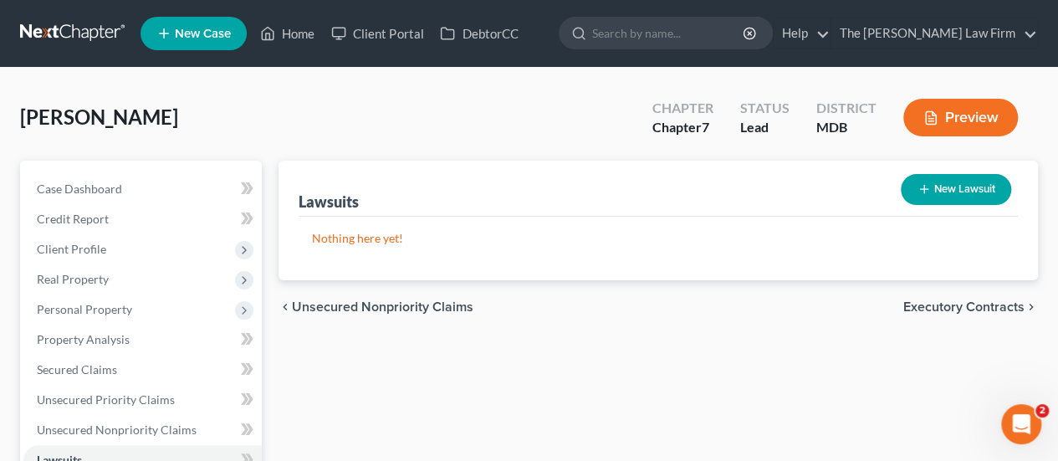
click at [945, 185] on button "New Lawsuit" at bounding box center [956, 189] width 110 height 31
select select "0"
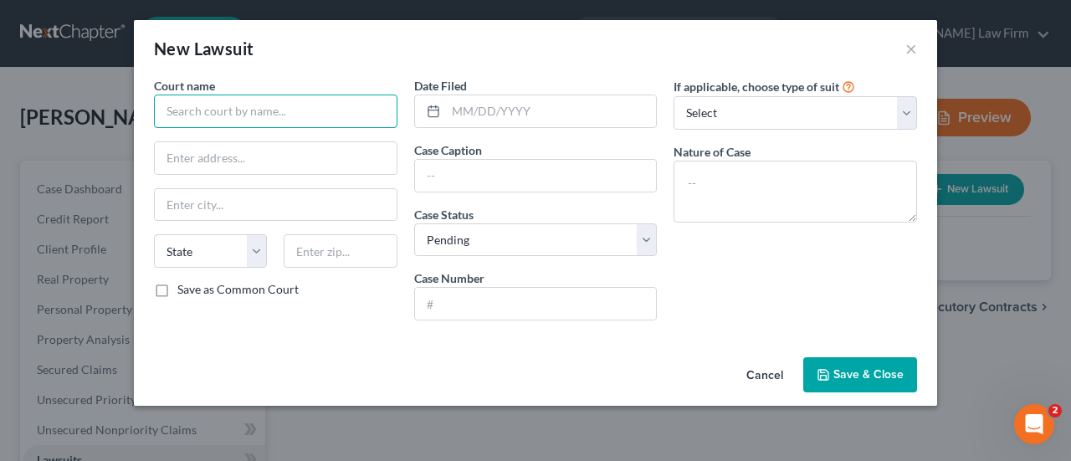
click at [276, 112] on input "text" at bounding box center [275, 111] width 243 height 33
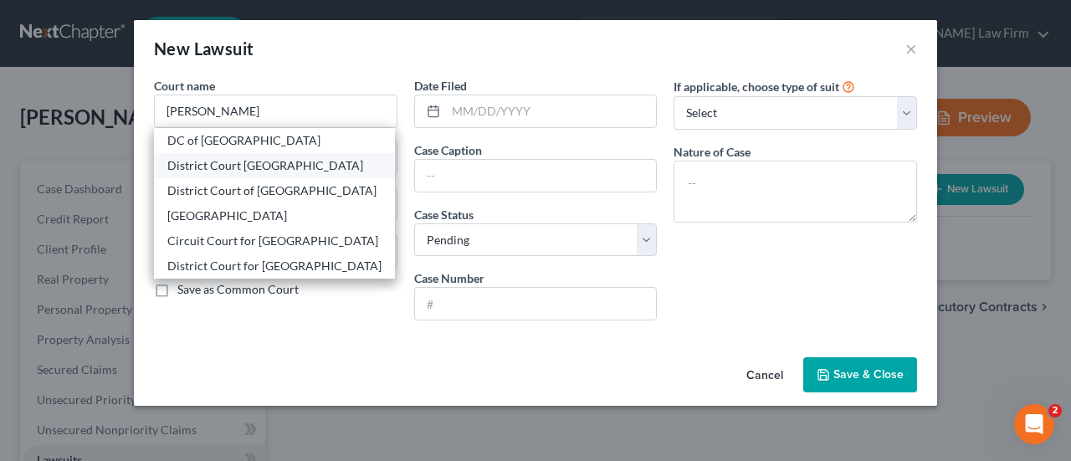
click at [259, 166] on div "District Court [GEOGRAPHIC_DATA]" at bounding box center [274, 165] width 214 height 17
type input "District Court [GEOGRAPHIC_DATA]"
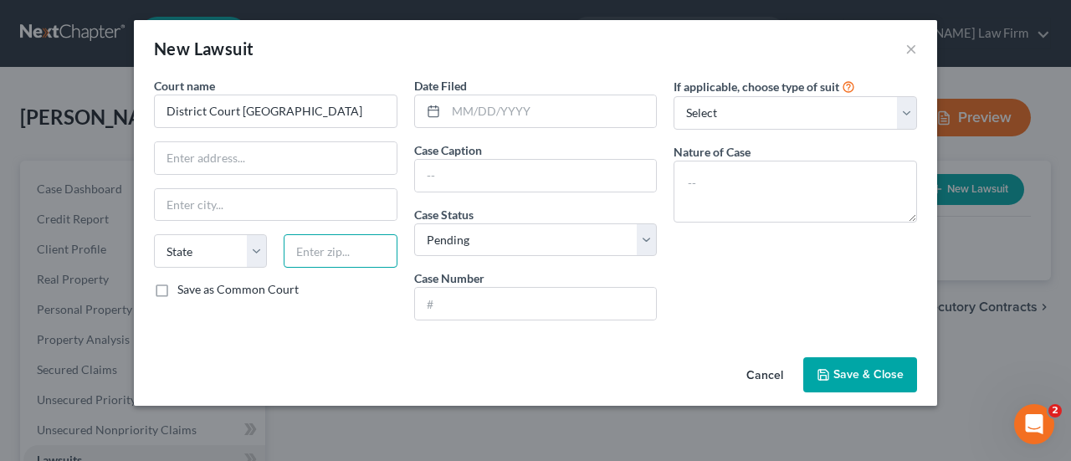
click at [345, 247] on input "text" at bounding box center [340, 250] width 113 height 33
type input "20650"
type input "Leonardtown"
select select "21"
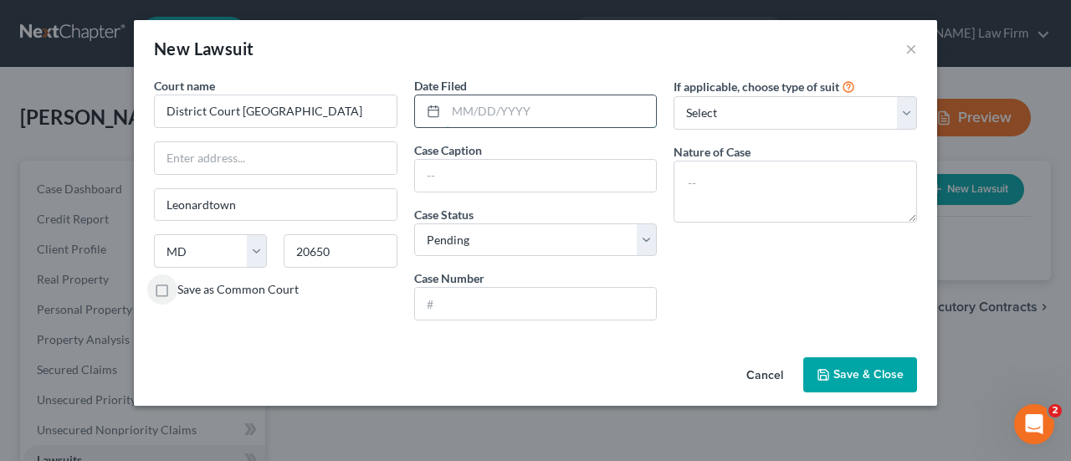
click at [518, 110] on input "text" at bounding box center [551, 111] width 211 height 32
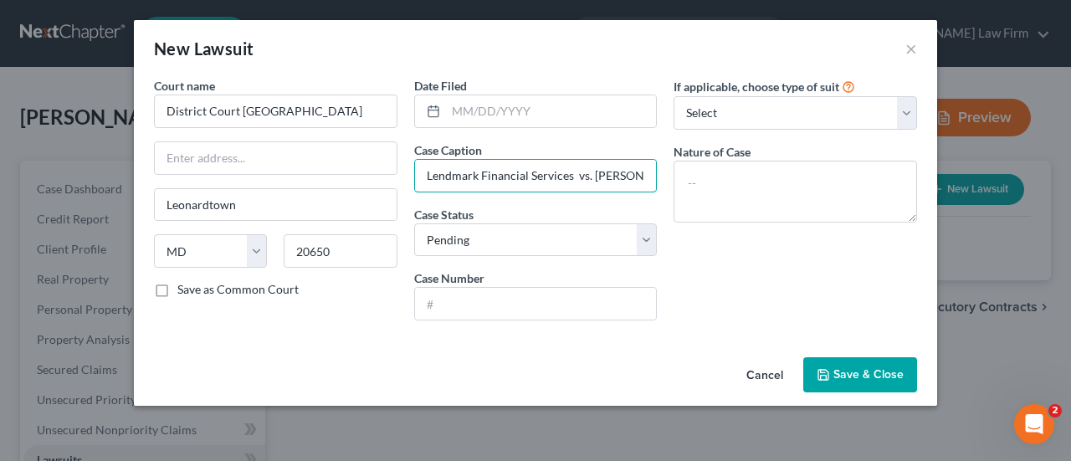
click at [606, 174] on input "Lendmark Financial Services vs. [PERSON_NAME]" at bounding box center [536, 176] width 242 height 32
type input "Lendmark Financial Services vs. [PERSON_NAME]"
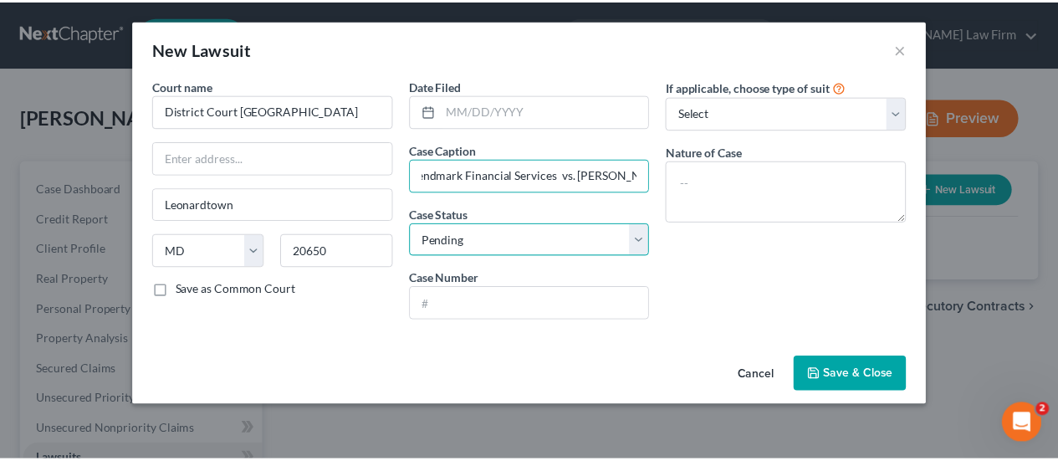
scroll to position [0, 0]
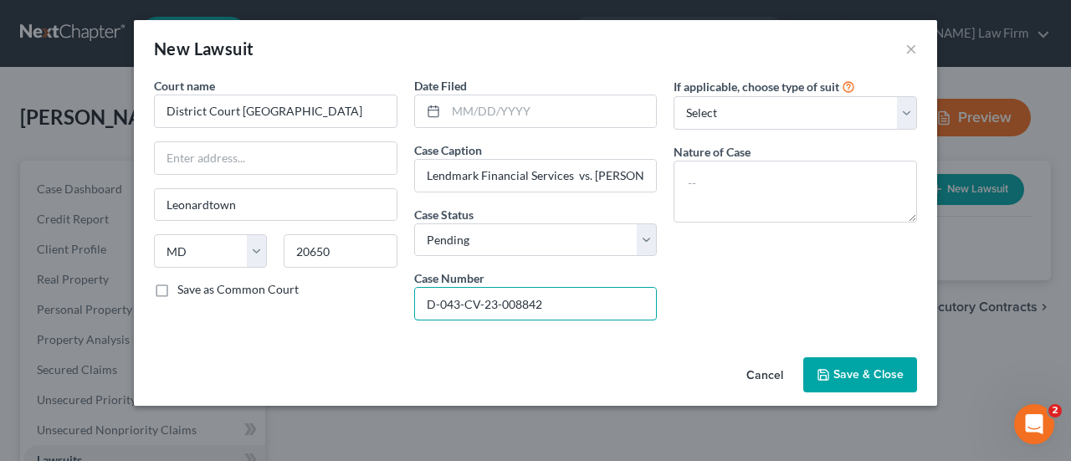
type input "D-043-CV-23-008842"
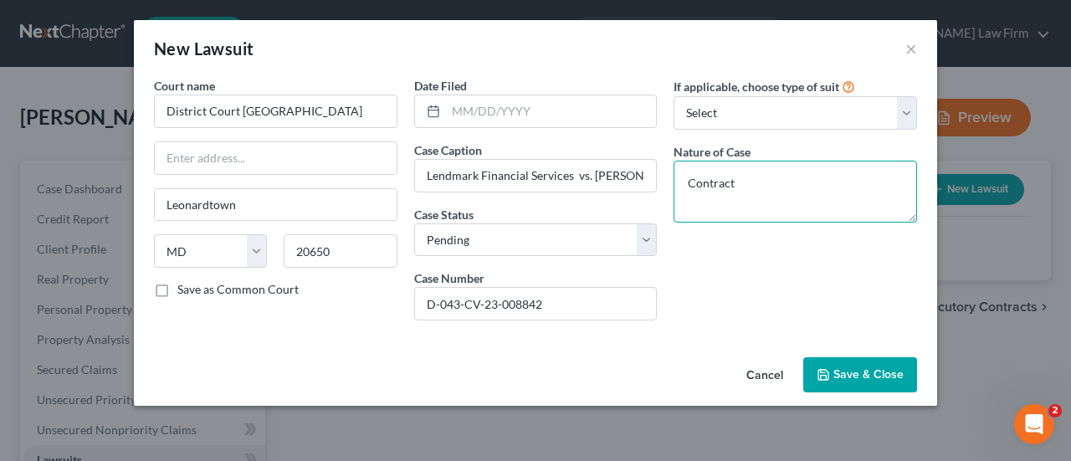
type textarea "Contract"
click at [879, 371] on span "Save & Close" at bounding box center [868, 374] width 70 height 14
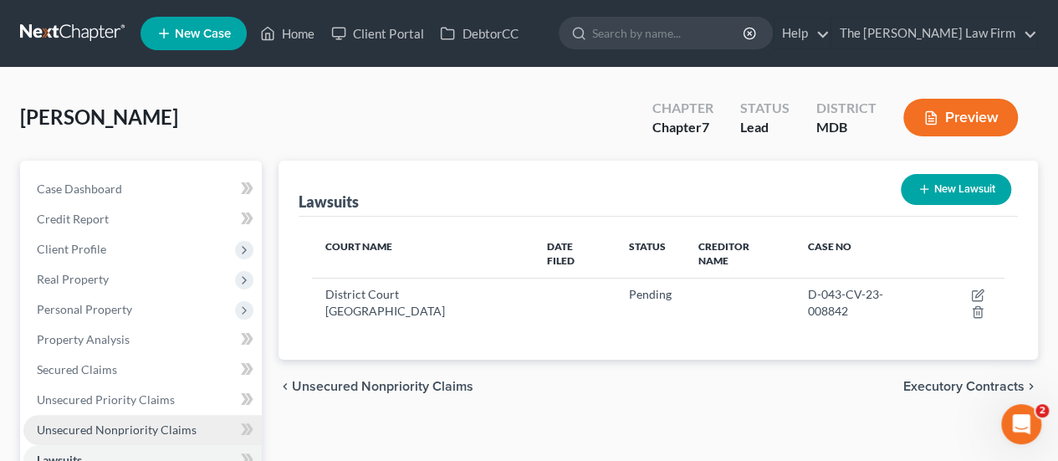
click at [104, 433] on span "Unsecured Nonpriority Claims" at bounding box center [117, 429] width 160 height 14
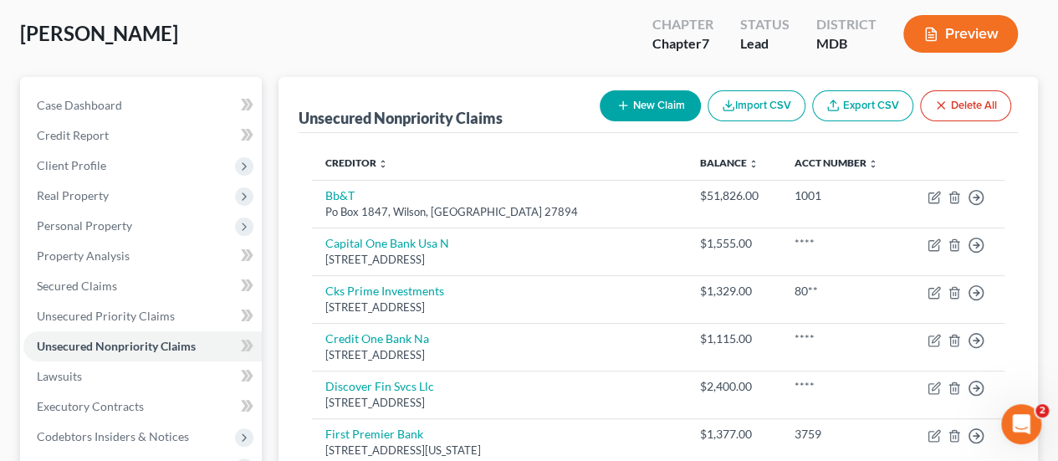
scroll to position [167, 0]
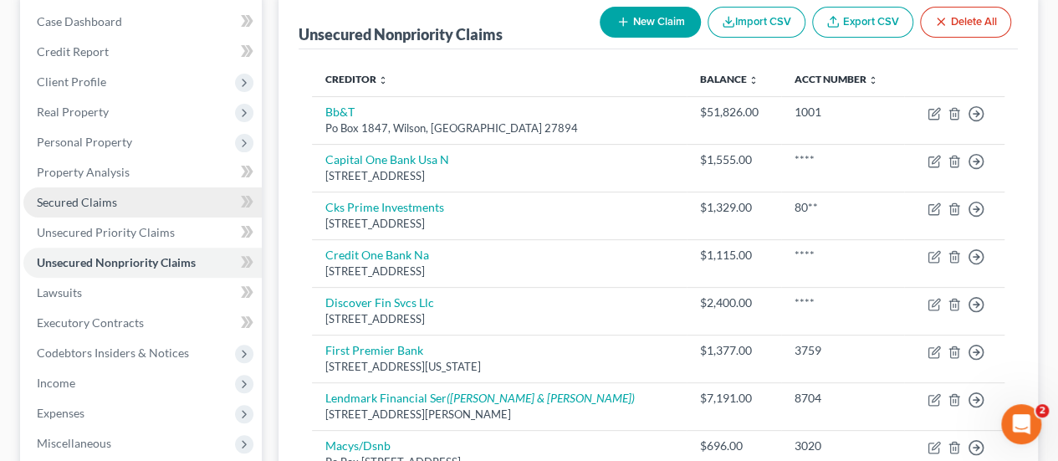
click at [90, 200] on span "Secured Claims" at bounding box center [77, 202] width 80 height 14
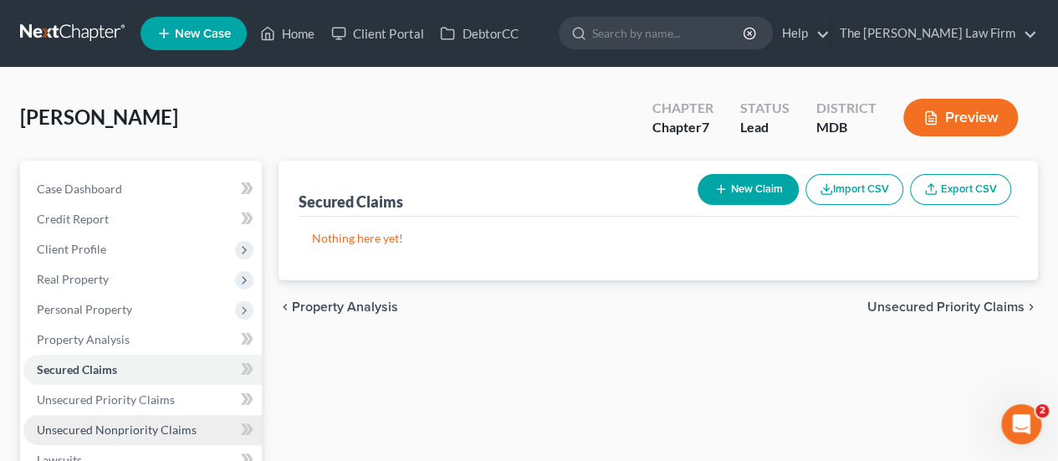
click at [114, 432] on span "Unsecured Nonpriority Claims" at bounding box center [117, 429] width 160 height 14
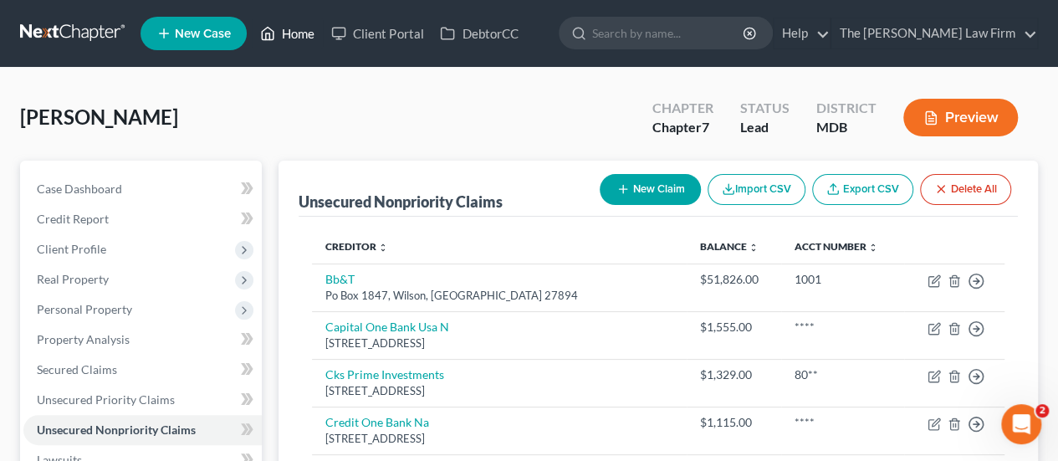
click at [296, 39] on link "Home" at bounding box center [287, 33] width 71 height 30
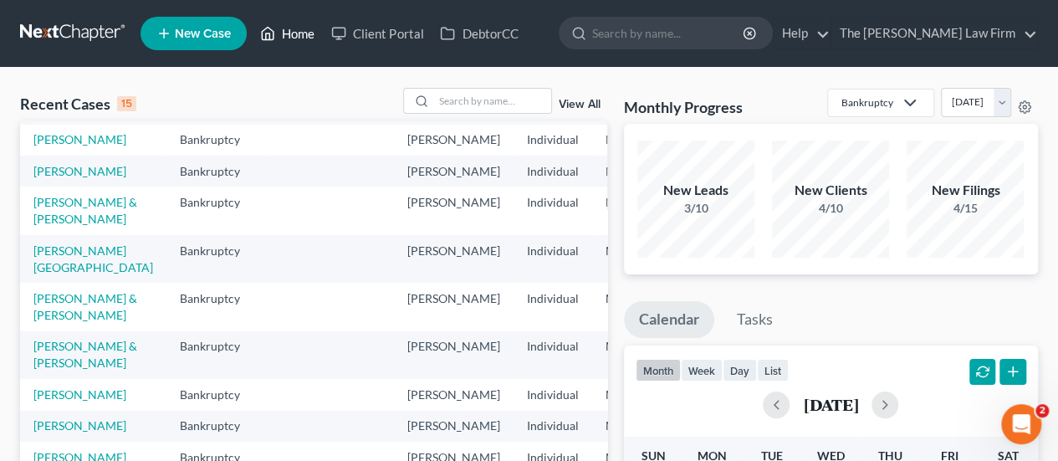
scroll to position [167, 0]
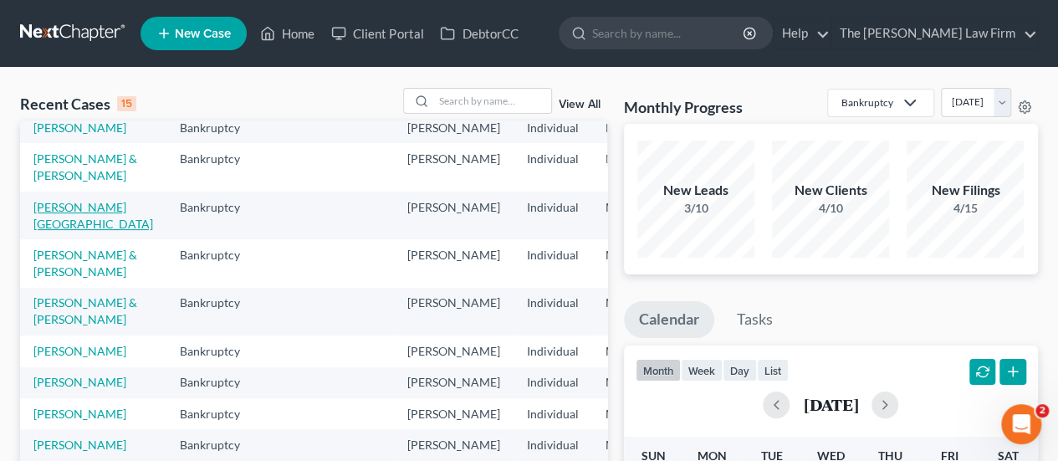
click at [55, 231] on link "[PERSON_NAME][GEOGRAPHIC_DATA]" at bounding box center [93, 215] width 120 height 31
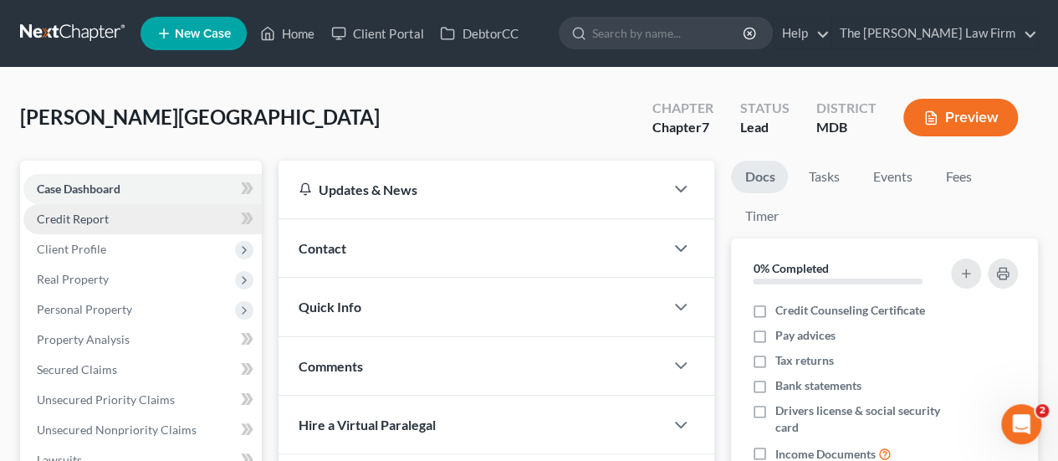
click at [79, 216] on span "Credit Report" at bounding box center [73, 219] width 72 height 14
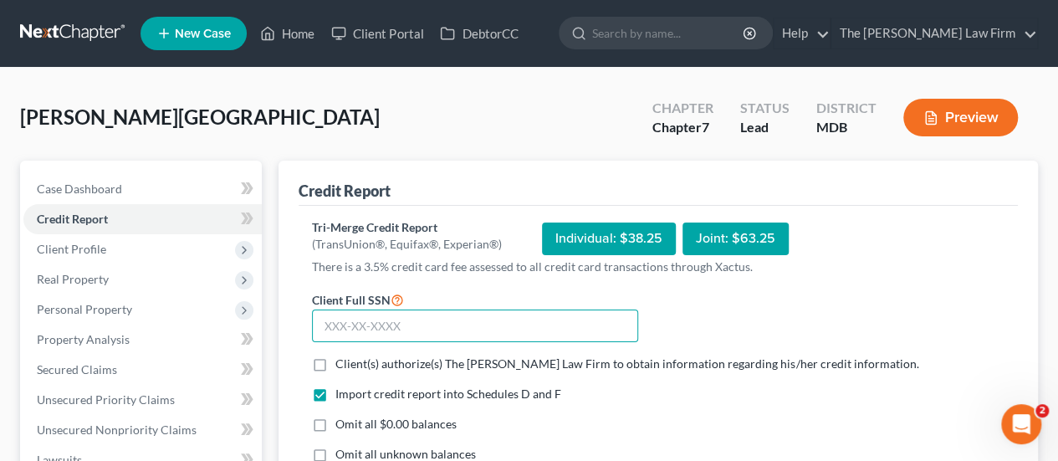
click at [360, 323] on input "text" at bounding box center [475, 326] width 326 height 33
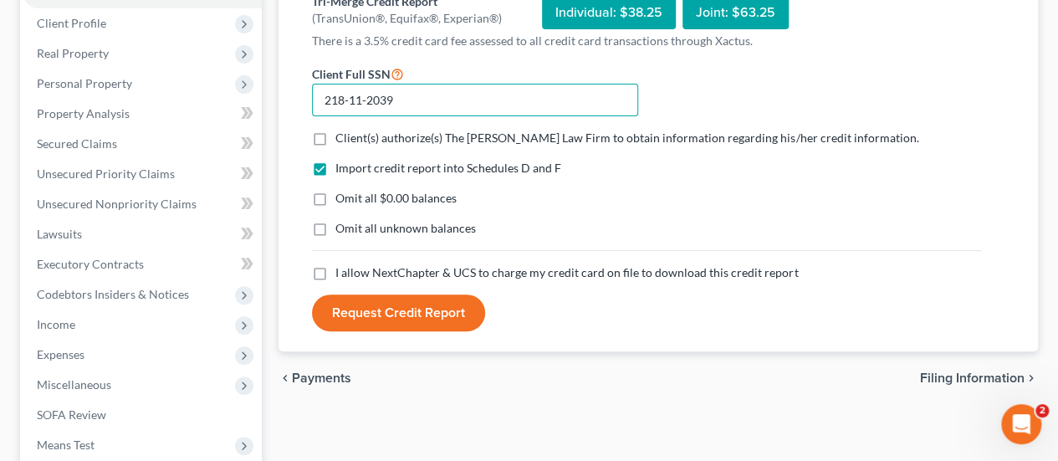
scroll to position [251, 0]
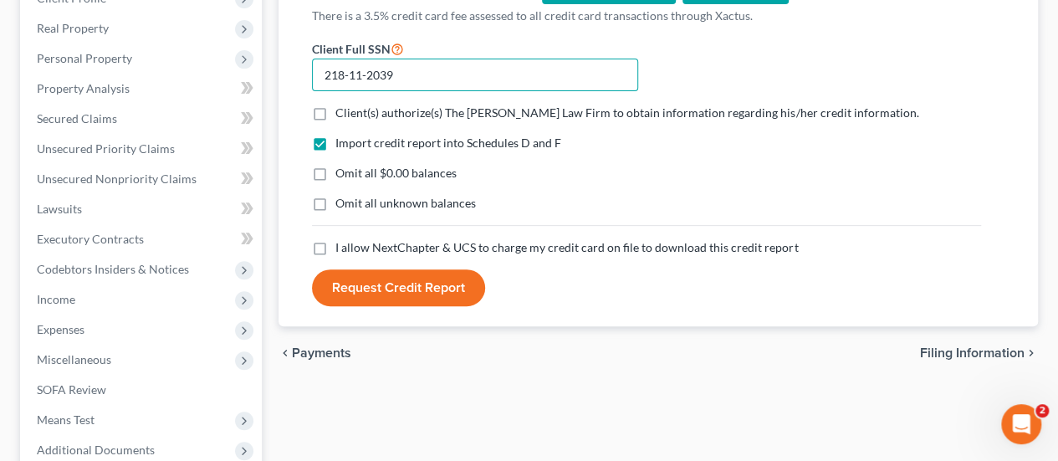
type input "218-11-2039"
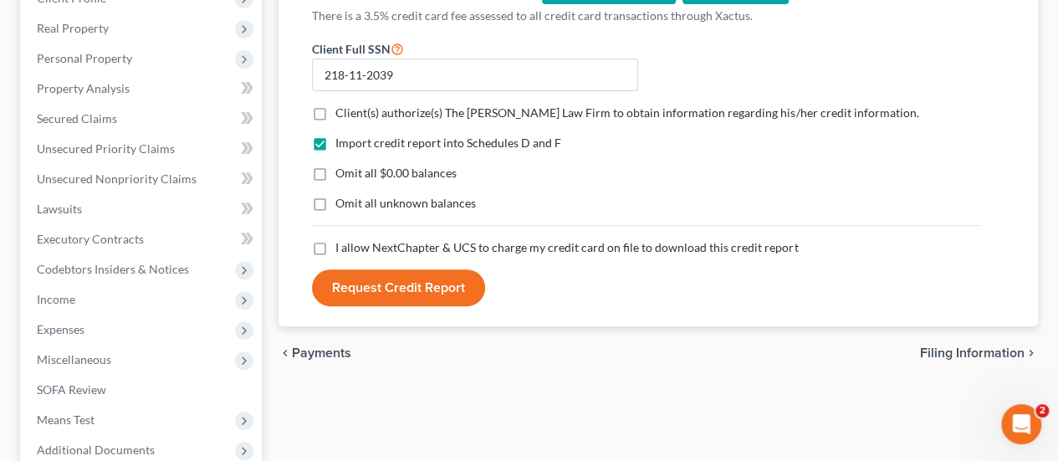
click at [335, 111] on label "Client(s) authorize(s) The [PERSON_NAME] Law Firm to obtain information regardi…" at bounding box center [626, 113] width 583 height 17
click at [342, 111] on input "Client(s) authorize(s) The [PERSON_NAME] Law Firm to obtain information regardi…" at bounding box center [347, 110] width 11 height 11
checkbox input "true"
click at [335, 198] on label "Omit all unknown balances" at bounding box center [405, 203] width 141 height 17
click at [342, 198] on input "Omit all unknown balances" at bounding box center [347, 200] width 11 height 11
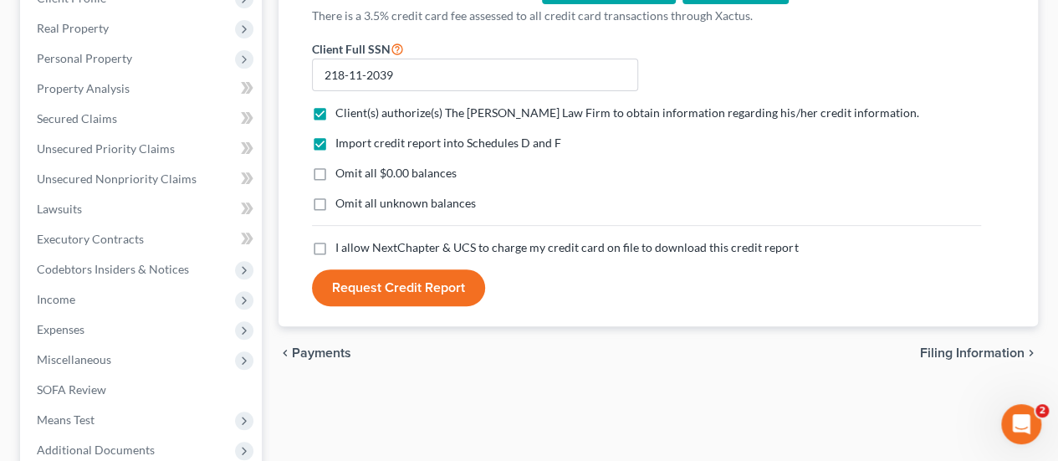
checkbox input "true"
click at [335, 245] on label "I allow NextChapter & UCS to charge my credit card on file to download this cre…" at bounding box center [566, 247] width 463 height 17
click at [342, 245] on input "I allow NextChapter & UCS to charge my credit card on file to download this cre…" at bounding box center [347, 244] width 11 height 11
checkbox input "true"
click at [390, 290] on button "Request Credit Report" at bounding box center [398, 287] width 173 height 37
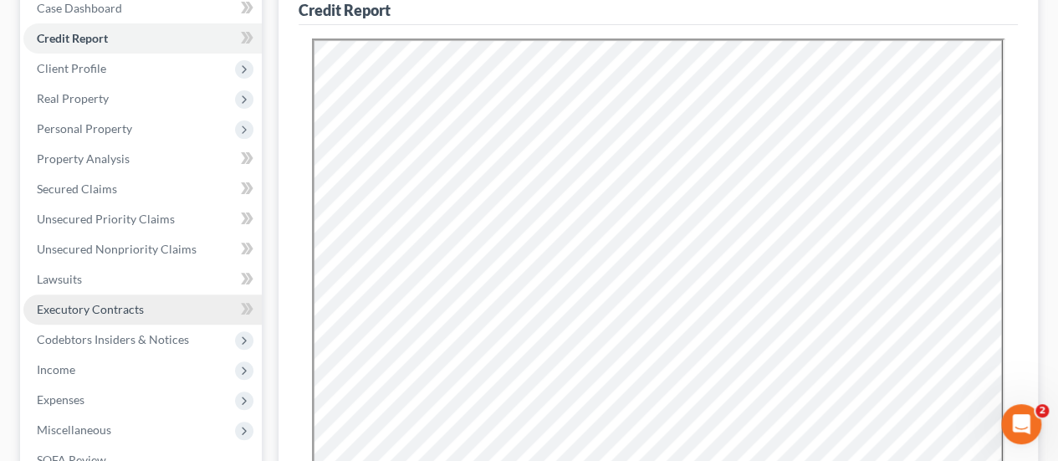
scroll to position [84, 0]
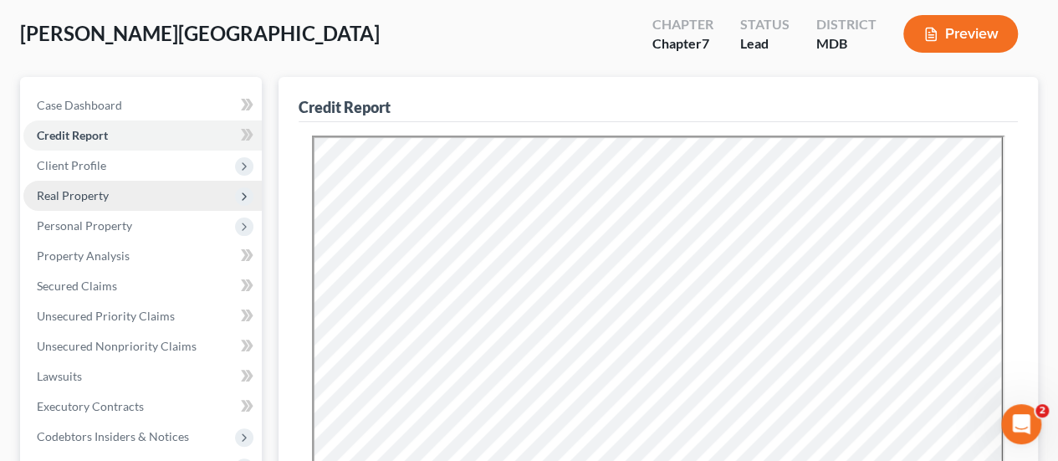
click at [83, 201] on span "Real Property" at bounding box center [73, 195] width 72 height 14
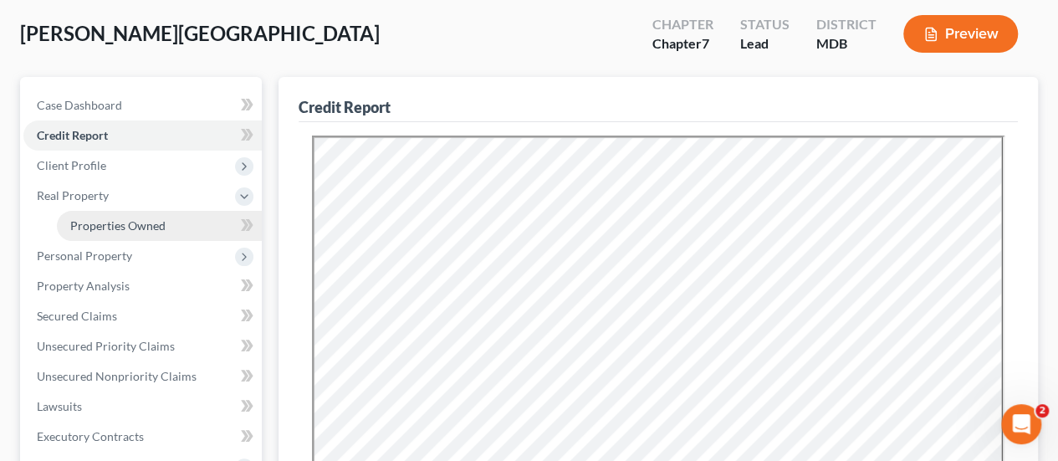
click at [100, 223] on span "Properties Owned" at bounding box center [117, 225] width 95 height 14
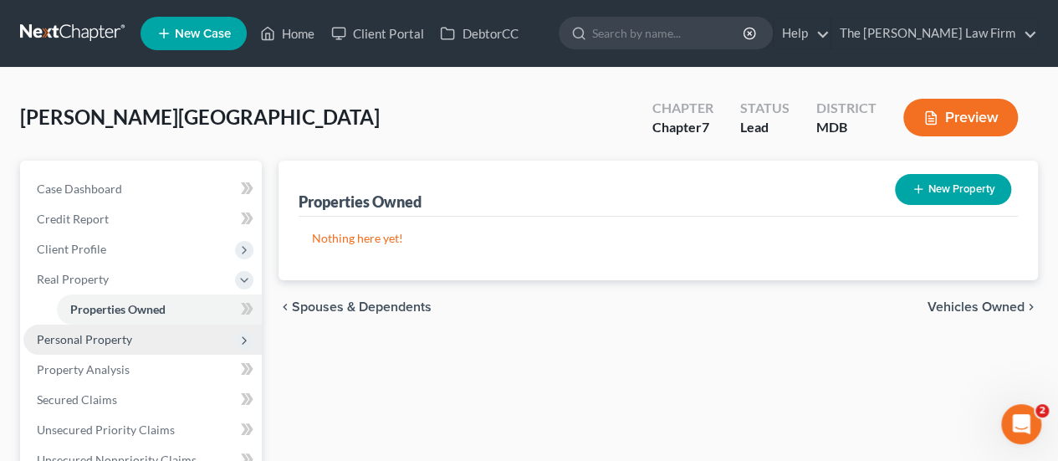
click at [99, 339] on span "Personal Property" at bounding box center [84, 339] width 95 height 14
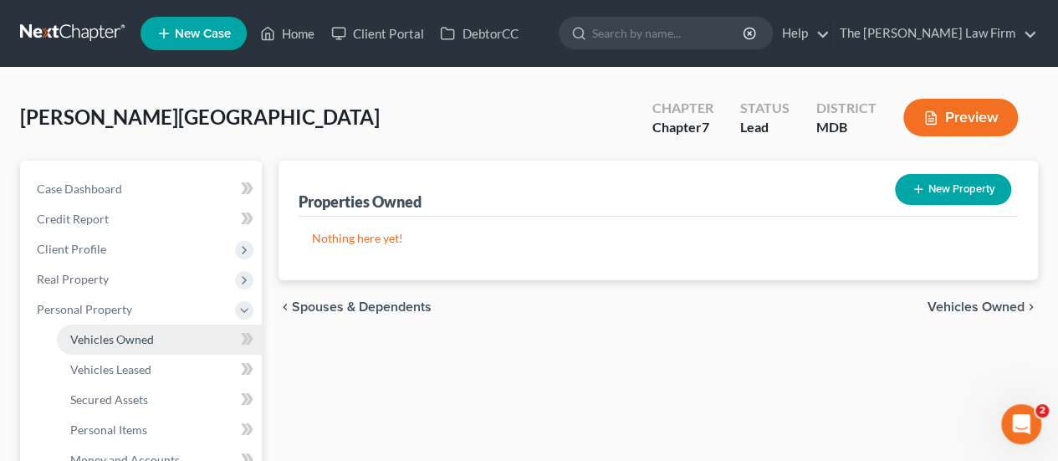
click at [125, 345] on span "Vehicles Owned" at bounding box center [112, 339] width 84 height 14
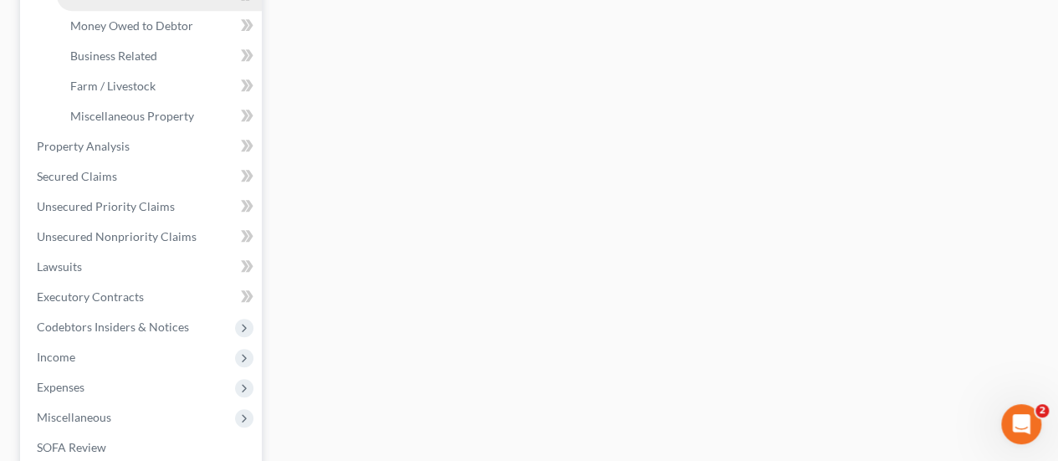
scroll to position [502, 0]
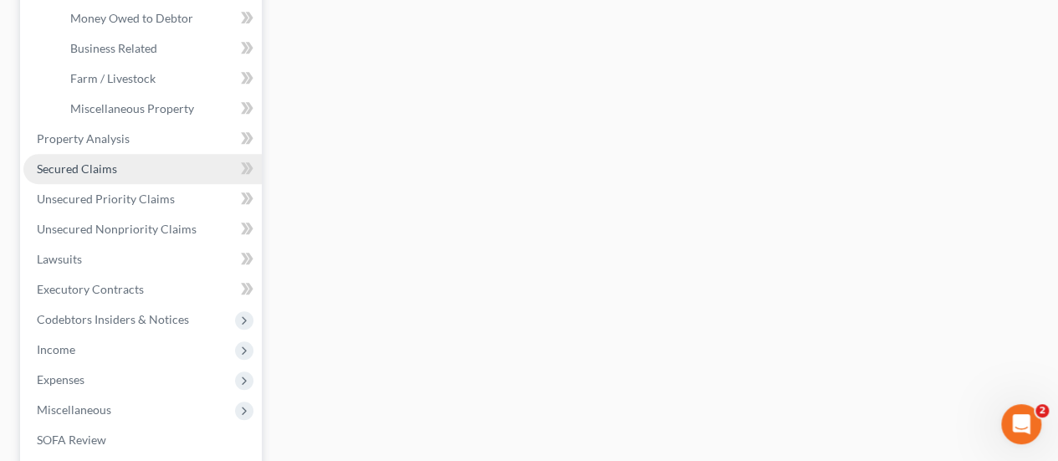
click at [100, 171] on span "Secured Claims" at bounding box center [77, 168] width 80 height 14
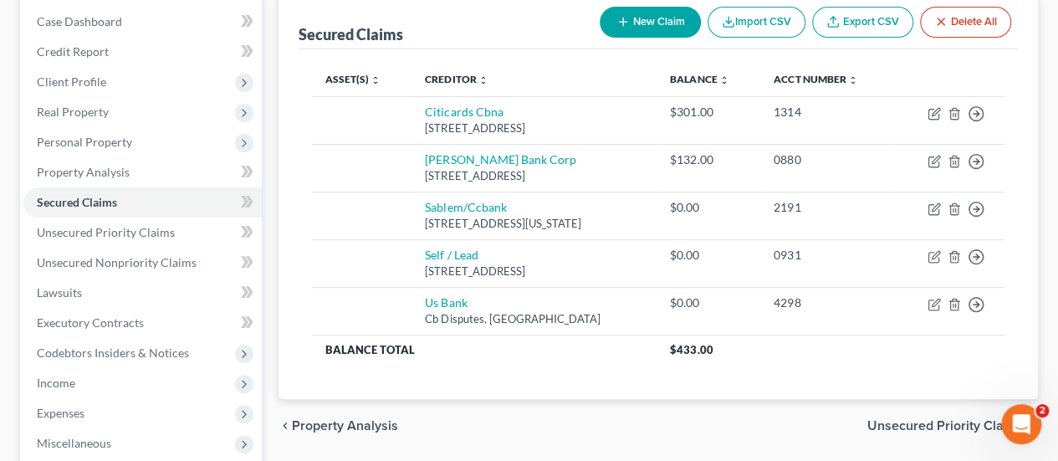
scroll to position [84, 0]
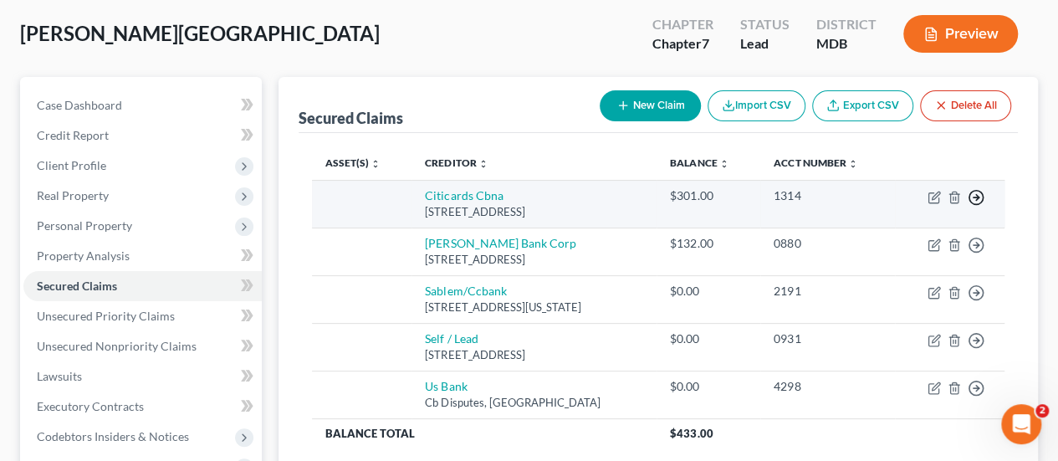
click at [977, 195] on polyline "button" at bounding box center [977, 198] width 3 height 6
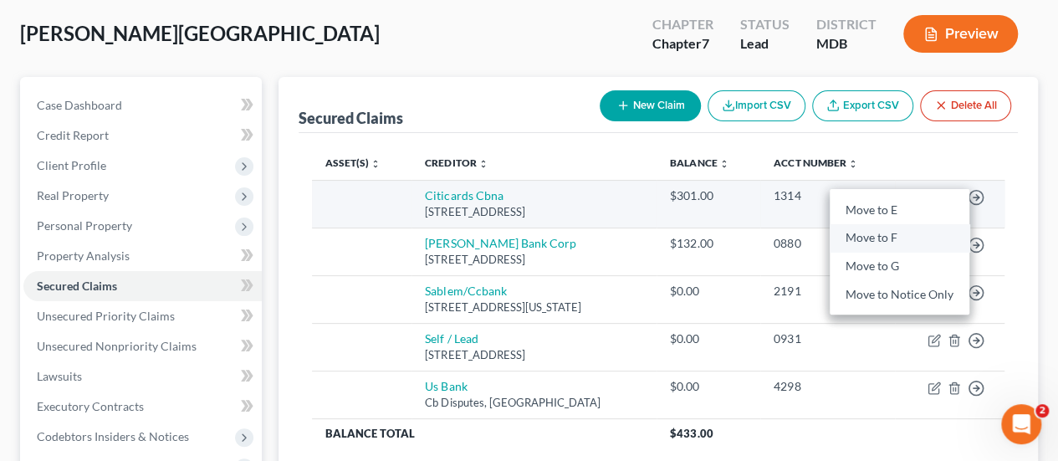
click at [882, 238] on link "Move to F" at bounding box center [900, 238] width 140 height 28
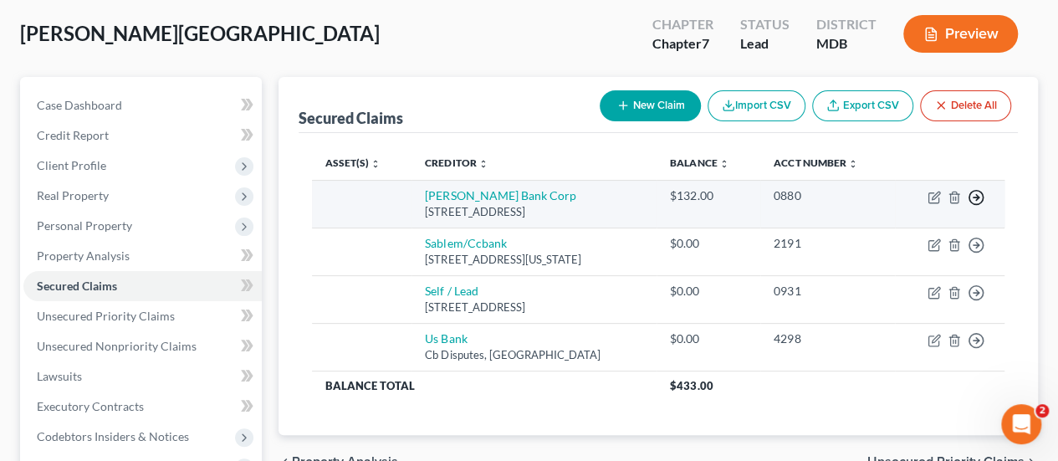
click at [975, 189] on icon "button" at bounding box center [976, 197] width 17 height 17
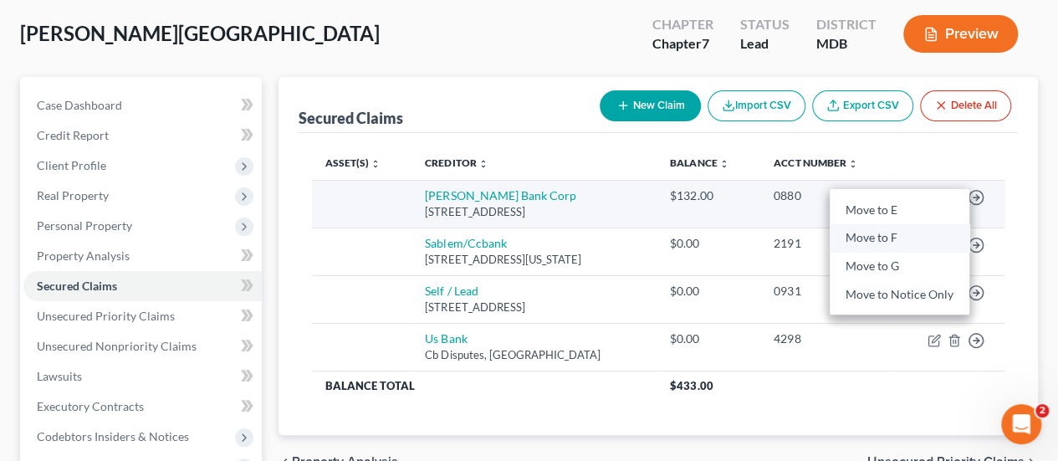
click at [872, 241] on link "Move to F" at bounding box center [900, 238] width 140 height 28
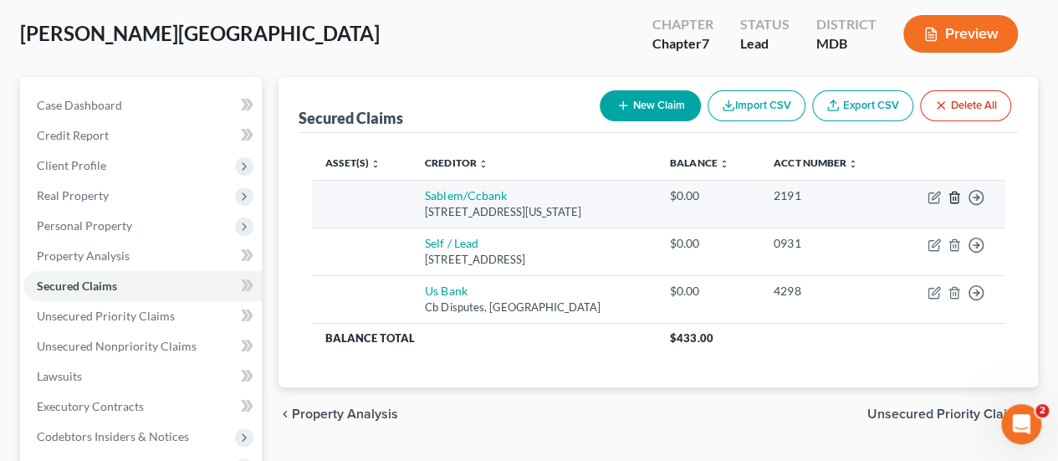
click at [952, 192] on icon "button" at bounding box center [954, 197] width 8 height 11
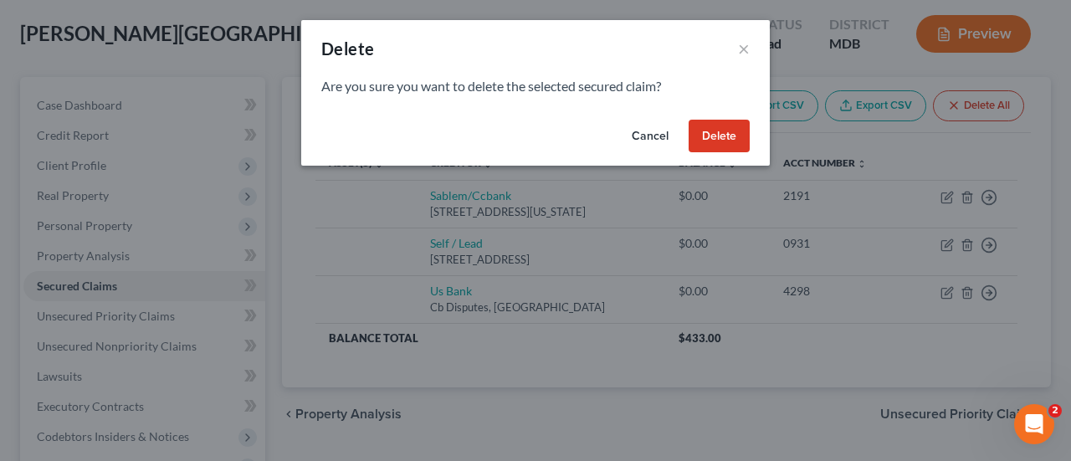
click at [735, 141] on button "Delete" at bounding box center [718, 136] width 61 height 33
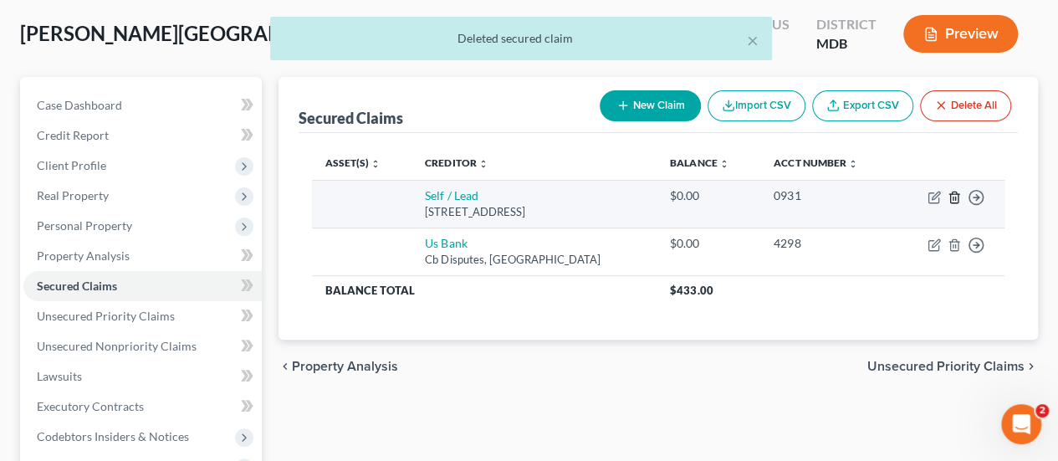
click at [950, 191] on icon "button" at bounding box center [954, 197] width 13 height 13
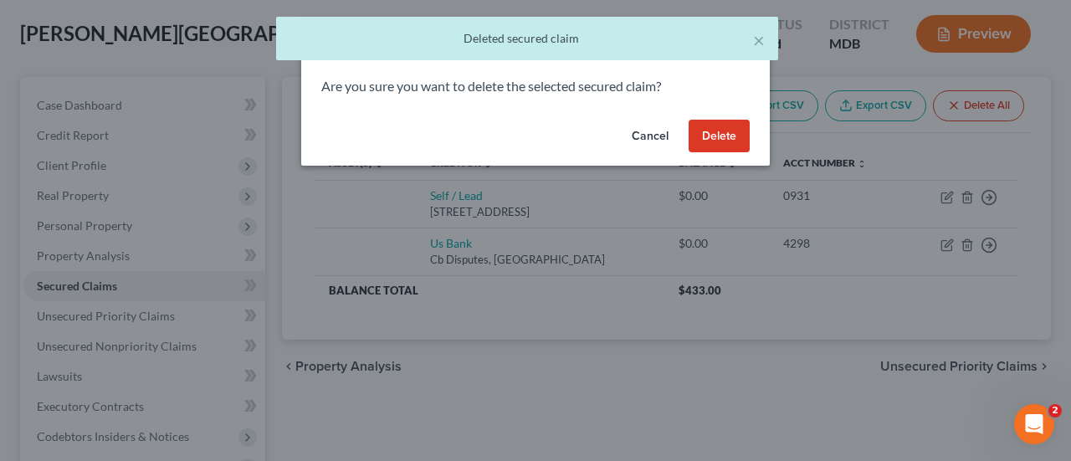
click at [724, 134] on button "Delete" at bounding box center [718, 136] width 61 height 33
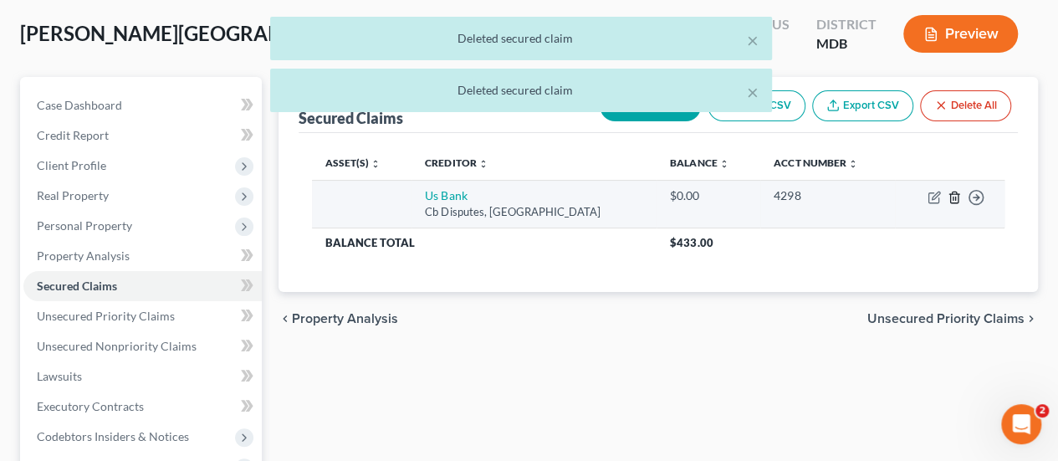
click at [957, 192] on icon "button" at bounding box center [954, 197] width 8 height 11
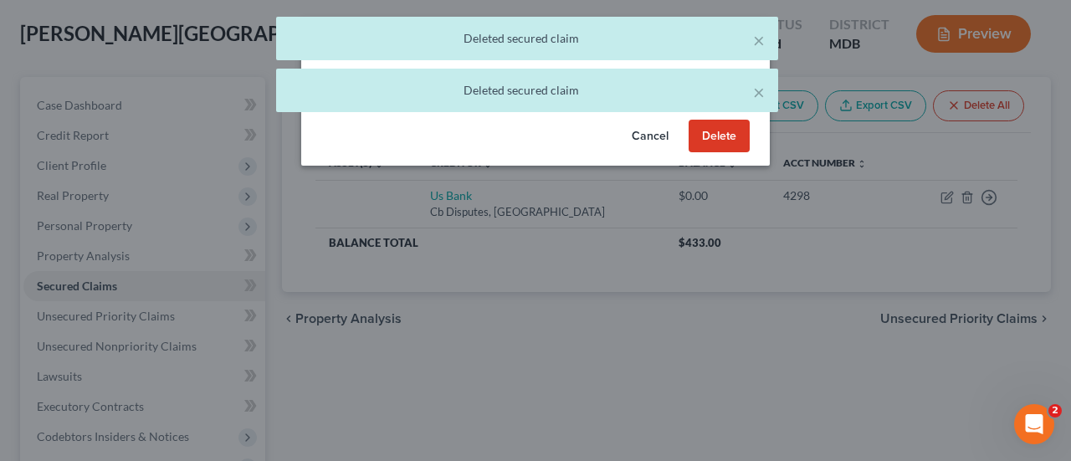
click at [718, 143] on button "Delete" at bounding box center [718, 136] width 61 height 33
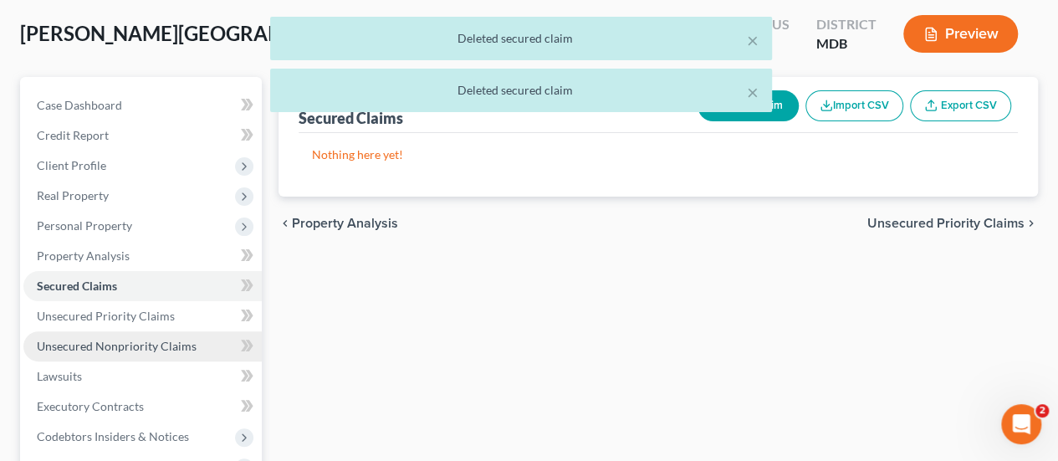
click at [101, 340] on span "Unsecured Nonpriority Claims" at bounding box center [117, 346] width 160 height 14
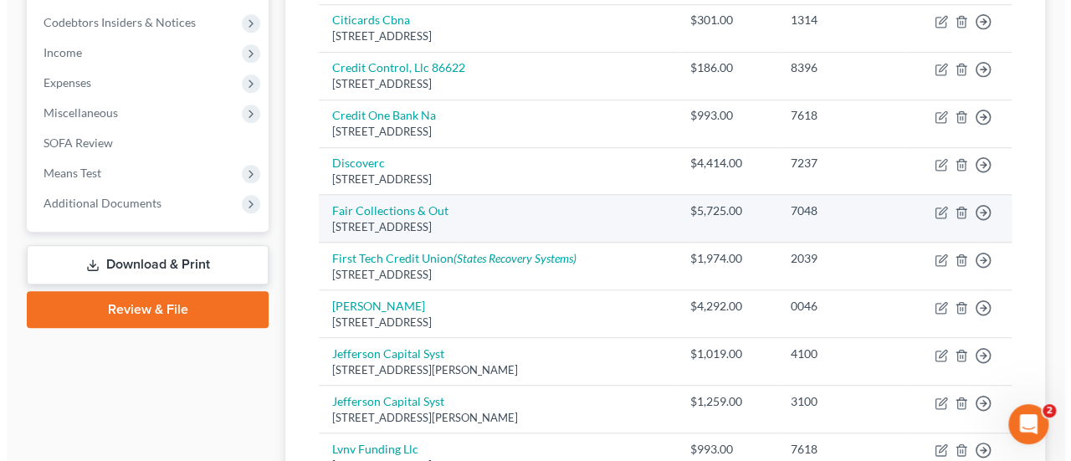
scroll to position [79, 0]
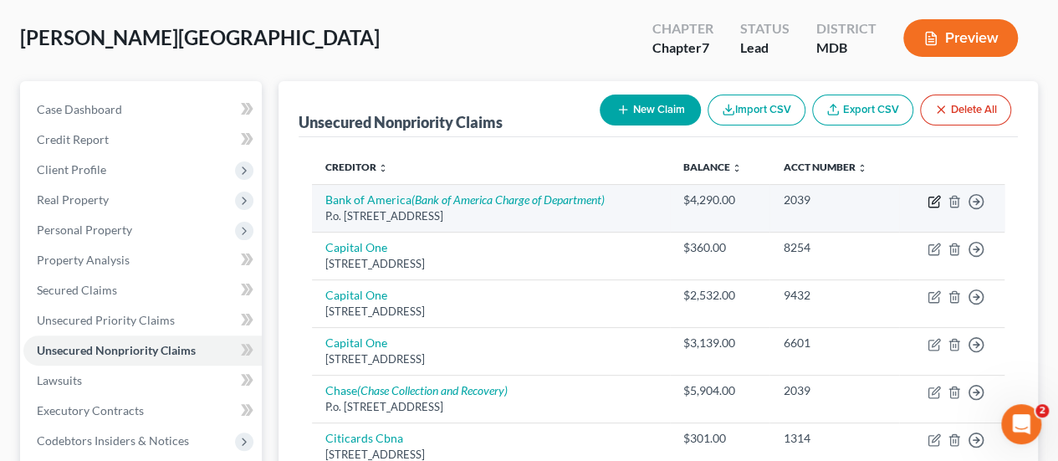
click at [937, 197] on icon "button" at bounding box center [936, 200] width 8 height 8
select select "7"
select select "14"
select select "0"
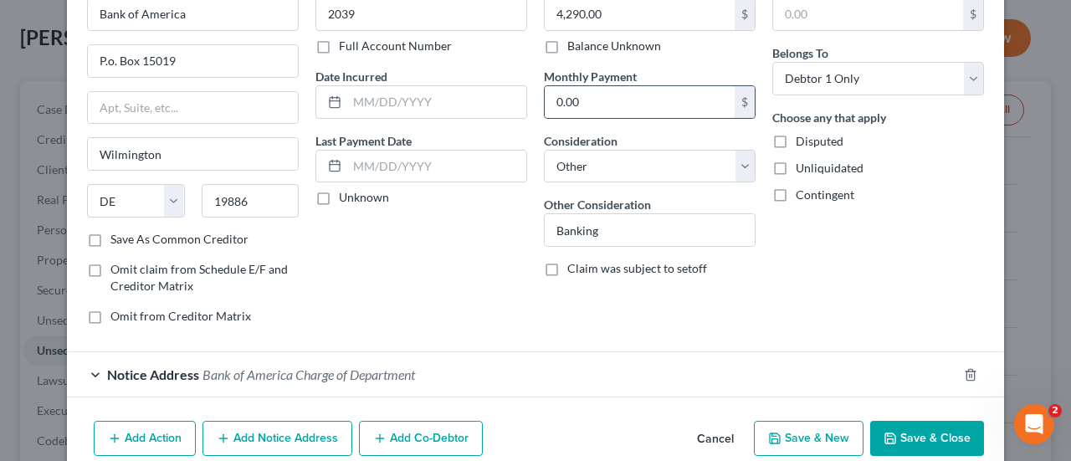
scroll to position [170, 0]
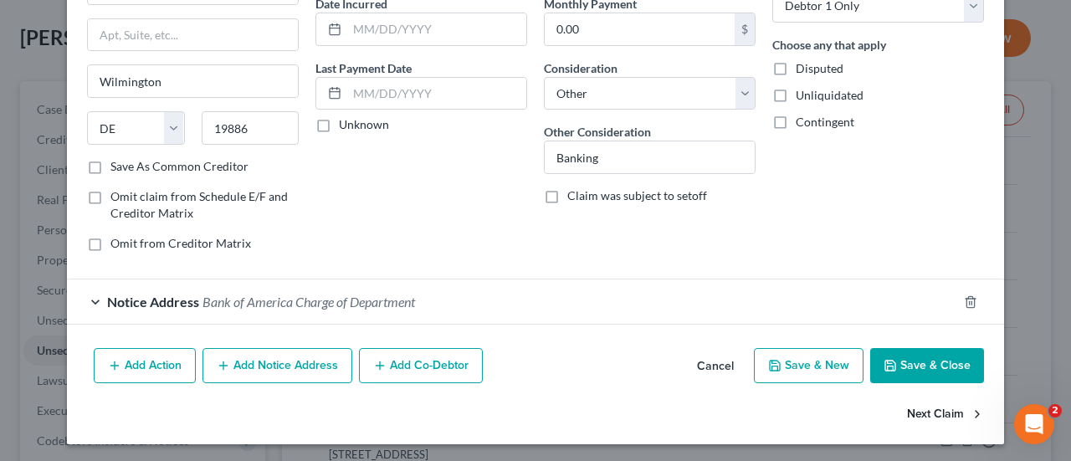
click at [927, 402] on button "Next Claim" at bounding box center [945, 414] width 77 height 35
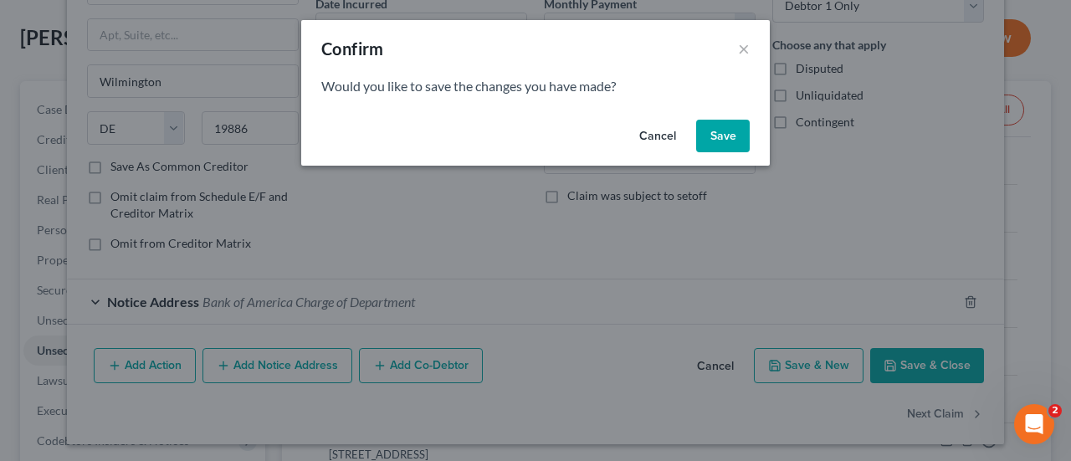
click at [740, 130] on button "Save" at bounding box center [723, 136] width 54 height 33
select select "46"
select select "2"
select select "0"
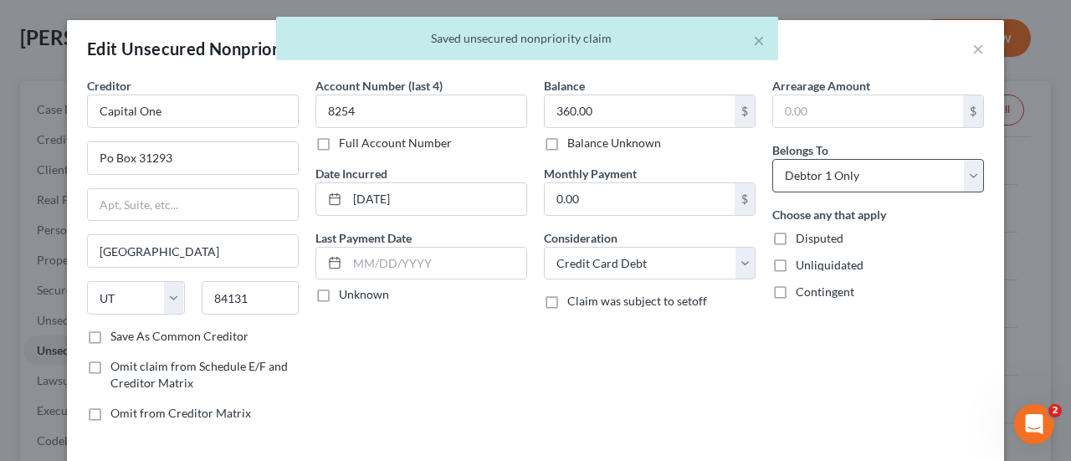
scroll to position [124, 0]
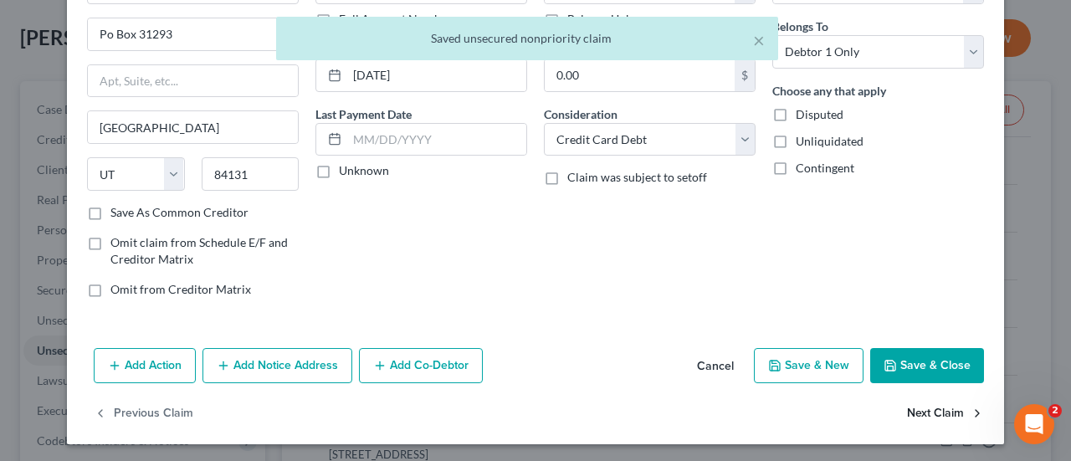
click at [919, 413] on button "Next Claim" at bounding box center [945, 414] width 77 height 35
select select "46"
select select "2"
select select "0"
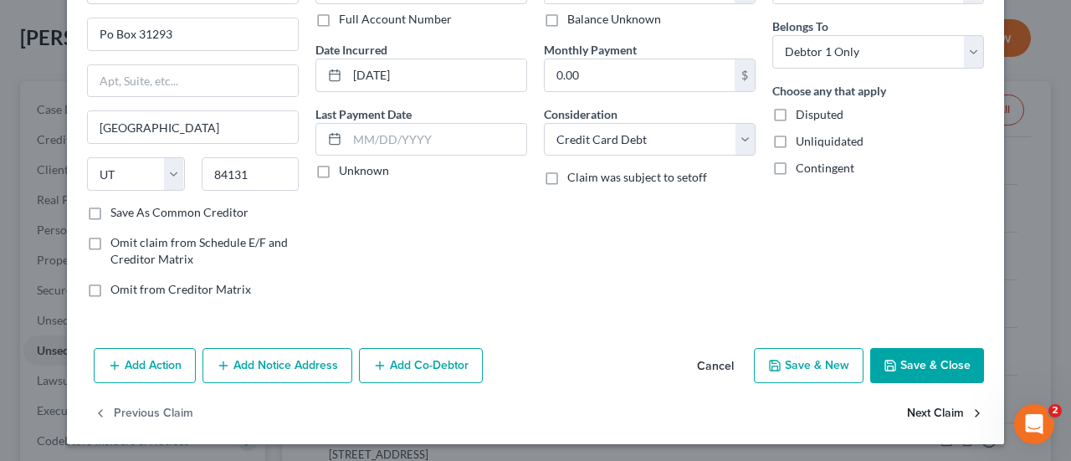
click at [928, 412] on button "Next Claim" at bounding box center [945, 414] width 77 height 35
select select "46"
select select "2"
select select "0"
click at [930, 407] on button "Next Claim" at bounding box center [945, 414] width 77 height 35
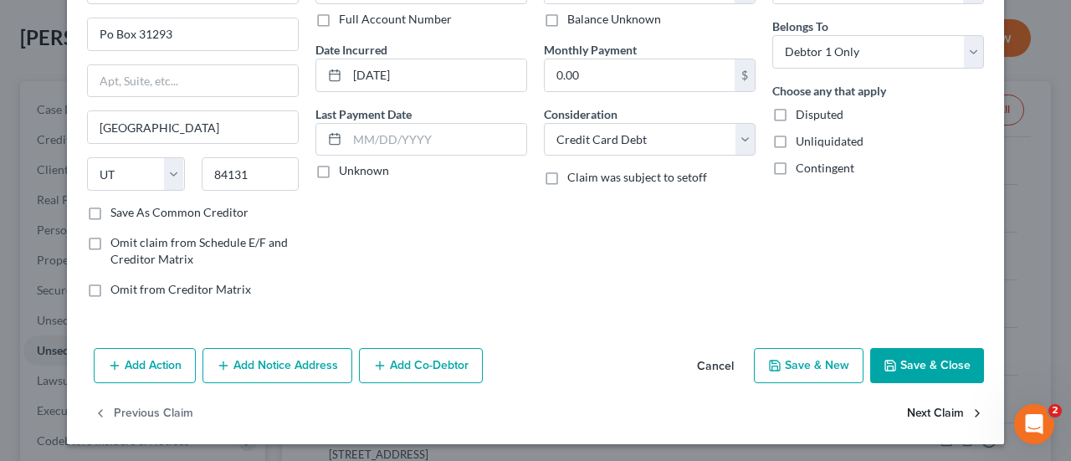
select select "7"
select select "14"
select select "0"
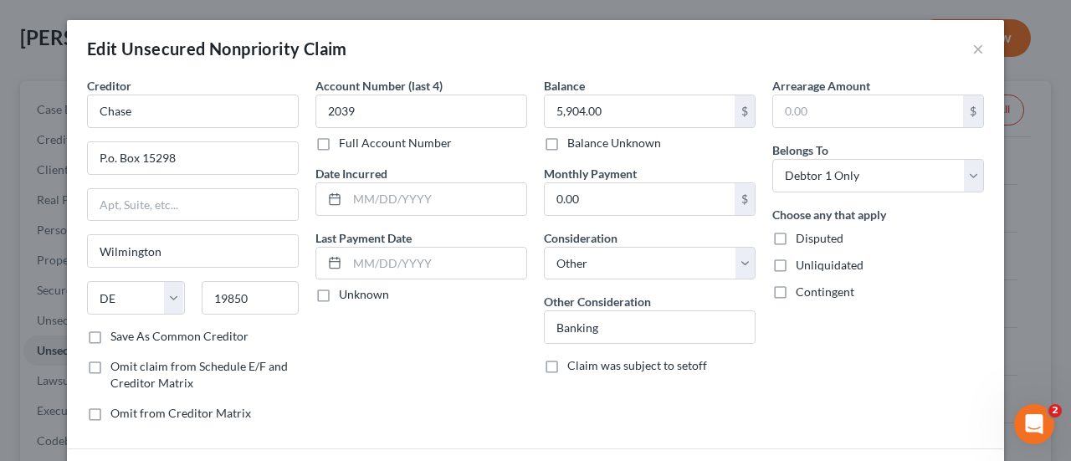
scroll to position [170, 0]
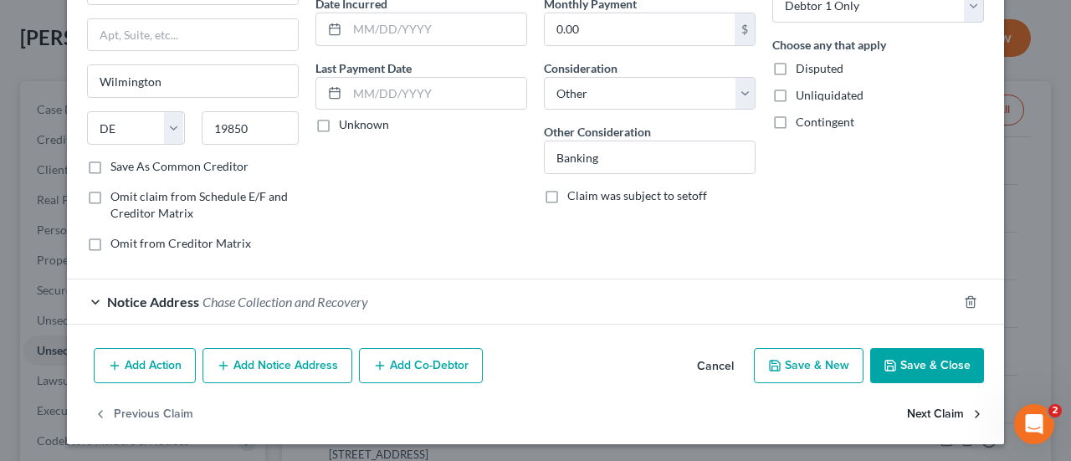
click at [907, 413] on button "Next Claim" at bounding box center [945, 414] width 77 height 35
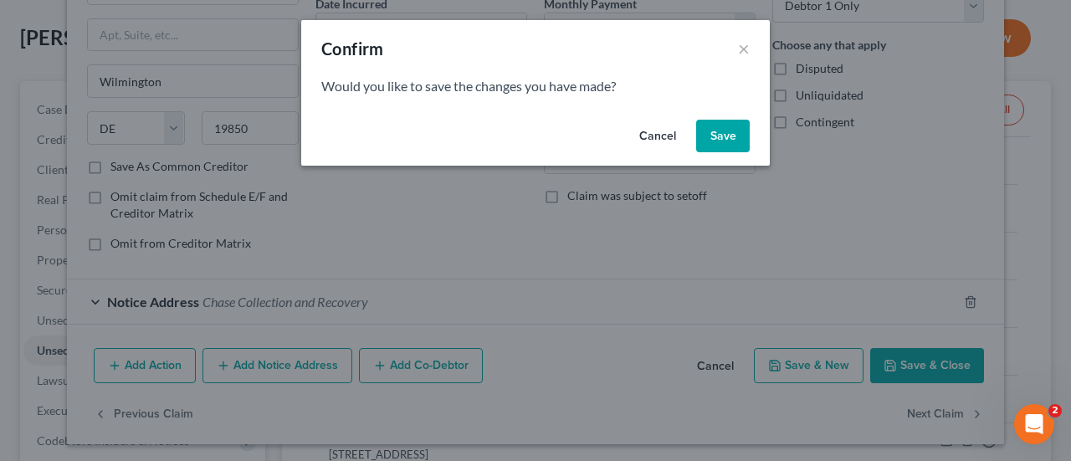
click at [736, 132] on button "Save" at bounding box center [723, 136] width 54 height 33
select select "43"
select select "0"
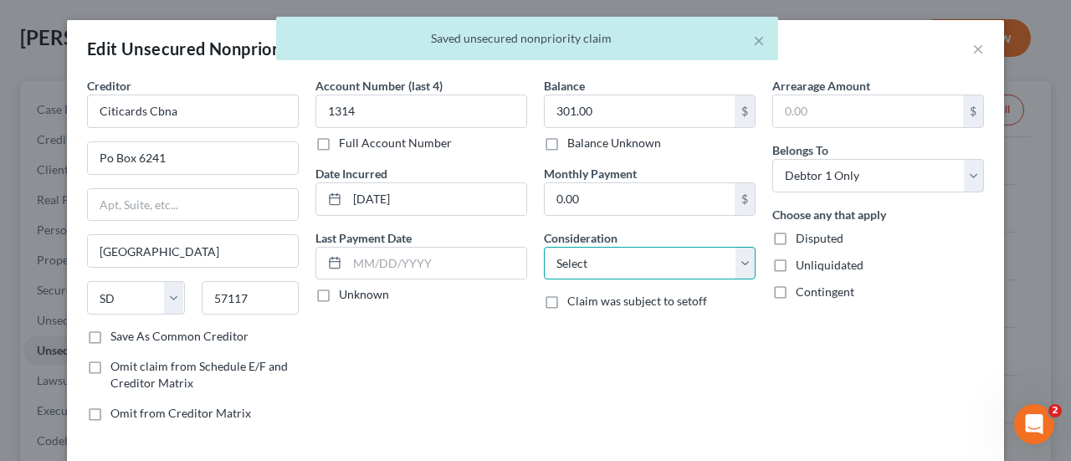
click at [653, 255] on select "Select Cable / Satellite Services Collection Agency Credit Card Debt Debt Couns…" at bounding box center [650, 263] width 212 height 33
select select "2"
click at [544, 247] on select "Select Cable / Satellite Services Collection Agency Credit Card Debt Debt Couns…" at bounding box center [650, 263] width 212 height 33
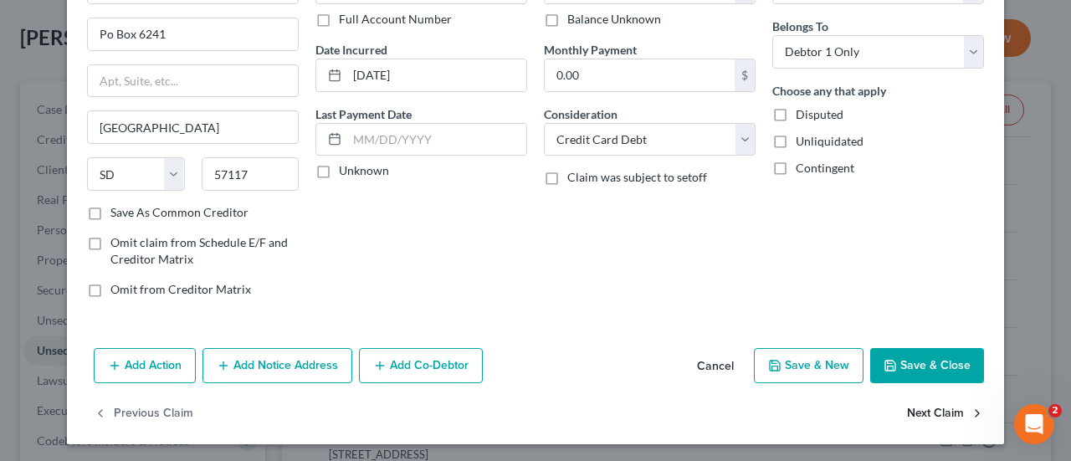
click at [920, 407] on button "Next Claim" at bounding box center [945, 414] width 77 height 35
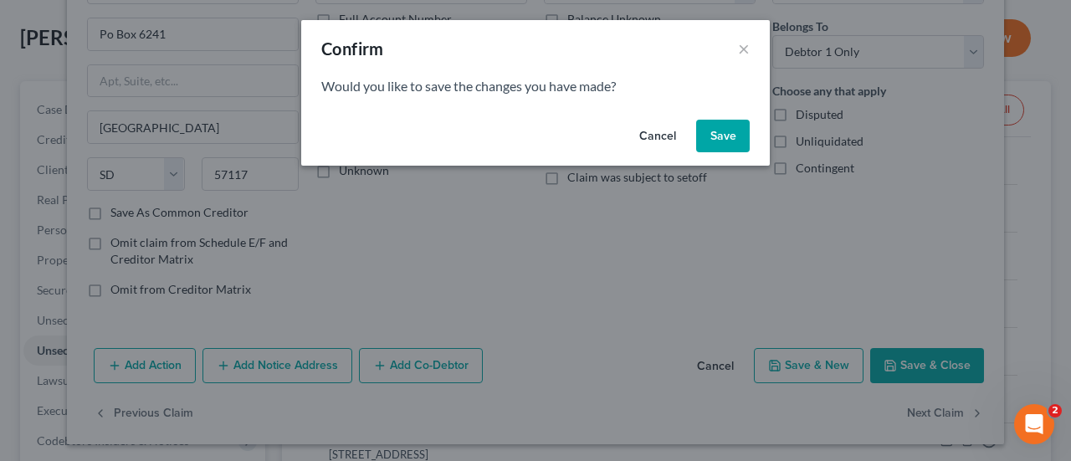
click at [726, 134] on button "Save" at bounding box center [723, 136] width 54 height 33
select select "26"
select select "1"
select select "0"
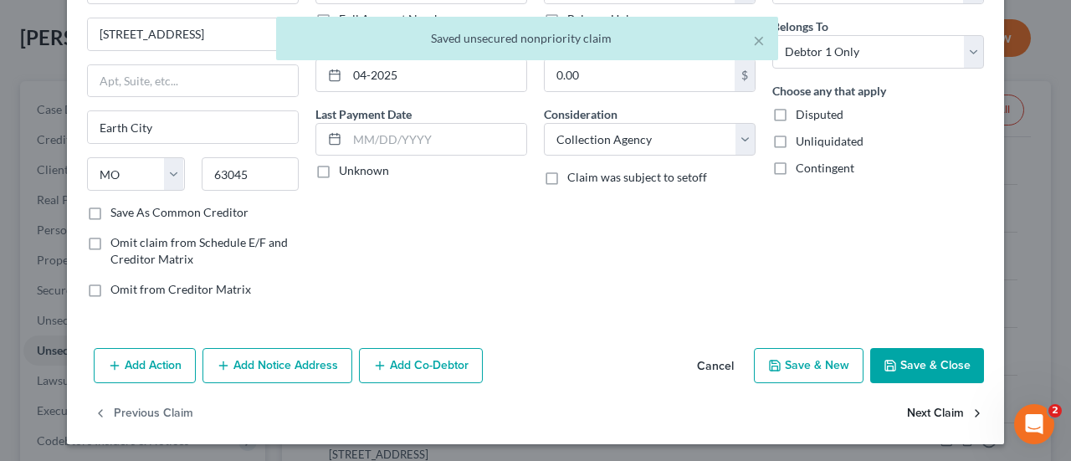
click at [937, 401] on button "Next Claim" at bounding box center [945, 414] width 77 height 35
select select "31"
select select "2"
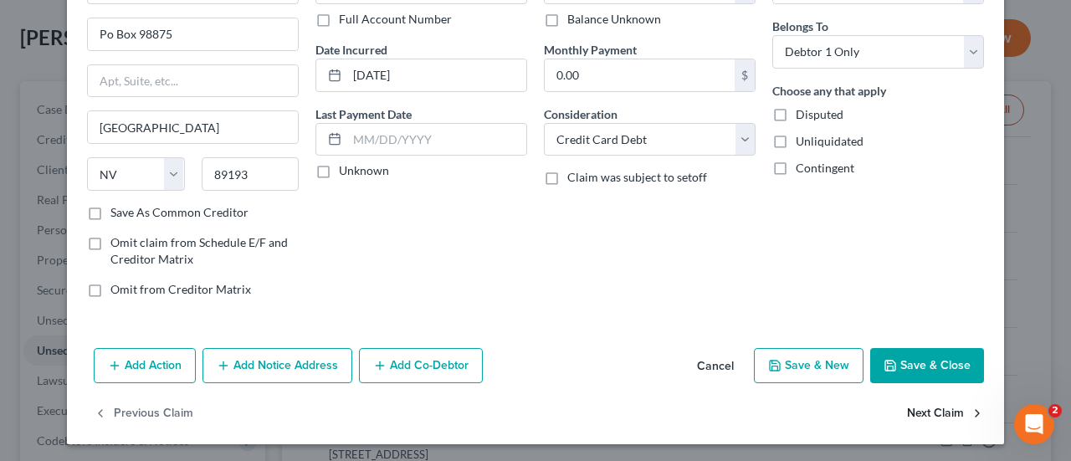
click at [918, 405] on button "Next Claim" at bounding box center [945, 414] width 77 height 35
click at [929, 412] on button "Next Claim" at bounding box center [945, 414] width 77 height 35
click at [914, 403] on button "Next Claim" at bounding box center [945, 414] width 77 height 35
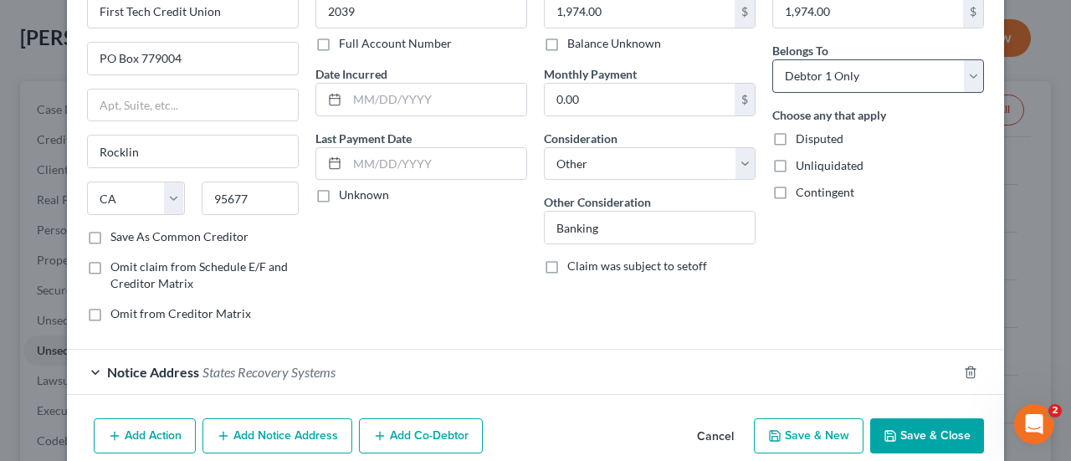
scroll to position [170, 0]
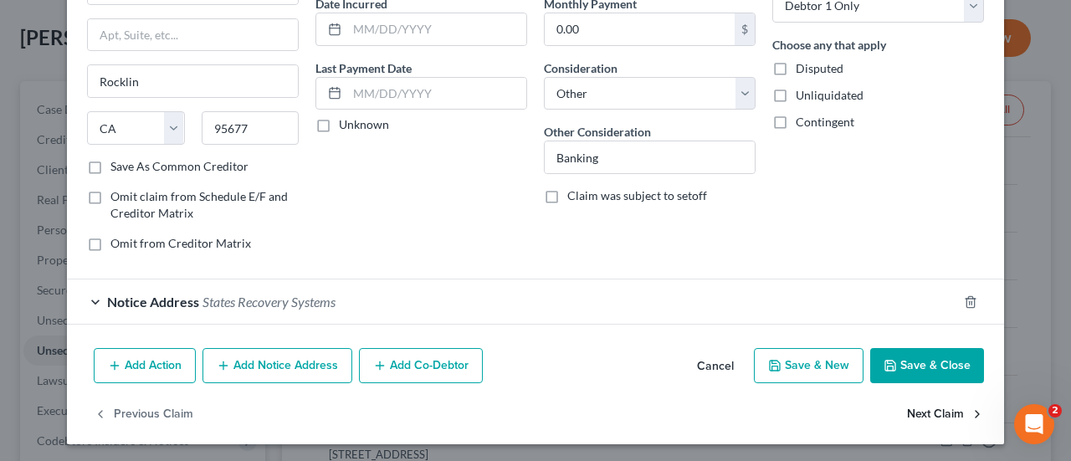
click at [907, 404] on button "Next Claim" at bounding box center [945, 414] width 77 height 35
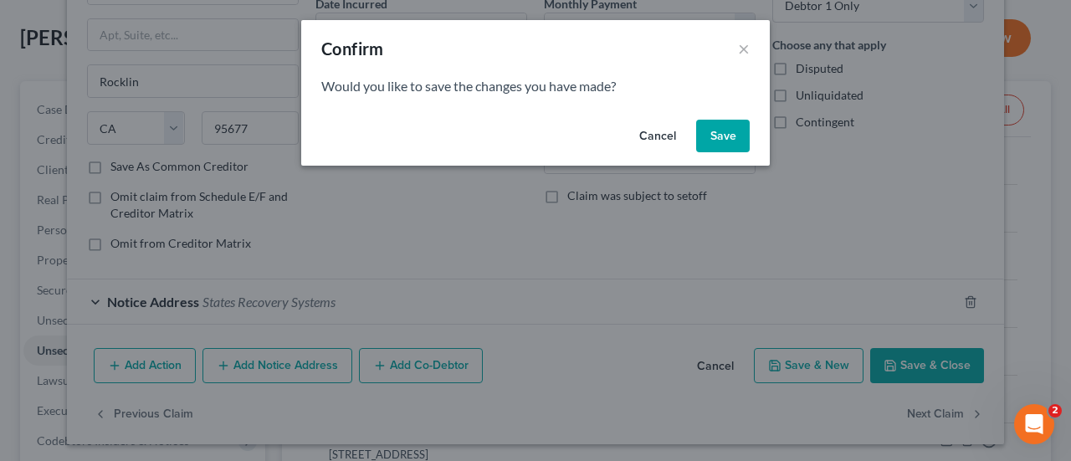
click at [716, 137] on button "Save" at bounding box center [723, 136] width 54 height 33
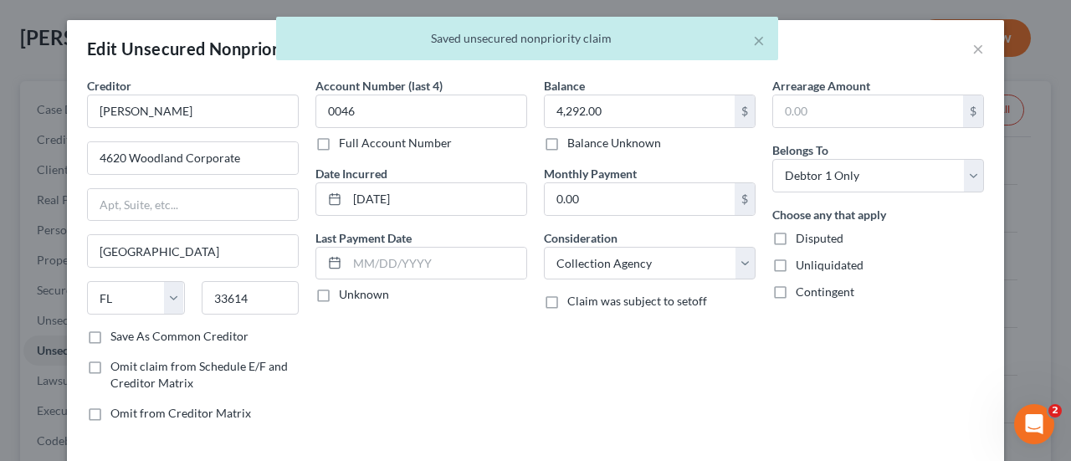
scroll to position [124, 0]
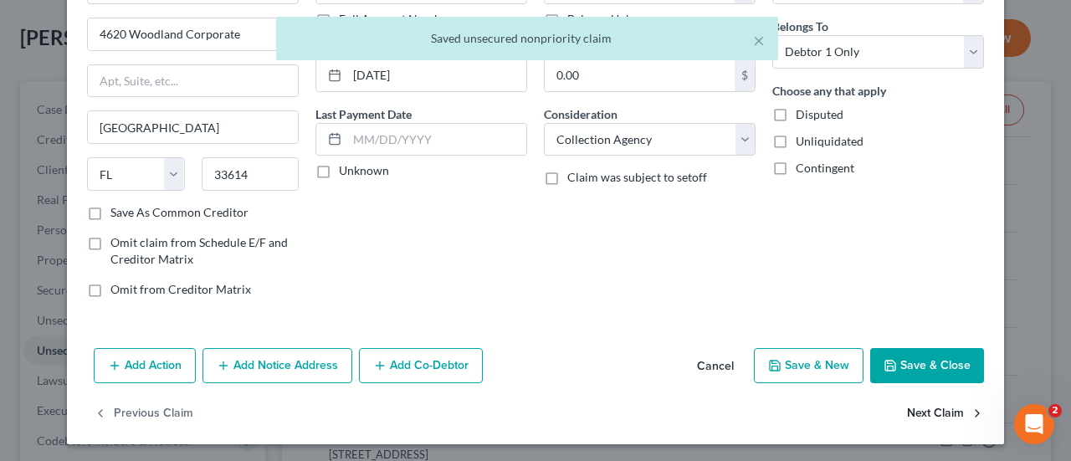
click at [922, 406] on button "Next Claim" at bounding box center [945, 414] width 77 height 35
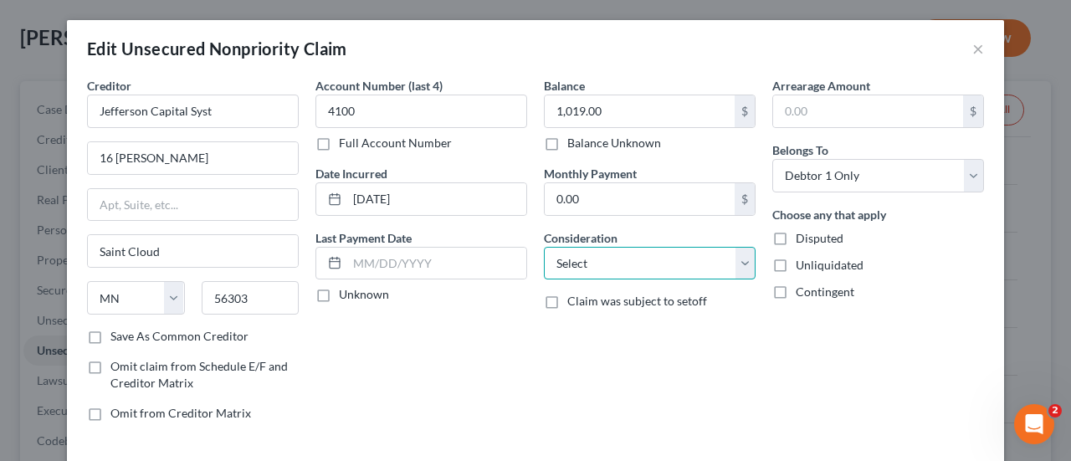
drag, startPoint x: 644, startPoint y: 266, endPoint x: 653, endPoint y: 248, distance: 19.8
click at [644, 266] on select "Select Cable / Satellite Services Collection Agency Credit Card Debt Debt Couns…" at bounding box center [650, 263] width 212 height 33
click at [544, 247] on select "Select Cable / Satellite Services Collection Agency Credit Card Debt Debt Couns…" at bounding box center [650, 263] width 212 height 33
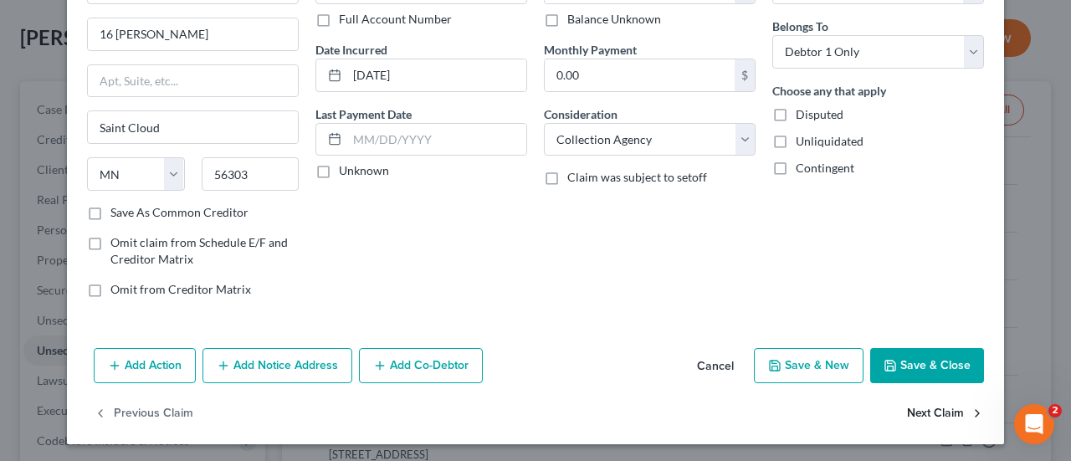
click at [922, 420] on button "Next Claim" at bounding box center [945, 414] width 77 height 35
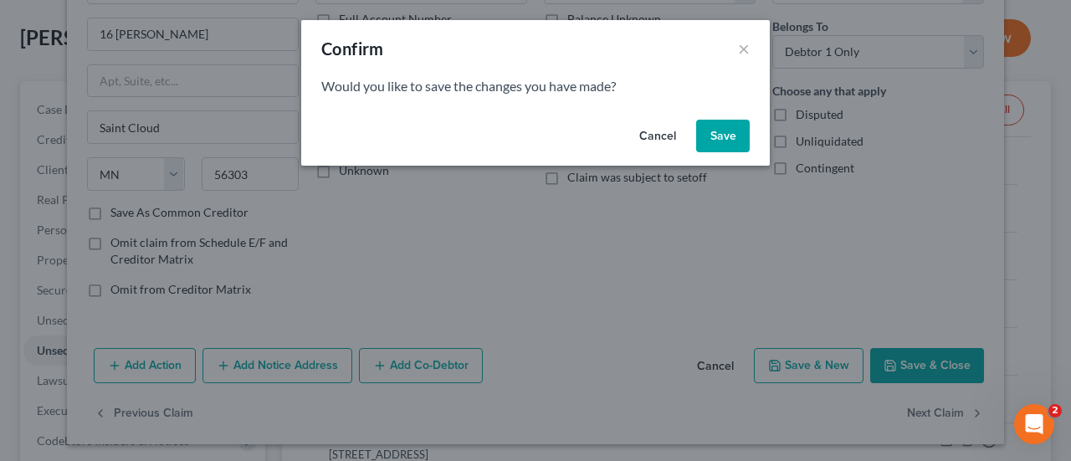
click at [731, 145] on button "Save" at bounding box center [723, 136] width 54 height 33
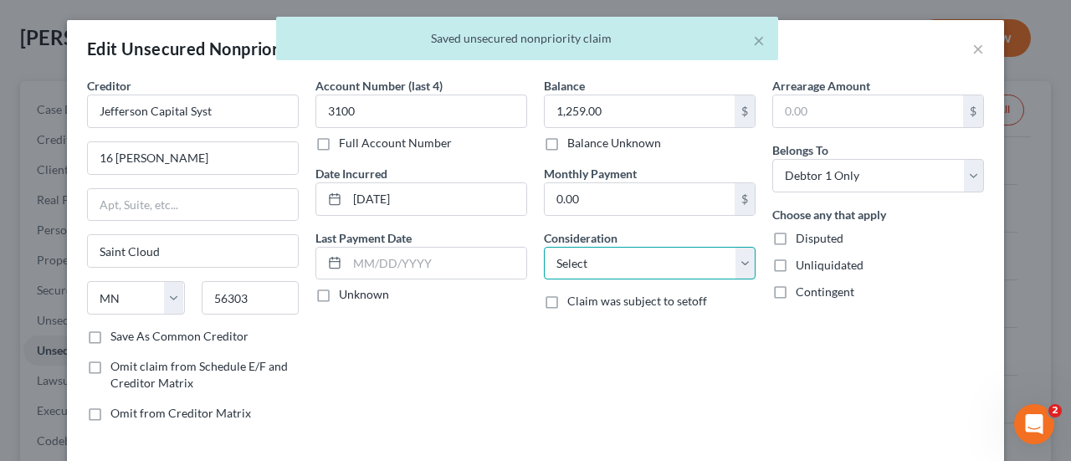
click at [614, 258] on select "Select Cable / Satellite Services Collection Agency Credit Card Debt Debt Couns…" at bounding box center [650, 263] width 212 height 33
click at [544, 247] on select "Select Cable / Satellite Services Collection Agency Credit Card Debt Debt Couns…" at bounding box center [650, 263] width 212 height 33
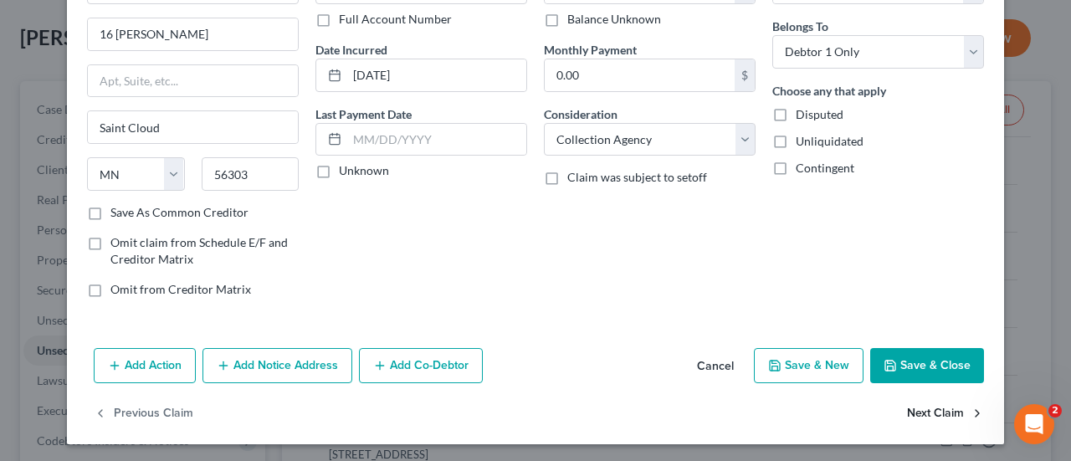
click at [922, 409] on button "Next Claim" at bounding box center [945, 414] width 77 height 35
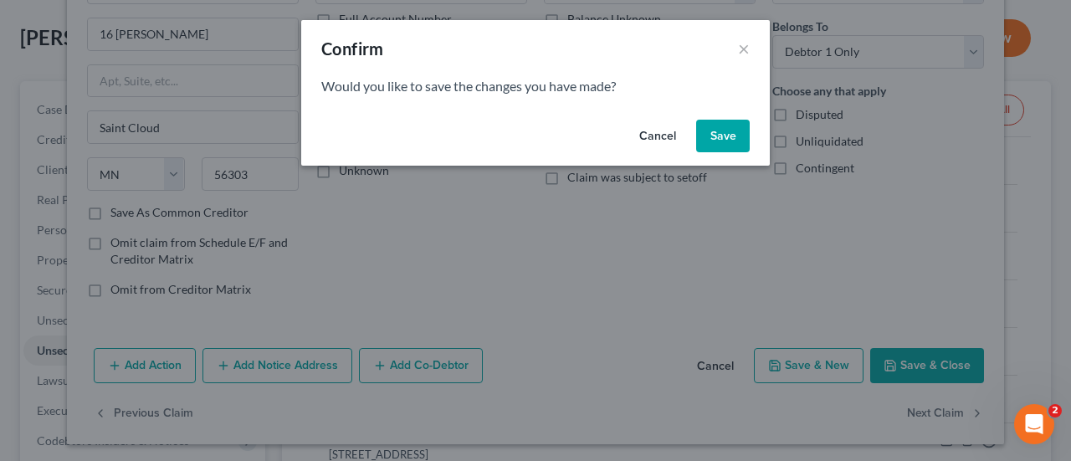
click at [719, 136] on button "Save" at bounding box center [723, 136] width 54 height 33
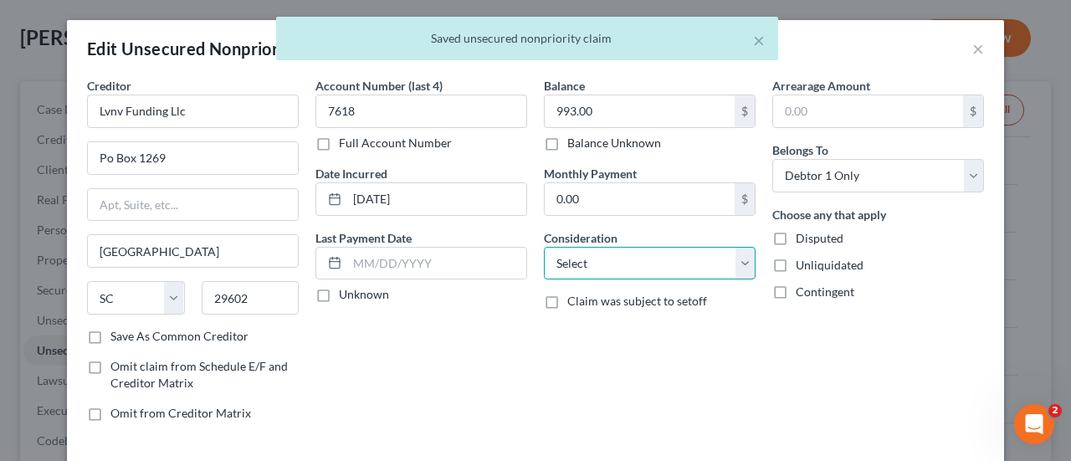
drag, startPoint x: 615, startPoint y: 270, endPoint x: 622, endPoint y: 252, distance: 19.9
click at [615, 270] on select "Select Cable / Satellite Services Collection Agency Credit Card Debt Debt Couns…" at bounding box center [650, 263] width 212 height 33
click at [544, 247] on select "Select Cable / Satellite Services Collection Agency Credit Card Debt Debt Couns…" at bounding box center [650, 263] width 212 height 33
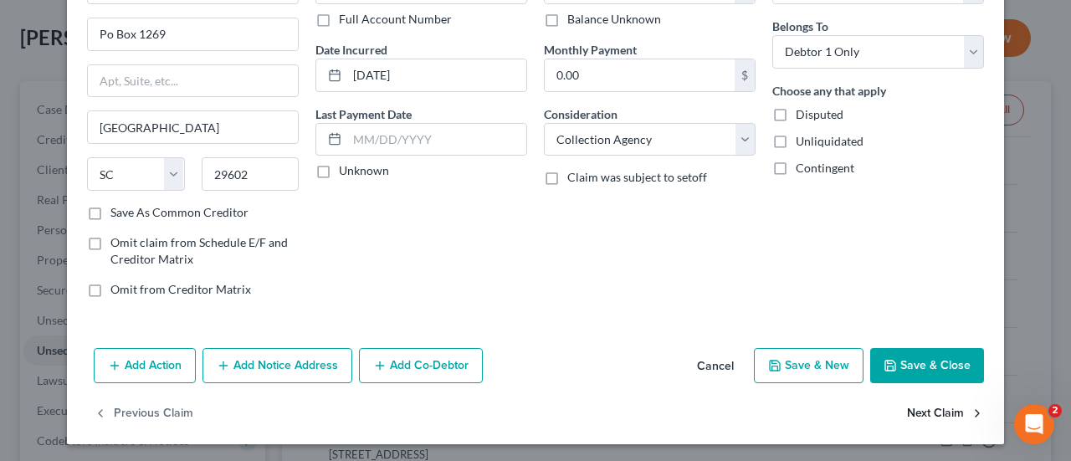
click at [937, 406] on button "Next Claim" at bounding box center [945, 414] width 77 height 35
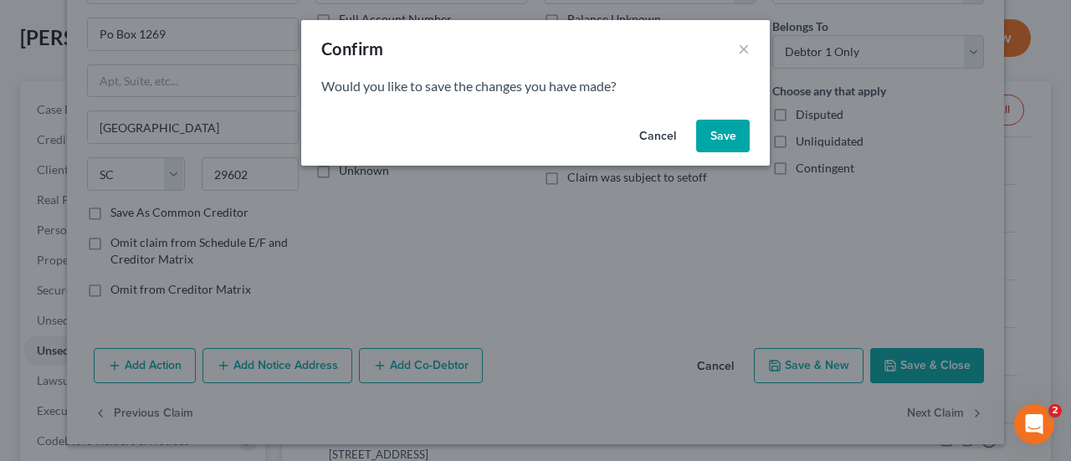
click at [719, 138] on button "Save" at bounding box center [723, 136] width 54 height 33
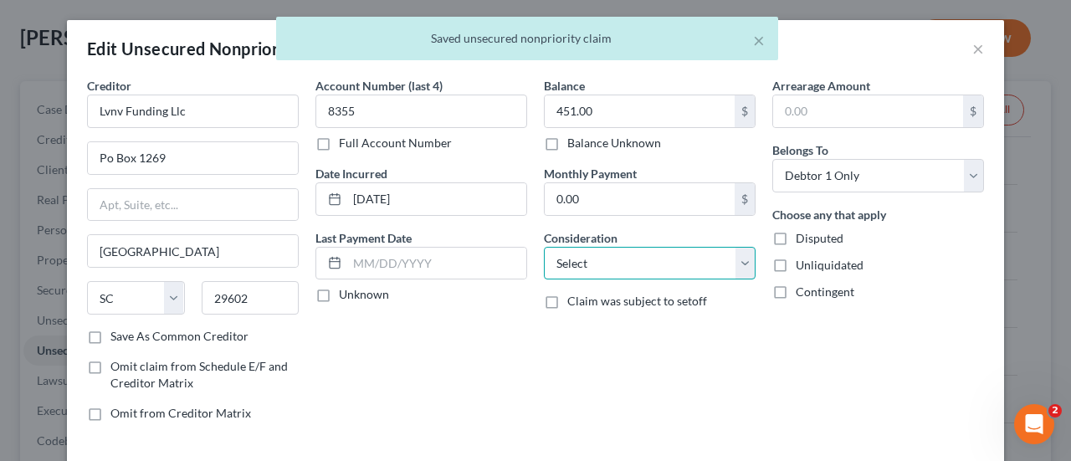
click at [669, 249] on select "Select Cable / Satellite Services Collection Agency Credit Card Debt Debt Couns…" at bounding box center [650, 263] width 212 height 33
click at [544, 247] on select "Select Cable / Satellite Services Collection Agency Credit Card Debt Debt Couns…" at bounding box center [650, 263] width 212 height 33
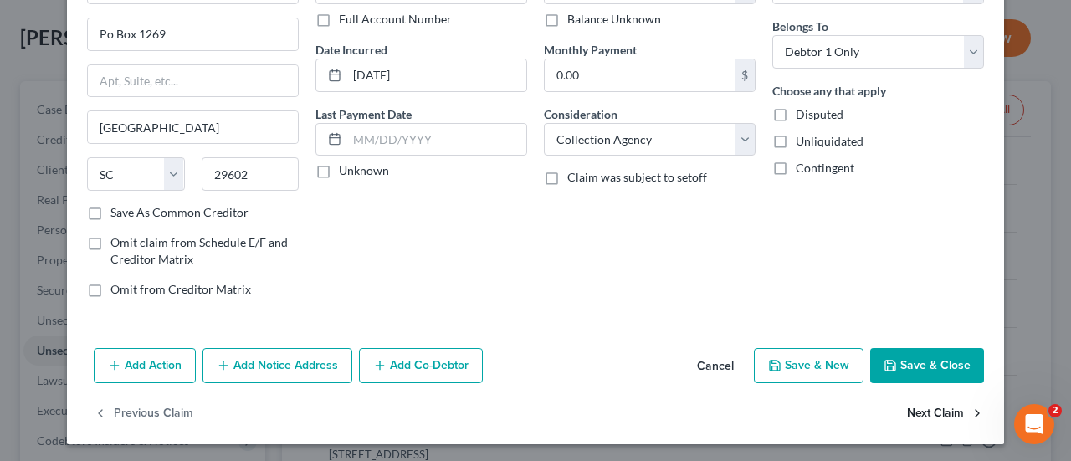
click at [928, 405] on button "Next Claim" at bounding box center [945, 414] width 77 height 35
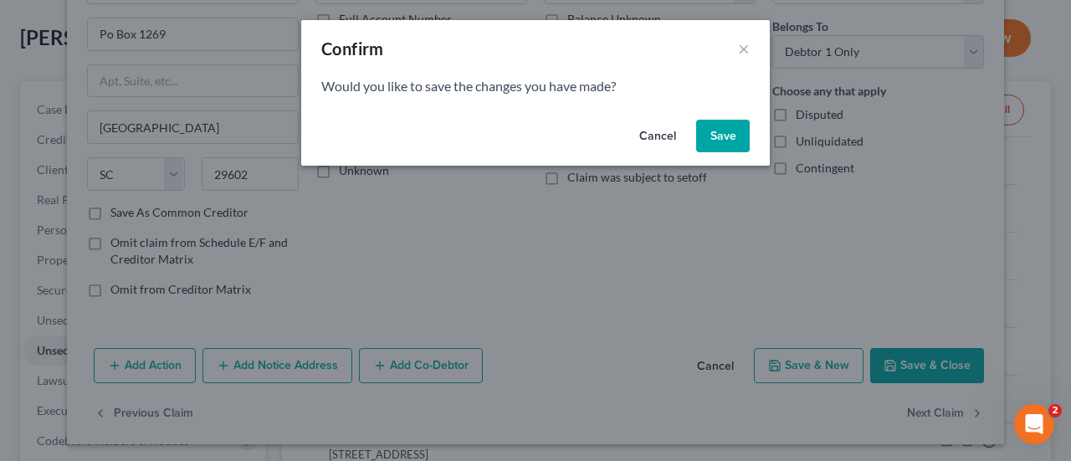
click at [714, 135] on button "Save" at bounding box center [723, 136] width 54 height 33
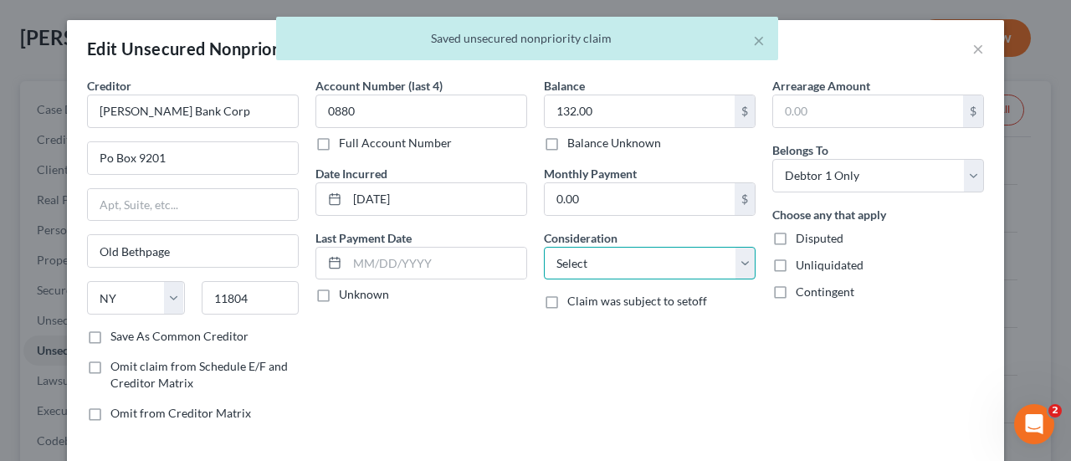
click at [646, 268] on select "Select Cable / Satellite Services Collection Agency Credit Card Debt Debt Couns…" at bounding box center [650, 263] width 212 height 33
click at [544, 247] on select "Select Cable / Satellite Services Collection Agency Credit Card Debt Debt Couns…" at bounding box center [650, 263] width 212 height 33
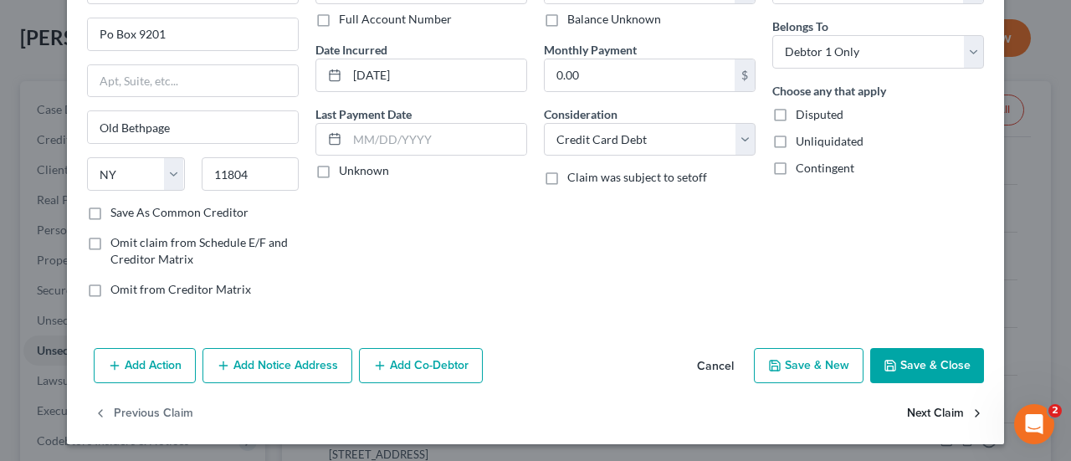
click at [939, 406] on button "Next Claim" at bounding box center [945, 414] width 77 height 35
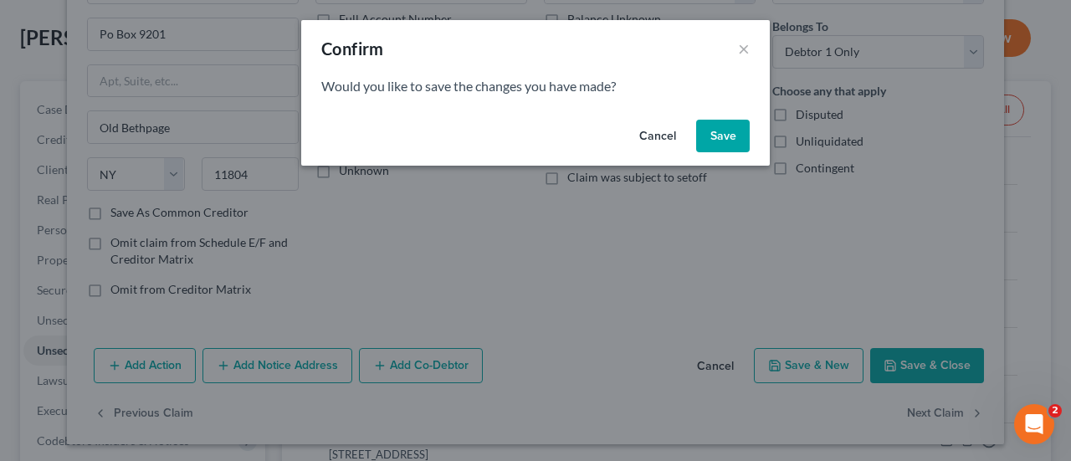
click at [720, 138] on button "Save" at bounding box center [723, 136] width 54 height 33
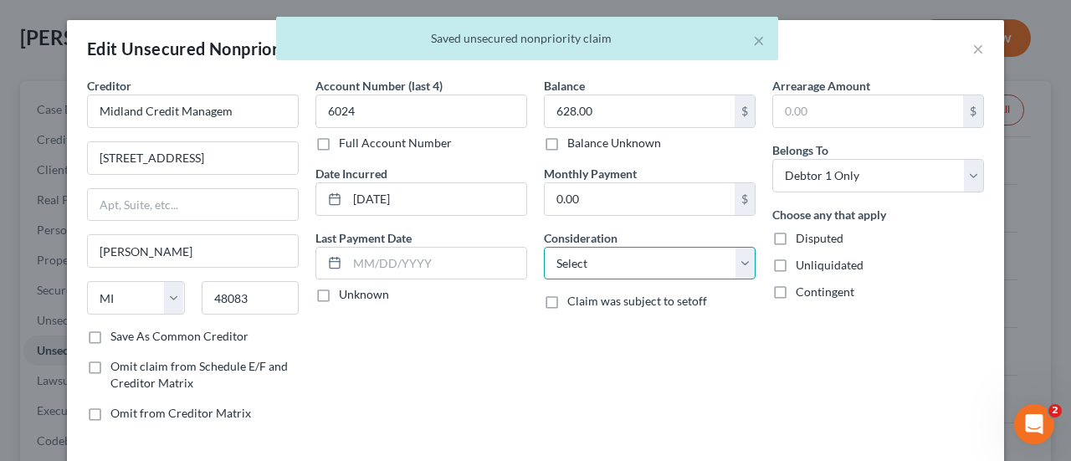
click at [647, 258] on select "Select Cable / Satellite Services Collection Agency Credit Card Debt Debt Couns…" at bounding box center [650, 263] width 212 height 33
click at [544, 247] on select "Select Cable / Satellite Services Collection Agency Credit Card Debt Debt Couns…" at bounding box center [650, 263] width 212 height 33
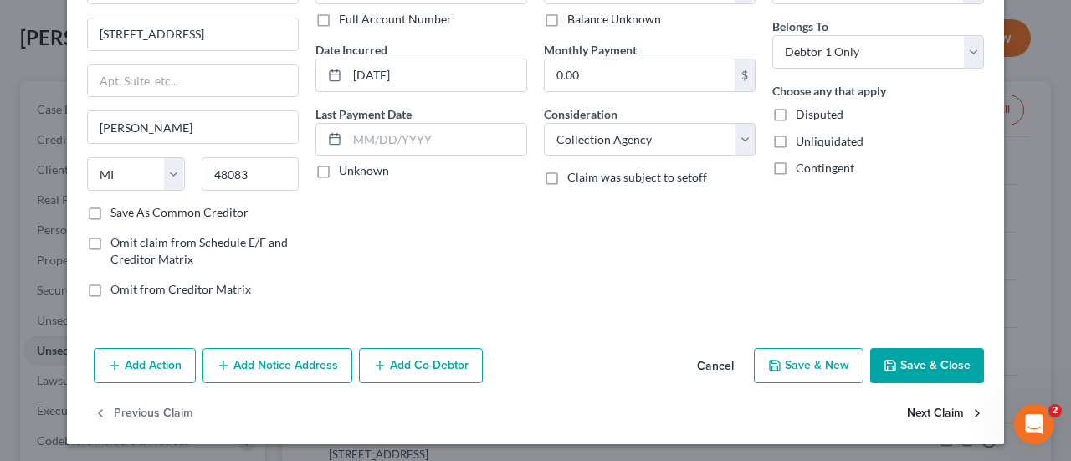
click at [938, 401] on button "Next Claim" at bounding box center [945, 414] width 77 height 35
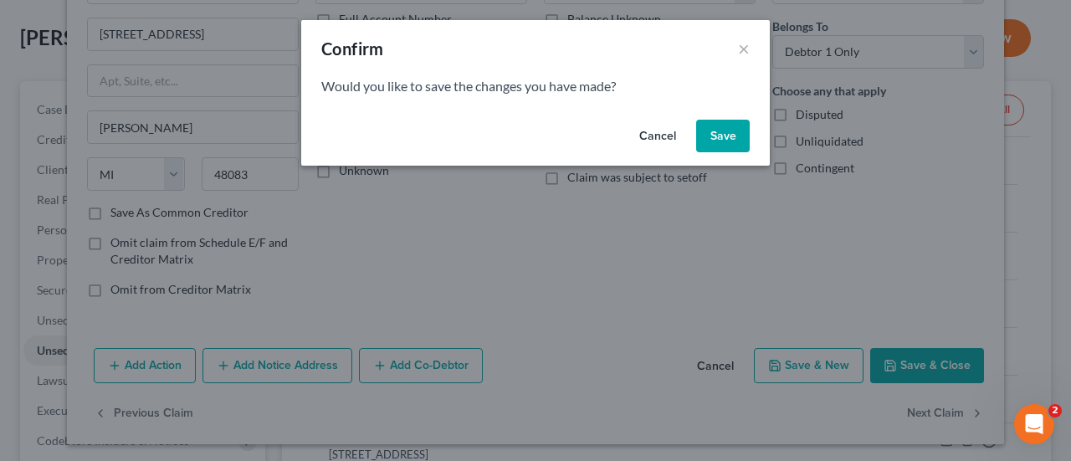
click at [731, 140] on button "Save" at bounding box center [723, 136] width 54 height 33
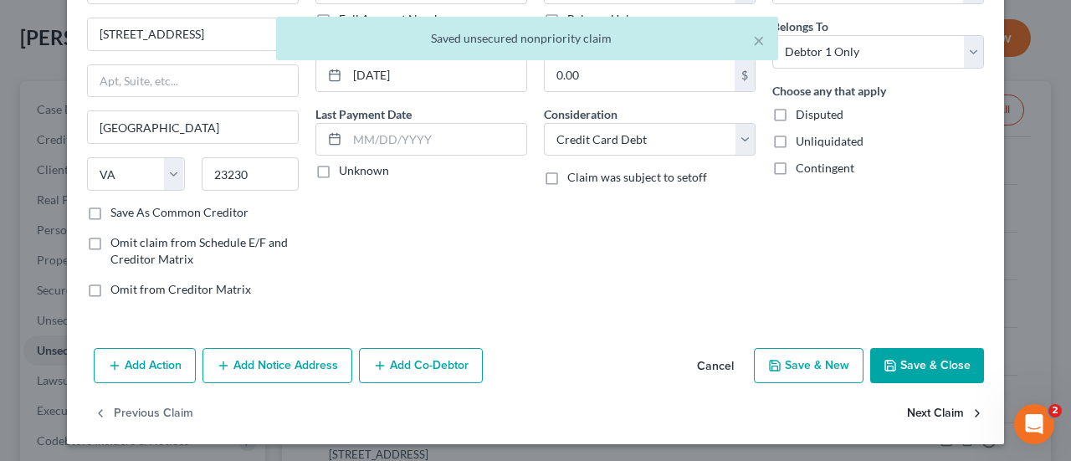
click at [916, 404] on button "Next Claim" at bounding box center [945, 414] width 77 height 35
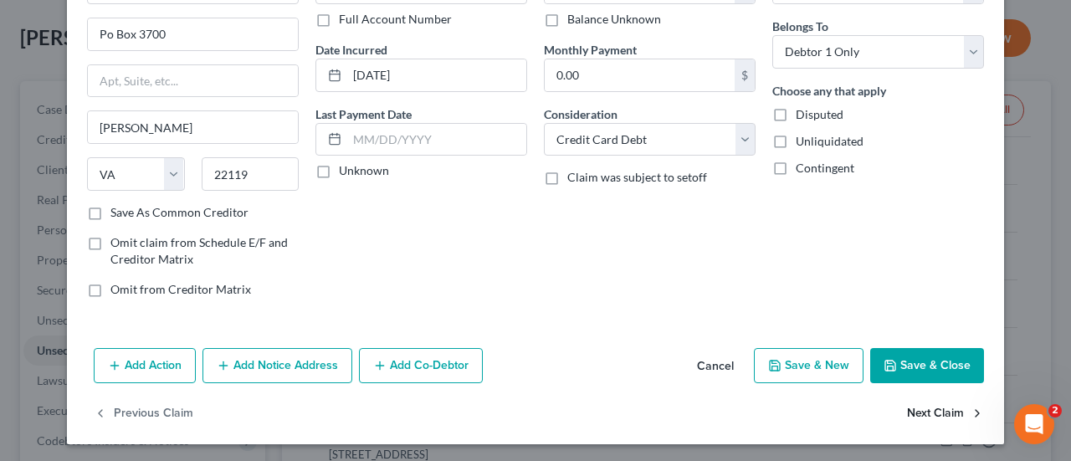
click at [925, 407] on button "Next Claim" at bounding box center [945, 414] width 77 height 35
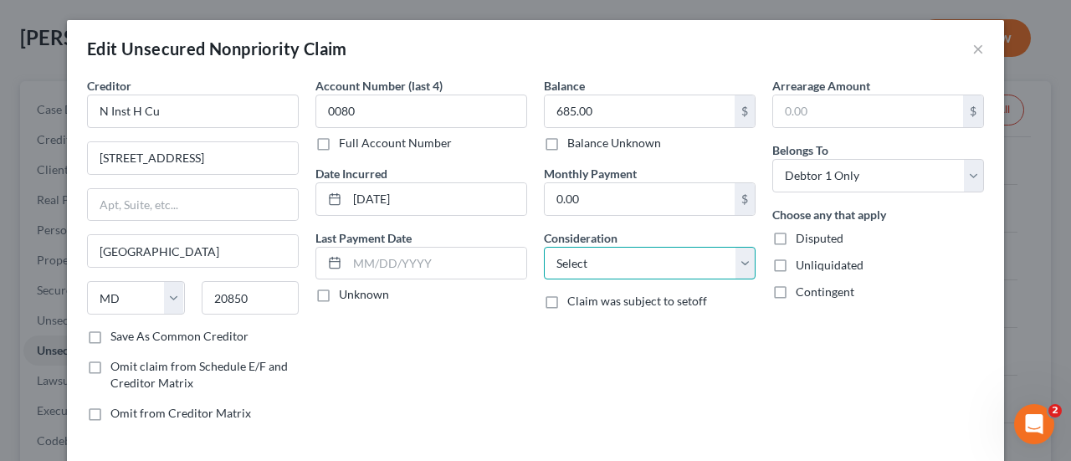
click at [676, 263] on select "Select Cable / Satellite Services Collection Agency Credit Card Debt Debt Couns…" at bounding box center [650, 263] width 212 height 33
click at [544, 247] on select "Select Cable / Satellite Services Collection Agency Credit Card Debt Debt Couns…" at bounding box center [650, 263] width 212 height 33
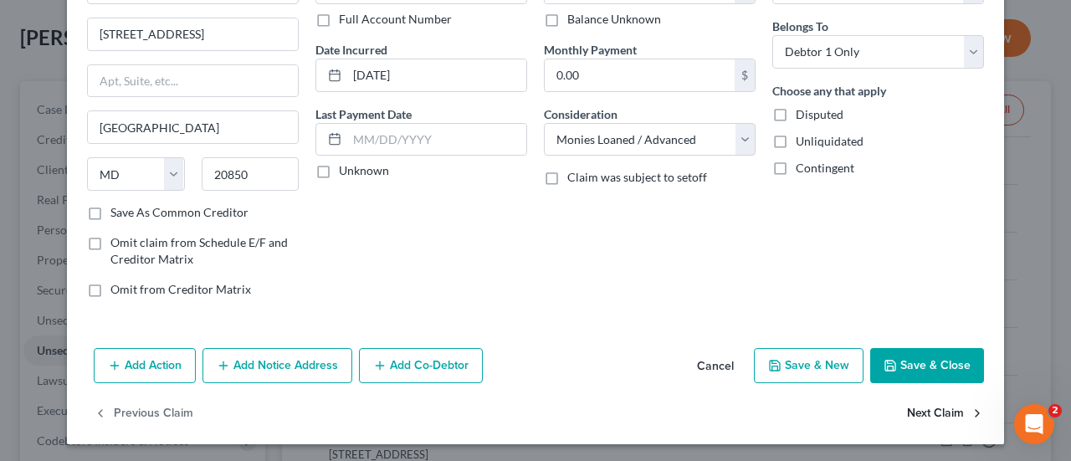
click at [924, 409] on button "Next Claim" at bounding box center [945, 414] width 77 height 35
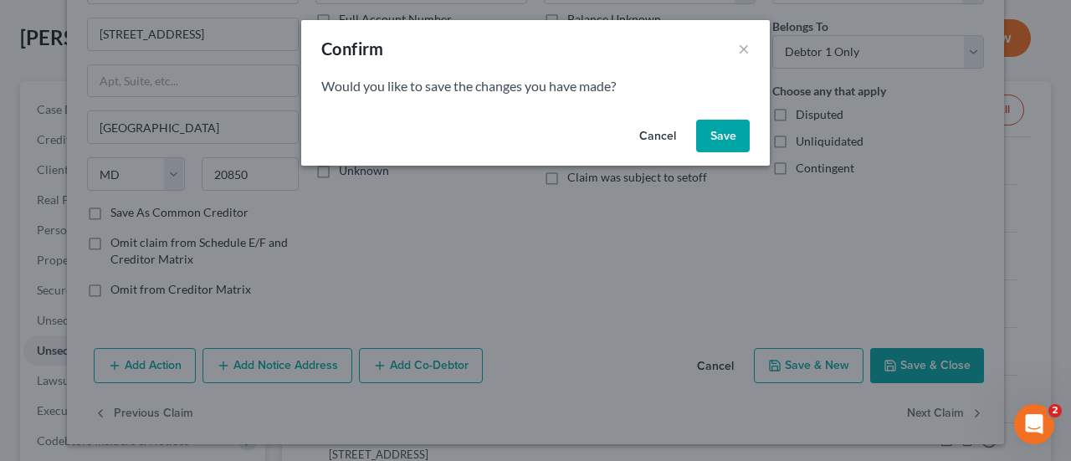
click at [729, 136] on button "Save" at bounding box center [723, 136] width 54 height 33
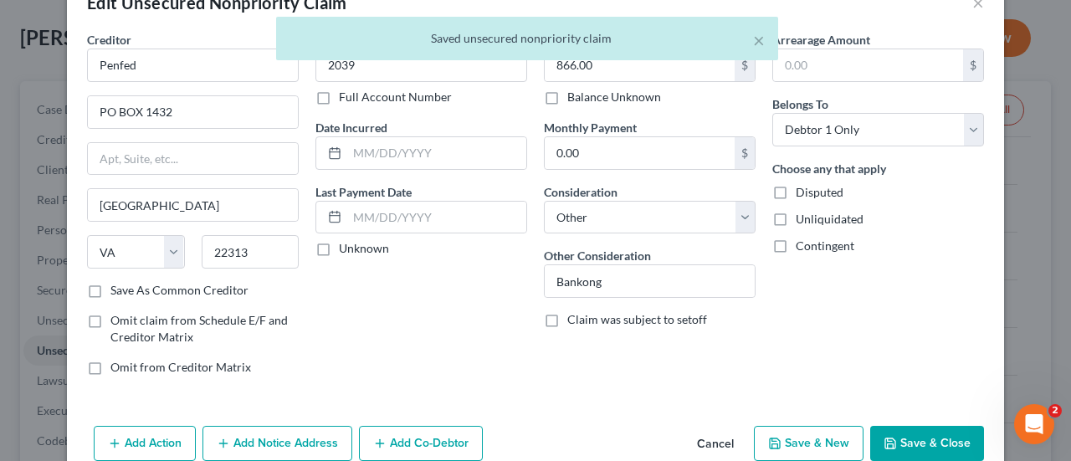
scroll to position [0, 0]
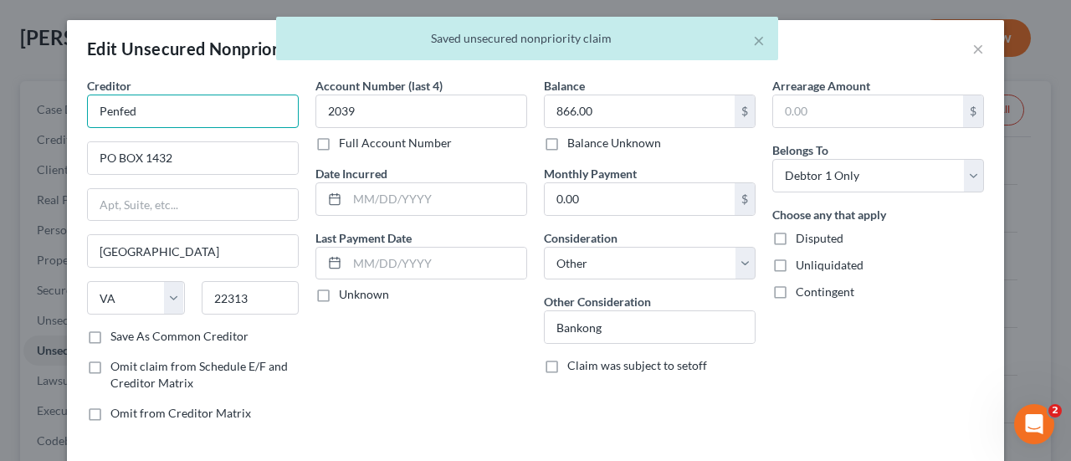
click at [191, 120] on input "Penfed" at bounding box center [193, 111] width 212 height 33
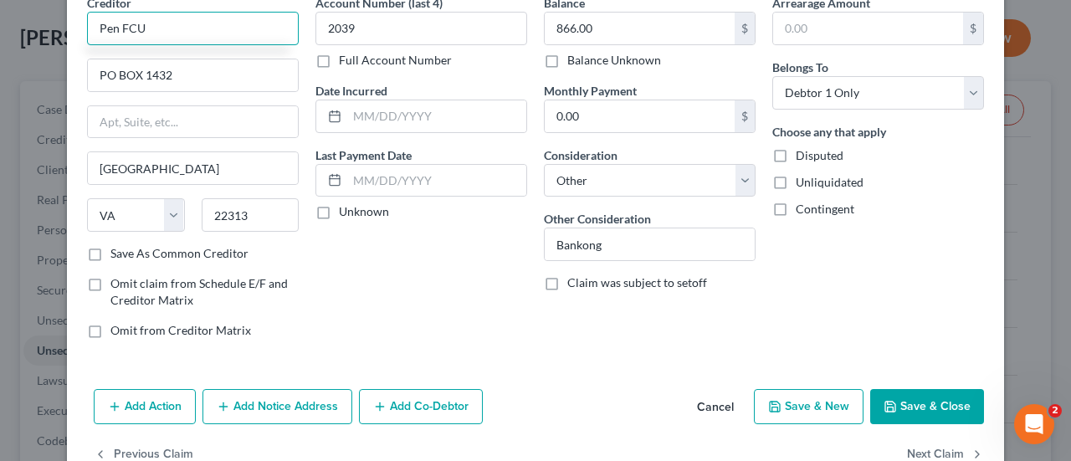
scroll to position [124, 0]
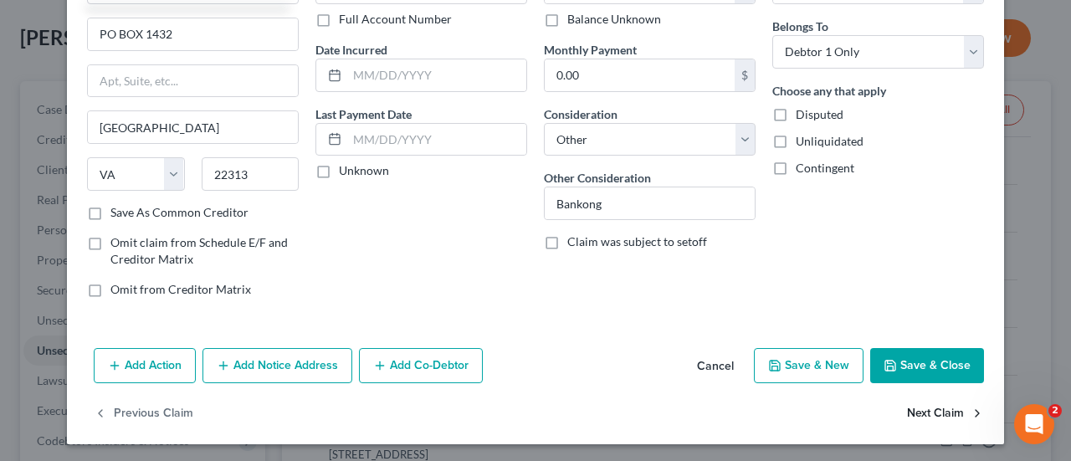
click at [909, 414] on button "Next Claim" at bounding box center [945, 414] width 77 height 35
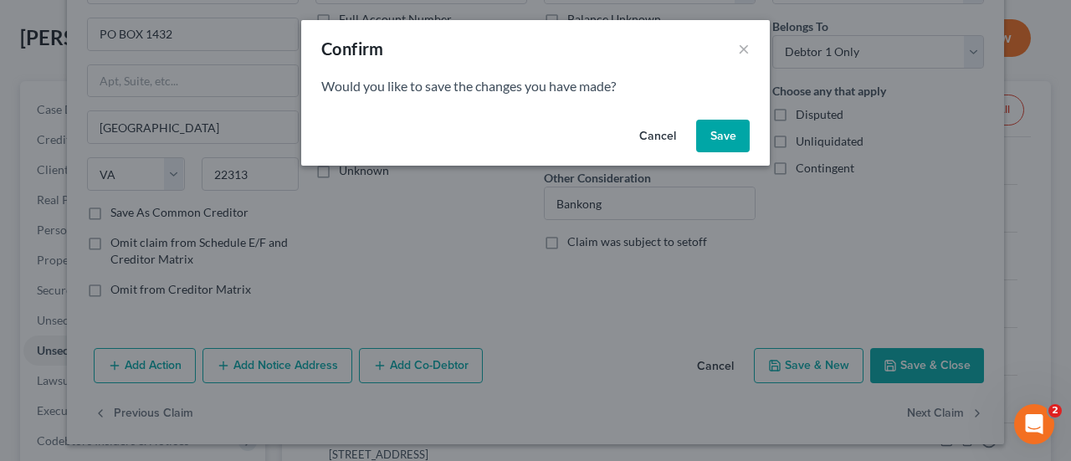
click at [716, 146] on button "Save" at bounding box center [723, 136] width 54 height 33
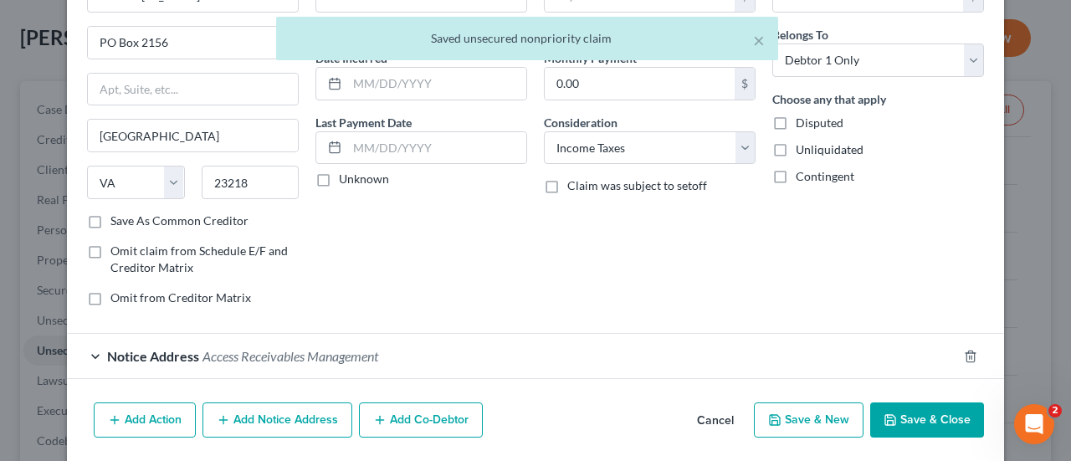
scroll to position [170, 0]
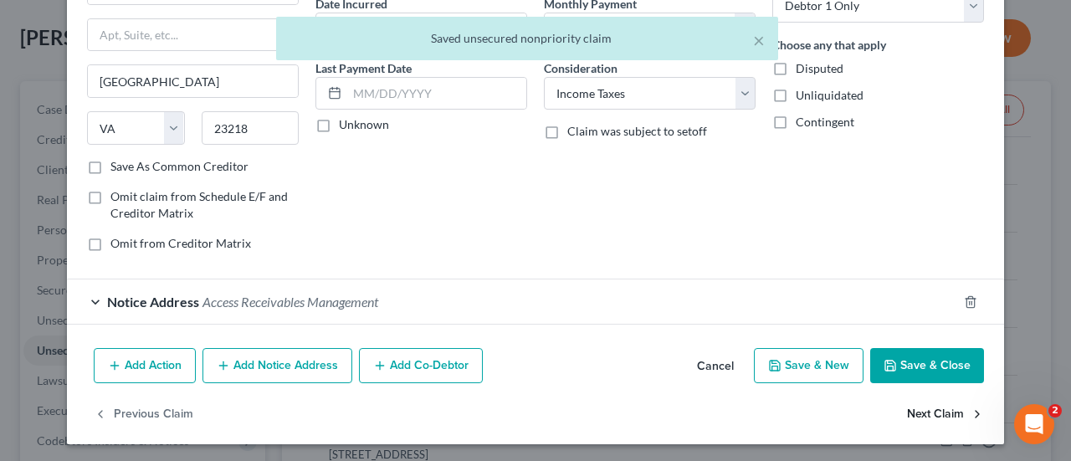
click at [922, 412] on button "Next Claim" at bounding box center [945, 414] width 77 height 35
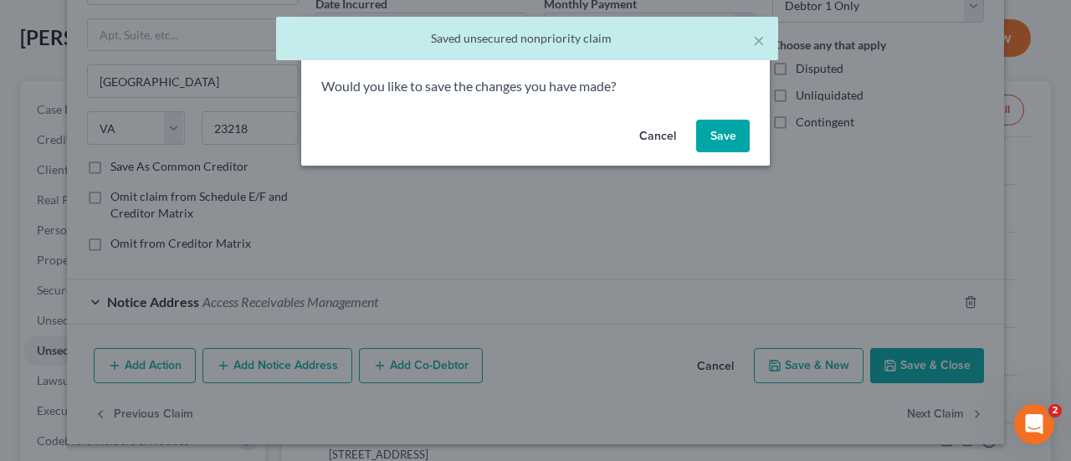
click at [726, 110] on div "Would you like to save the changes you have made?" at bounding box center [535, 95] width 468 height 36
click at [724, 145] on button "Save" at bounding box center [723, 136] width 54 height 33
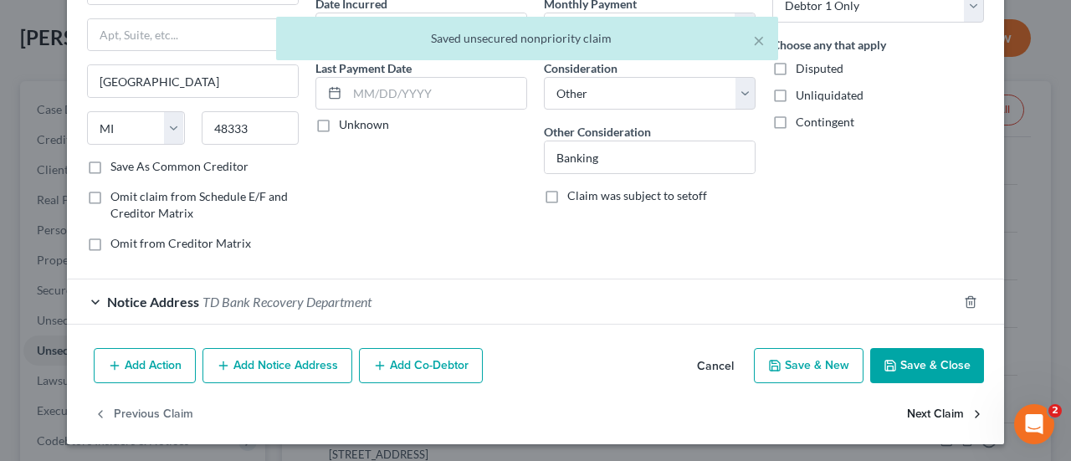
click at [925, 402] on button "Next Claim" at bounding box center [945, 414] width 77 height 35
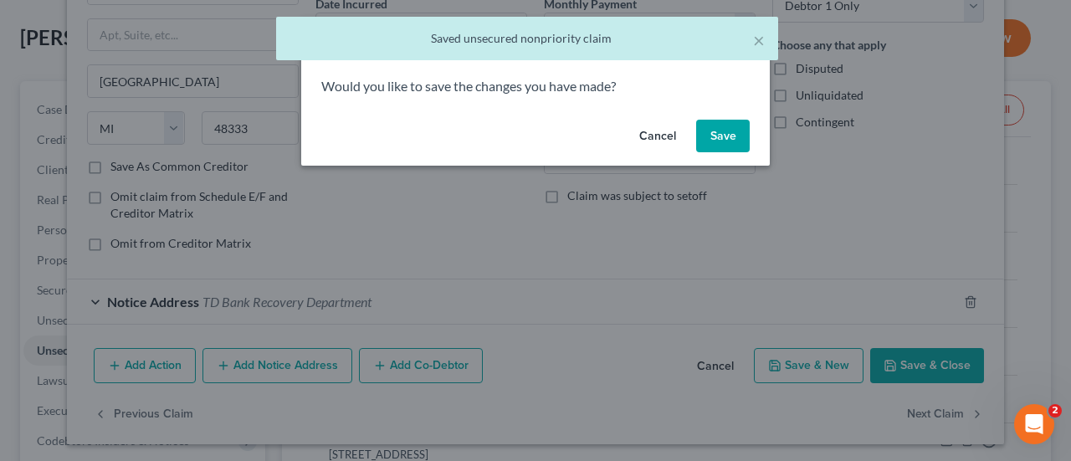
click at [737, 138] on button "Save" at bounding box center [723, 136] width 54 height 33
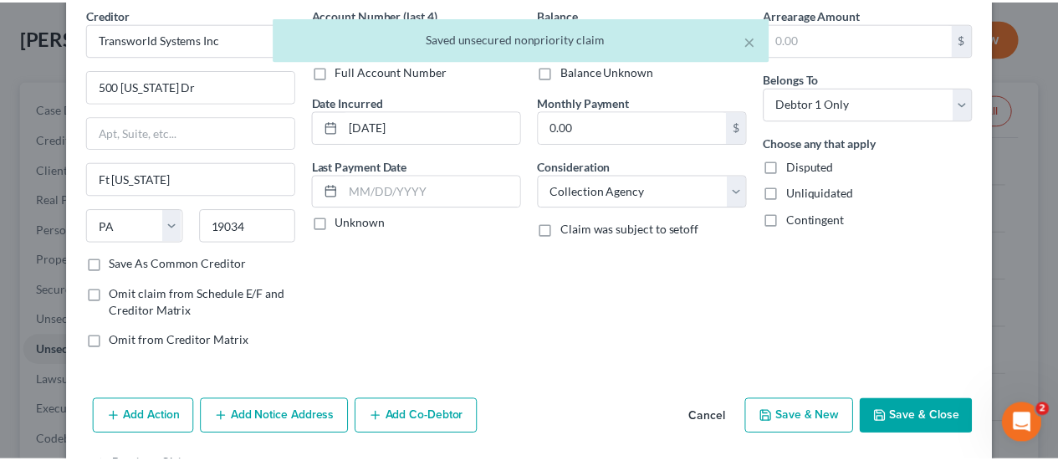
scroll to position [124, 0]
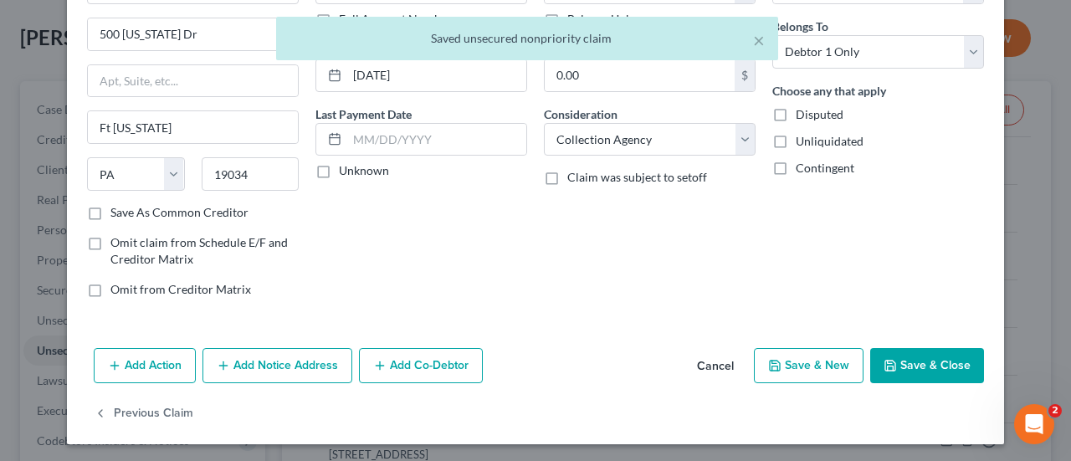
click at [900, 365] on button "Save & Close" at bounding box center [927, 365] width 114 height 35
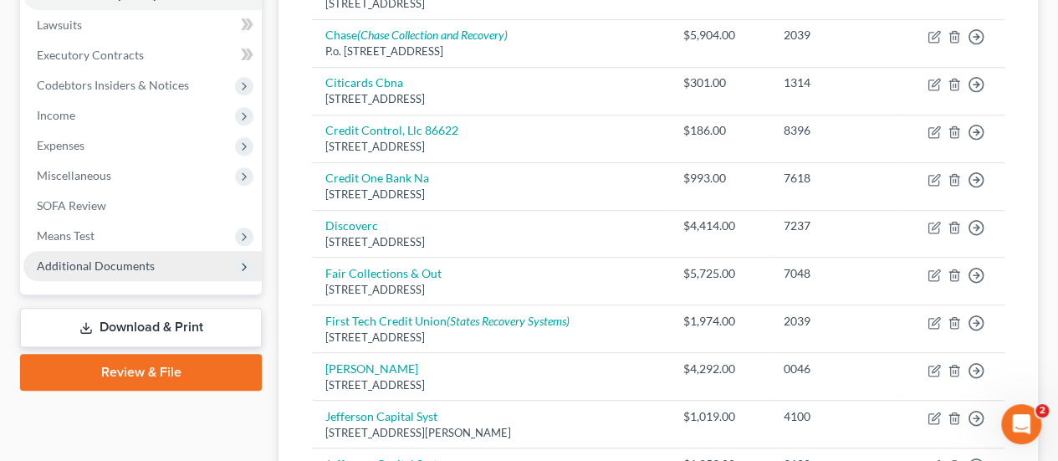
scroll to position [414, 0]
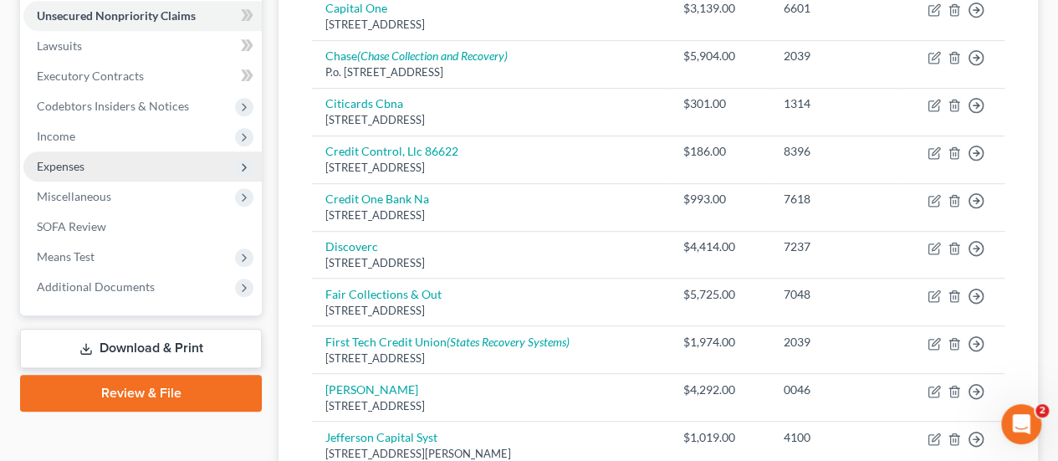
click at [54, 173] on span "Expenses" at bounding box center [142, 166] width 238 height 30
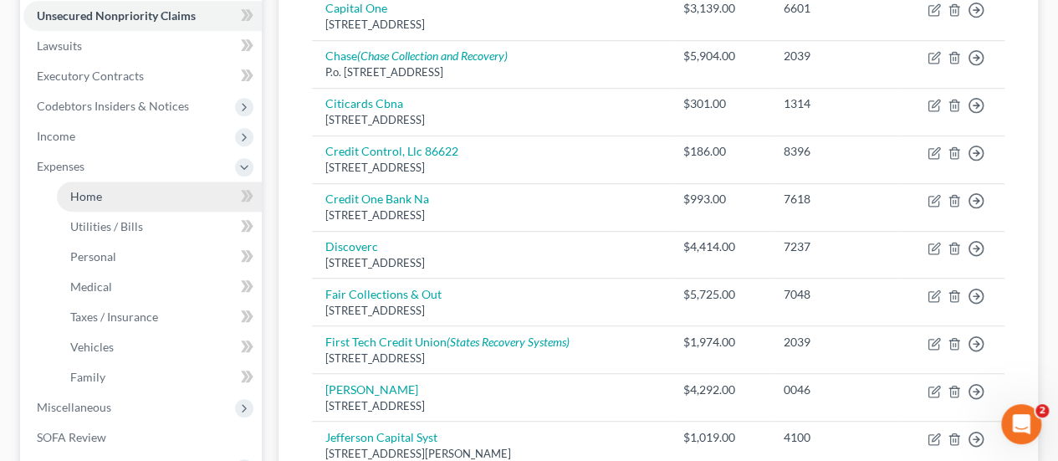
click at [77, 199] on span "Home" at bounding box center [86, 196] width 32 height 14
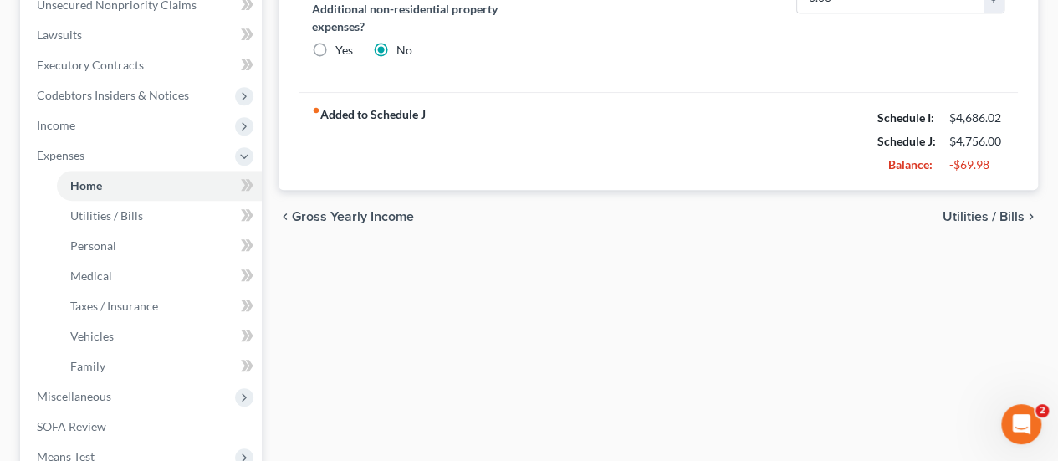
scroll to position [418, 0]
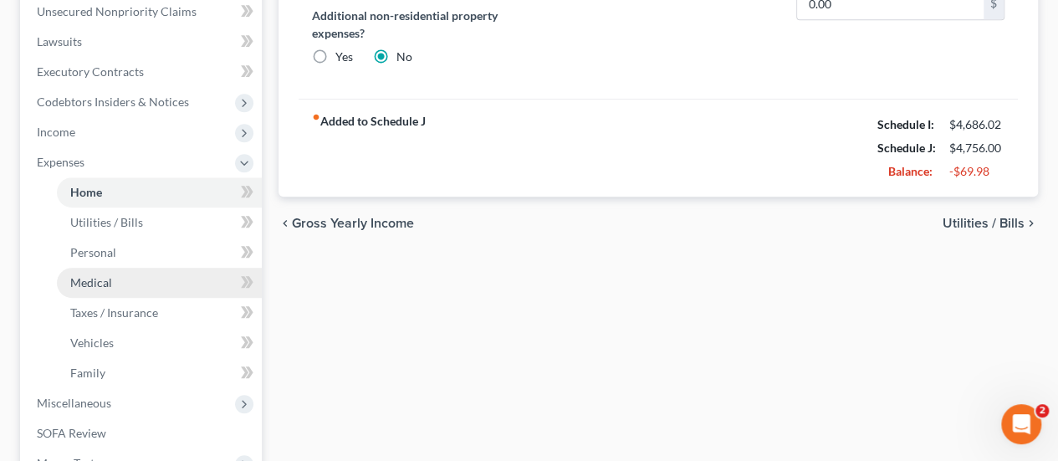
click at [101, 275] on span "Medical" at bounding box center [91, 282] width 42 height 14
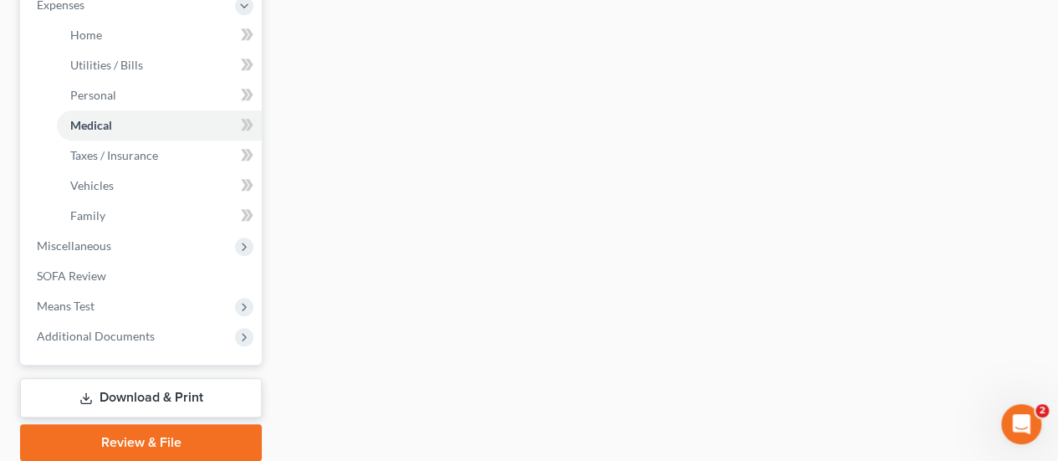
scroll to position [637, 0]
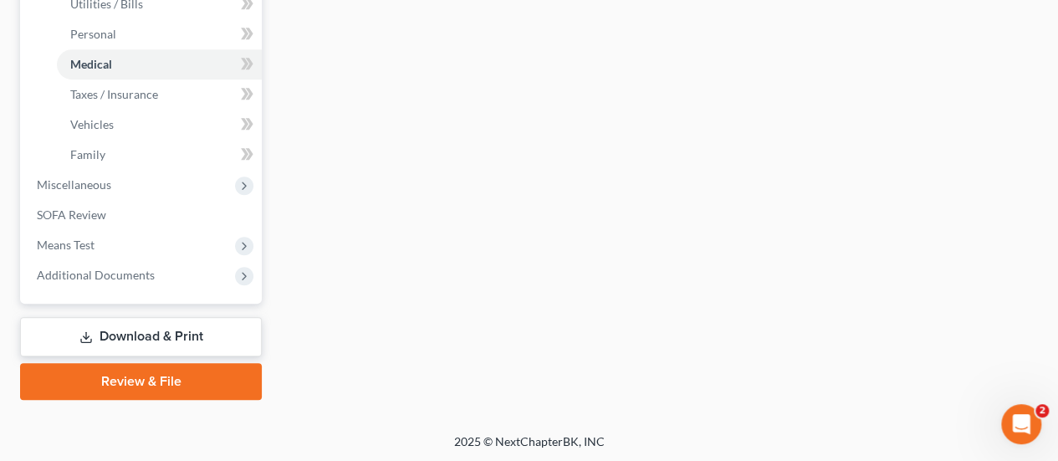
click at [166, 387] on link "Review & File" at bounding box center [141, 381] width 242 height 37
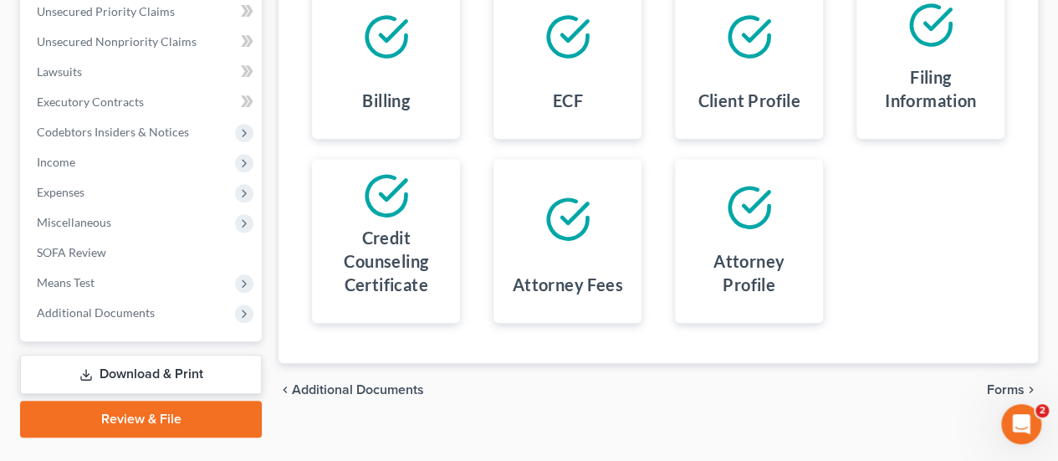
scroll to position [426, 0]
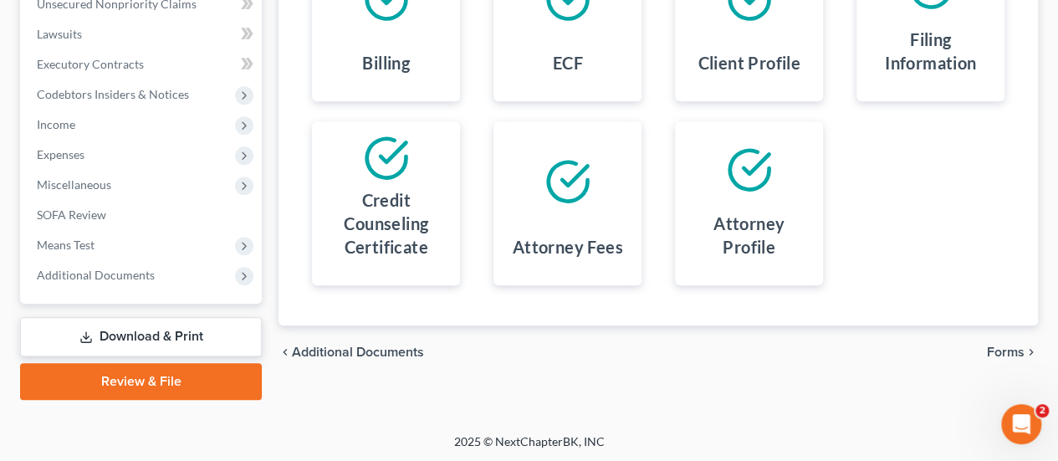
click at [145, 326] on link "Download & Print" at bounding box center [141, 336] width 242 height 39
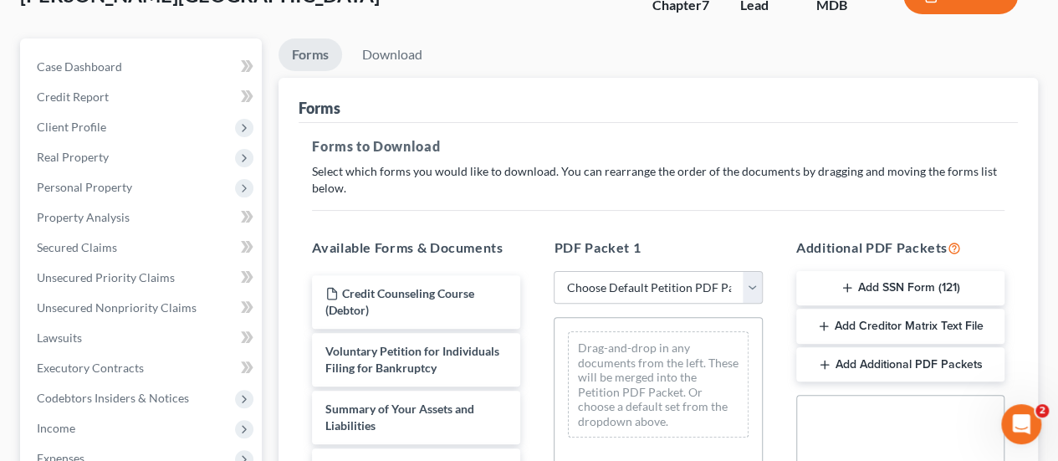
scroll to position [251, 0]
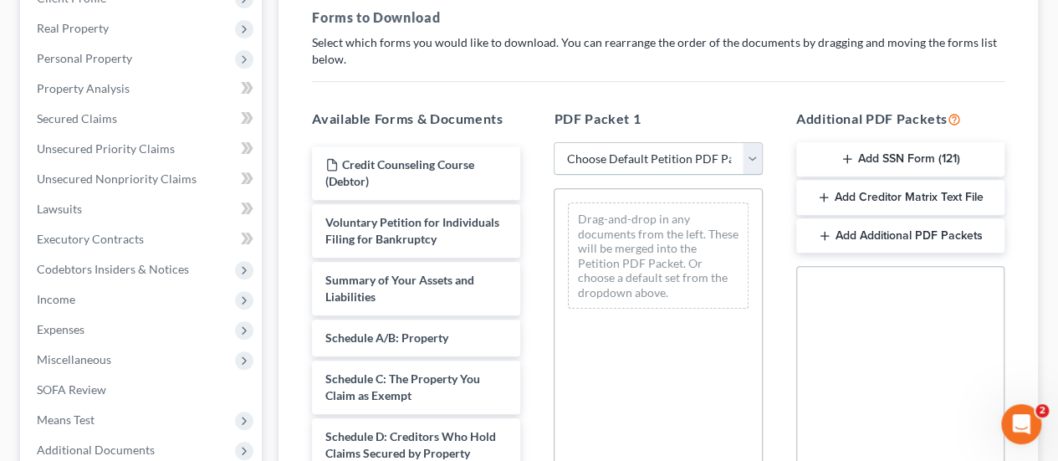
drag, startPoint x: 706, startPoint y: 151, endPoint x: 675, endPoint y: 171, distance: 36.4
click at [706, 151] on select "Choose Default Petition PDF Packet Complete Bankruptcy Petition (all forms and …" at bounding box center [658, 158] width 208 height 33
click at [554, 142] on select "Choose Default Petition PDF Packet Complete Bankruptcy Petition (all forms and …" at bounding box center [658, 158] width 208 height 33
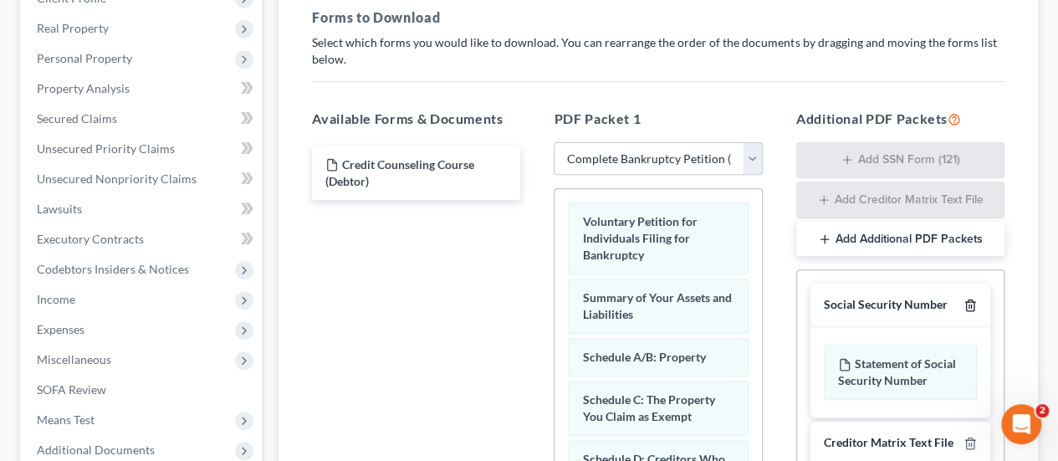
click at [973, 302] on polyline "button" at bounding box center [970, 302] width 10 height 0
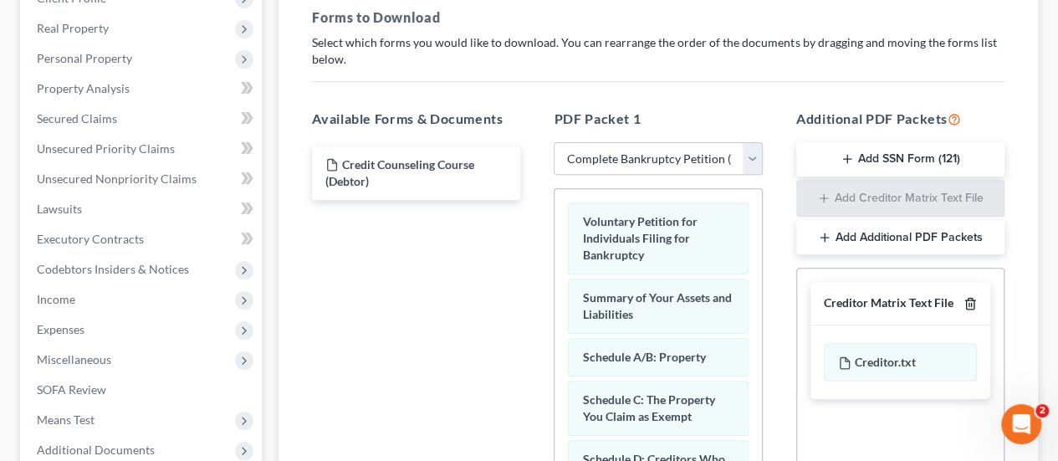
click at [972, 300] on icon "button" at bounding box center [970, 303] width 13 height 13
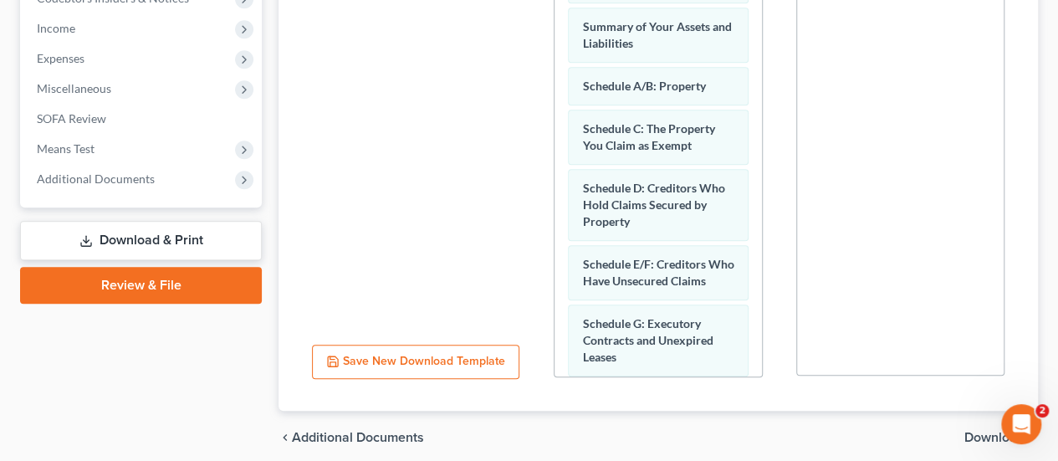
scroll to position [587, 0]
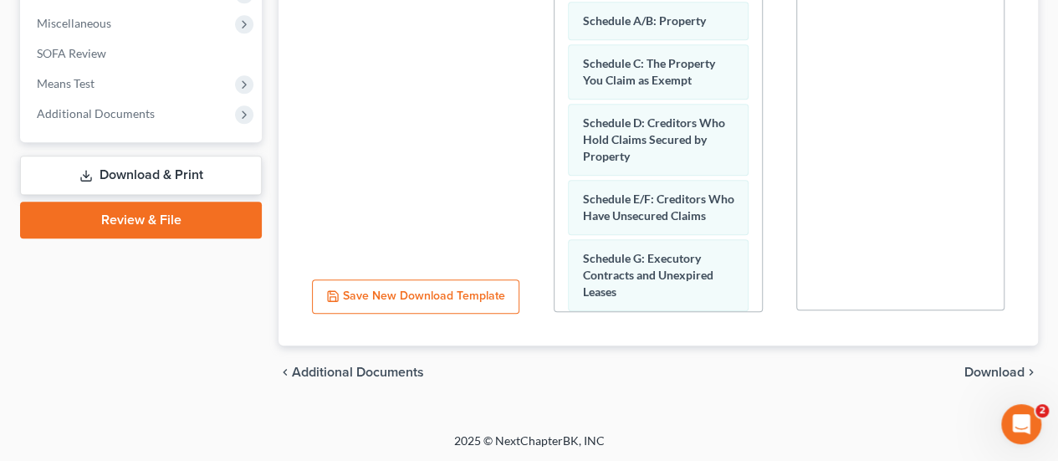
click at [979, 368] on span "Download" at bounding box center [995, 372] width 60 height 13
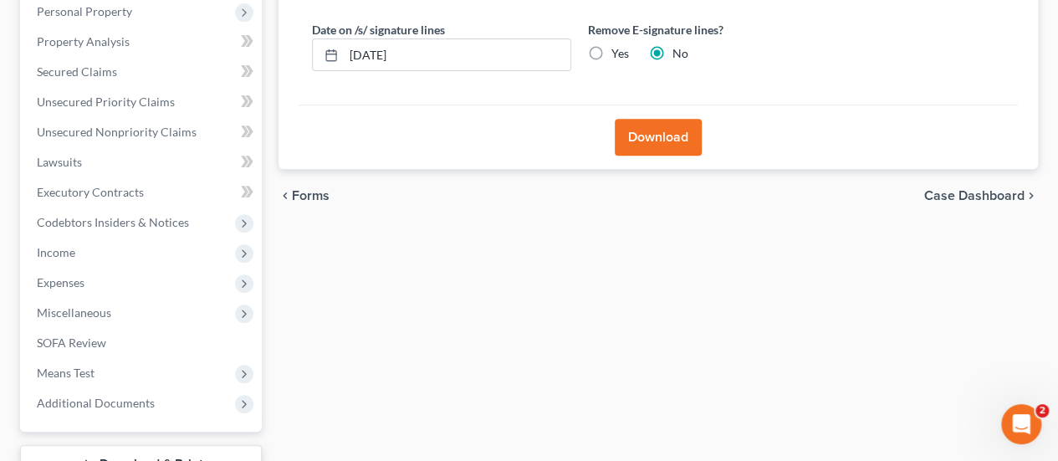
scroll to position [175, 0]
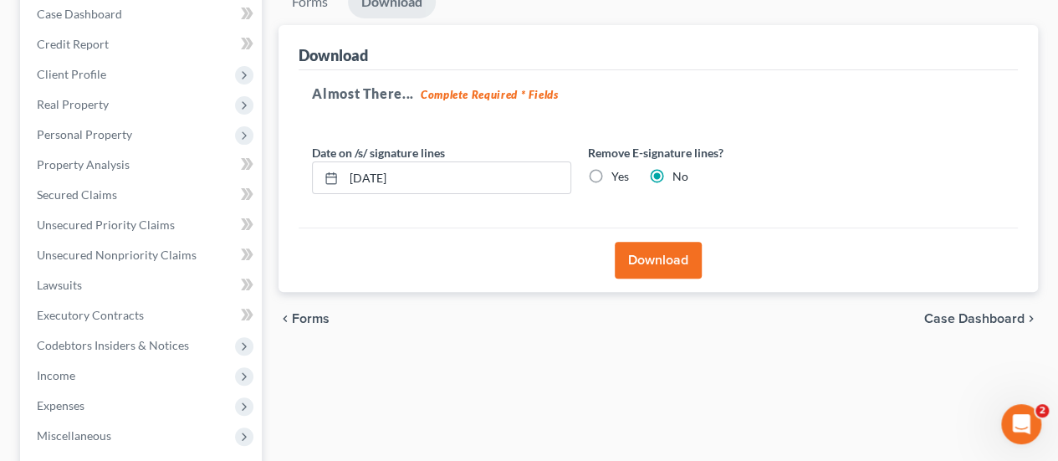
click at [656, 252] on button "Download" at bounding box center [658, 260] width 87 height 37
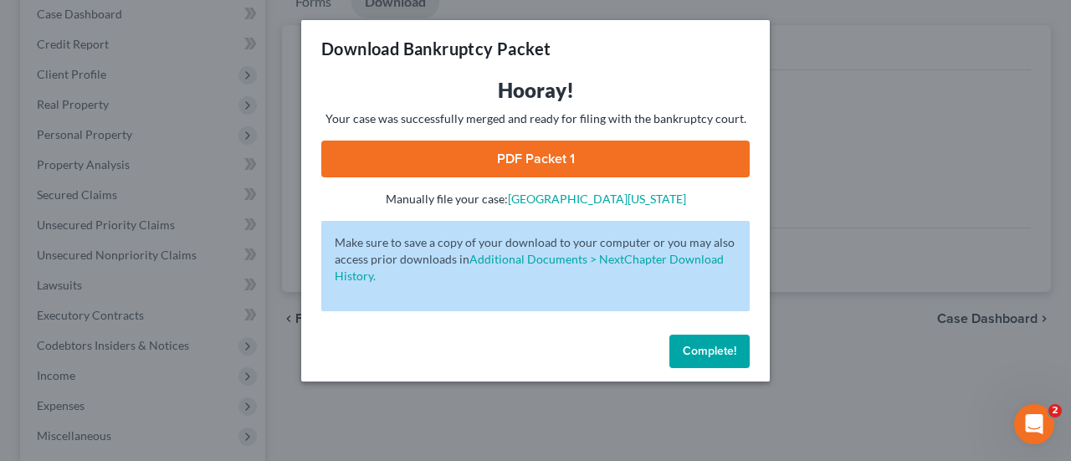
click at [555, 159] on link "PDF Packet 1" at bounding box center [535, 159] width 428 height 37
click at [704, 342] on button "Complete!" at bounding box center [709, 351] width 80 height 33
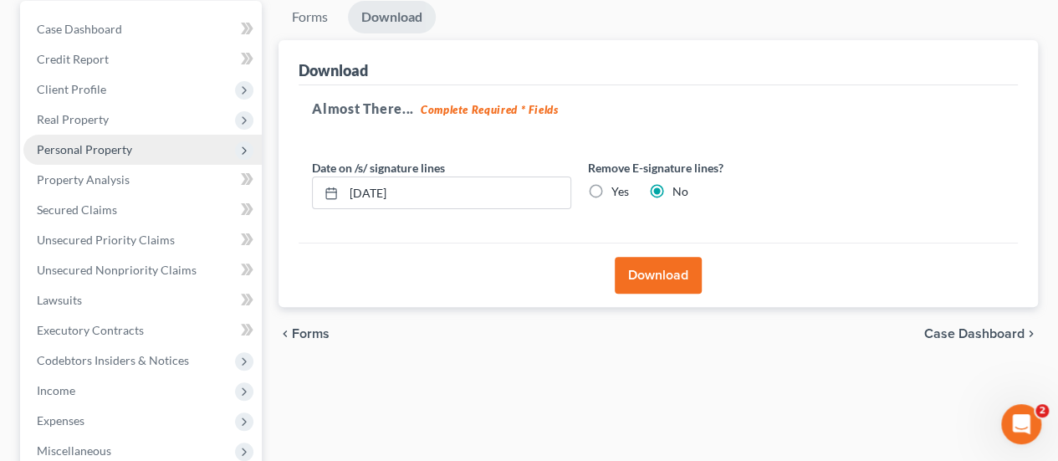
scroll to position [0, 0]
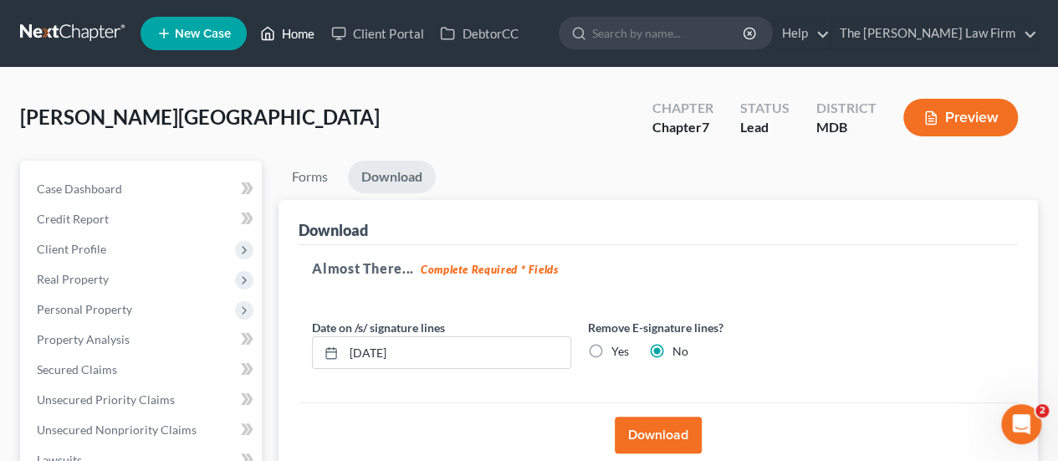
click at [279, 33] on link "Home" at bounding box center [287, 33] width 71 height 30
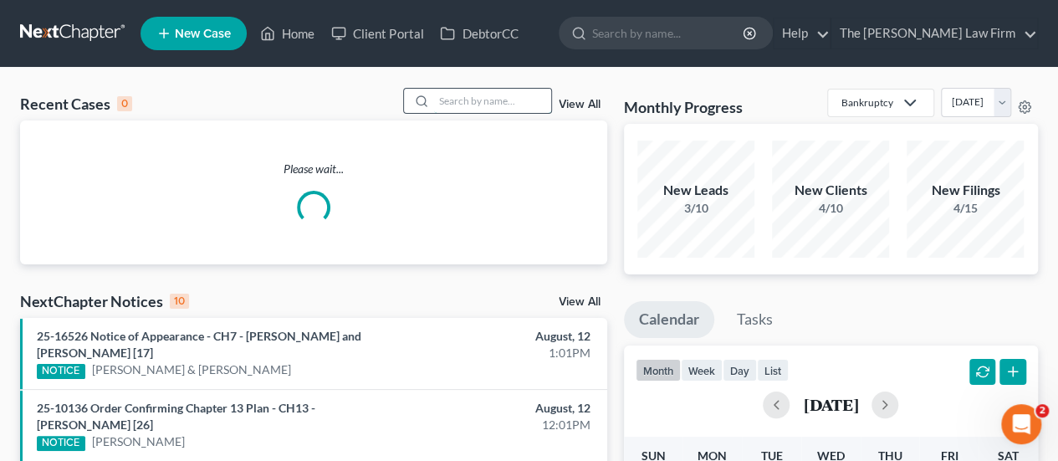
click at [470, 108] on input "search" at bounding box center [492, 101] width 117 height 24
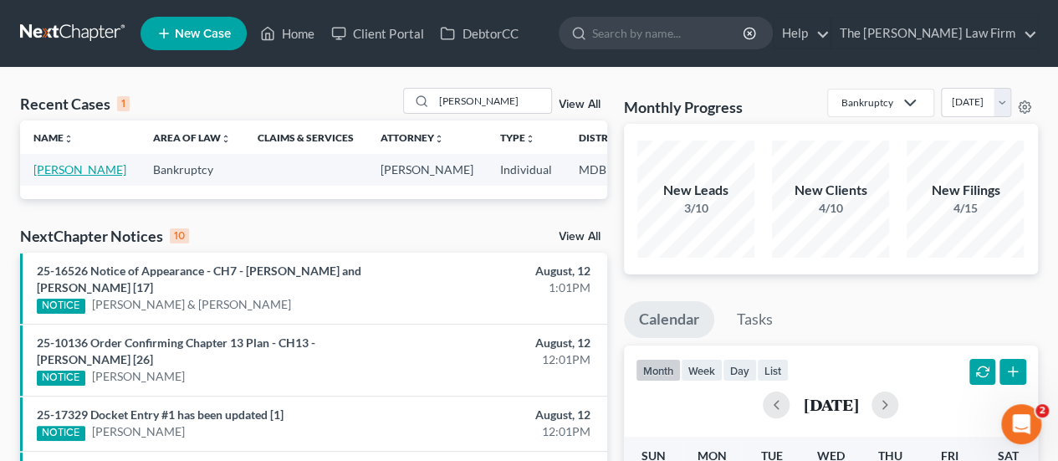
click at [42, 165] on link "[PERSON_NAME]" at bounding box center [79, 169] width 93 height 14
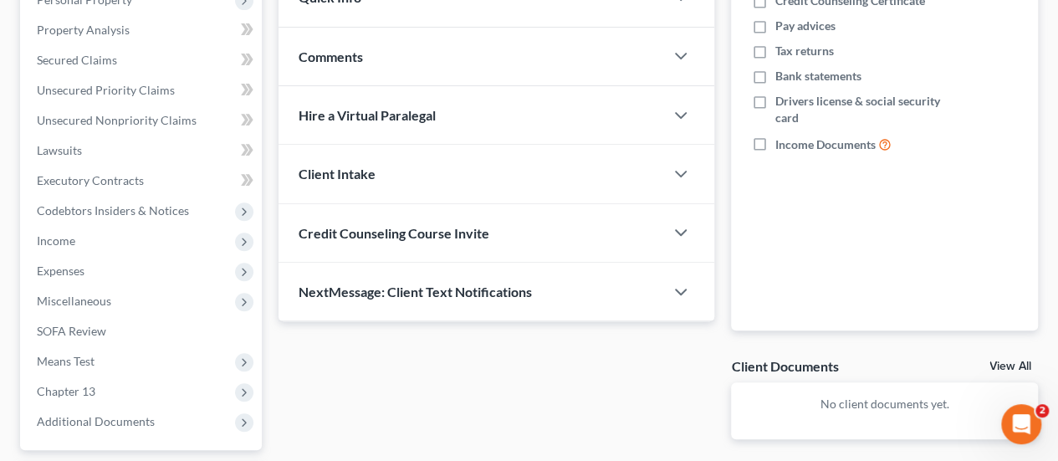
scroll to position [335, 0]
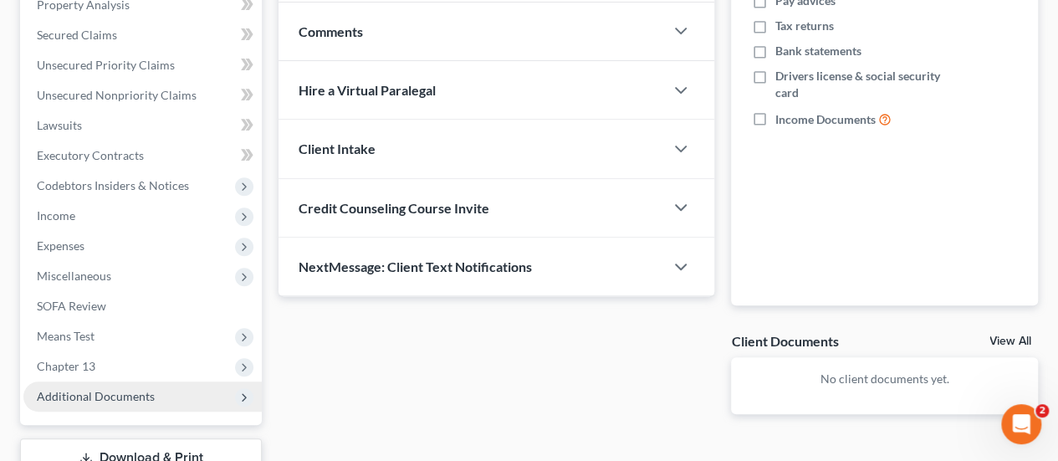
click at [136, 392] on span "Additional Documents" at bounding box center [96, 396] width 118 height 14
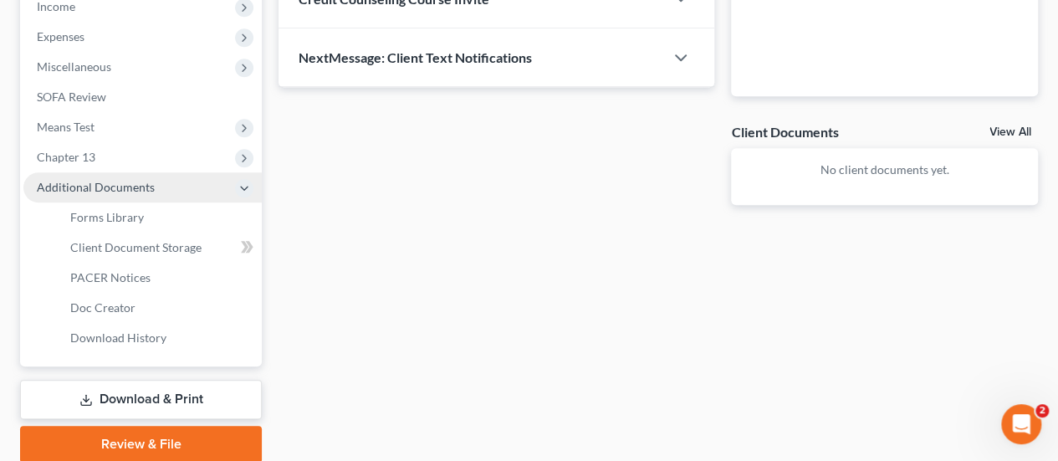
scroll to position [586, 0]
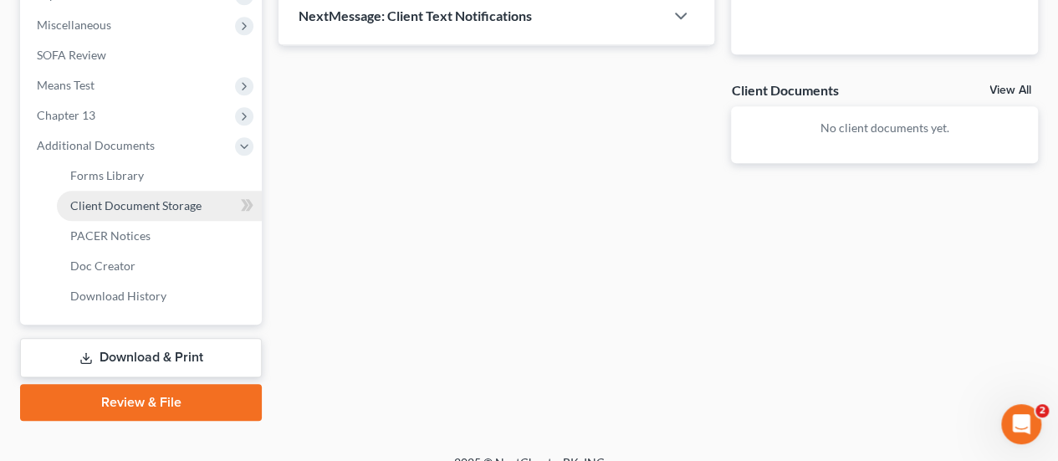
click at [154, 207] on span "Client Document Storage" at bounding box center [135, 205] width 131 height 14
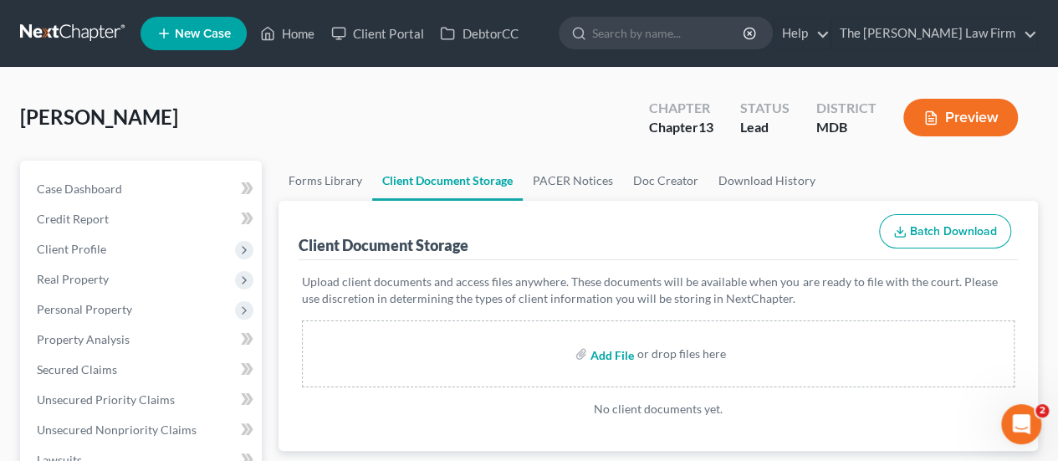
click at [618, 354] on input "file" at bounding box center [611, 354] width 40 height 30
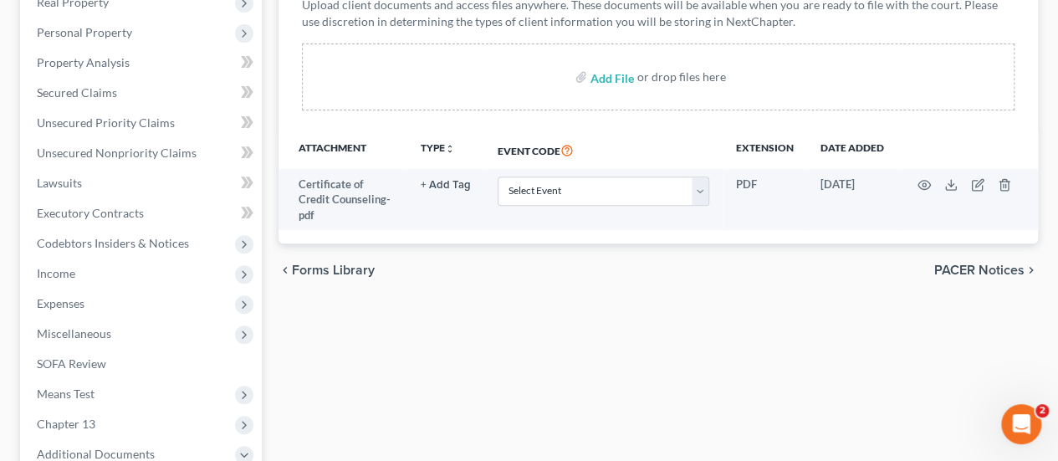
scroll to position [418, 0]
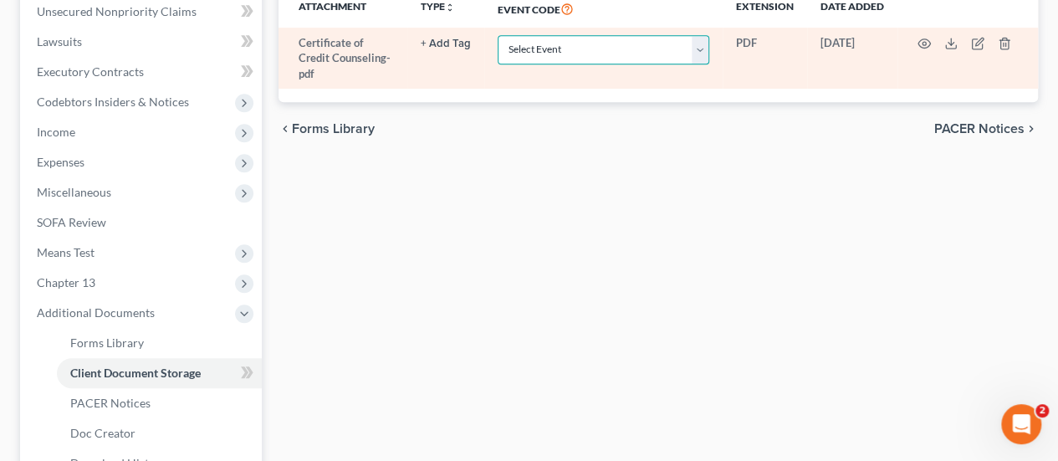
drag, startPoint x: 554, startPoint y: 47, endPoint x: 554, endPoint y: 56, distance: 9.2
click at [554, 47] on select "Select Event Affidavit Affidavit of Adequate Protection and Lease Payments Affi…" at bounding box center [604, 49] width 212 height 29
click at [498, 35] on select "Select Event Affidavit Affidavit of Adequate Protection and Lease Payments Affi…" at bounding box center [604, 49] width 212 height 29
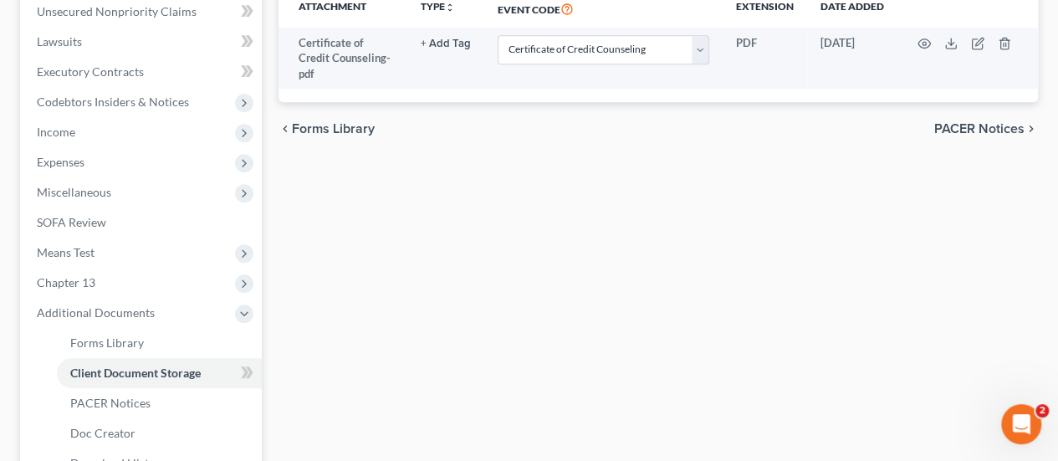
click at [455, 237] on div "Forms Library Client Document Storage PACER Notices Doc Creator Download Histor…" at bounding box center [658, 165] width 776 height 846
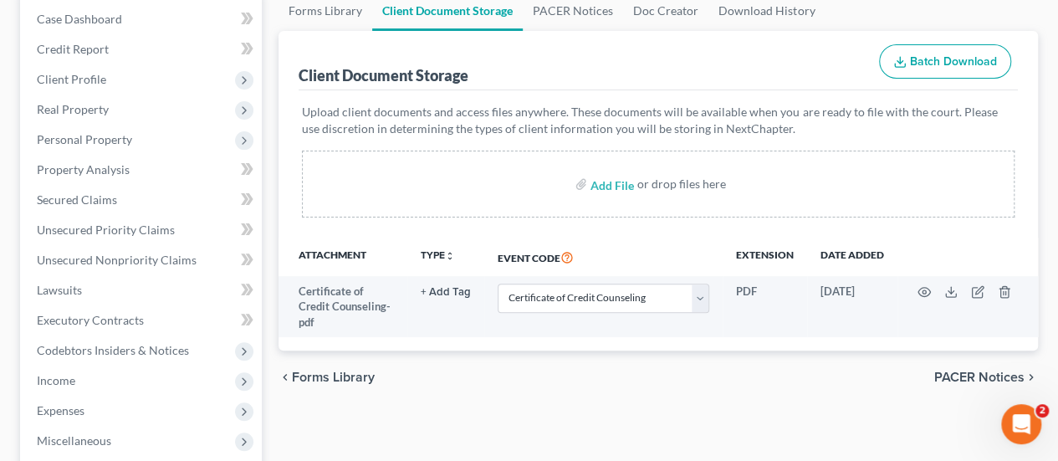
scroll to position [167, 0]
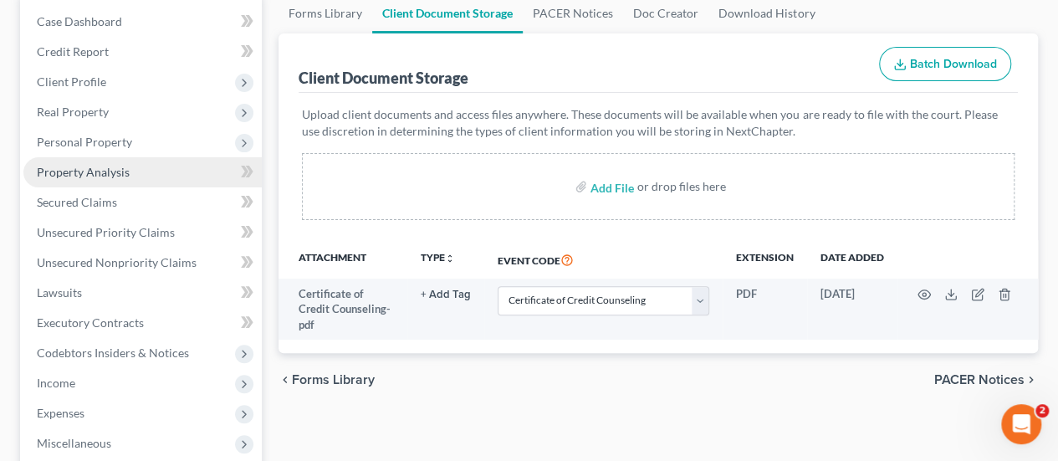
click at [100, 169] on span "Property Analysis" at bounding box center [83, 172] width 93 height 14
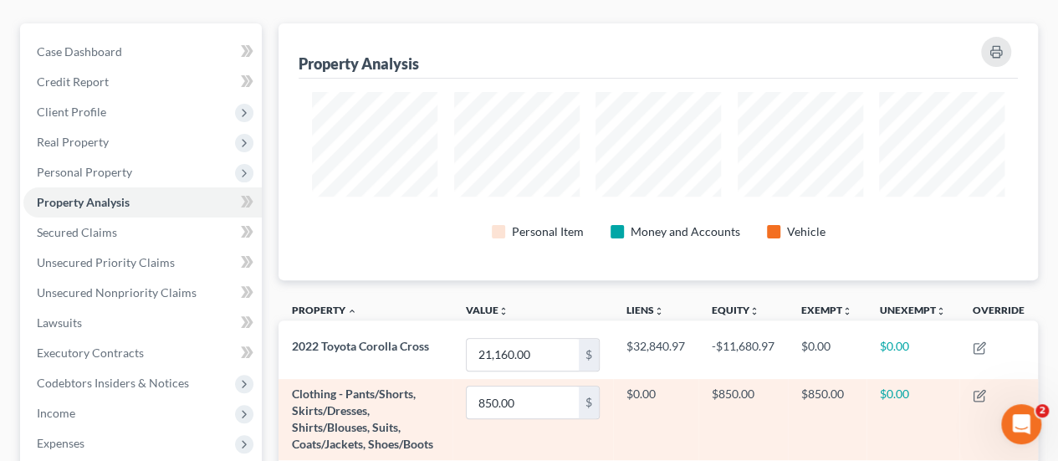
scroll to position [118, 0]
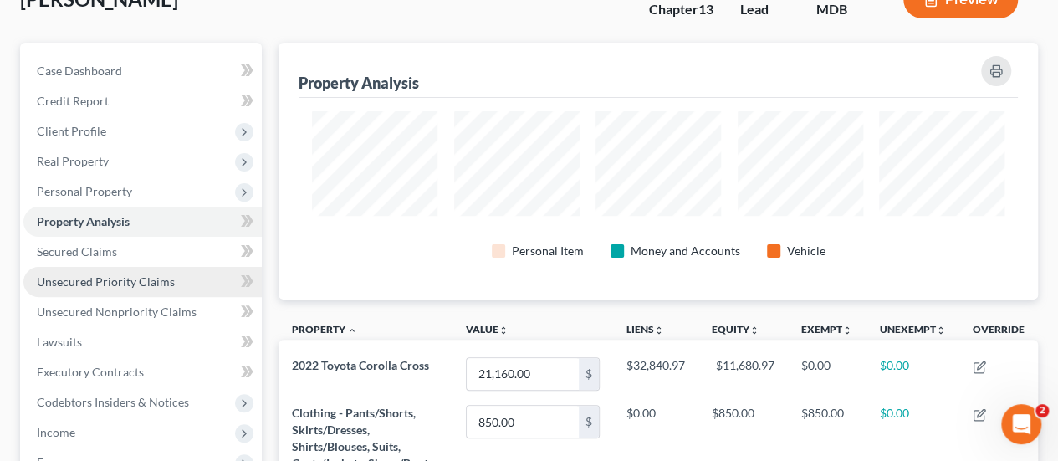
click at [92, 277] on span "Unsecured Priority Claims" at bounding box center [106, 281] width 138 height 14
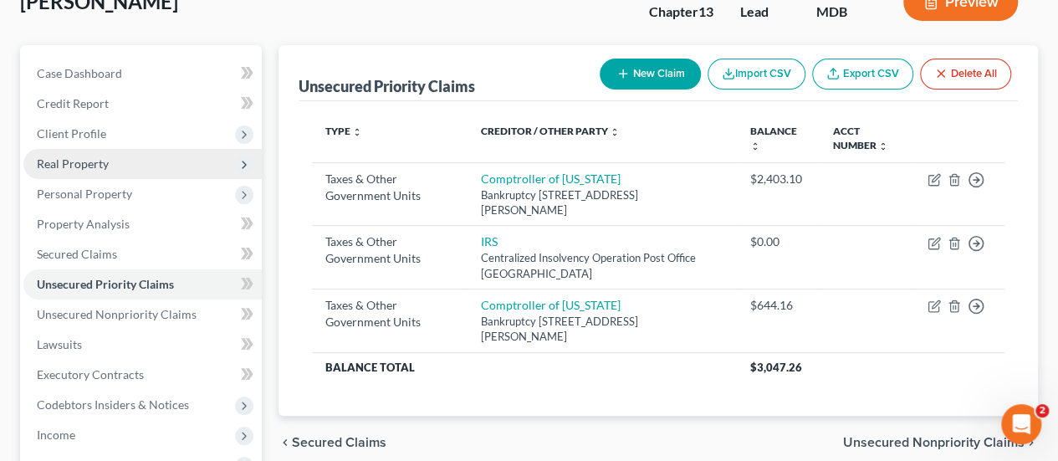
scroll to position [167, 0]
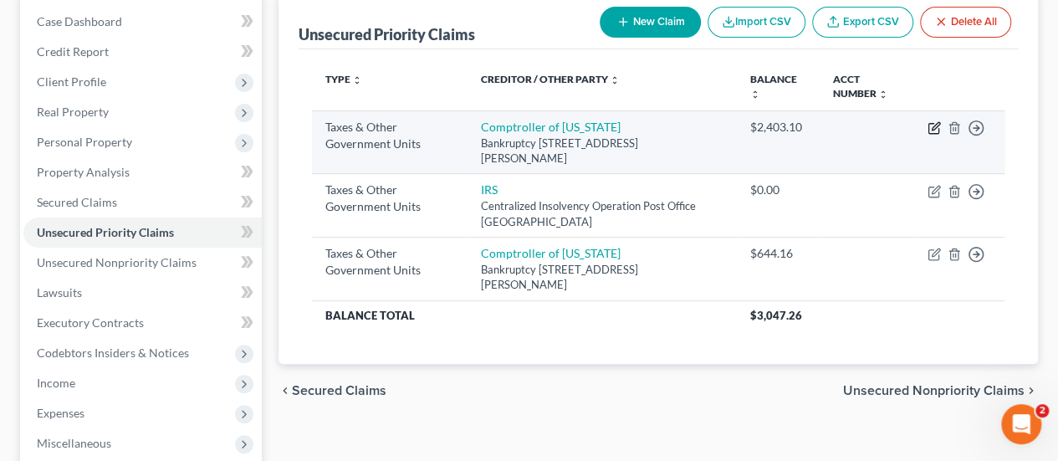
click at [935, 130] on icon "button" at bounding box center [934, 127] width 13 height 13
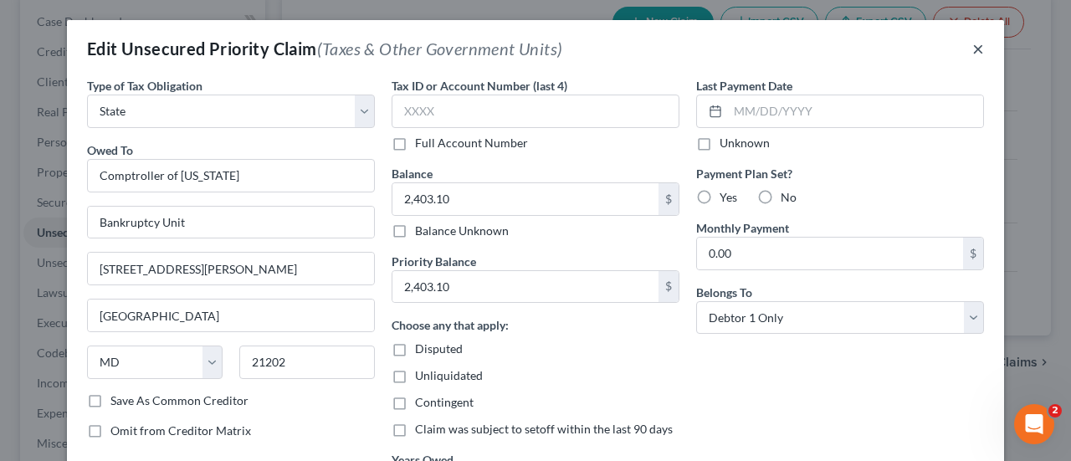
click at [973, 54] on button "×" at bounding box center [978, 48] width 12 height 20
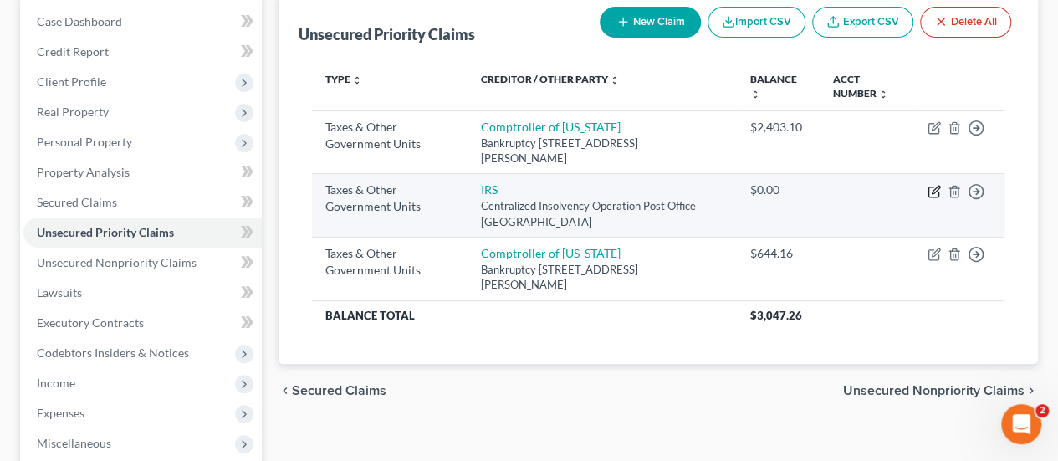
click at [935, 192] on icon "button" at bounding box center [934, 191] width 13 height 13
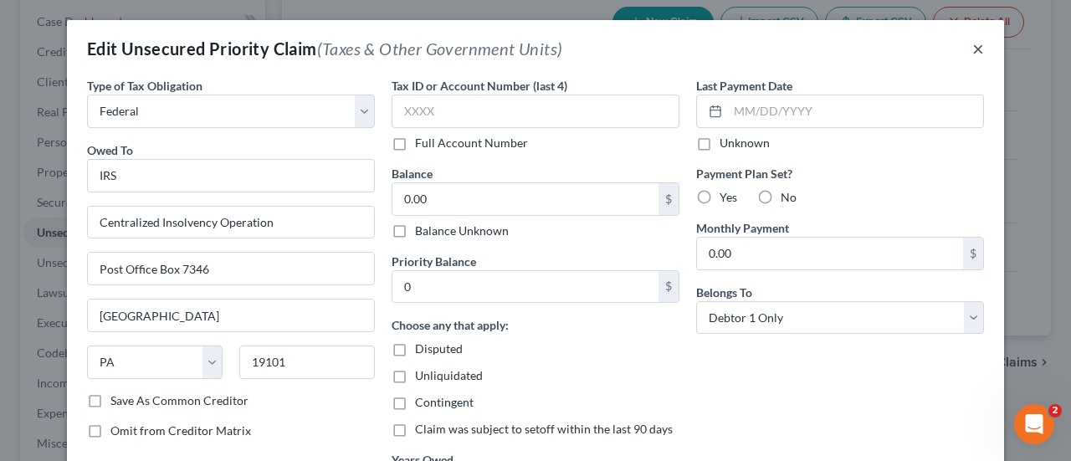
click at [972, 46] on button "×" at bounding box center [978, 48] width 12 height 20
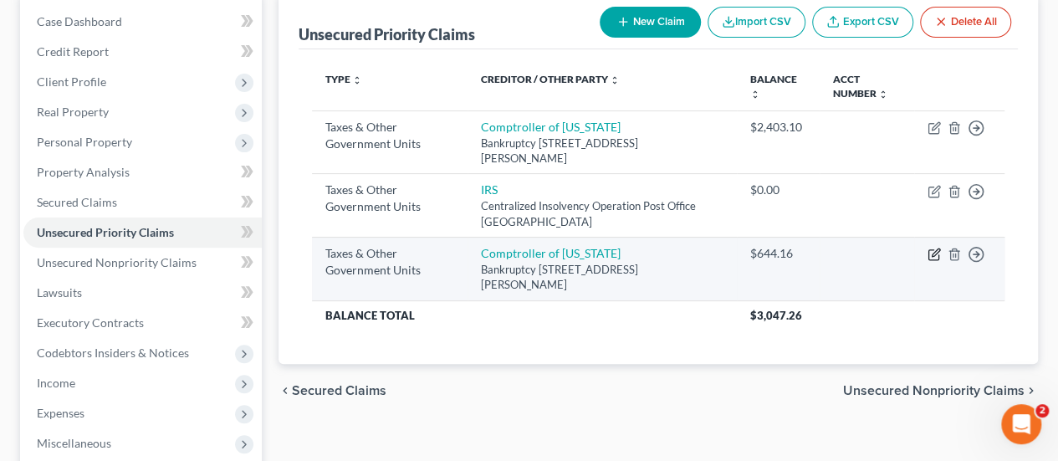
click at [934, 253] on icon "button" at bounding box center [934, 254] width 13 height 13
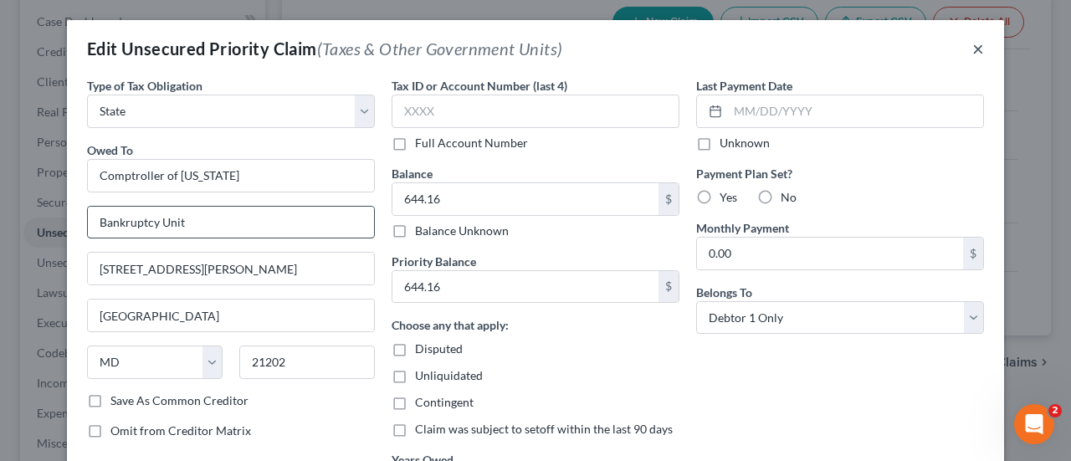
drag, startPoint x: 969, startPoint y: 56, endPoint x: 110, endPoint y: 223, distance: 875.1
click at [972, 55] on button "×" at bounding box center [978, 48] width 12 height 20
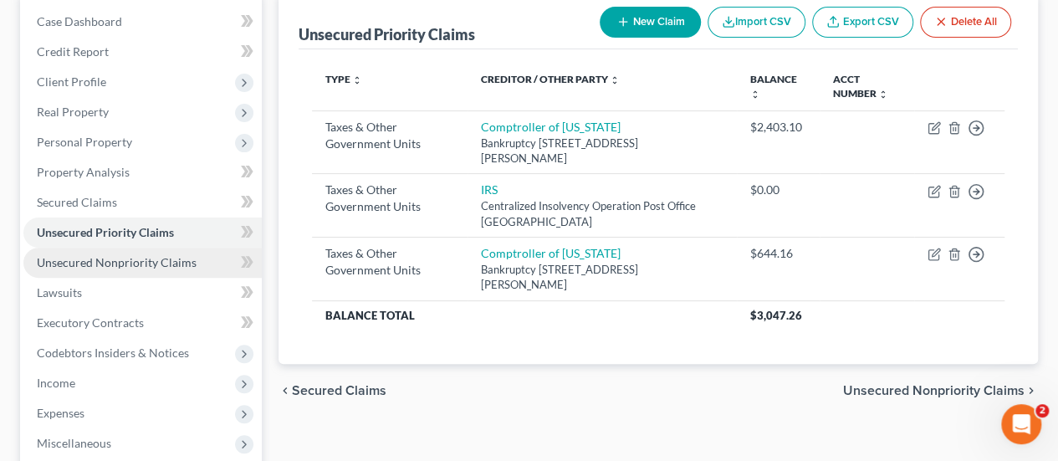
click at [146, 269] on span "Unsecured Nonpriority Claims" at bounding box center [117, 262] width 160 height 14
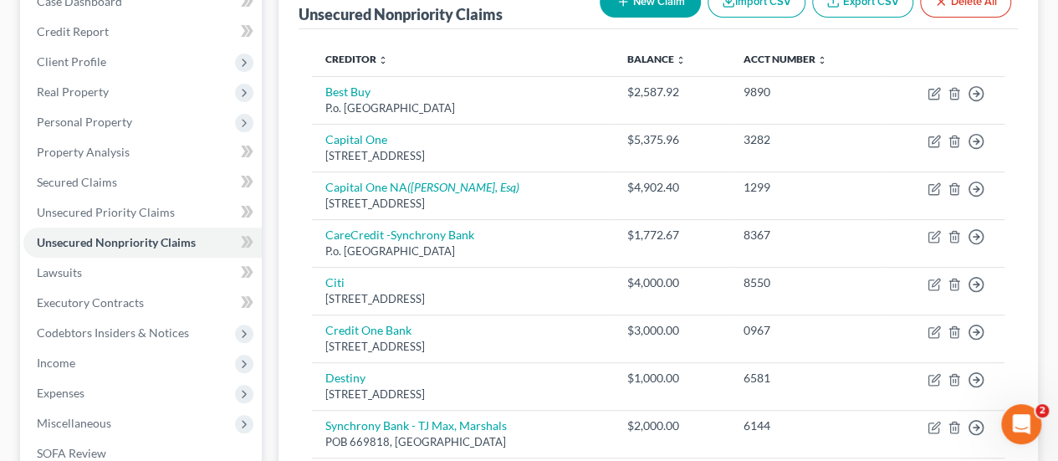
scroll to position [167, 0]
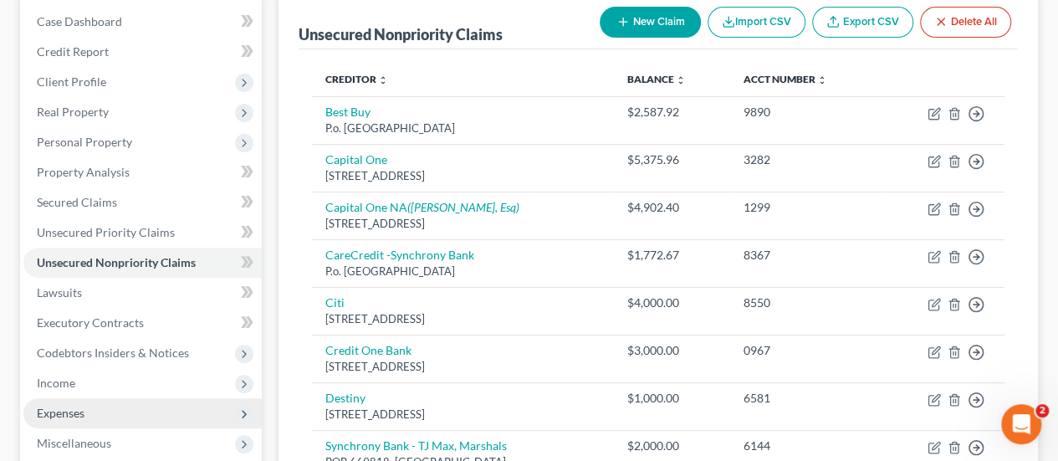
click at [71, 409] on span "Expenses" at bounding box center [61, 413] width 48 height 14
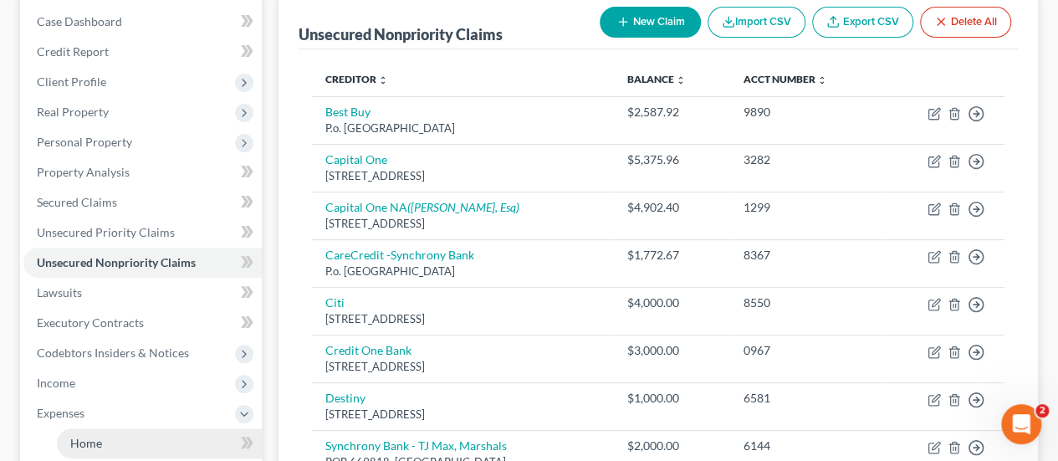
click at [90, 436] on span "Home" at bounding box center [86, 443] width 32 height 14
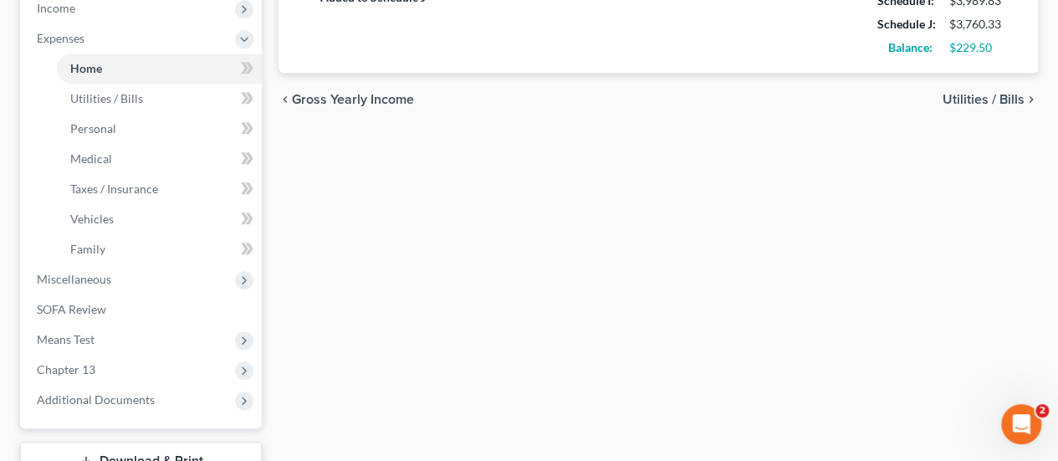
scroll to position [586, 0]
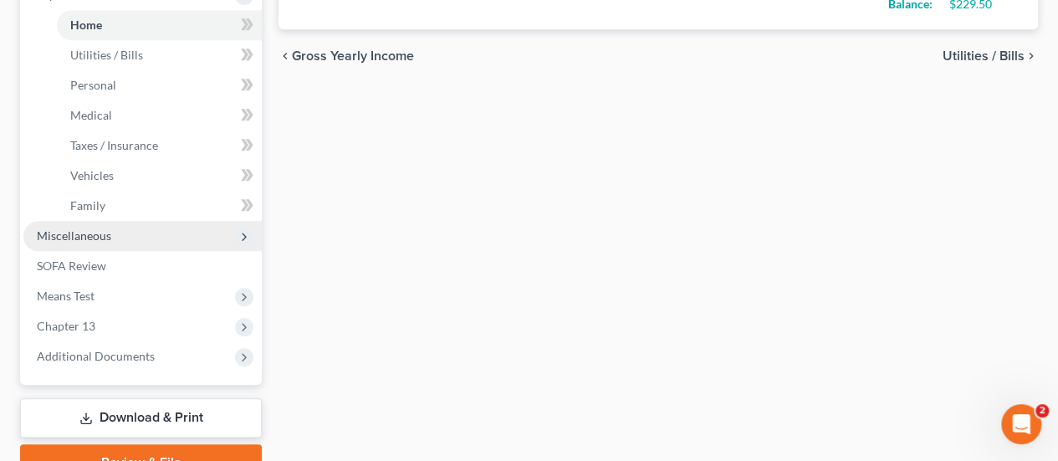
click at [96, 238] on span "Miscellaneous" at bounding box center [74, 235] width 74 height 14
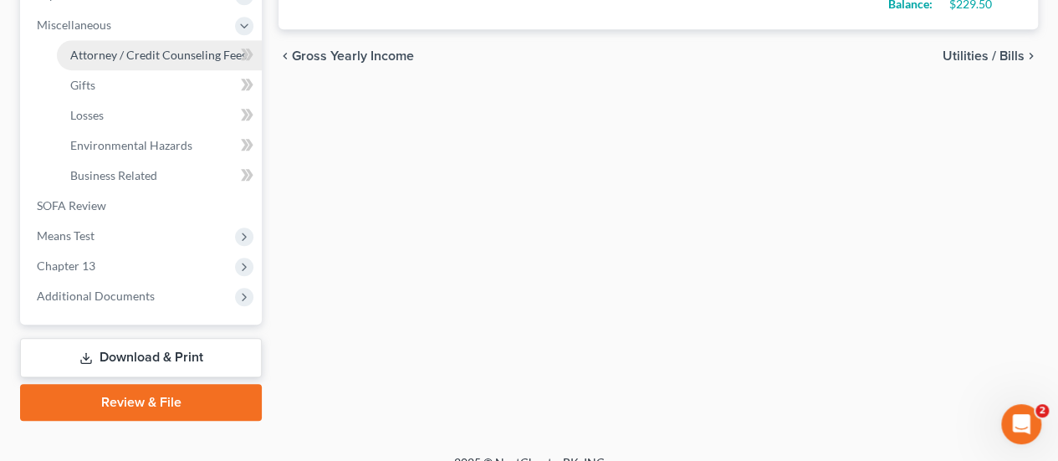
click at [141, 57] on span "Attorney / Credit Counseling Fees" at bounding box center [158, 55] width 177 height 14
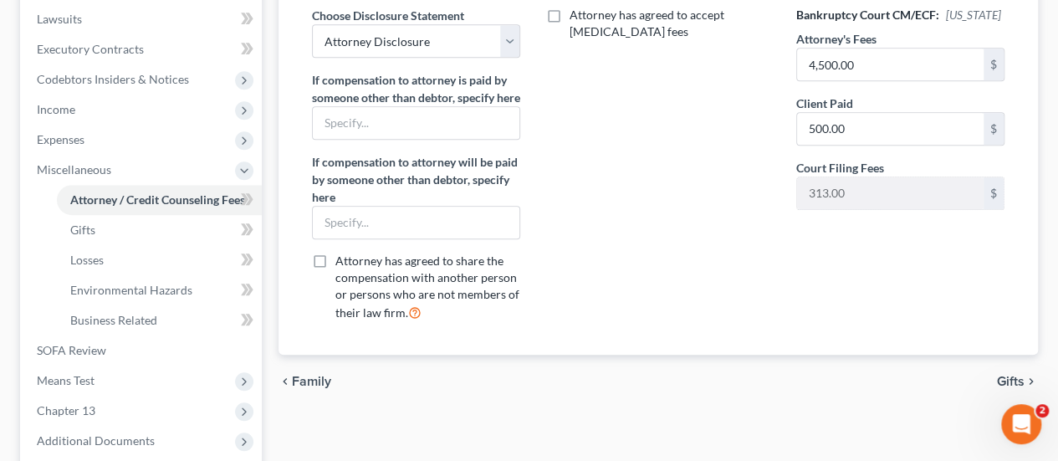
scroll to position [502, 0]
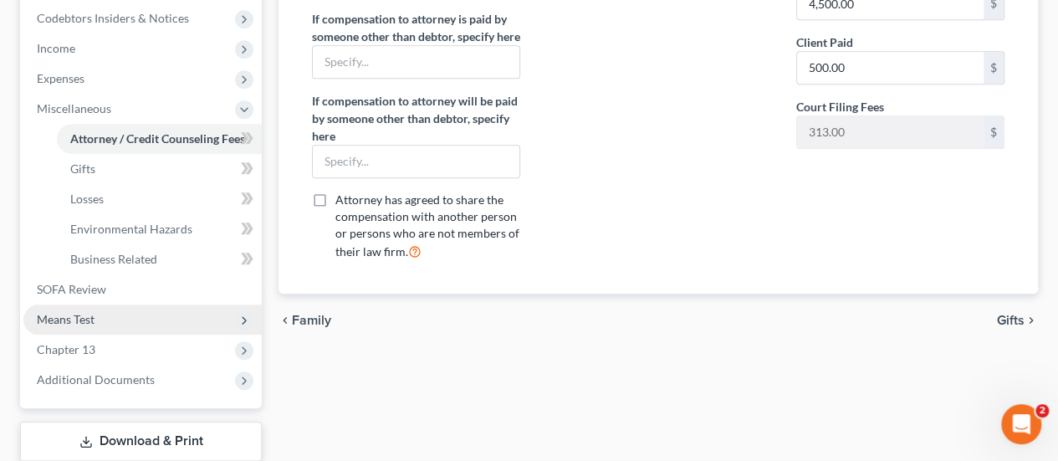
click at [76, 315] on span "Means Test" at bounding box center [66, 319] width 58 height 14
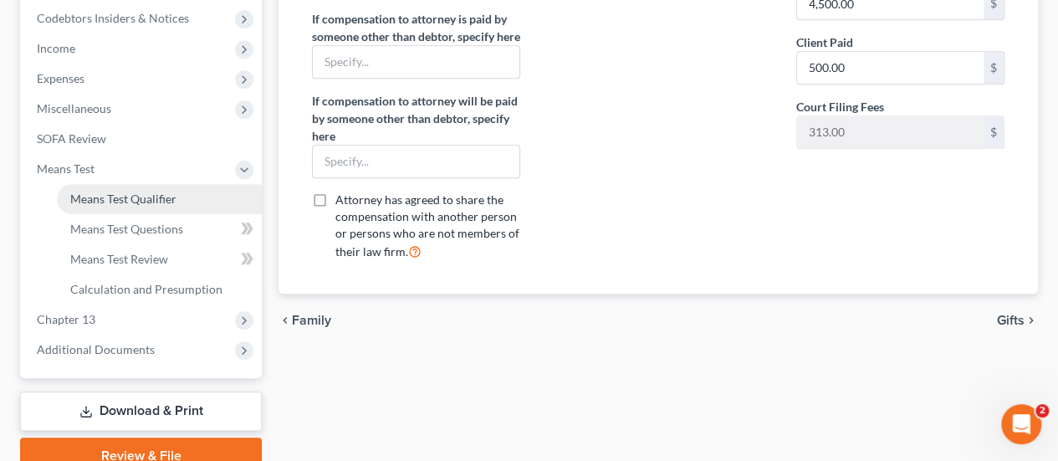
click at [151, 205] on span "Means Test Qualifier" at bounding box center [123, 199] width 106 height 14
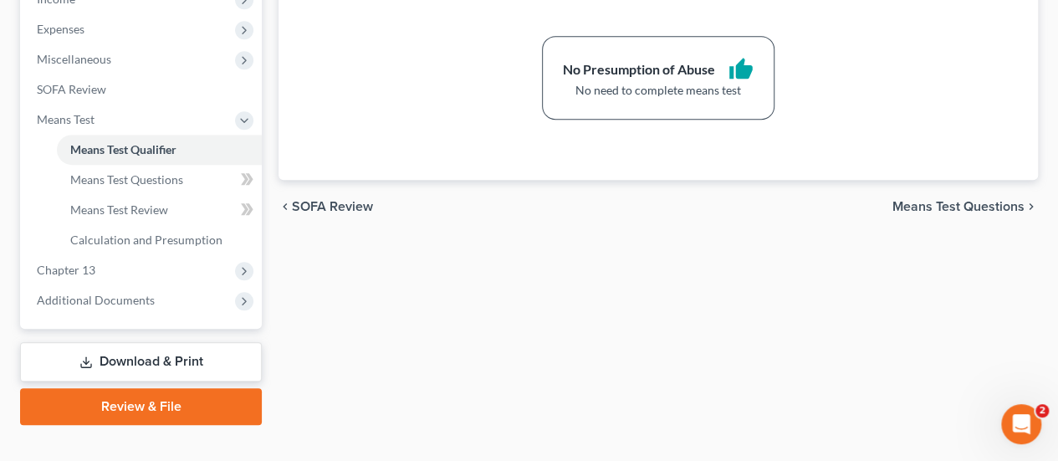
scroll to position [576, 0]
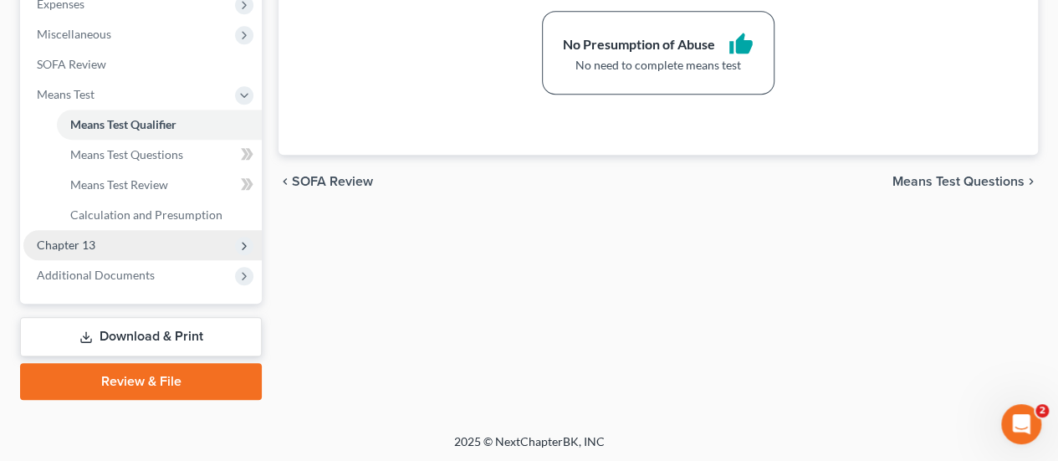
click at [60, 234] on span "Chapter 13" at bounding box center [142, 245] width 238 height 30
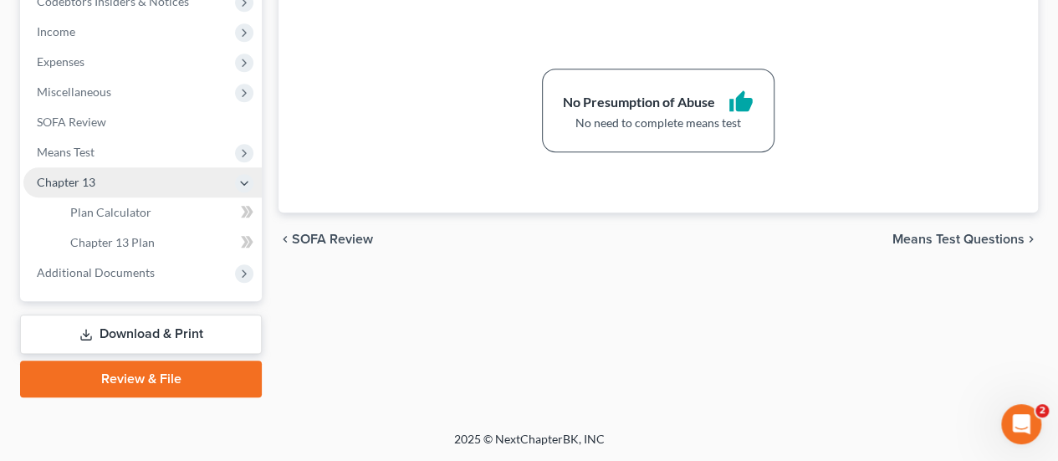
scroll to position [516, 0]
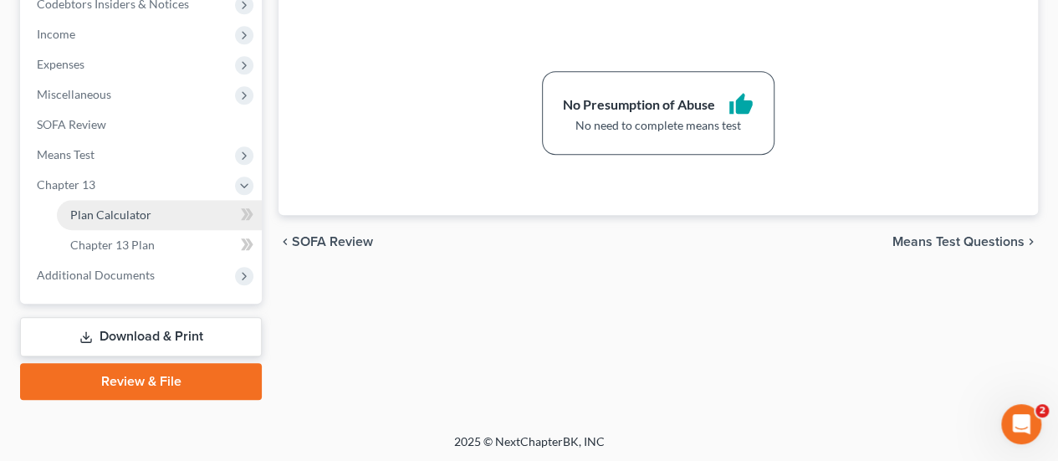
click at [123, 214] on span "Plan Calculator" at bounding box center [110, 214] width 81 height 14
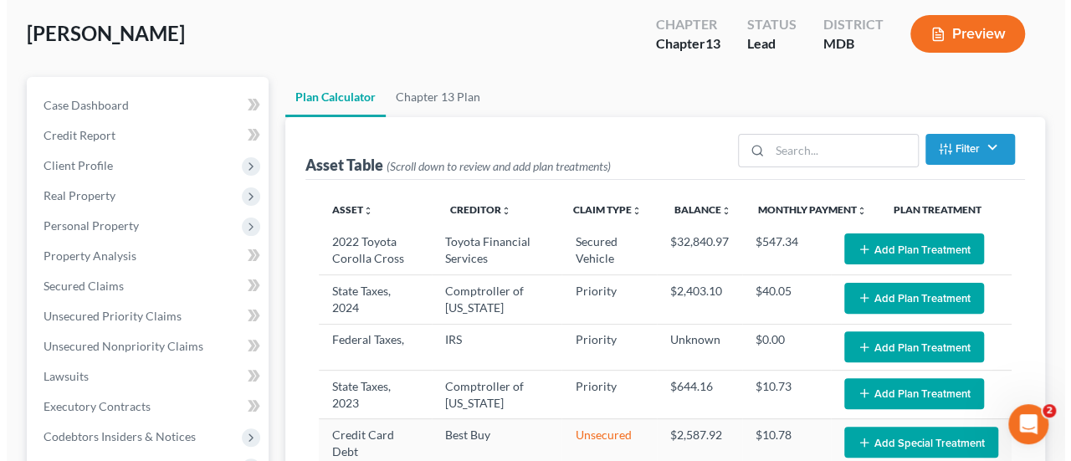
scroll to position [167, 0]
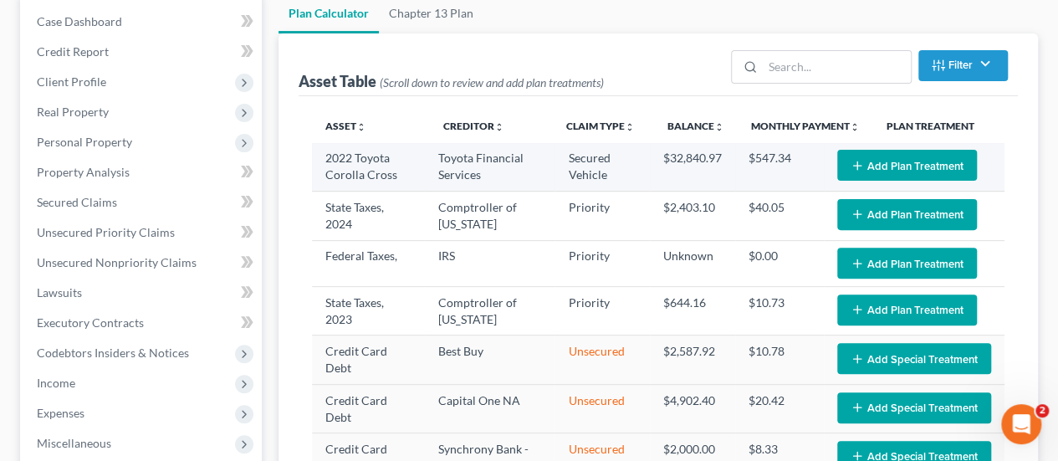
click at [883, 166] on button "Add Plan Treatment" at bounding box center [907, 165] width 140 height 31
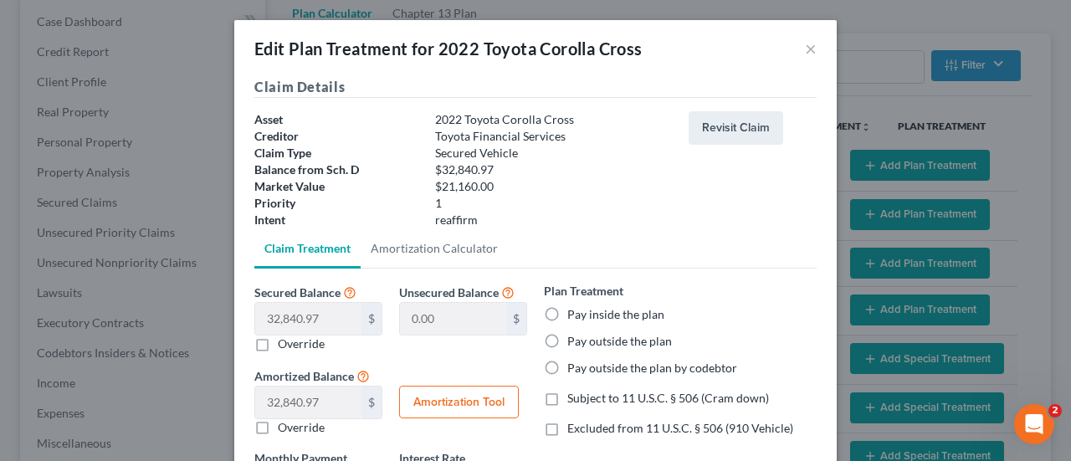
click at [567, 345] on label "Pay outside the plan" at bounding box center [619, 341] width 105 height 17
click at [574, 344] on input "Pay outside the plan" at bounding box center [579, 338] width 11 height 11
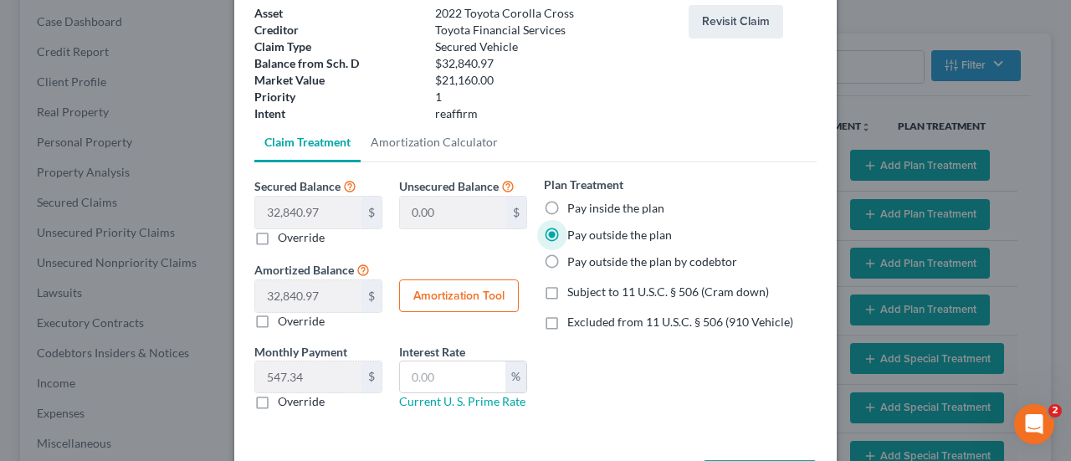
scroll to position [171, 0]
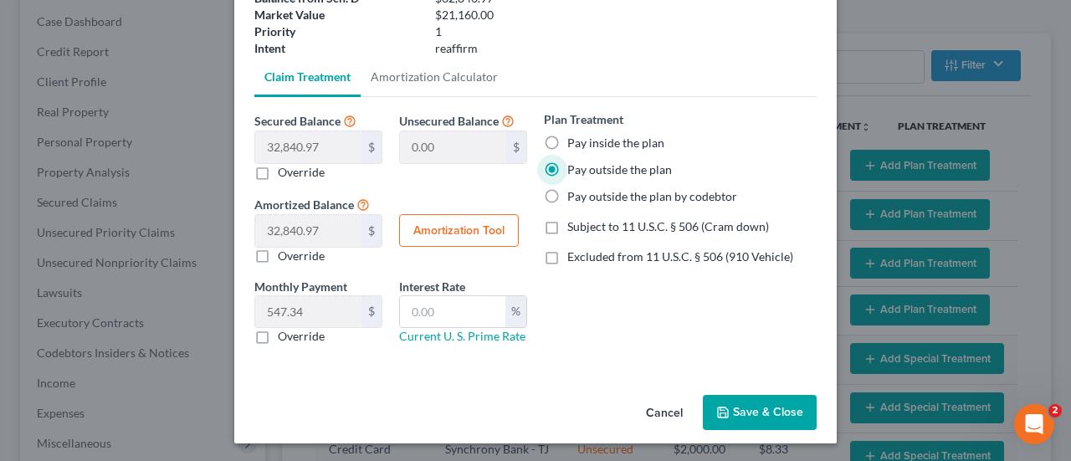
click at [721, 408] on icon "button" at bounding box center [722, 412] width 13 height 13
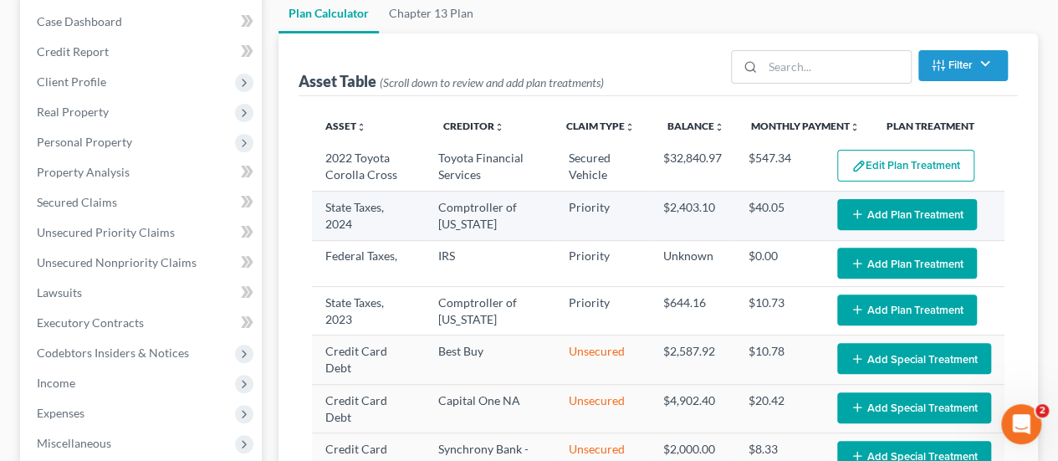
click at [857, 209] on button "Add Plan Treatment" at bounding box center [907, 214] width 140 height 31
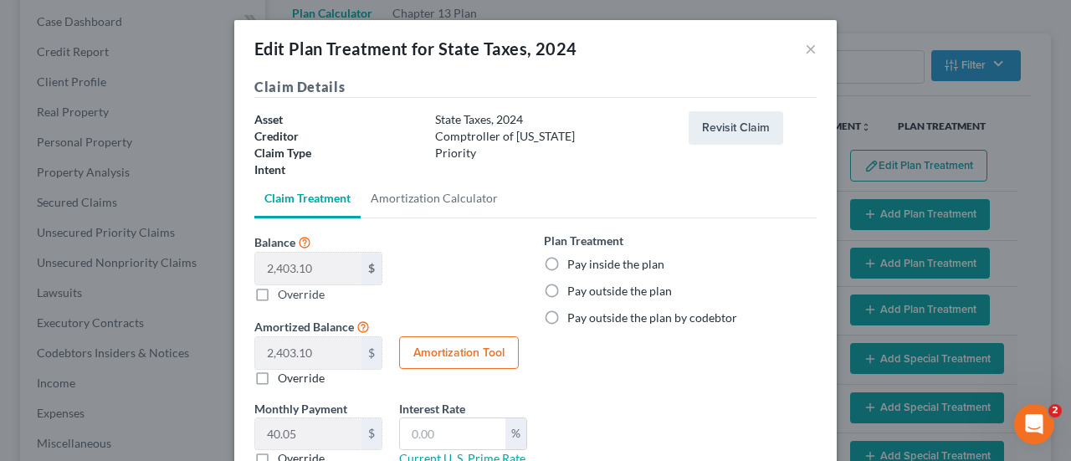
click at [567, 262] on label "Pay inside the plan" at bounding box center [615, 264] width 97 height 17
click at [574, 262] on input "Pay inside the plan" at bounding box center [579, 261] width 11 height 11
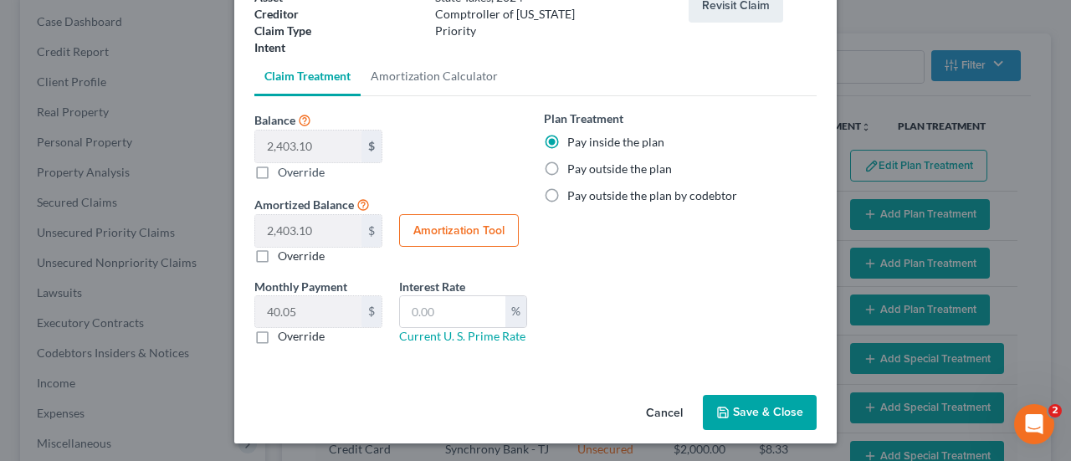
click at [748, 411] on button "Save & Close" at bounding box center [760, 412] width 114 height 35
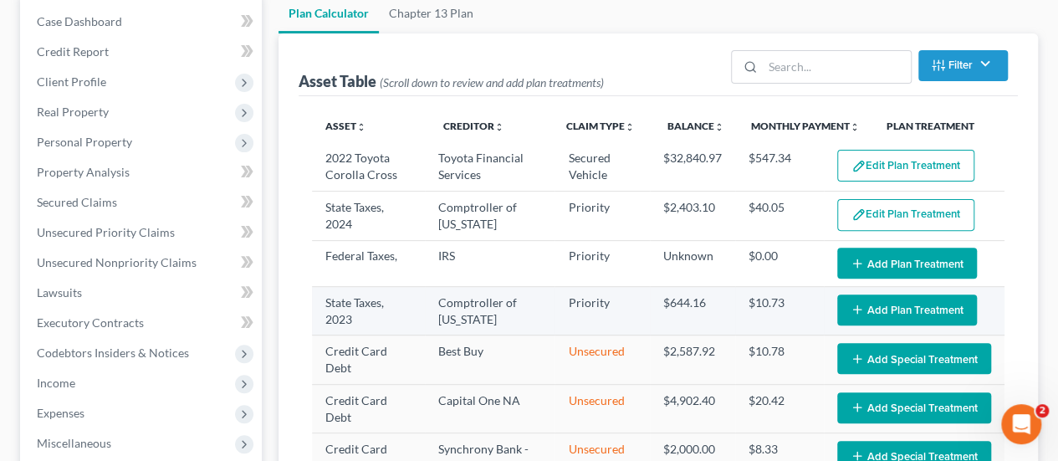
click at [877, 305] on button "Add Plan Treatment" at bounding box center [907, 309] width 140 height 31
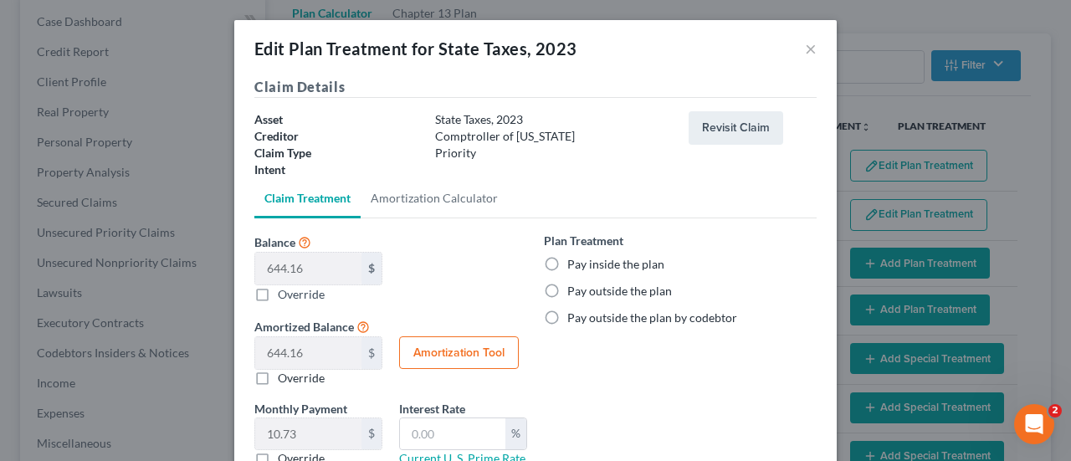
click at [567, 260] on label "Pay inside the plan" at bounding box center [615, 264] width 97 height 17
click at [574, 260] on input "Pay inside the plan" at bounding box center [579, 261] width 11 height 11
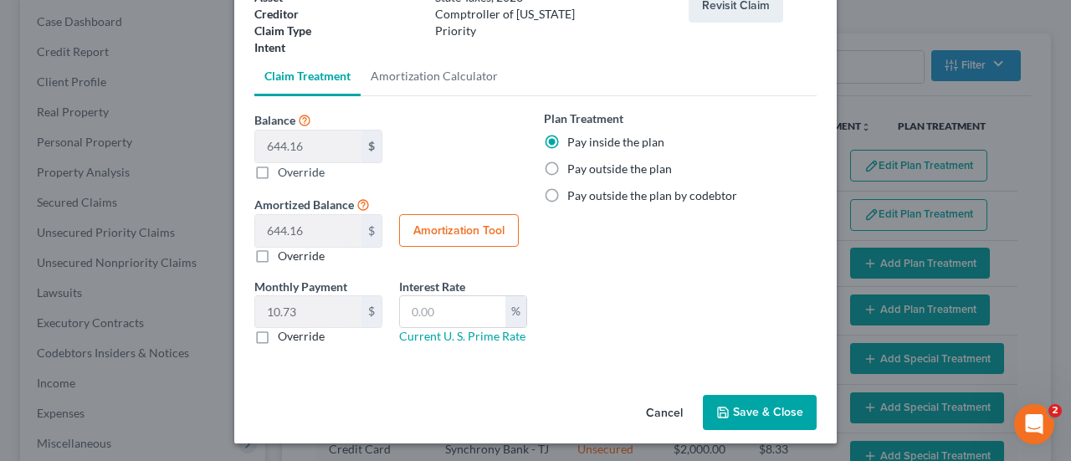
click at [766, 402] on button "Save & Close" at bounding box center [760, 412] width 114 height 35
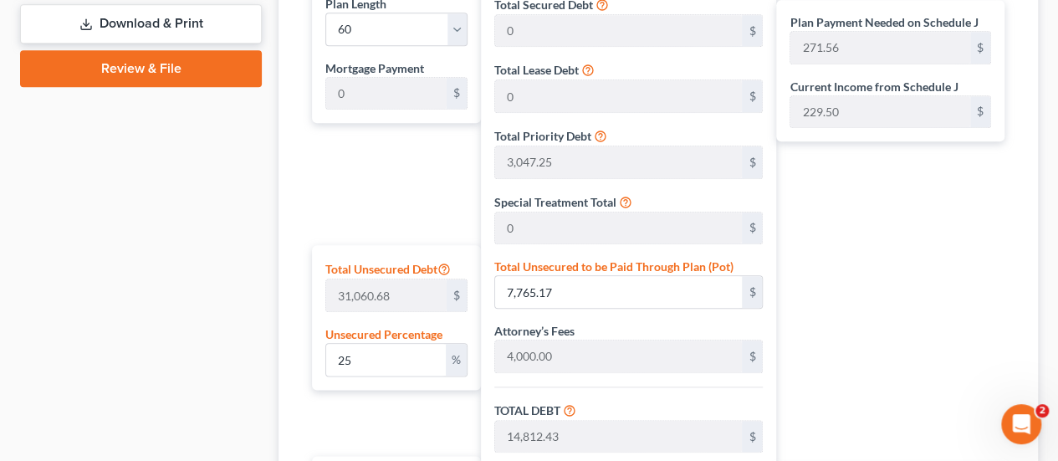
scroll to position [837, 0]
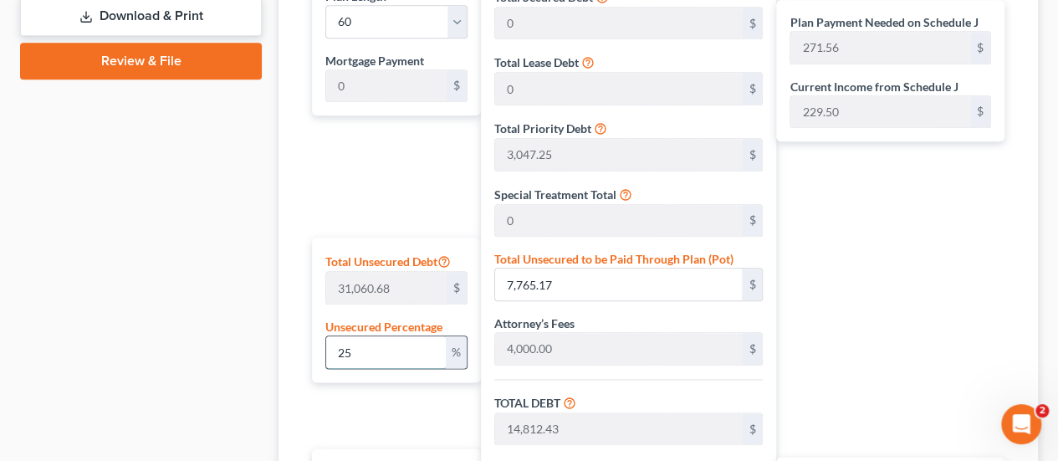
click at [374, 345] on input "25" at bounding box center [386, 352] width 120 height 32
drag, startPoint x: 375, startPoint y: 345, endPoint x: 1070, endPoint y: 391, distance: 696.6
click at [300, 342] on div "Plan Length 1 2 3 4 5 6 7 8 9 10 11 12 13 14 15 16 17 18 19 20 21 22 23 24 25 2…" at bounding box center [658, 317] width 719 height 713
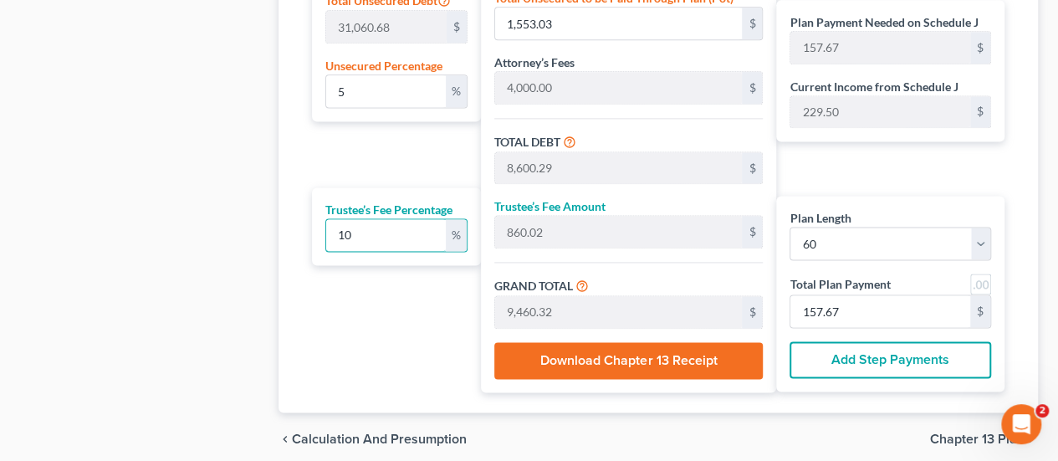
scroll to position [1014, 0]
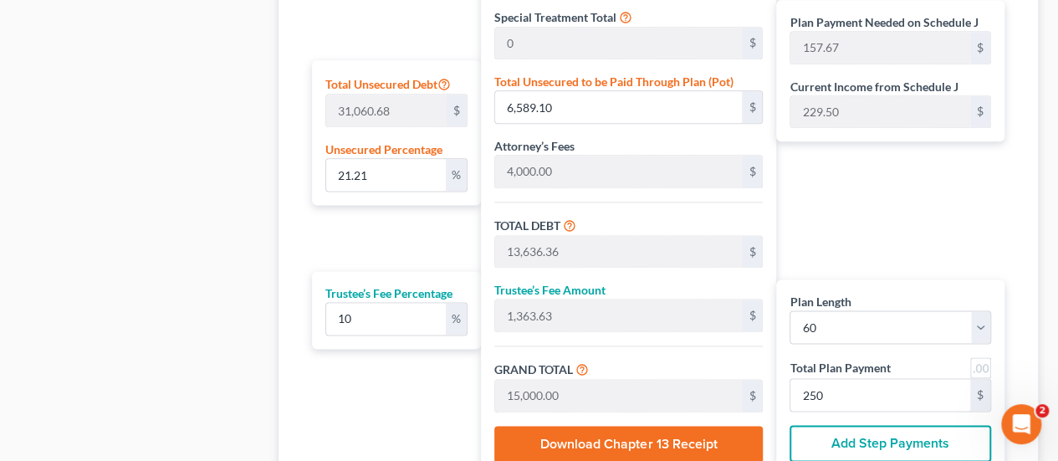
click at [985, 366] on link at bounding box center [980, 367] width 21 height 21
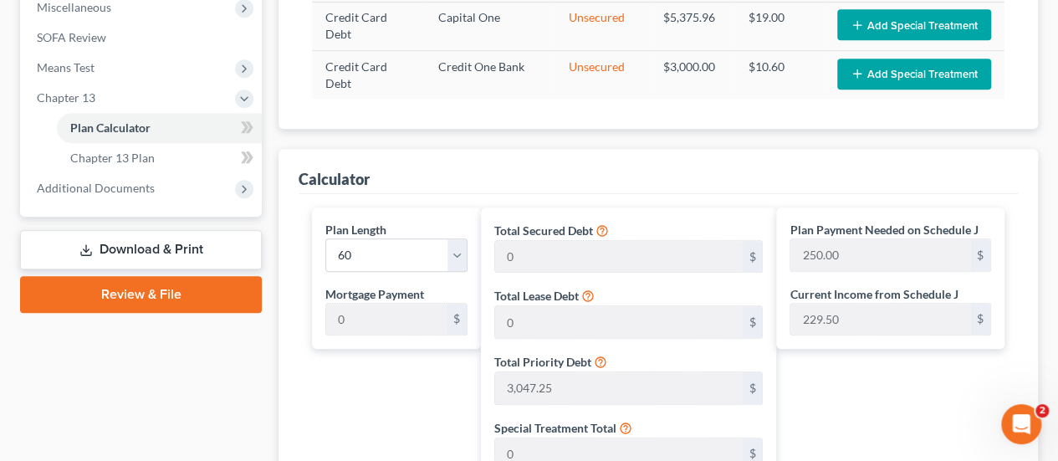
scroll to position [576, 0]
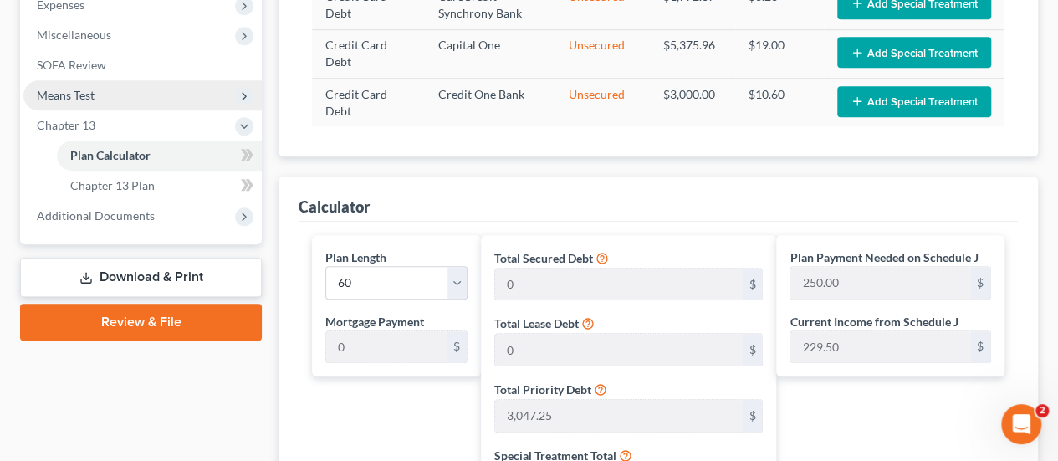
click at [71, 90] on span "Means Test" at bounding box center [66, 95] width 58 height 14
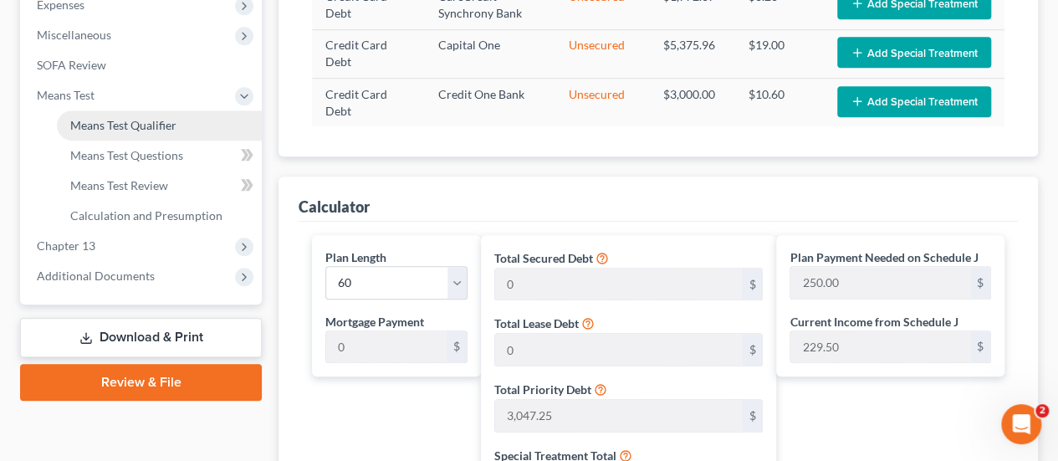
click at [115, 127] on span "Means Test Qualifier" at bounding box center [123, 125] width 106 height 14
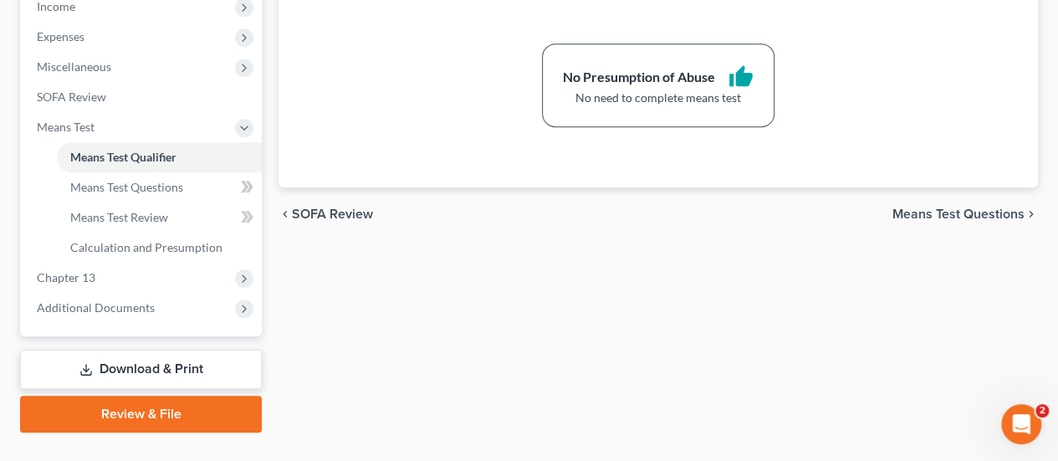
scroll to position [576, 0]
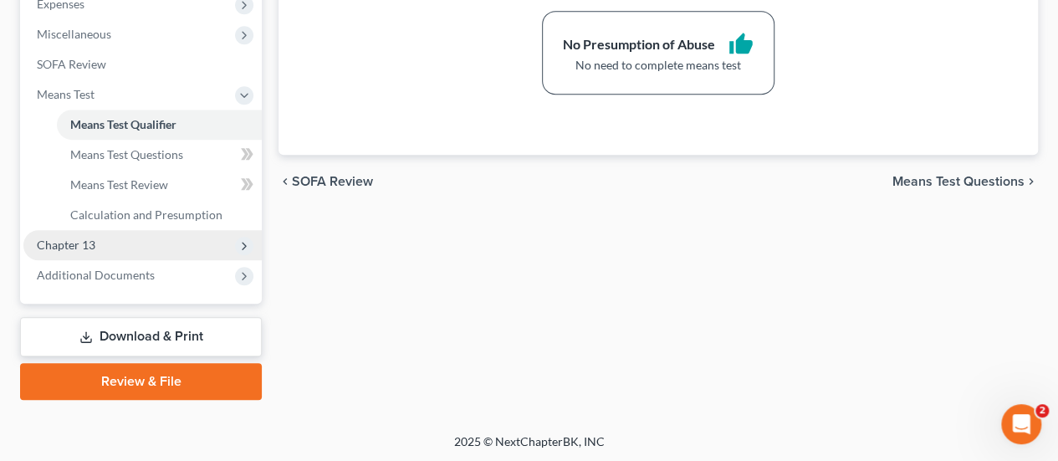
click at [87, 238] on span "Chapter 13" at bounding box center [66, 245] width 59 height 14
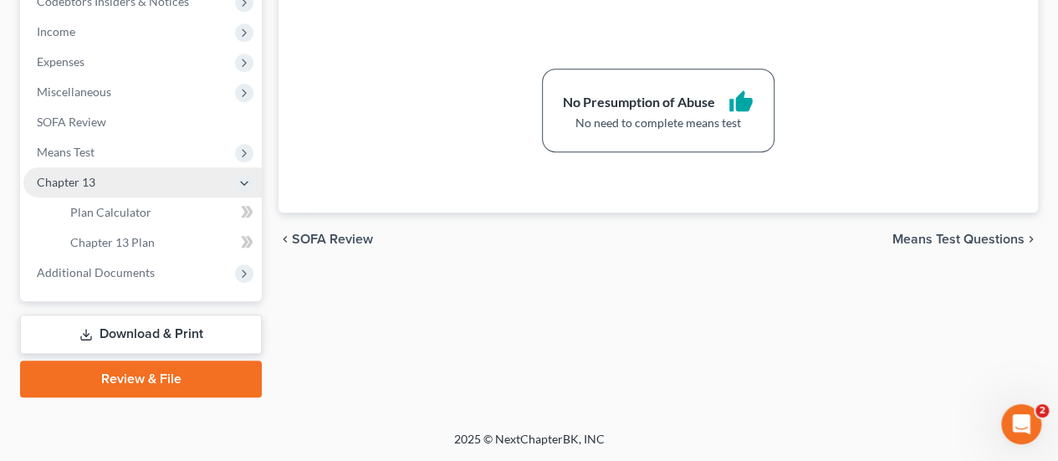
scroll to position [516, 0]
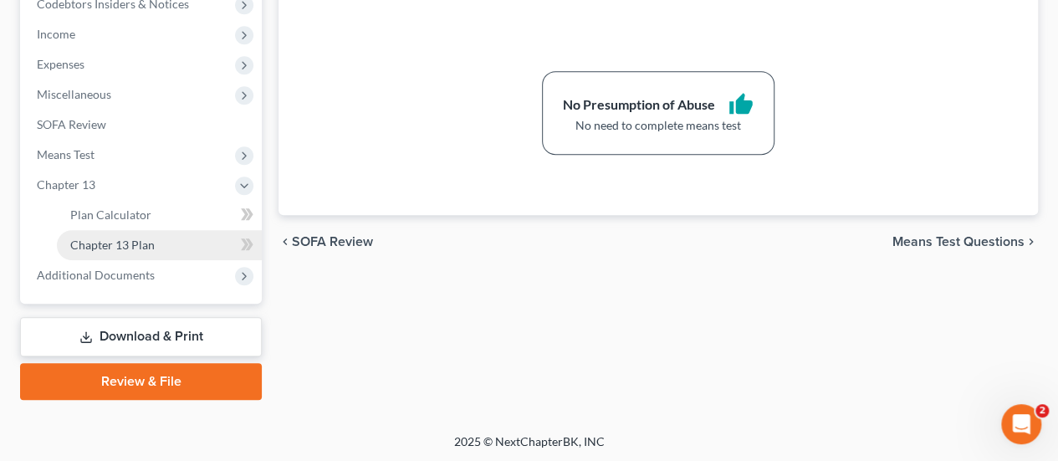
click at [110, 245] on span "Chapter 13 Plan" at bounding box center [112, 245] width 84 height 14
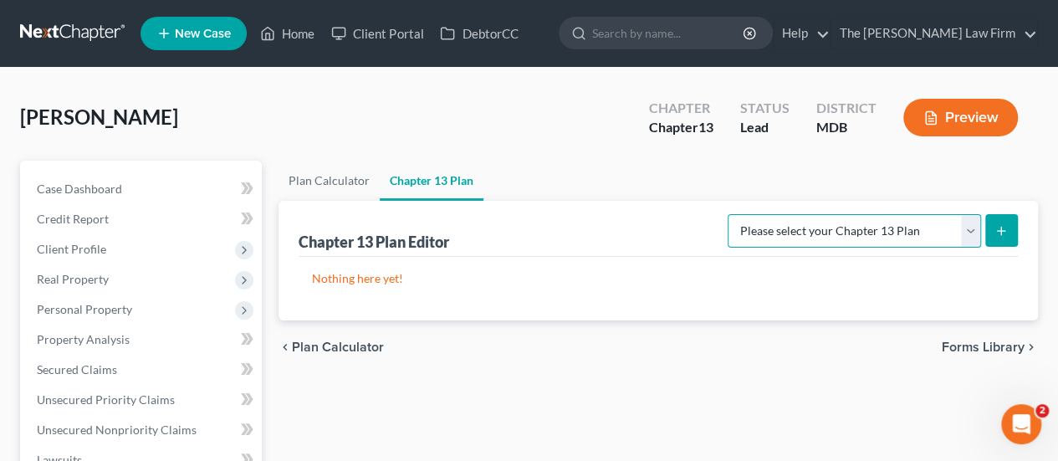
click at [832, 238] on select "Please select your Chapter 13 Plan District of [US_STATE][GEOGRAPHIC_DATA] of […" at bounding box center [854, 230] width 253 height 33
click at [734, 214] on select "Please select your Chapter 13 Plan District of [US_STATE][GEOGRAPHIC_DATA] of […" at bounding box center [854, 230] width 253 height 33
click at [1003, 241] on button "submit" at bounding box center [1001, 230] width 33 height 33
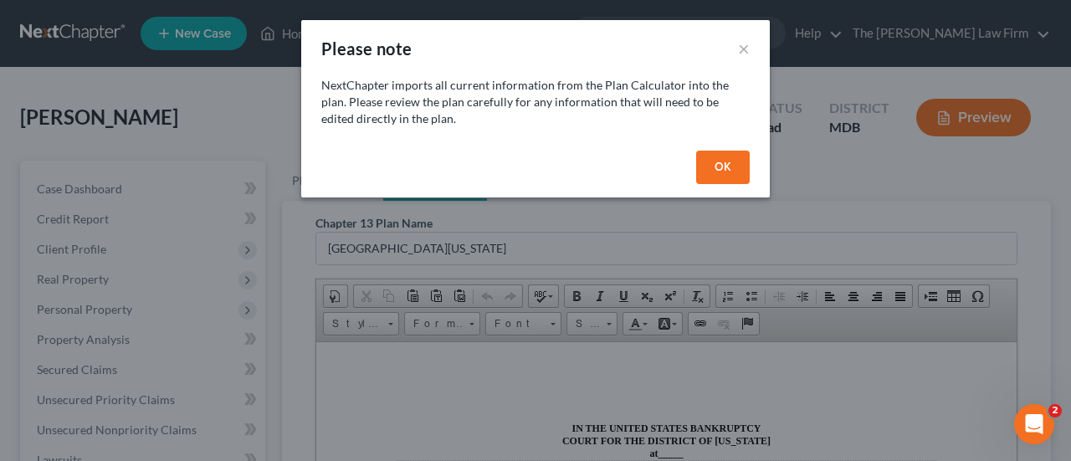
click at [704, 166] on button "OK" at bounding box center [723, 167] width 54 height 33
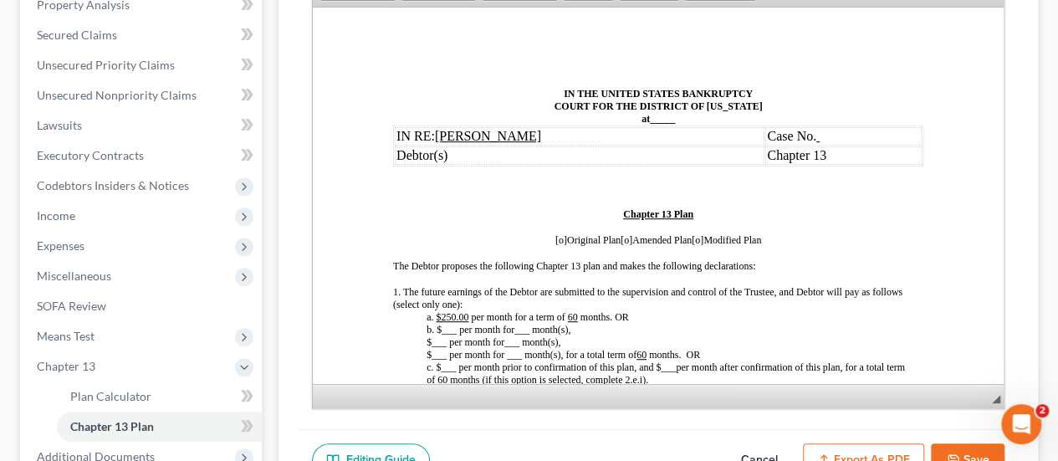
click at [754, 448] on button "Cancel" at bounding box center [760, 460] width 74 height 35
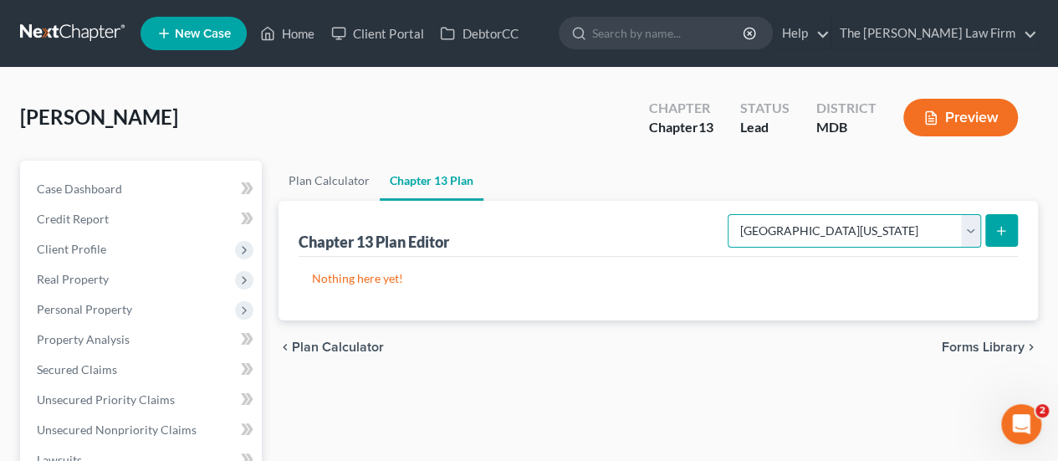
click at [975, 238] on select "Please select your Chapter 13 Plan District of [US_STATE][GEOGRAPHIC_DATA] of […" at bounding box center [854, 230] width 253 height 33
click at [734, 214] on select "Please select your Chapter 13 Plan District of [US_STATE][GEOGRAPHIC_DATA] of […" at bounding box center [854, 230] width 253 height 33
click at [1002, 225] on icon "submit" at bounding box center [1001, 230] width 13 height 13
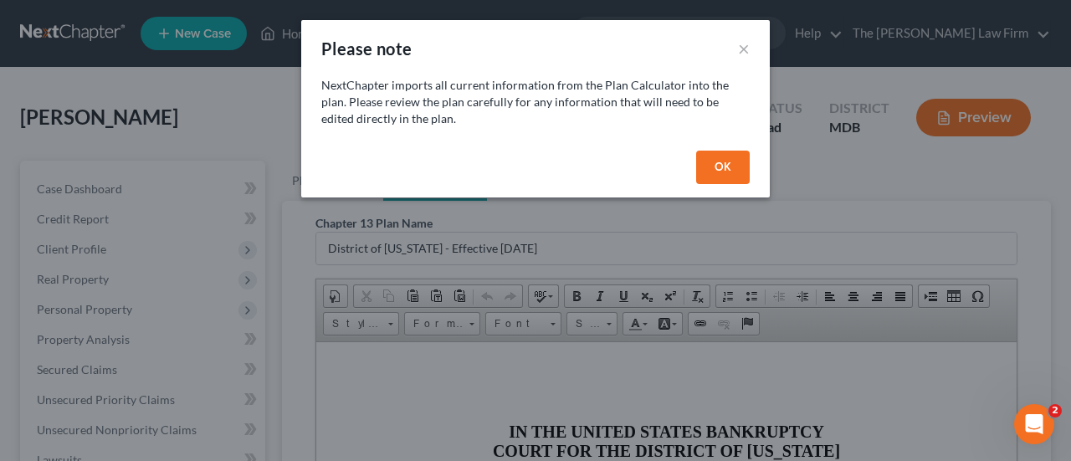
click at [733, 175] on button "OK" at bounding box center [723, 167] width 54 height 33
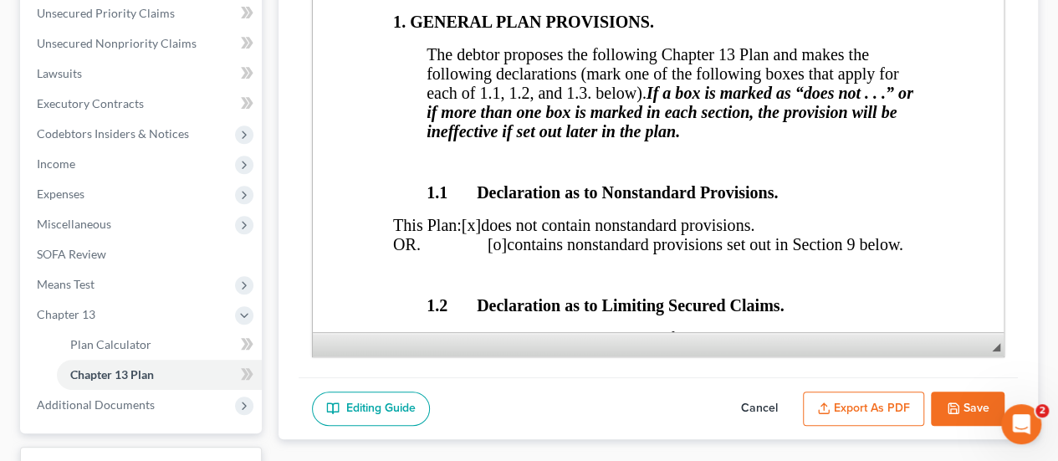
scroll to position [516, 0]
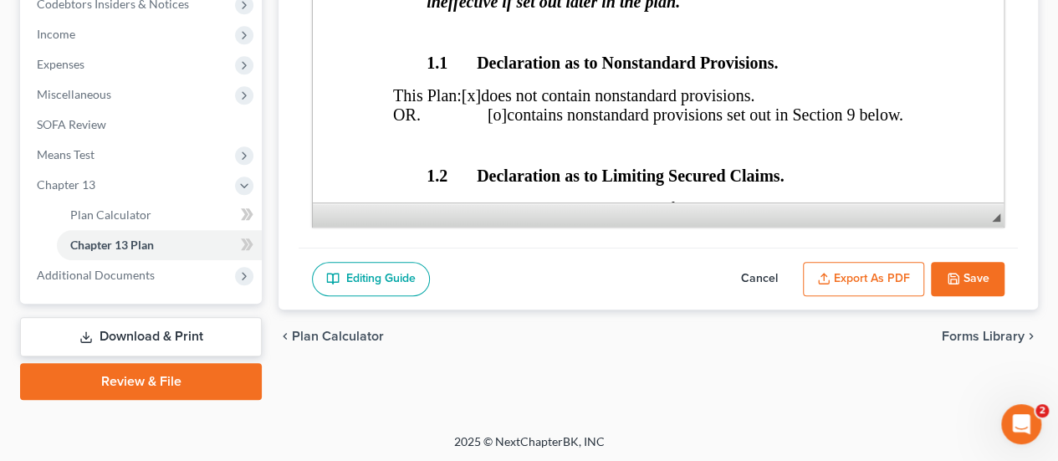
click at [760, 269] on button "Cancel" at bounding box center [760, 279] width 74 height 35
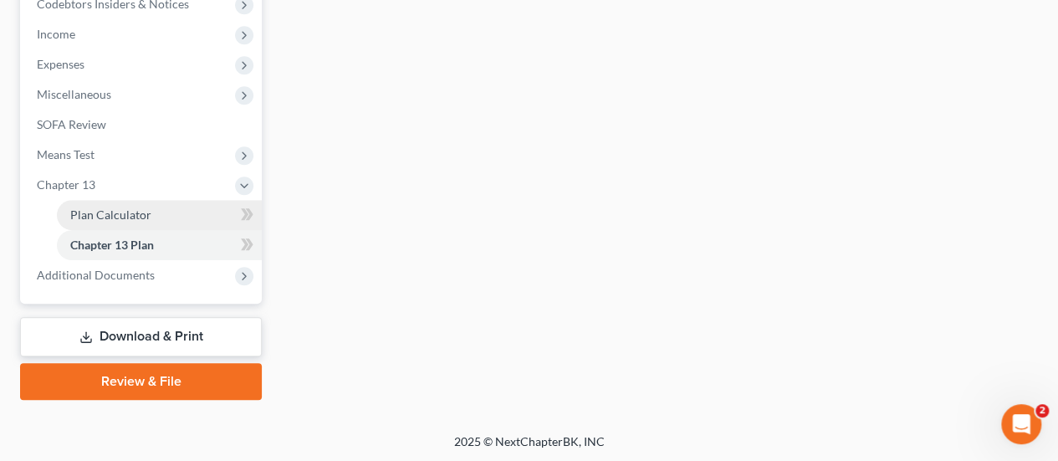
click at [122, 213] on span "Plan Calculator" at bounding box center [110, 214] width 81 height 14
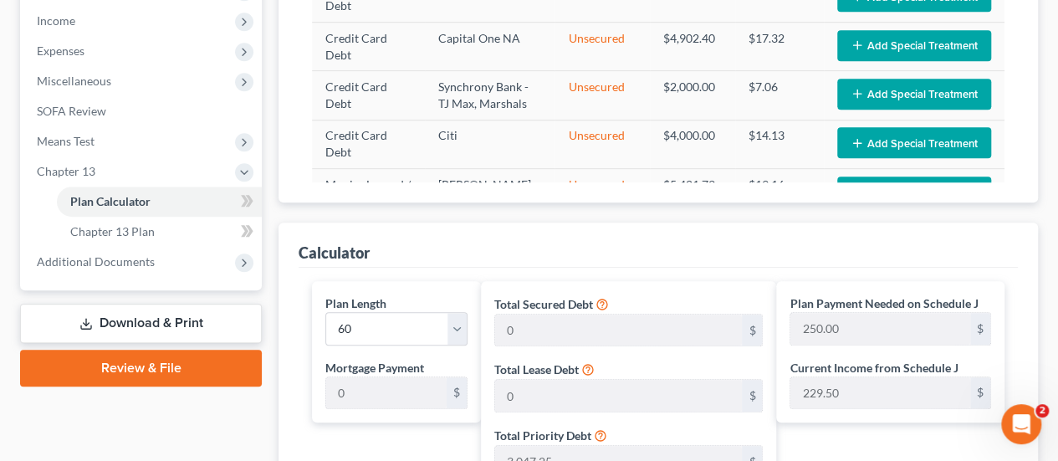
scroll to position [753, 0]
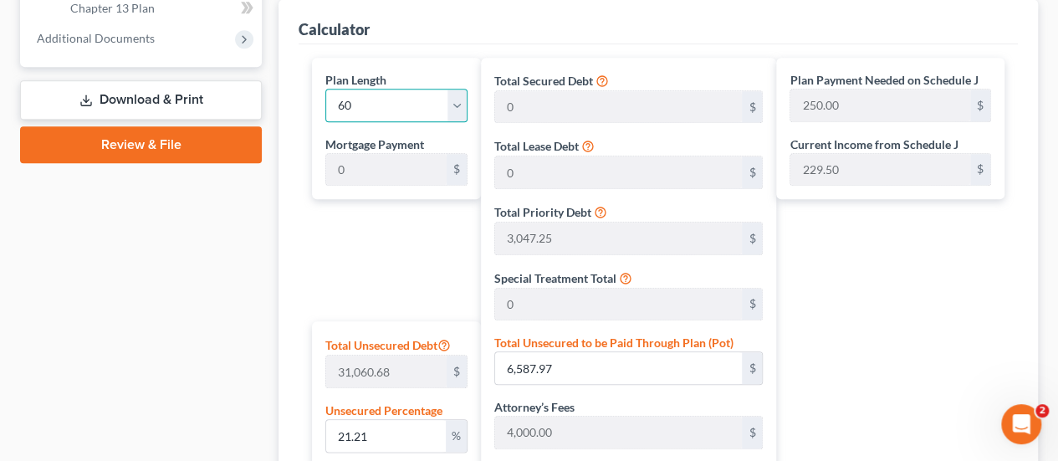
click at [465, 101] on select "1 2 3 4 5 6 7 8 9 10 11 12 13 14 15 16 17 18 19 20 21 22 23 24 25 26 27 28 29 3…" at bounding box center [396, 105] width 142 height 33
click at [325, 89] on select "1 2 3 4 5 6 7 8 9 10 11 12 13 14 15 16 17 18 19 20 21 22 23 24 25 26 27 28 29 3…" at bounding box center [396, 105] width 142 height 33
click at [293, 175] on div "Calculator Plan Length 1 2 3 4 5 6 7 8 9 10 11 12 13 14 15 16 17 18 19 20 21 22…" at bounding box center [659, 378] width 760 height 758
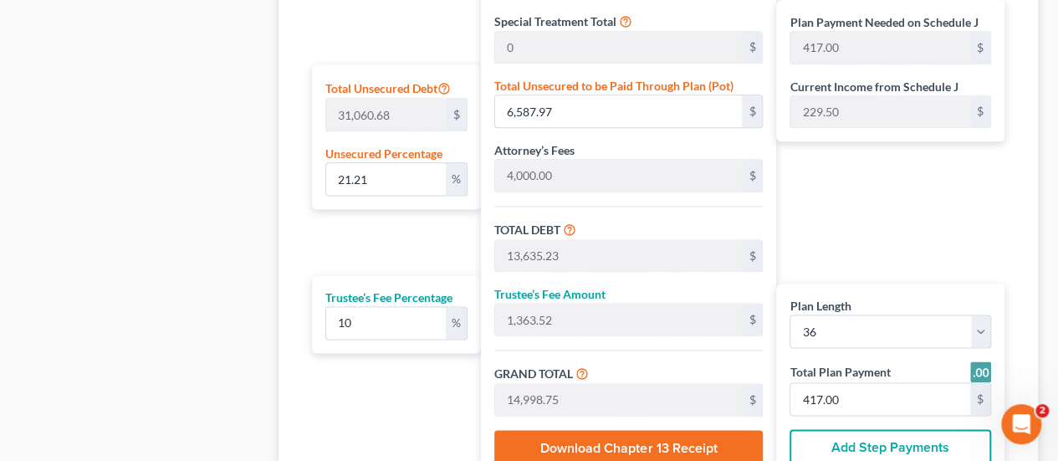
scroll to position [994, 0]
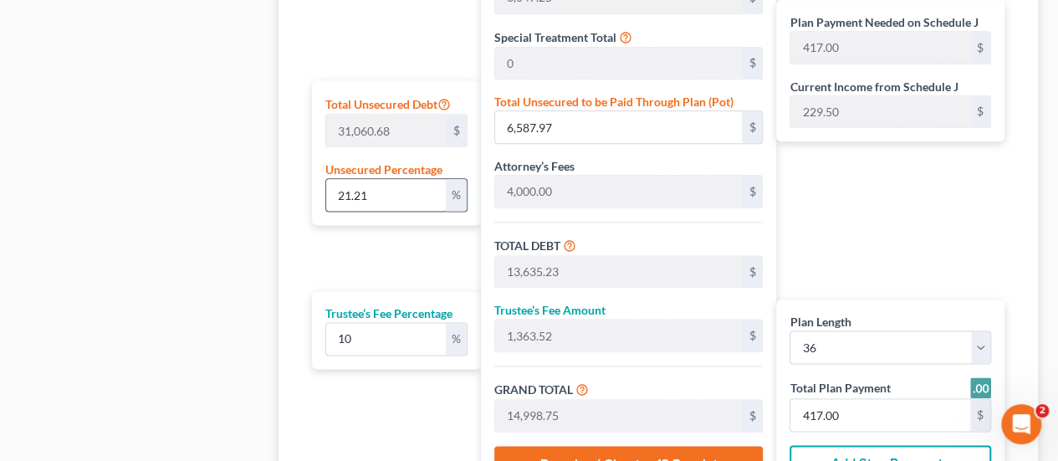
click at [374, 192] on input "21.21" at bounding box center [386, 195] width 120 height 32
drag, startPoint x: 388, startPoint y: 194, endPoint x: 305, endPoint y: 183, distance: 83.5
click at [305, 183] on div "Plan Length 1 2 3 4 5 6 7 8 9 10 11 12 13 14 15 16 17 18 19 20 21 22 23 24 25 2…" at bounding box center [392, 156] width 177 height 679
click at [847, 407] on input "263.00" at bounding box center [881, 415] width 180 height 32
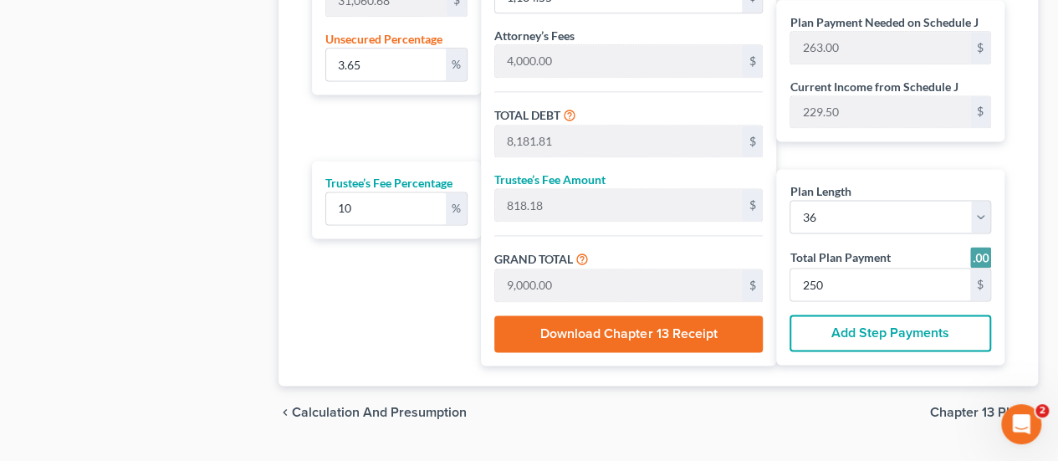
scroll to position [1161, 0]
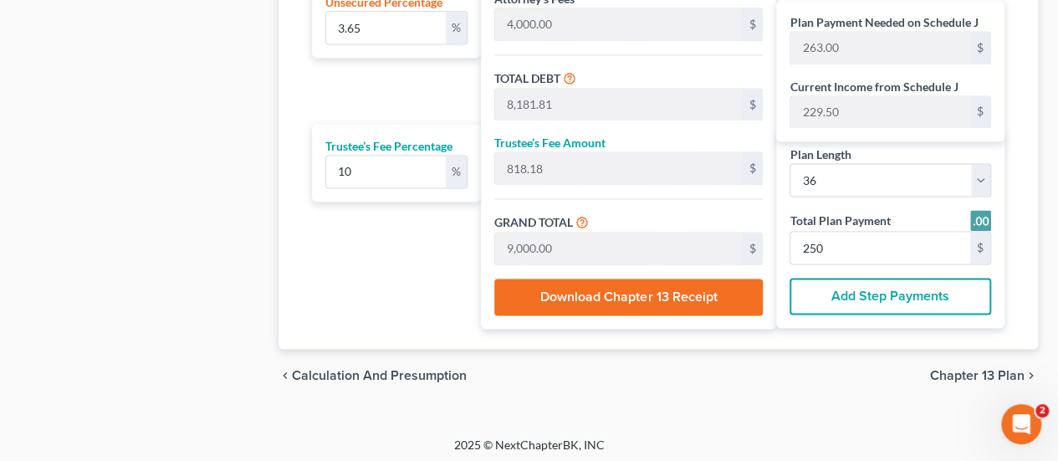
click at [972, 370] on span "Chapter 13 Plan" at bounding box center [977, 375] width 95 height 13
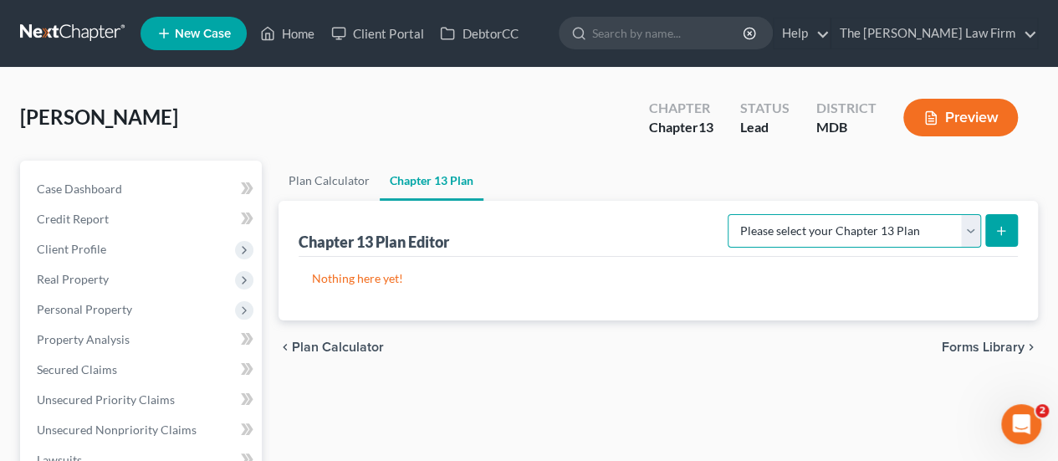
drag, startPoint x: 829, startPoint y: 238, endPoint x: 821, endPoint y: 243, distance: 9.8
click at [829, 238] on select "Please select your Chapter 13 Plan District of [US_STATE][GEOGRAPHIC_DATA] of […" at bounding box center [854, 230] width 253 height 33
click at [734, 214] on select "Please select your Chapter 13 Plan District of [US_STATE][GEOGRAPHIC_DATA] of […" at bounding box center [854, 230] width 253 height 33
click at [999, 226] on icon "submit" at bounding box center [1001, 230] width 13 height 13
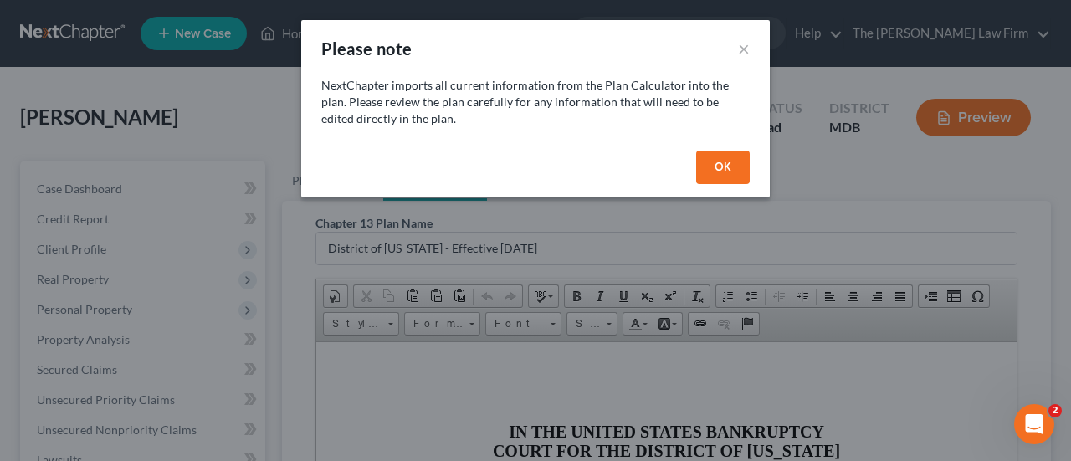
click at [714, 164] on button "OK" at bounding box center [723, 167] width 54 height 33
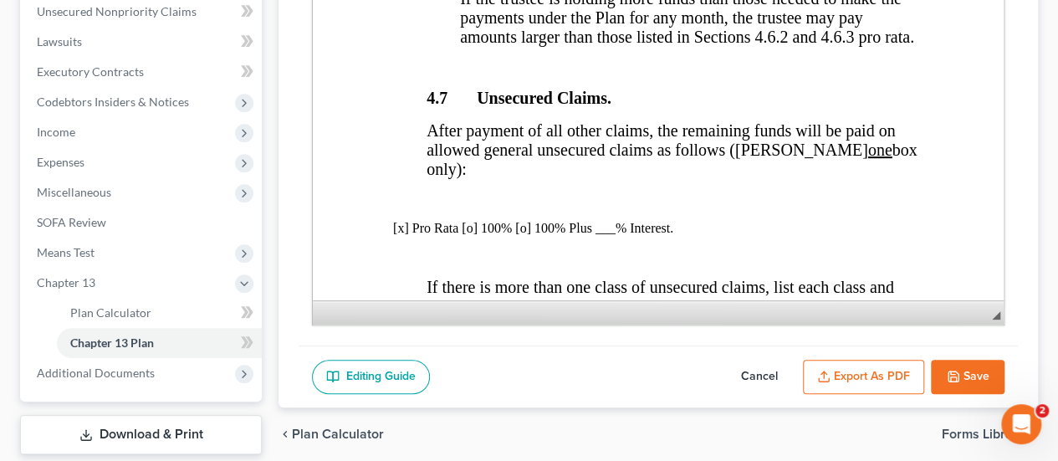
scroll to position [5438, 0]
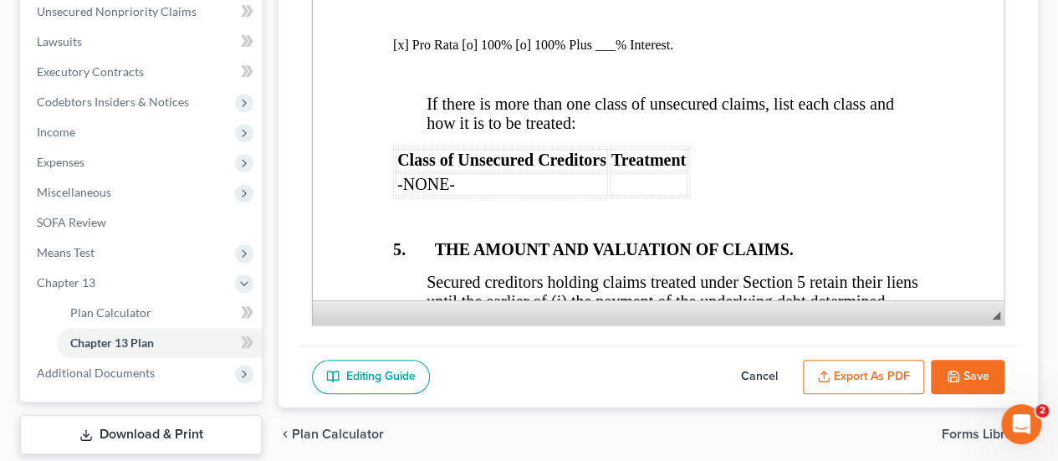
click at [771, 372] on button "Cancel" at bounding box center [760, 377] width 74 height 35
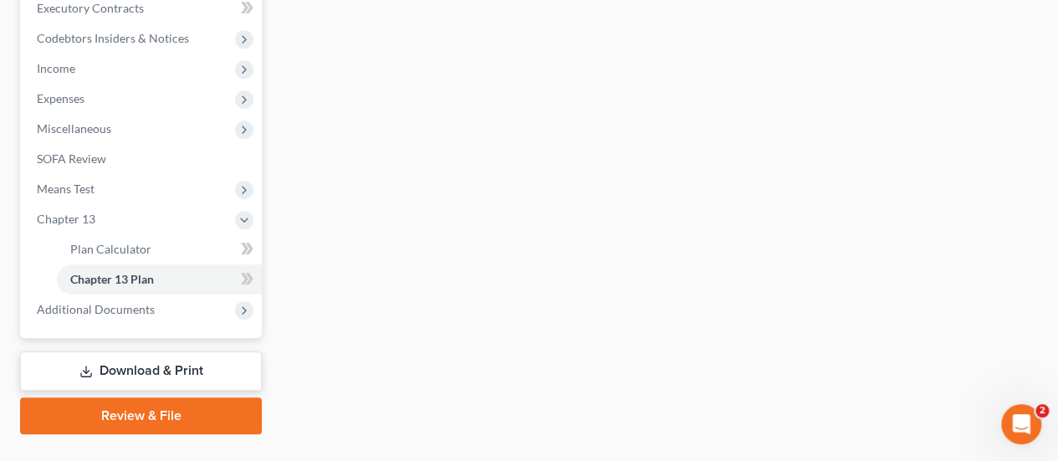
scroll to position [516, 0]
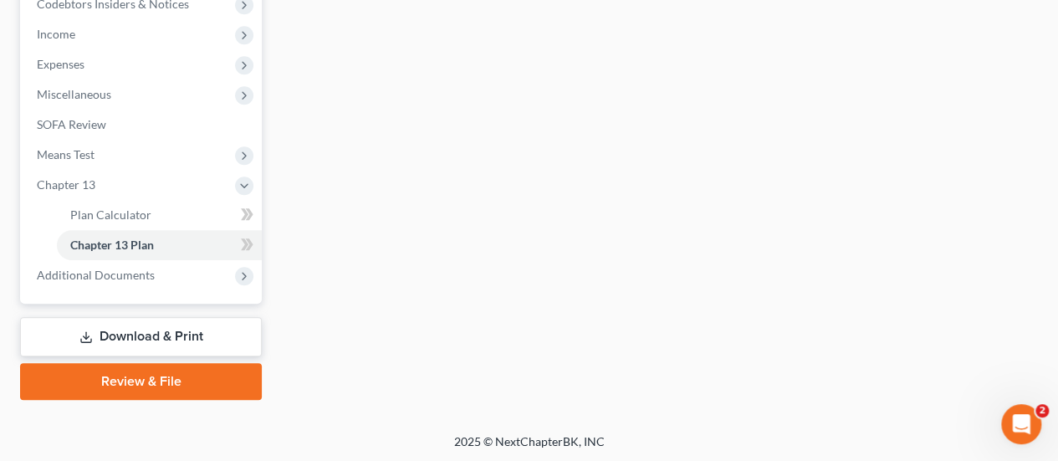
drag, startPoint x: 152, startPoint y: 337, endPoint x: 642, endPoint y: 238, distance: 500.2
click at [152, 337] on link "Download & Print" at bounding box center [141, 336] width 242 height 39
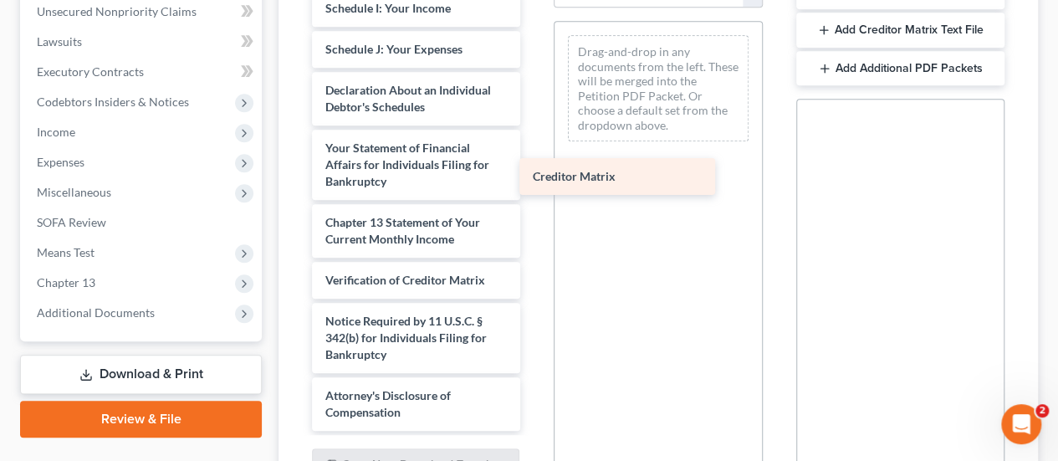
scroll to position [509, 0]
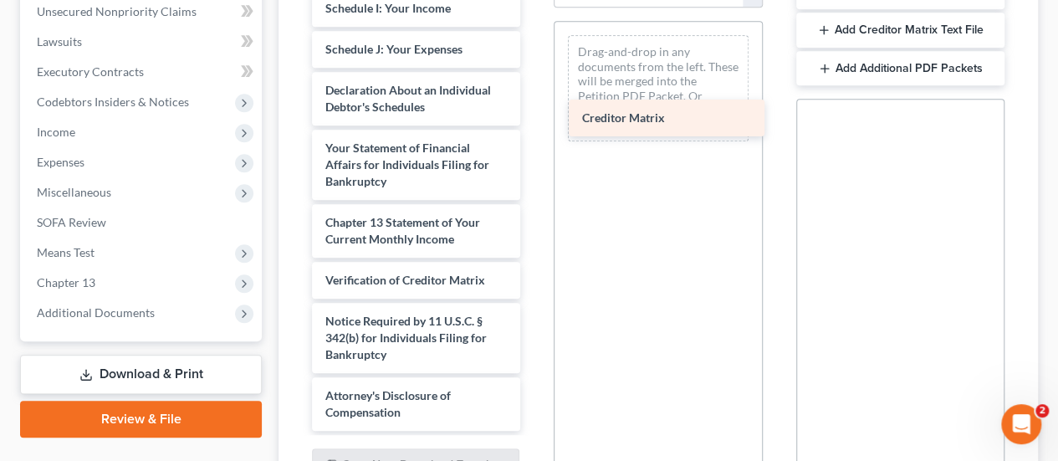
drag, startPoint x: 393, startPoint y: 238, endPoint x: 658, endPoint y: 110, distance: 293.7
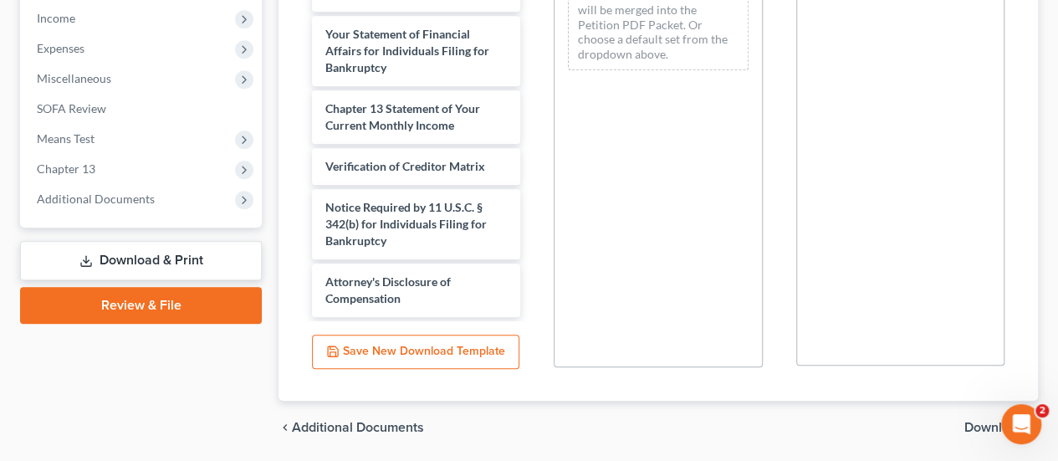
scroll to position [587, 0]
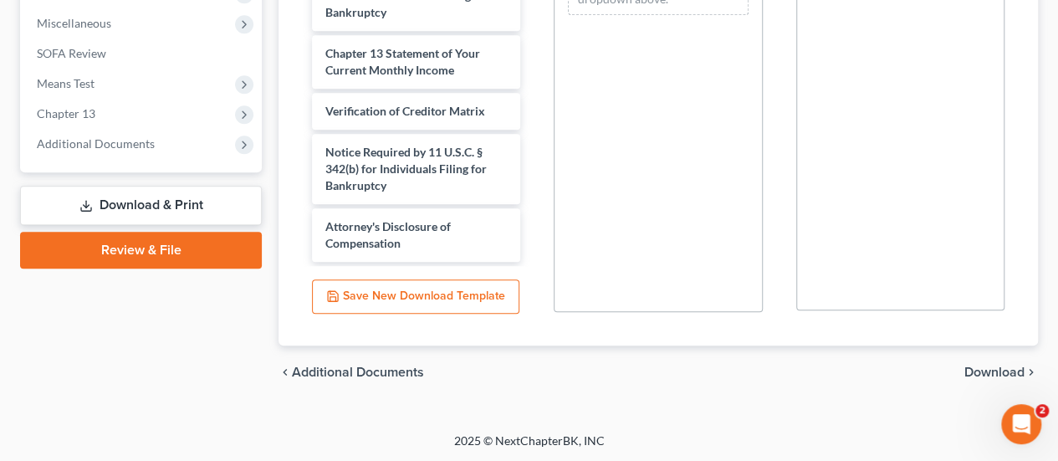
click at [985, 374] on span "Download" at bounding box center [995, 372] width 60 height 13
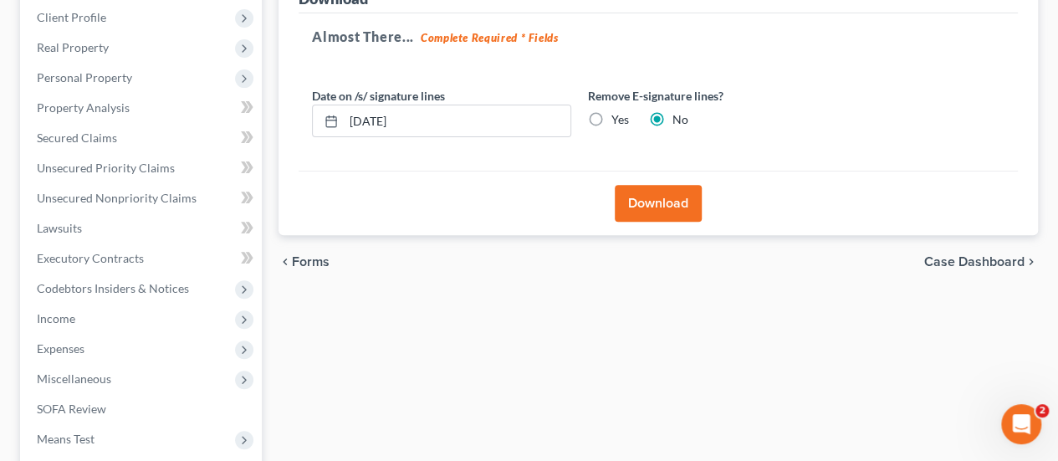
scroll to position [38, 0]
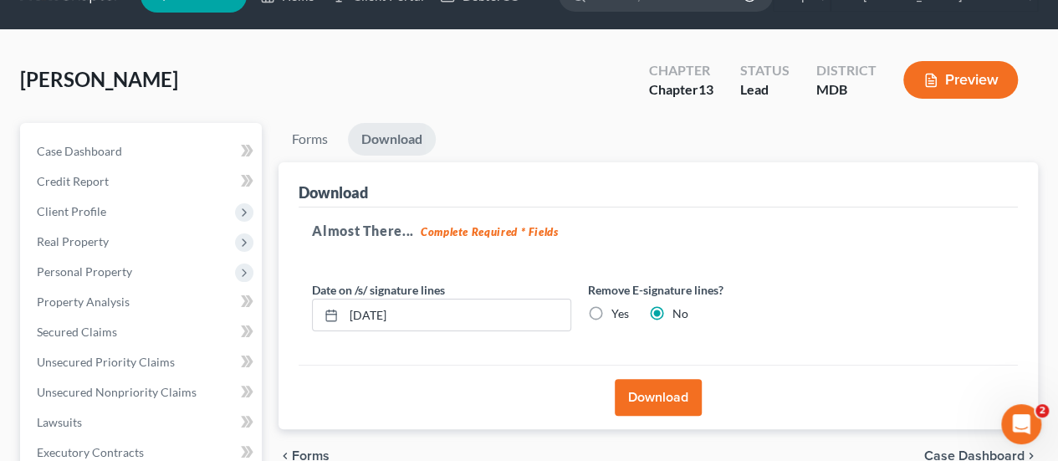
click at [657, 397] on button "Download" at bounding box center [658, 397] width 87 height 37
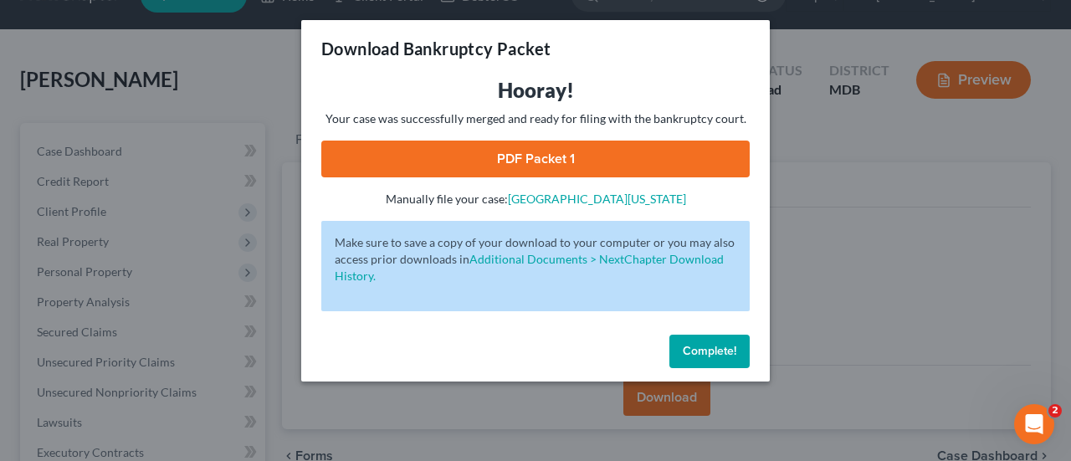
click at [577, 155] on link "PDF Packet 1" at bounding box center [535, 159] width 428 height 37
click at [708, 339] on button "Complete!" at bounding box center [709, 351] width 80 height 33
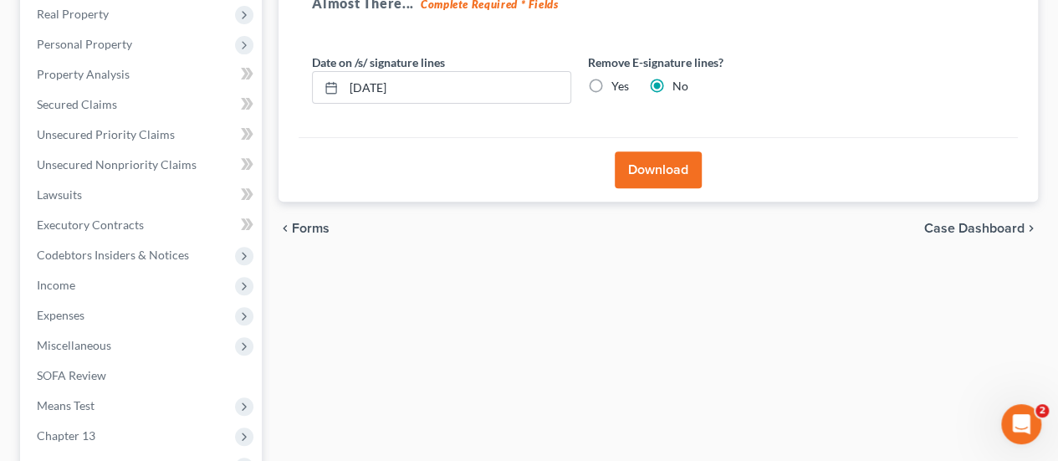
scroll to position [456, 0]
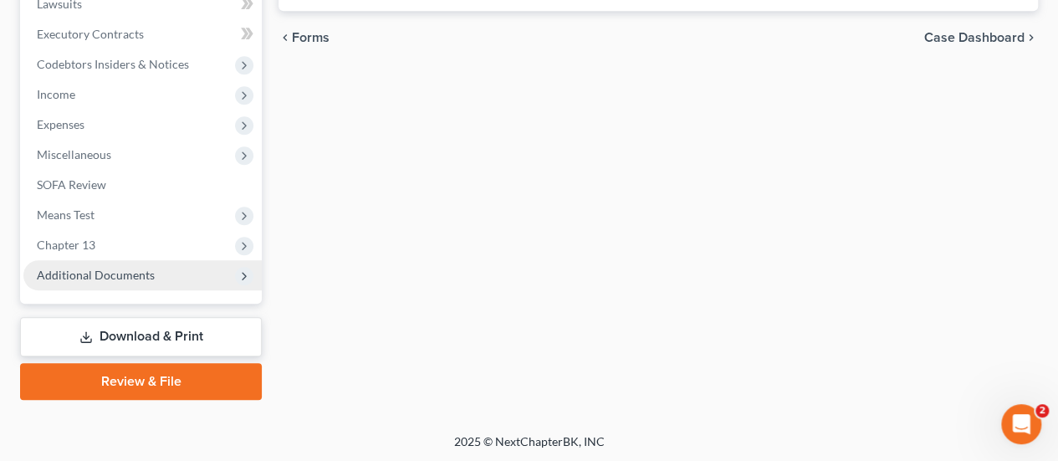
click at [122, 274] on span "Additional Documents" at bounding box center [96, 275] width 118 height 14
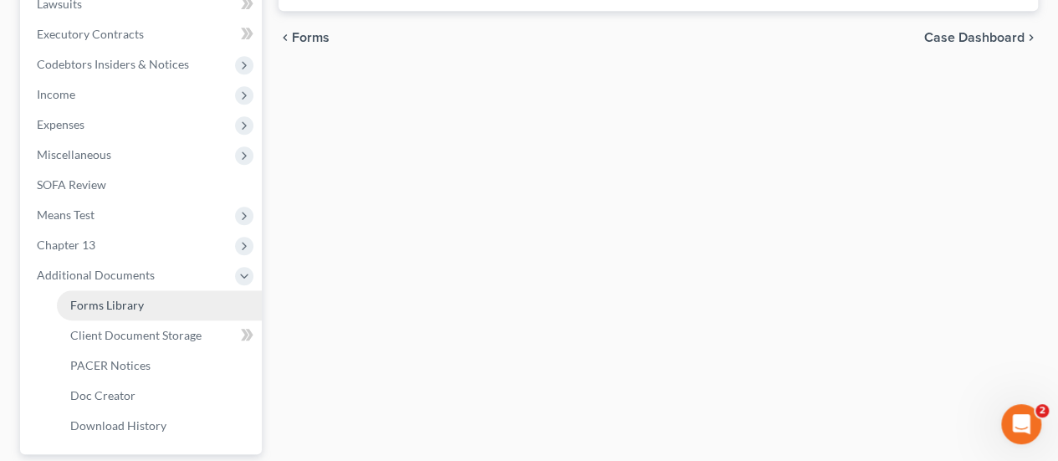
click at [112, 301] on span "Forms Library" at bounding box center [107, 305] width 74 height 14
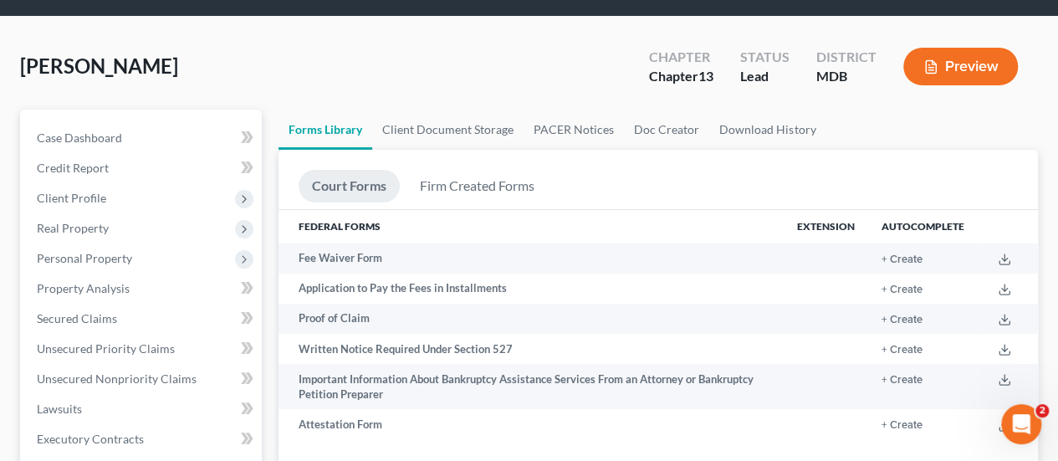
scroll to position [502, 0]
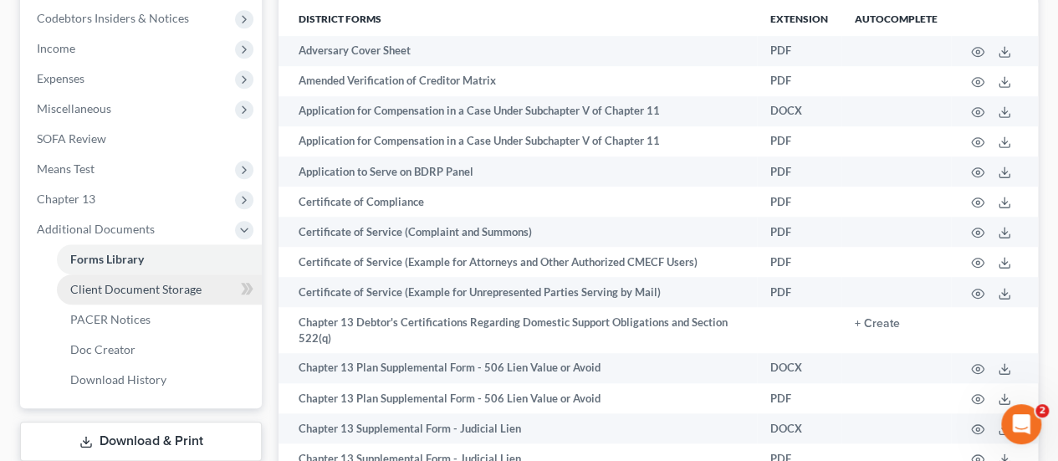
click at [134, 284] on span "Client Document Storage" at bounding box center [135, 289] width 131 height 14
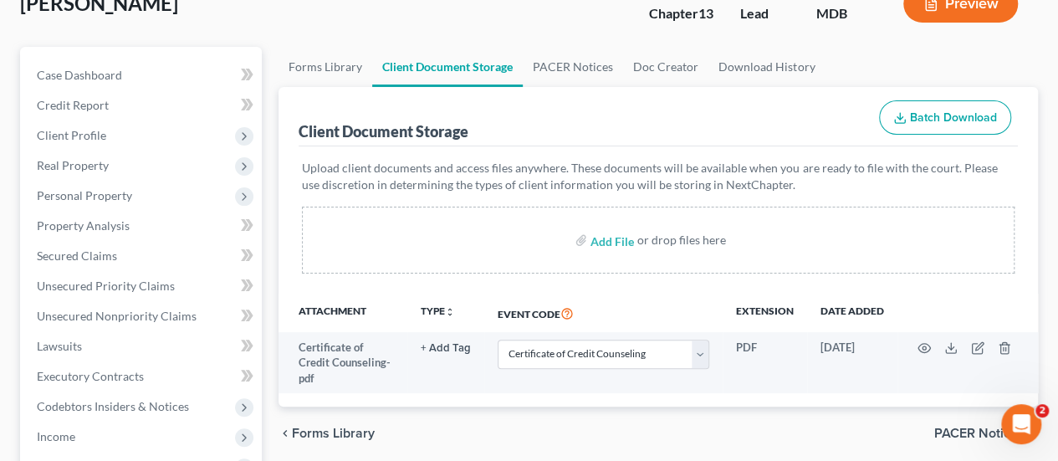
scroll to position [251, 0]
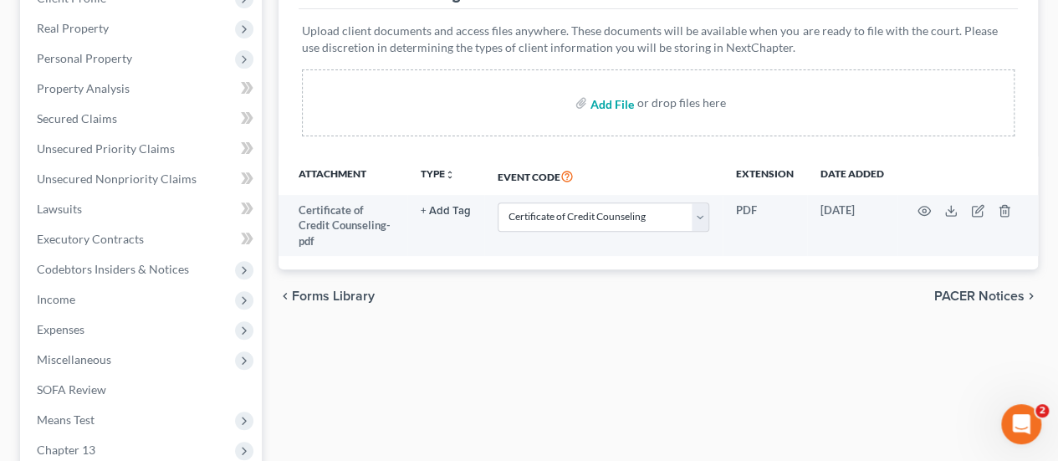
click at [621, 103] on input "file" at bounding box center [611, 103] width 40 height 30
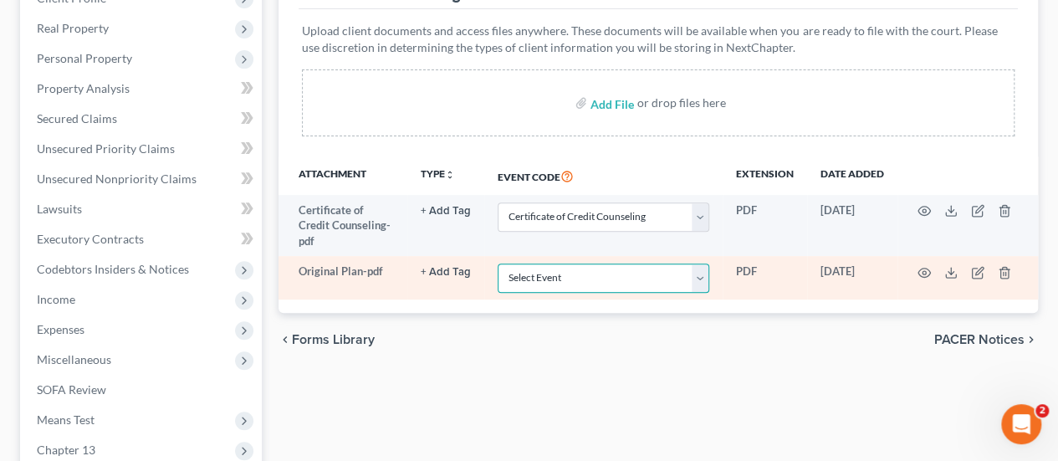
click at [536, 277] on select "Select Event Affidavit Affidavit of Adequate Protection and Lease Payments Affi…" at bounding box center [604, 278] width 212 height 29
click at [498, 264] on select "Select Event Affidavit Affidavit of Adequate Protection and Lease Payments Affi…" at bounding box center [604, 278] width 212 height 29
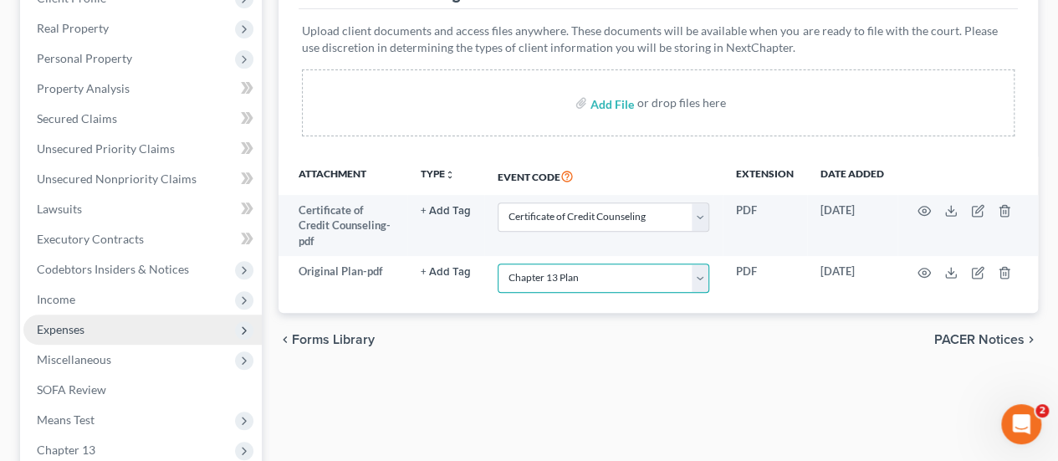
scroll to position [606, 0]
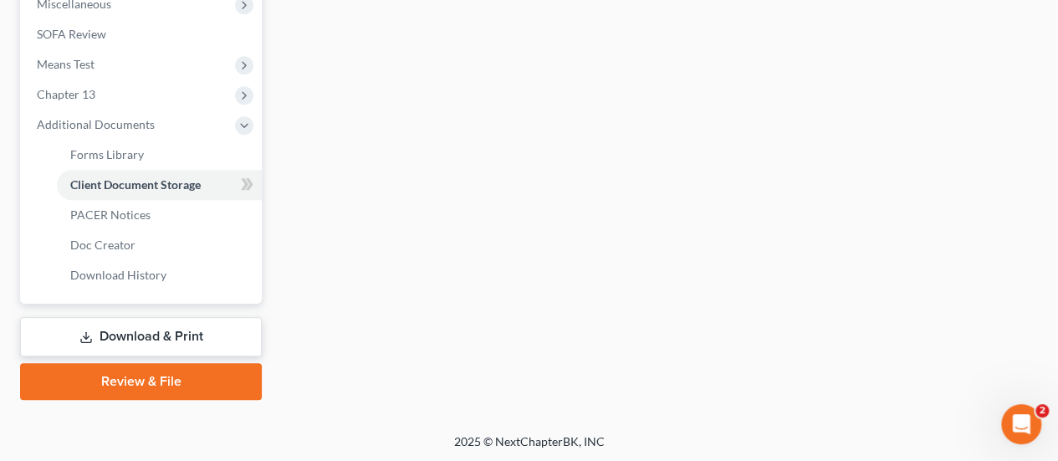
click at [166, 376] on link "Review & File" at bounding box center [141, 381] width 242 height 37
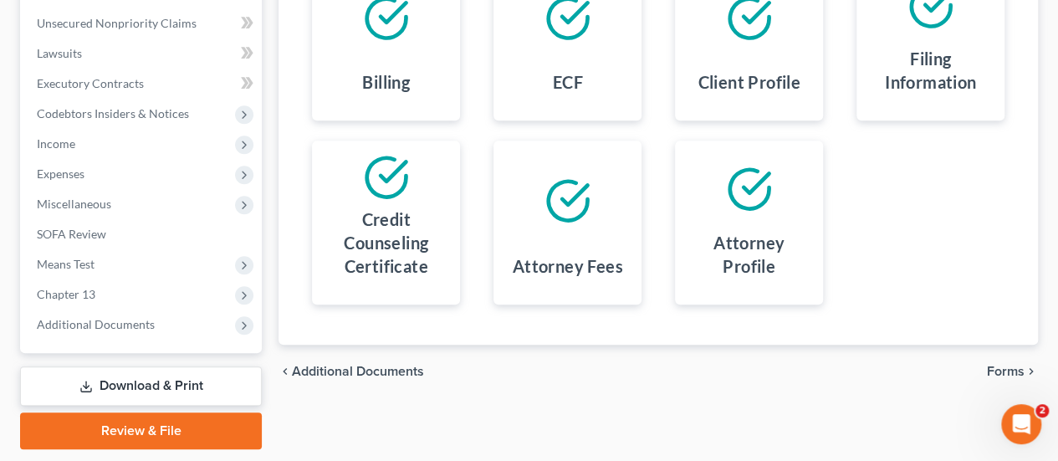
scroll to position [456, 0]
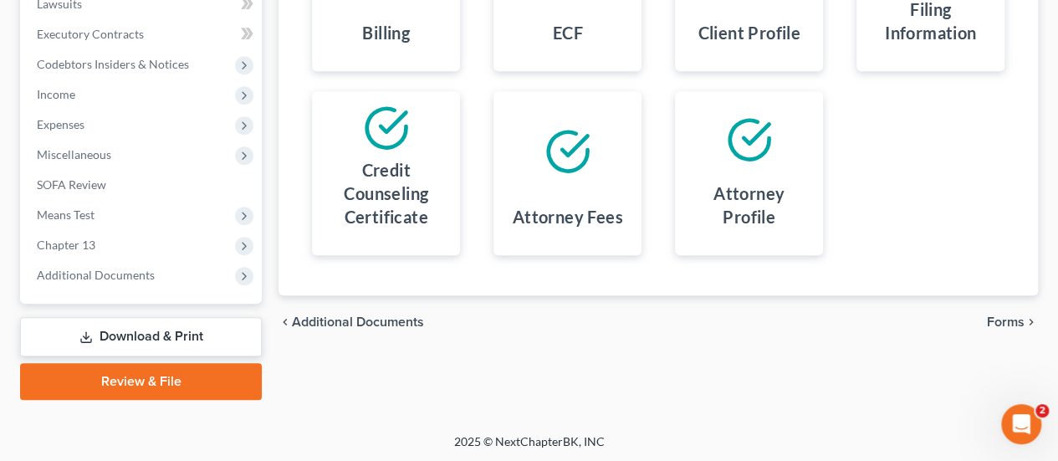
click at [1010, 315] on span "Forms" at bounding box center [1006, 321] width 38 height 13
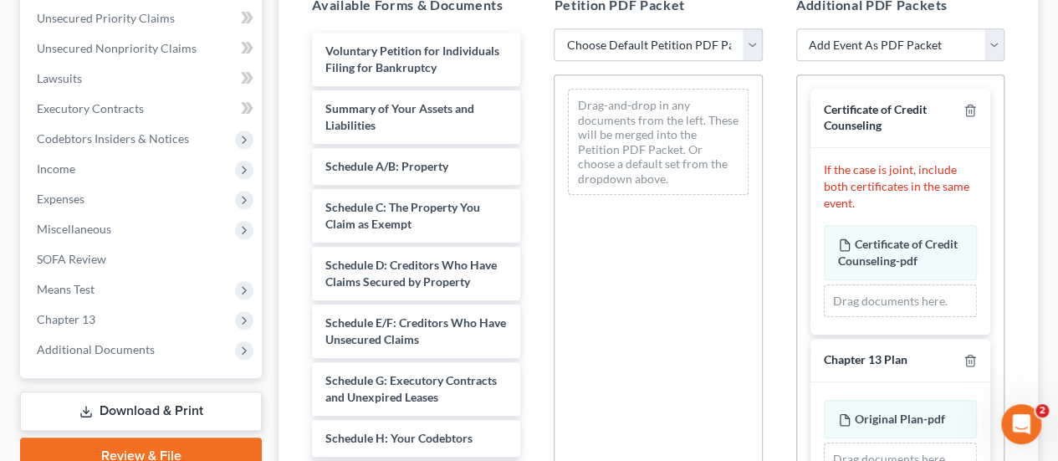
scroll to position [289, 0]
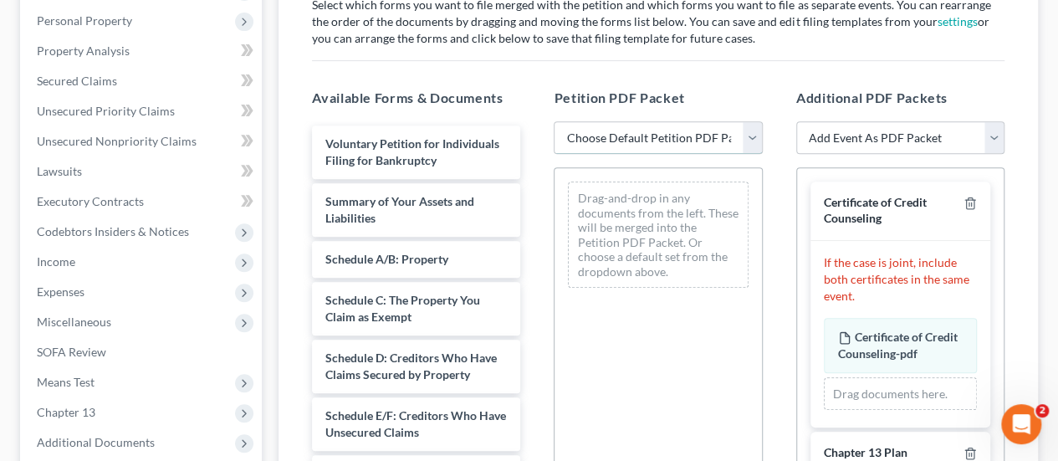
drag, startPoint x: 623, startPoint y: 133, endPoint x: 623, endPoint y: 146, distance: 13.4
click at [623, 133] on select "Choose Default Petition PDF Packet Emergency Filing (Voluntary Petition and Cre…" at bounding box center [658, 137] width 208 height 33
click at [554, 121] on select "Choose Default Petition PDF Packet Emergency Filing (Voluntary Petition and Cre…" at bounding box center [658, 137] width 208 height 33
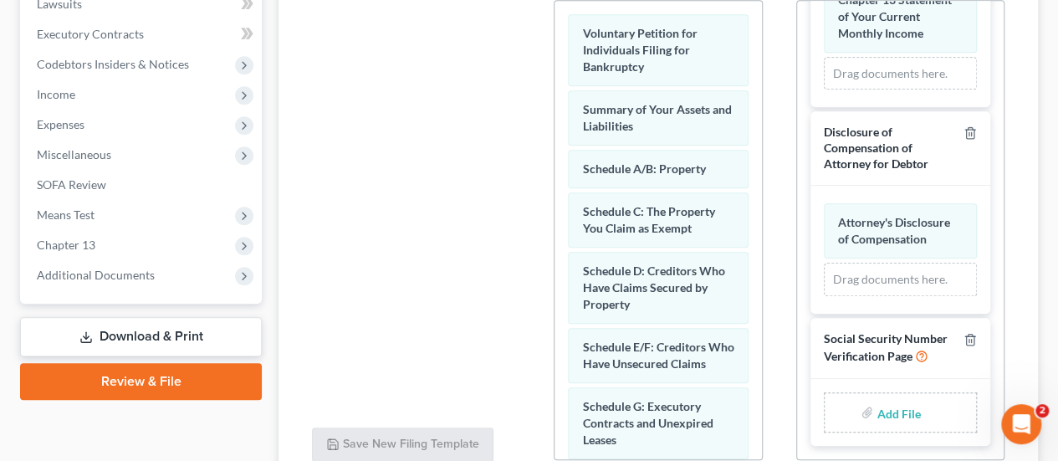
scroll to position [593, 0]
drag, startPoint x: 880, startPoint y: 411, endPoint x: 444, endPoint y: 243, distance: 466.8
click at [879, 411] on input "file" at bounding box center [897, 412] width 40 height 30
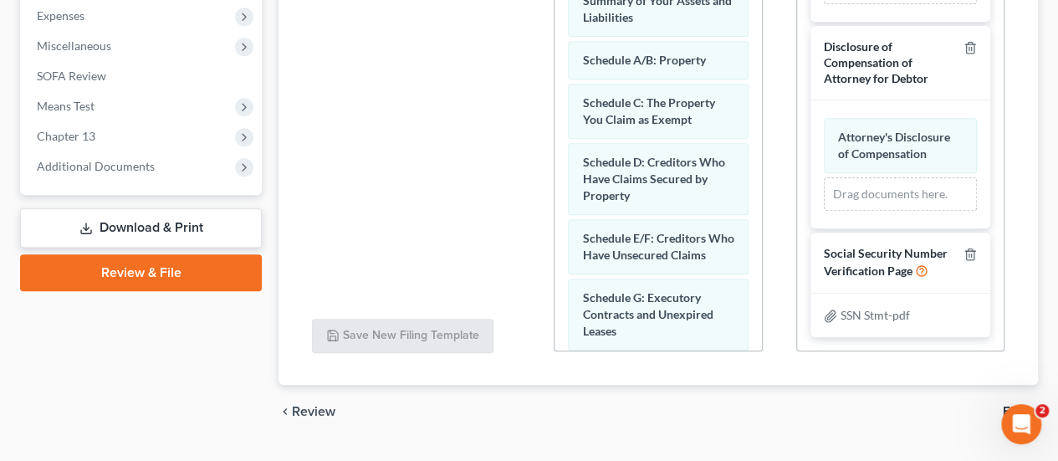
scroll to position [604, 0]
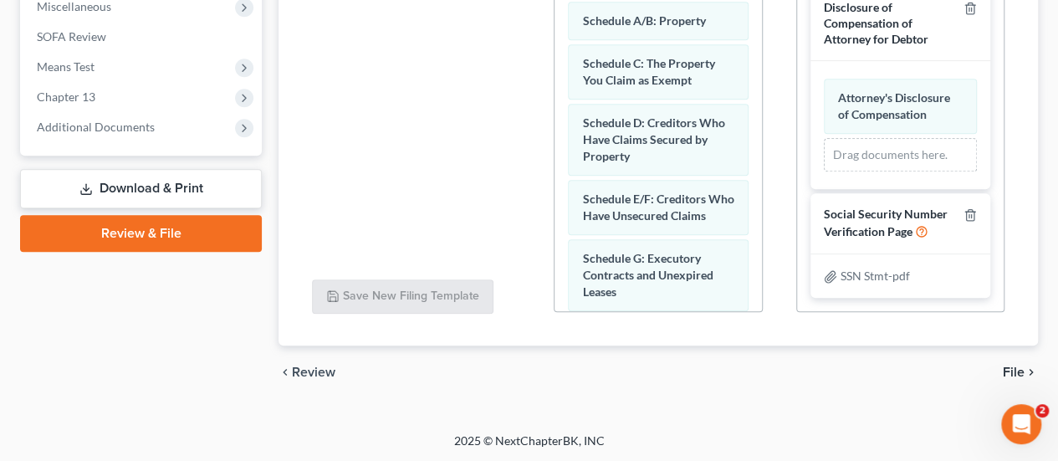
click at [1011, 366] on span "File" at bounding box center [1014, 372] width 22 height 13
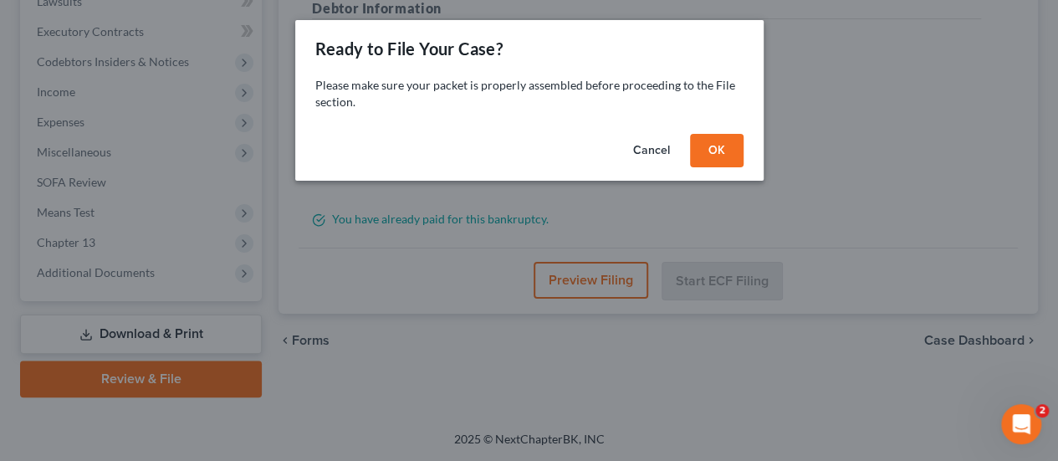
scroll to position [456, 0]
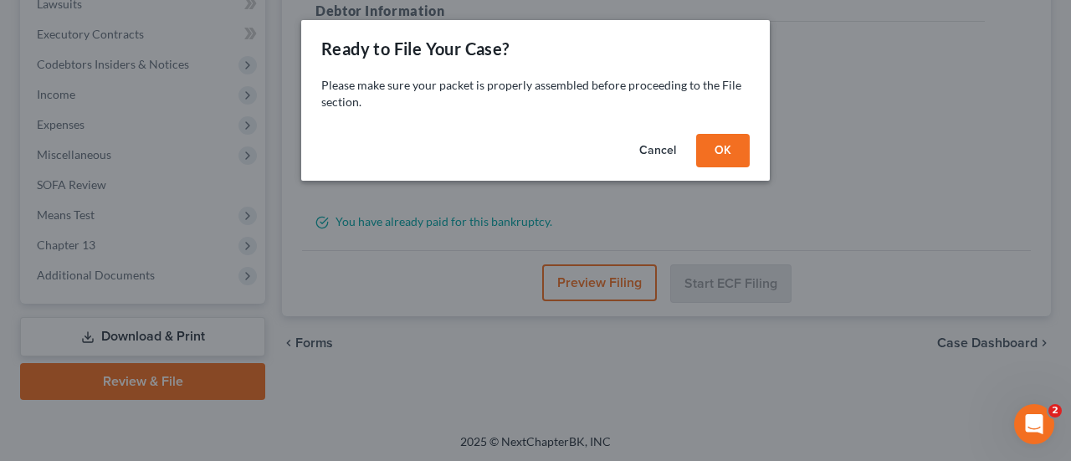
click at [730, 151] on button "OK" at bounding box center [723, 150] width 54 height 33
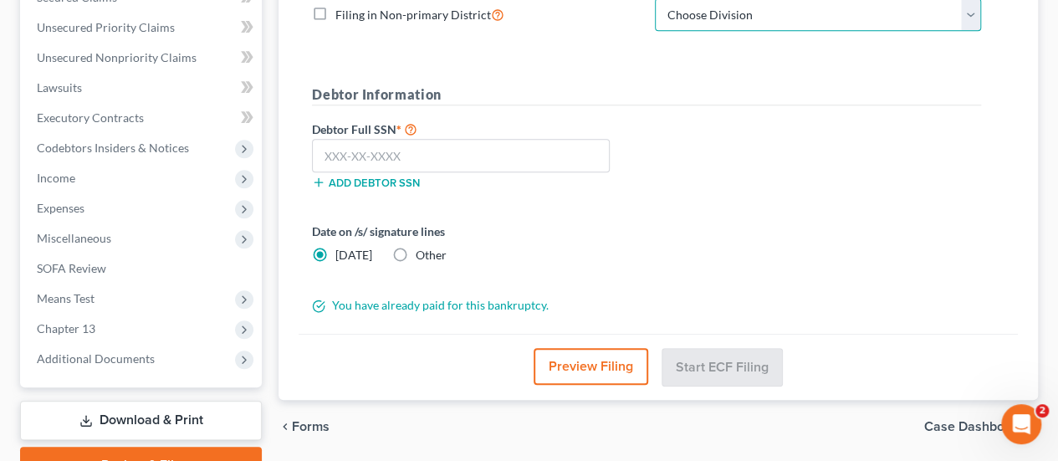
scroll to position [369, 0]
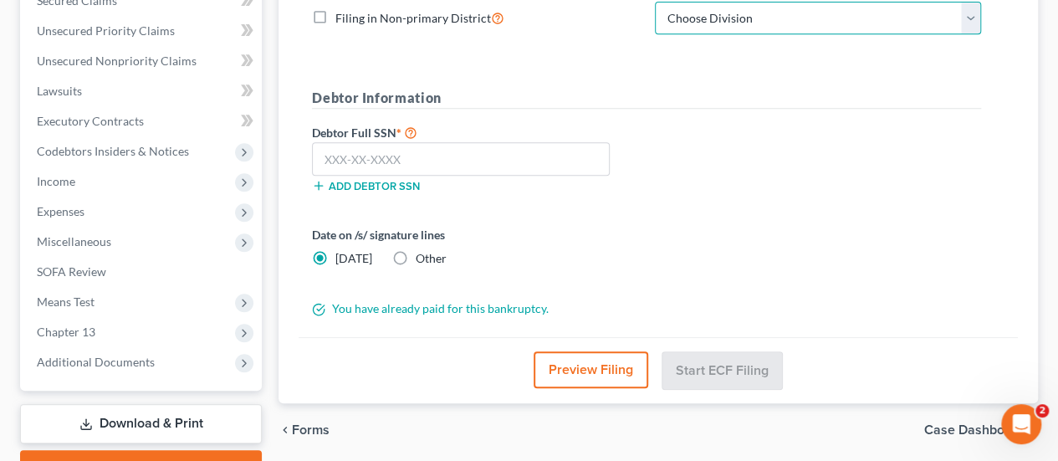
drag, startPoint x: 715, startPoint y: 15, endPoint x: 713, endPoint y: 31, distance: 16.1
click at [715, 15] on select "Choose Division Baltimore Greenbelt" at bounding box center [818, 18] width 326 height 33
click at [655, 2] on select "Choose Division Baltimore Greenbelt" at bounding box center [818, 18] width 326 height 33
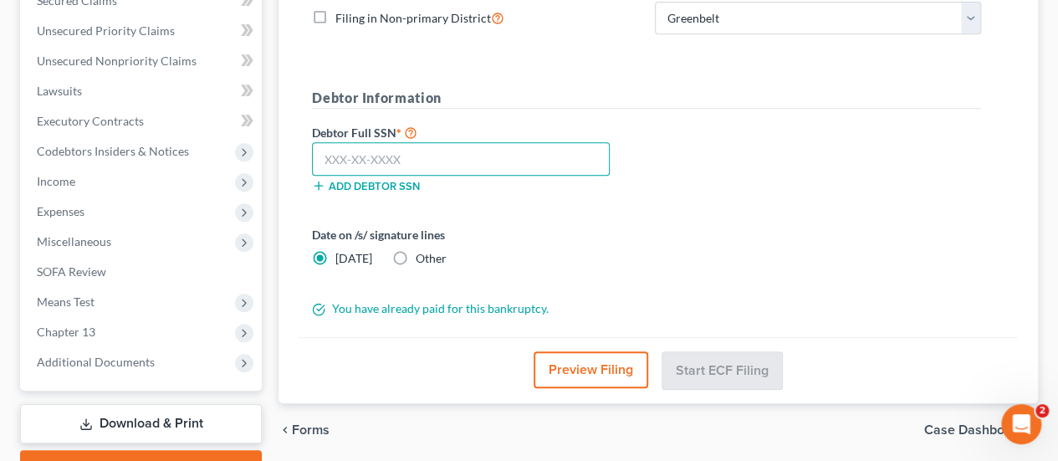
click at [347, 166] on input "text" at bounding box center [461, 158] width 298 height 33
click at [398, 162] on input "text" at bounding box center [461, 158] width 298 height 33
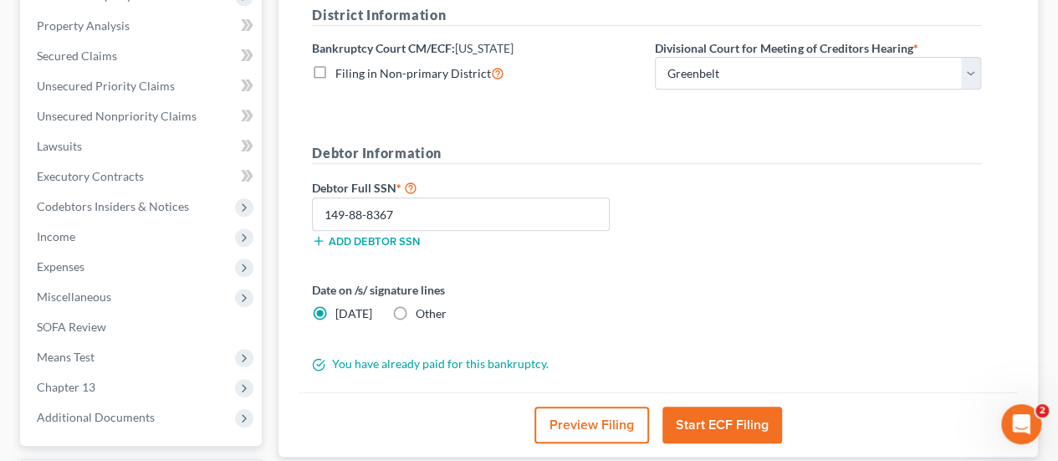
scroll to position [453, 0]
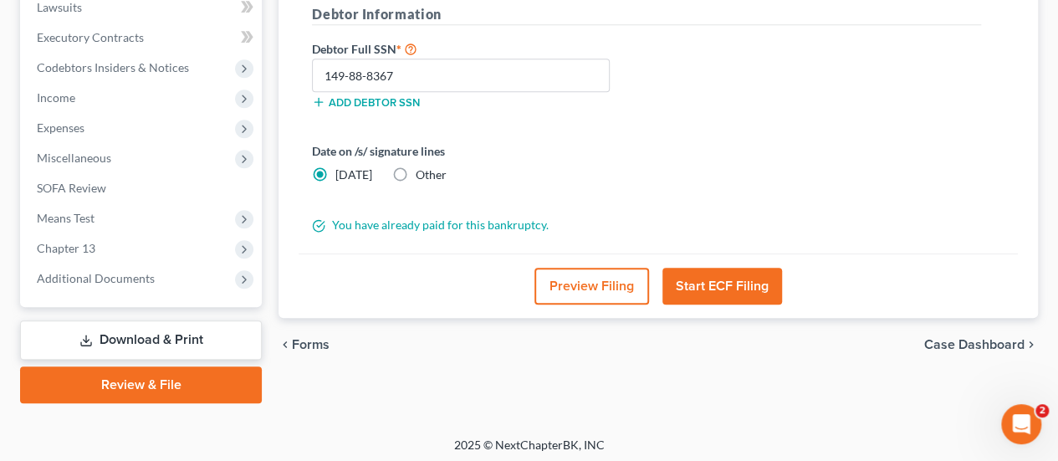
click at [724, 296] on button "Start ECF Filing" at bounding box center [723, 286] width 120 height 37
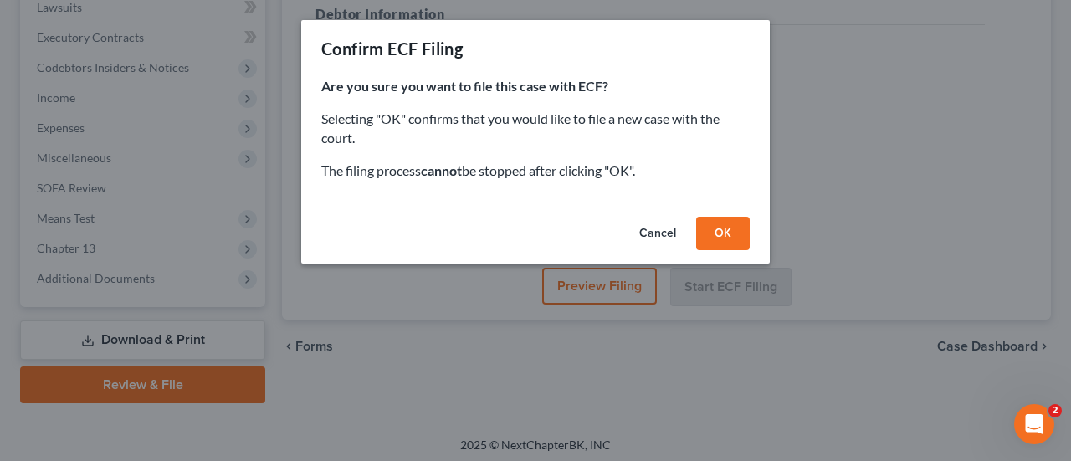
click at [714, 240] on button "OK" at bounding box center [723, 233] width 54 height 33
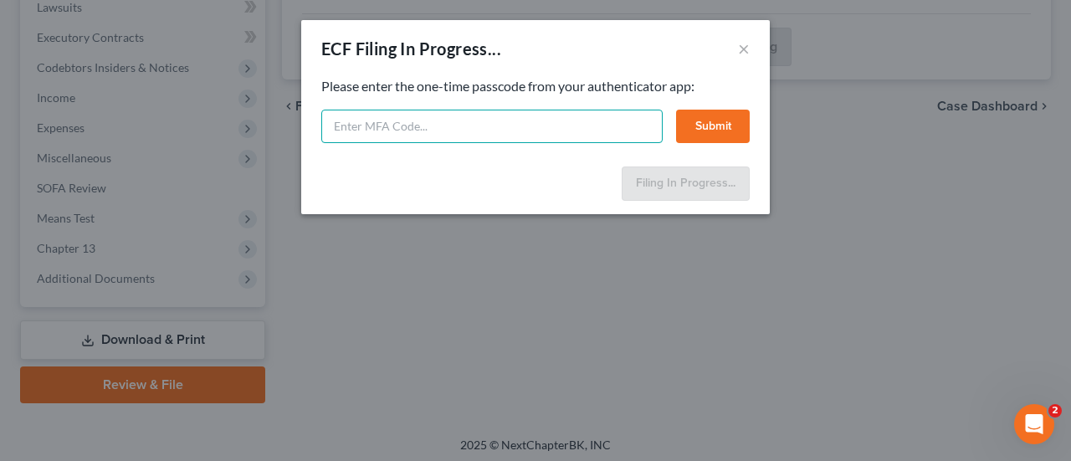
click at [422, 116] on input "text" at bounding box center [491, 126] width 341 height 33
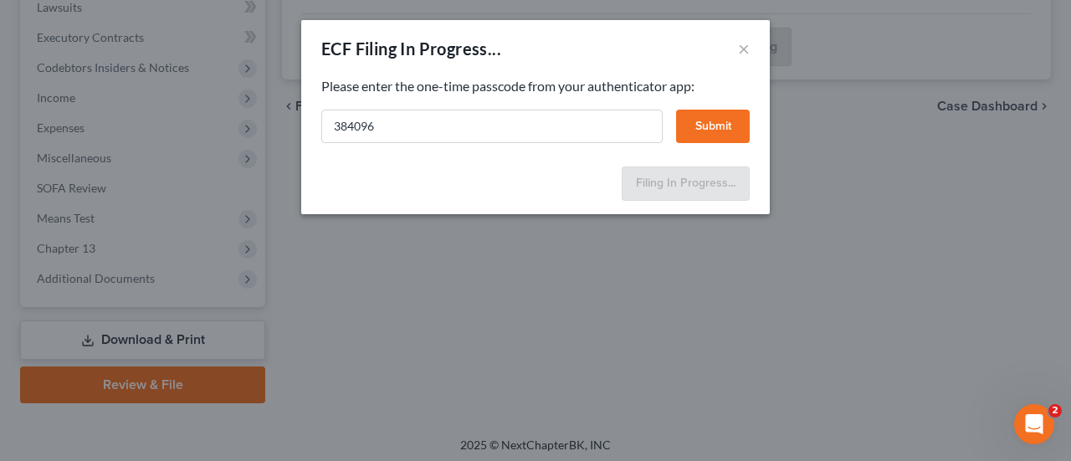
click at [735, 124] on button "Submit" at bounding box center [713, 126] width 74 height 33
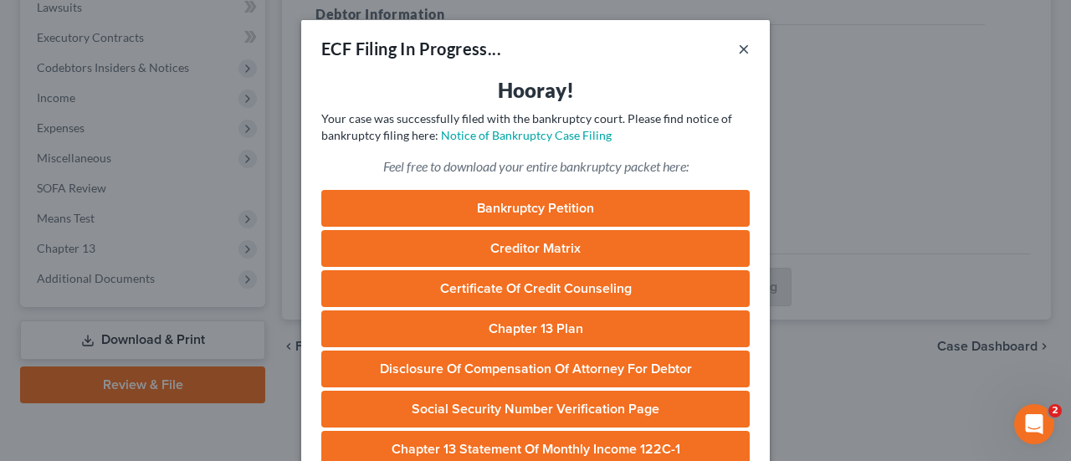
drag, startPoint x: 740, startPoint y: 43, endPoint x: 450, endPoint y: 199, distance: 329.0
click at [740, 43] on button "×" at bounding box center [744, 48] width 12 height 20
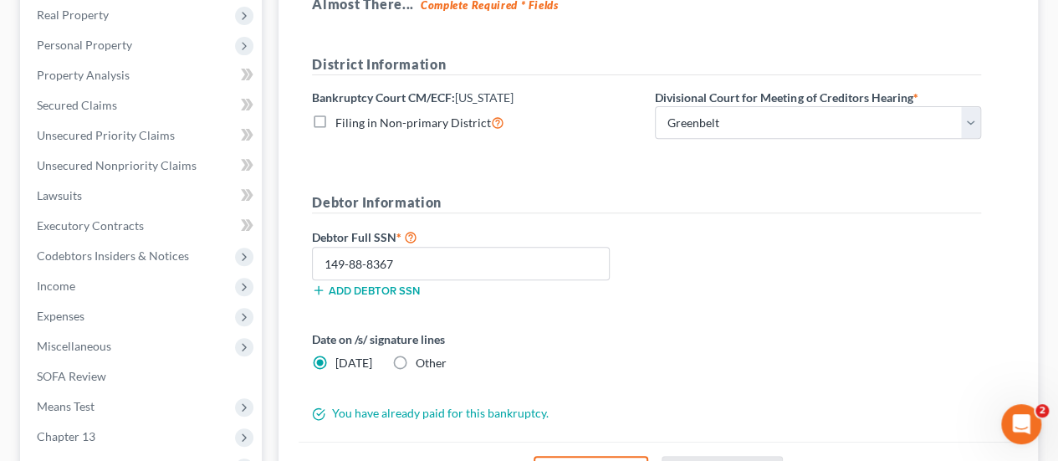
scroll to position [0, 0]
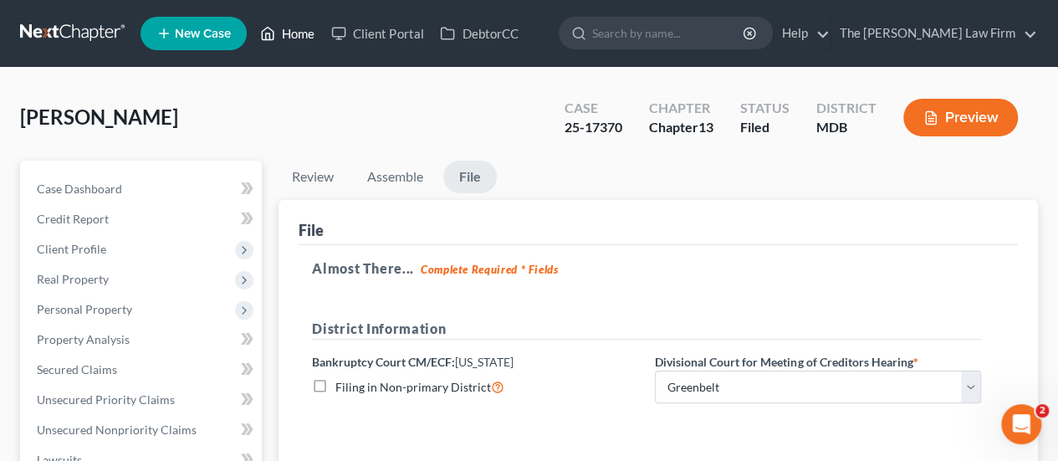
drag, startPoint x: 303, startPoint y: 28, endPoint x: 485, endPoint y: 91, distance: 193.1
click at [303, 28] on link "Home" at bounding box center [287, 33] width 71 height 30
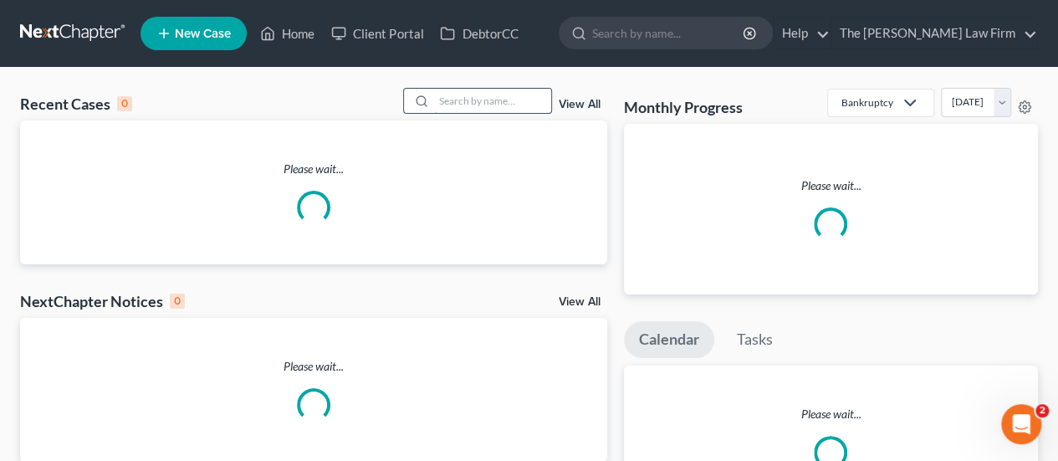
click at [473, 105] on input "search" at bounding box center [492, 101] width 117 height 24
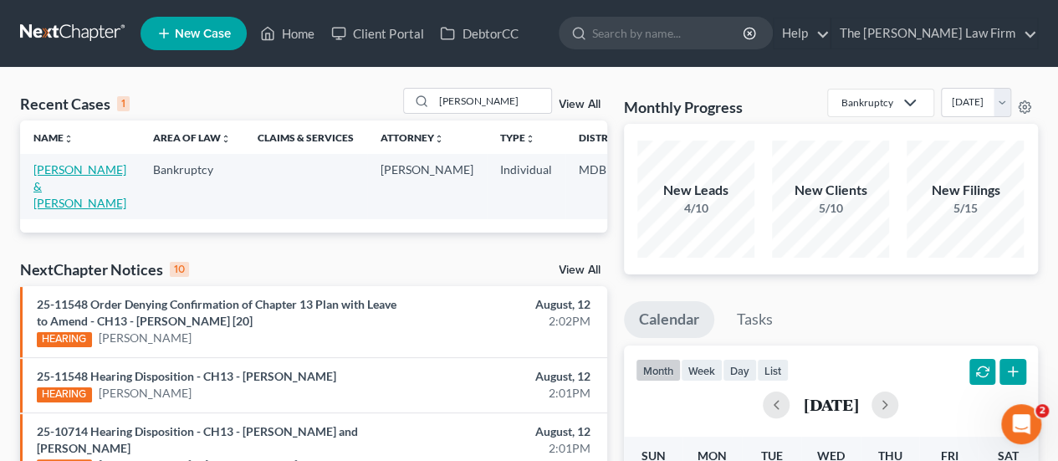
click at [60, 176] on link "[PERSON_NAME] & [PERSON_NAME]" at bounding box center [79, 186] width 93 height 48
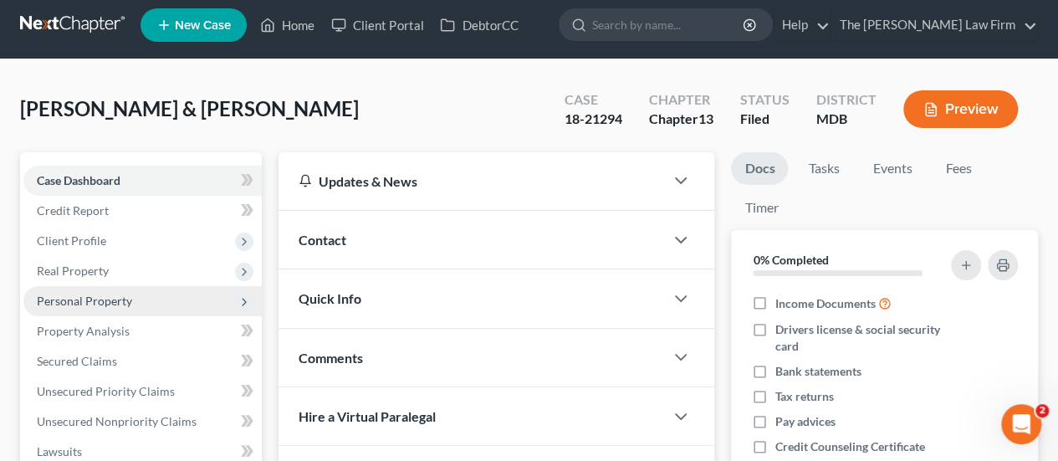
scroll to position [586, 0]
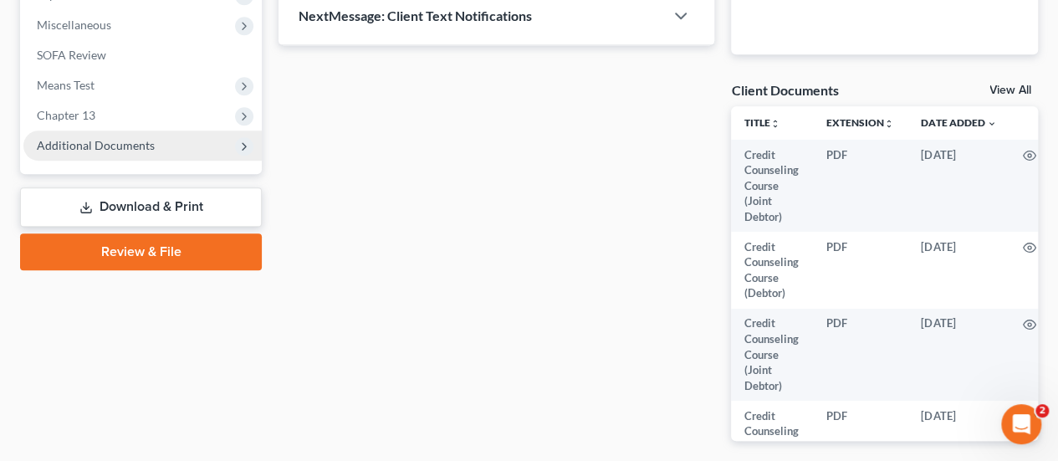
click at [120, 150] on span "Additional Documents" at bounding box center [96, 145] width 118 height 14
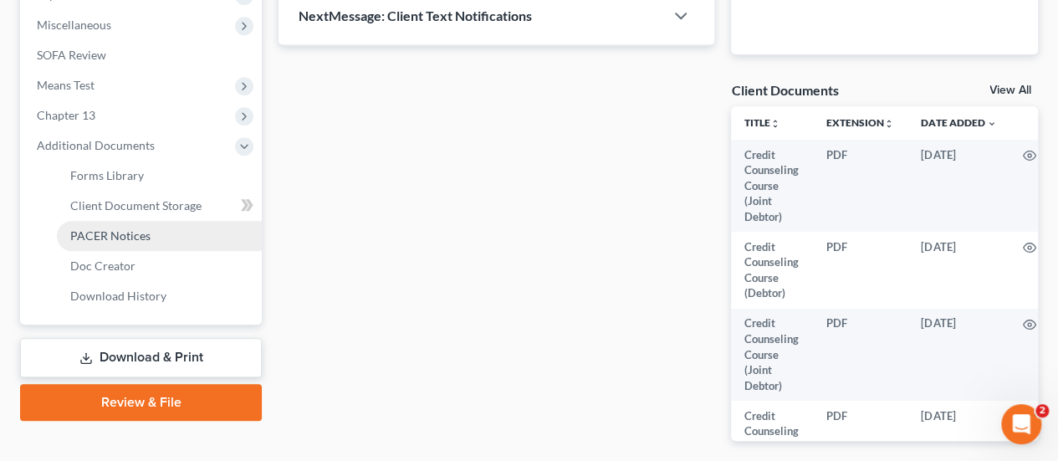
click at [112, 235] on span "PACER Notices" at bounding box center [110, 235] width 80 height 14
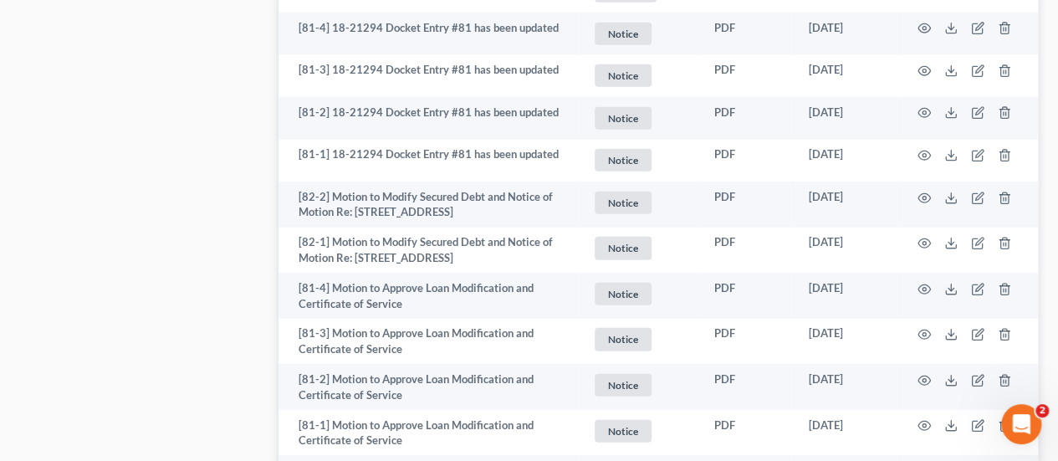
scroll to position [2091, 0]
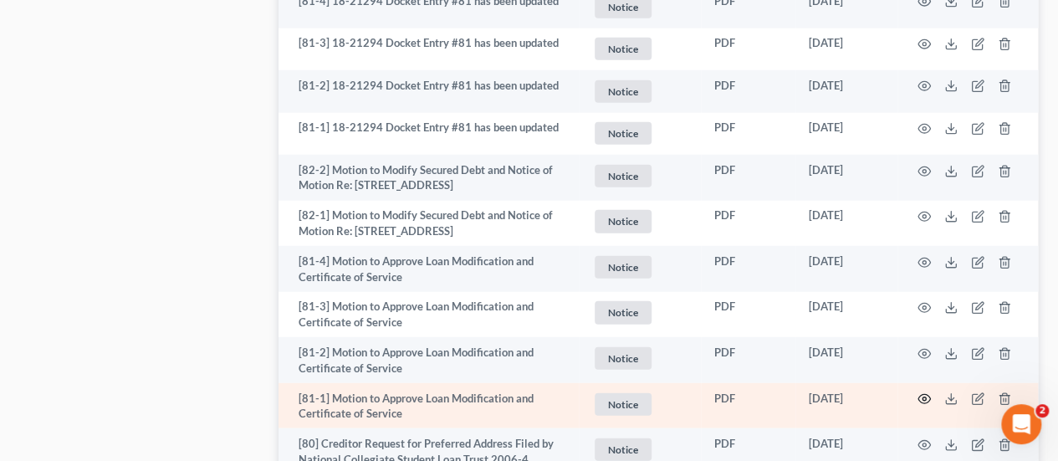
drag, startPoint x: 226, startPoint y: 352, endPoint x: 929, endPoint y: 317, distance: 703.6
click at [226, 352] on div "Case Dashboard Payments Invoices Payments Payments Credit Report Client Profile" at bounding box center [141, 74] width 258 height 4011
click at [926, 392] on icon "button" at bounding box center [924, 398] width 13 height 13
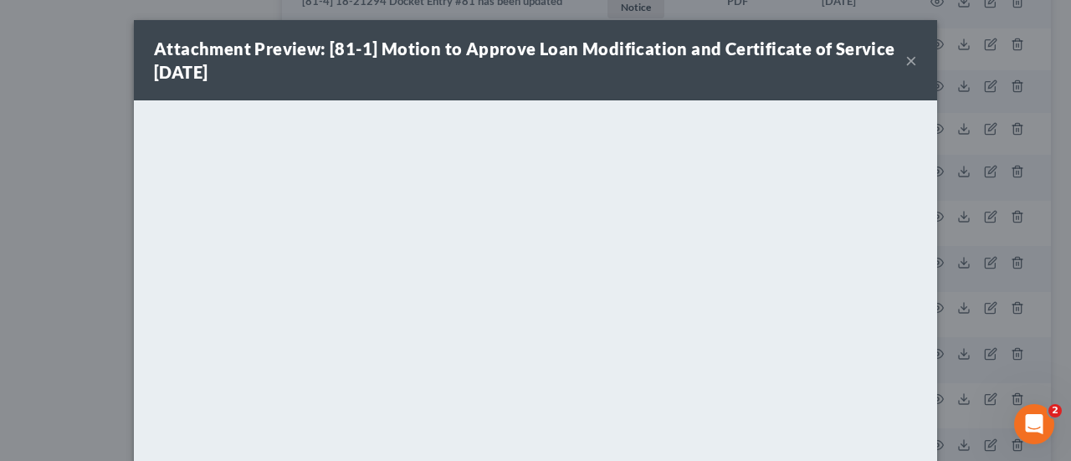
click at [905, 63] on button "×" at bounding box center [911, 60] width 12 height 20
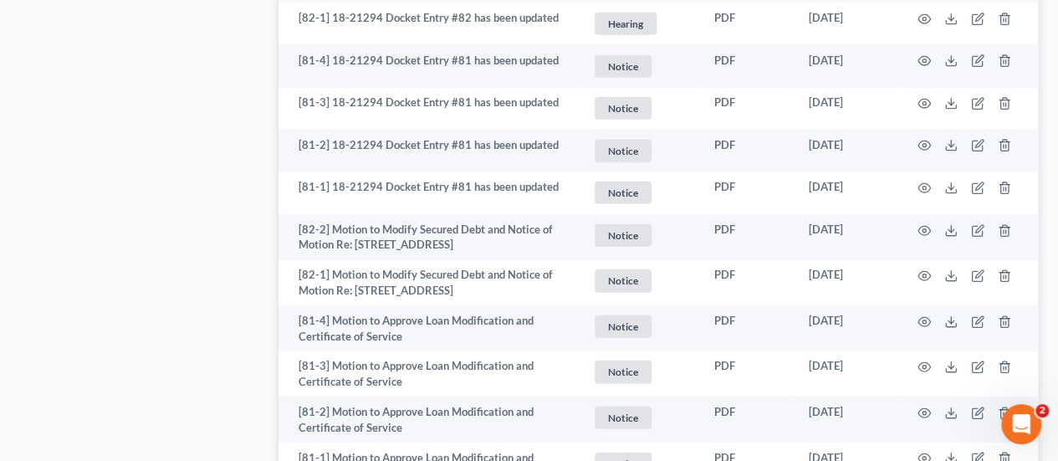
scroll to position [2008, 0]
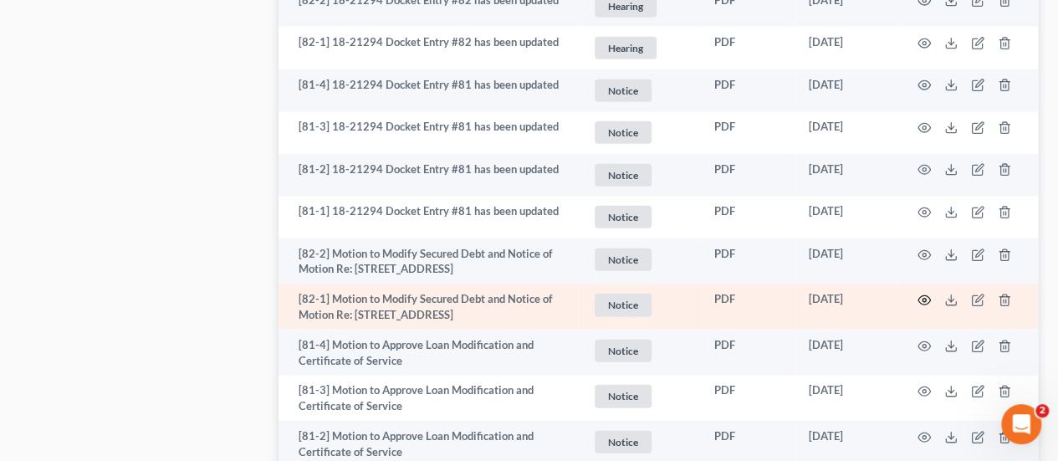
click at [929, 296] on icon "button" at bounding box center [925, 300] width 13 height 9
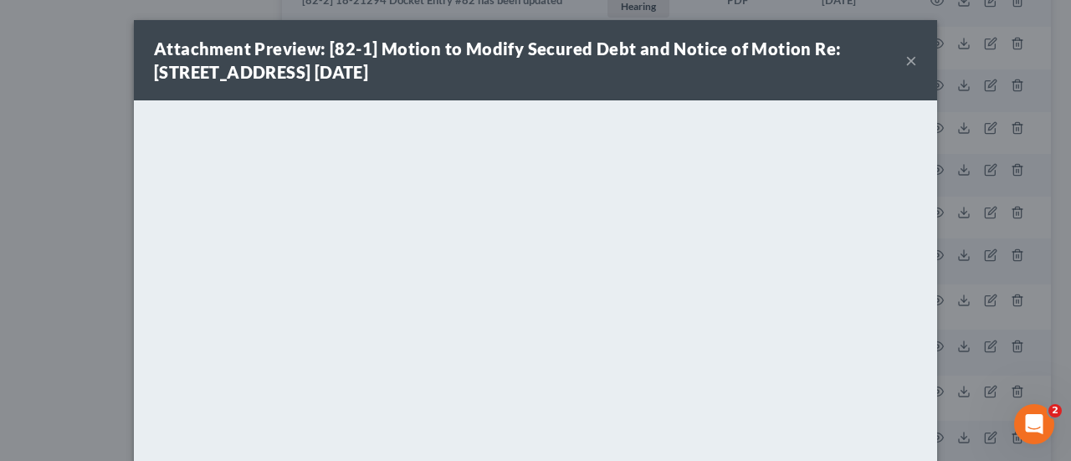
click at [905, 67] on button "×" at bounding box center [911, 60] width 12 height 20
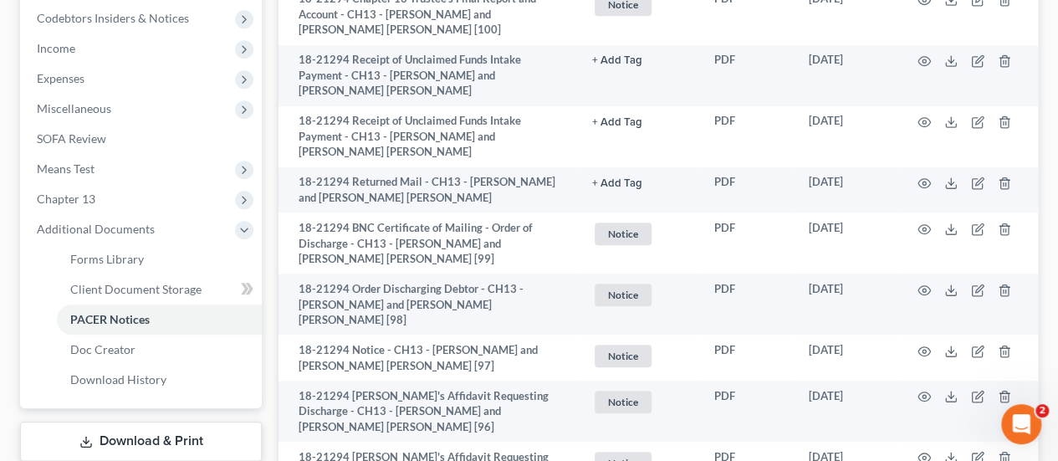
scroll to position [0, 0]
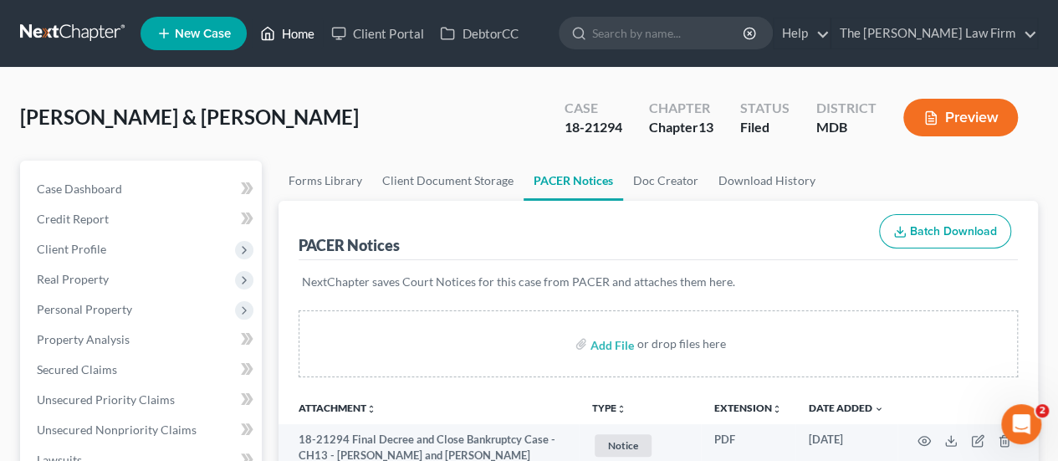
click at [294, 39] on link "Home" at bounding box center [287, 33] width 71 height 30
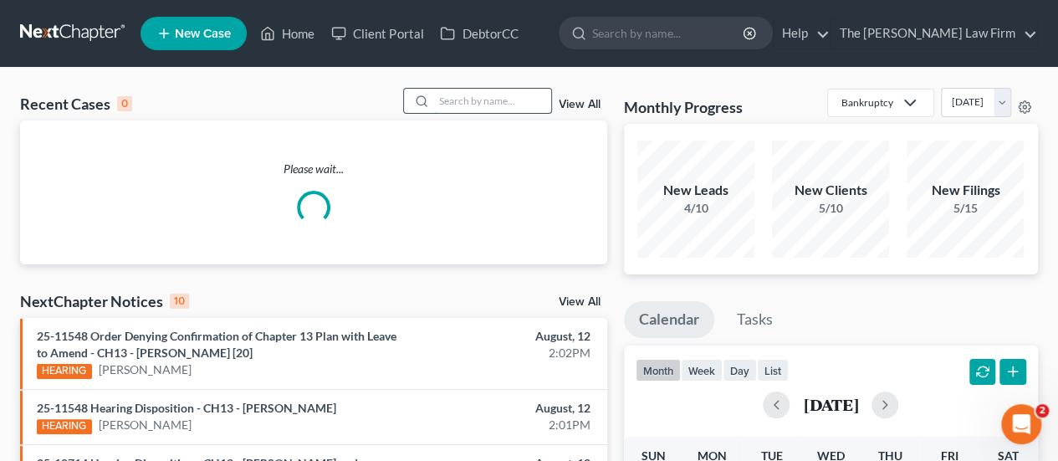
click at [484, 100] on input "search" at bounding box center [492, 101] width 117 height 24
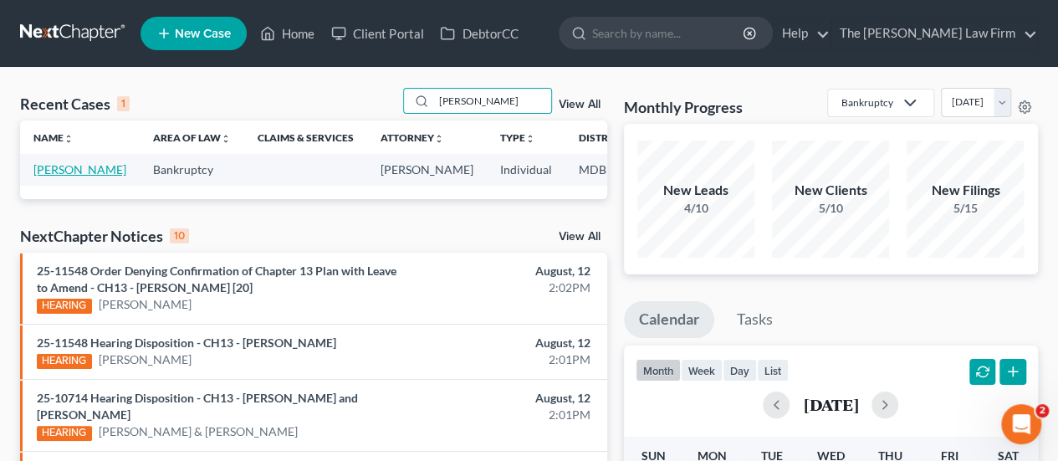
click at [67, 162] on link "[PERSON_NAME]" at bounding box center [79, 169] width 93 height 14
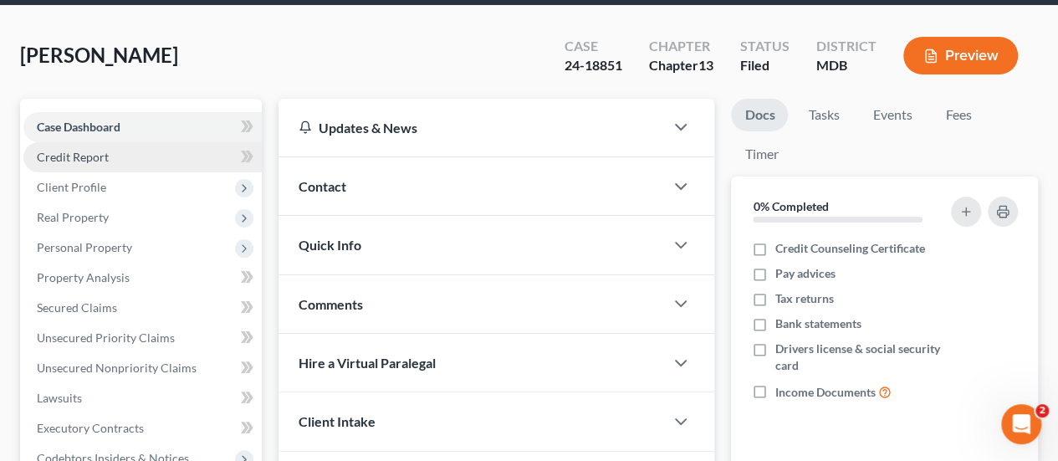
scroll to position [84, 0]
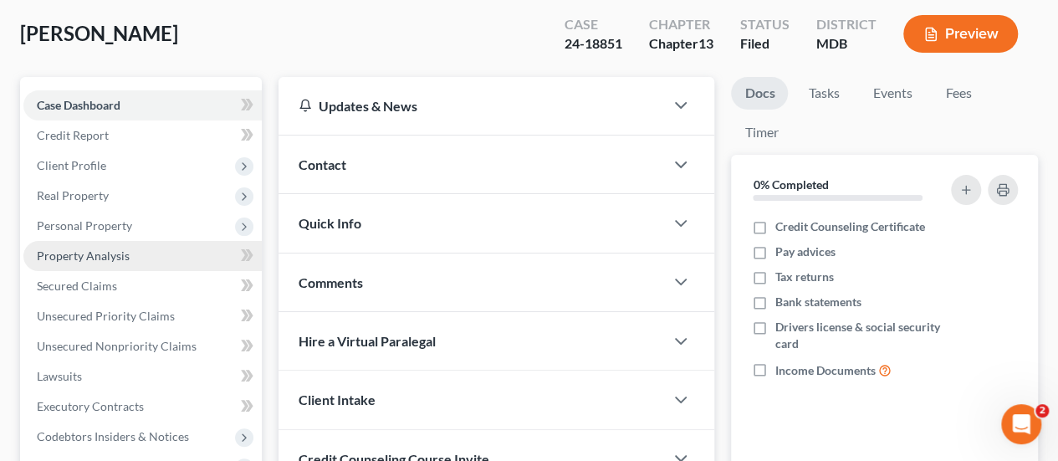
click at [95, 257] on span "Property Analysis" at bounding box center [83, 255] width 93 height 14
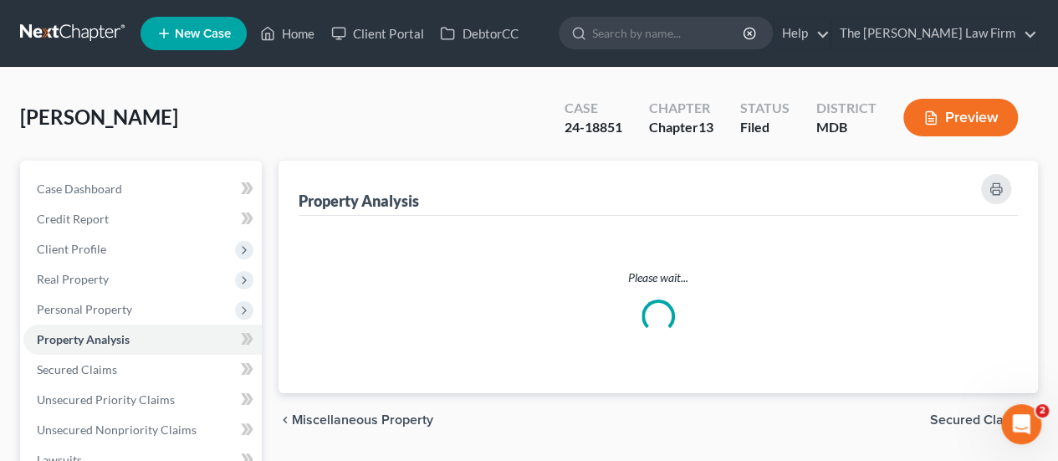
click at [310, 131] on div "[PERSON_NAME] Upgraded Case 24-18851 Chapter Chapter 13 Status Filed District M…" at bounding box center [529, 124] width 1018 height 73
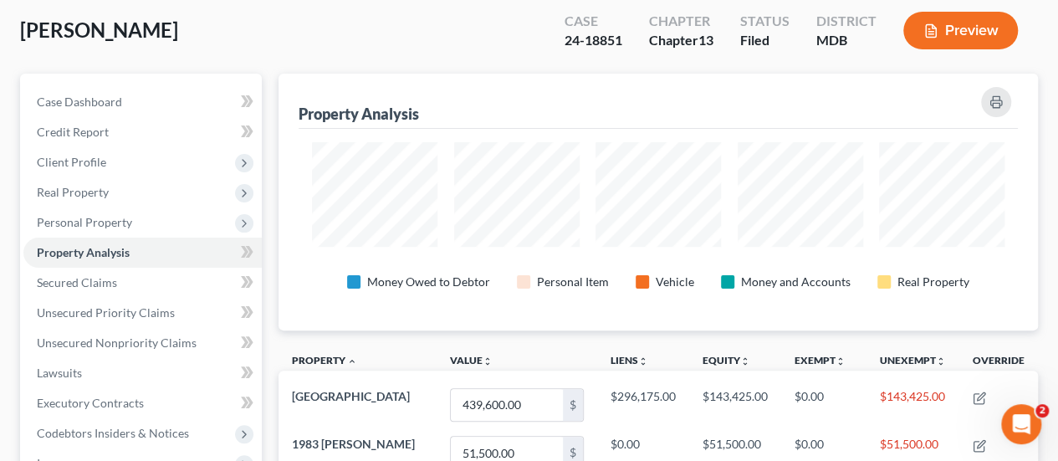
scroll to position [251, 0]
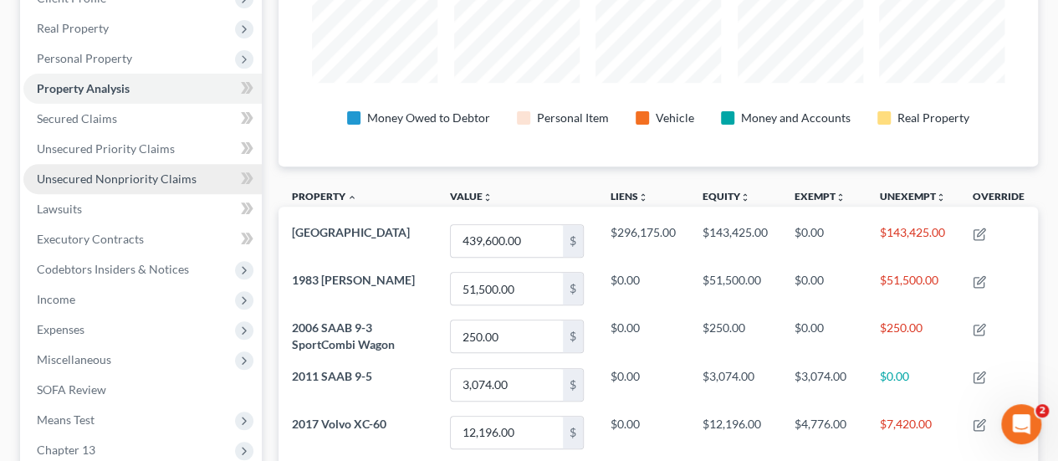
click at [99, 174] on span "Unsecured Nonpriority Claims" at bounding box center [117, 178] width 160 height 14
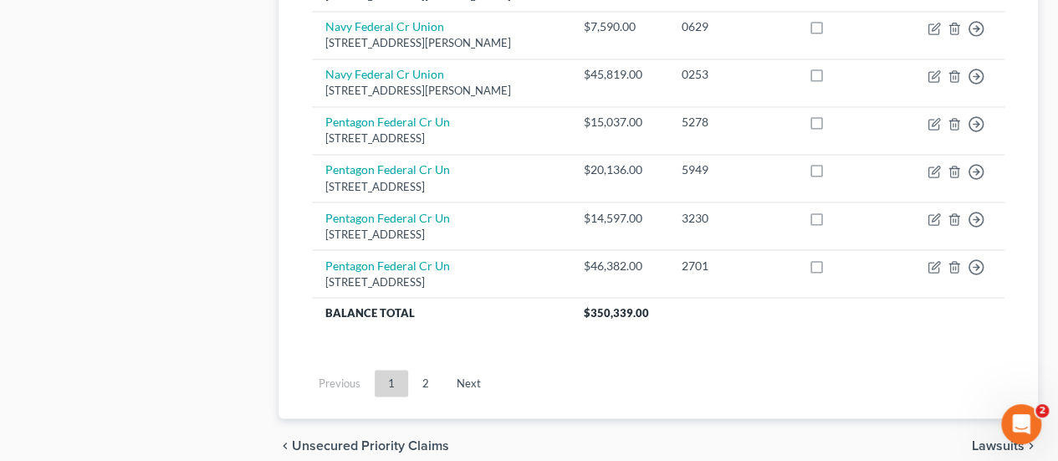
scroll to position [1466, 0]
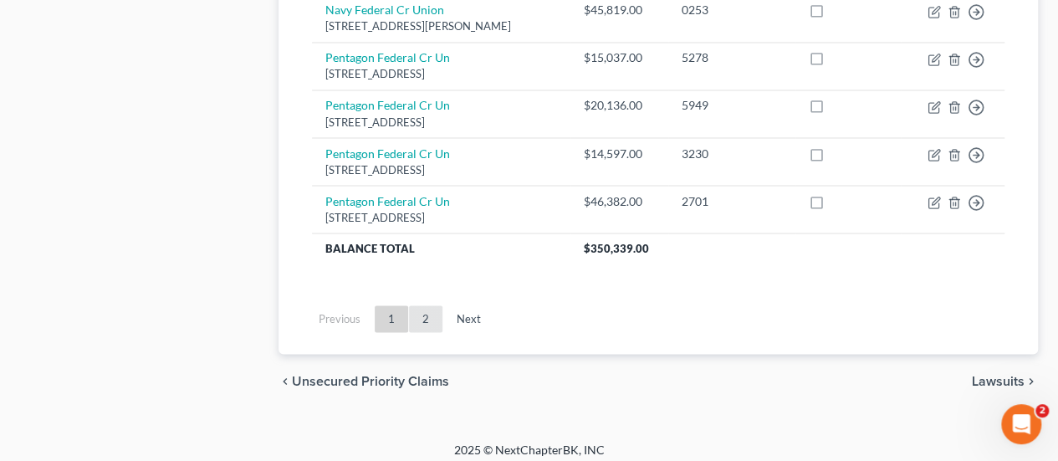
click at [422, 314] on link "2" at bounding box center [425, 318] width 33 height 27
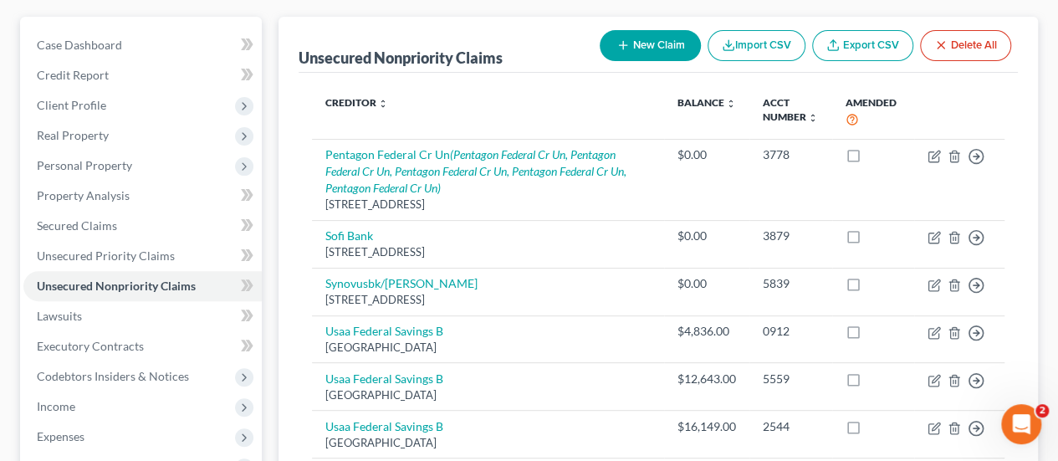
scroll to position [121, 0]
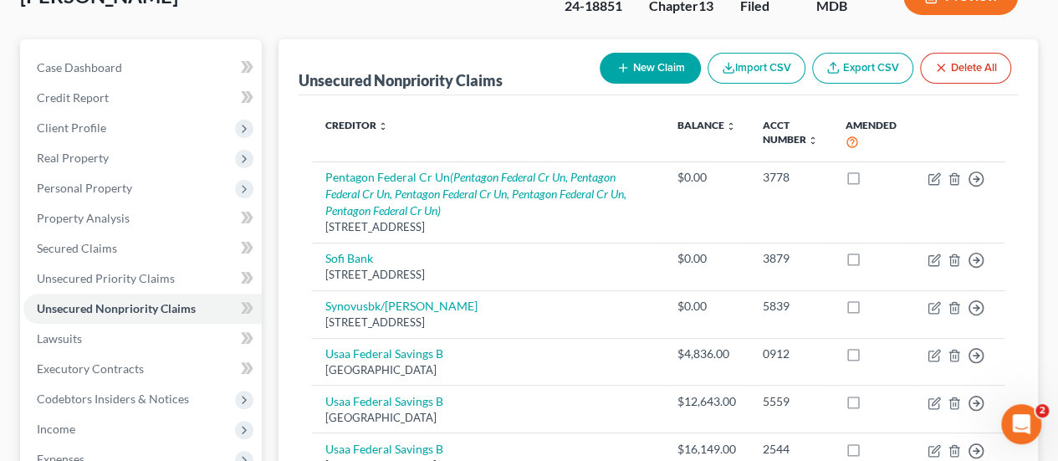
click at [516, 132] on th "Creditor expand_more expand_less unfold_more" at bounding box center [488, 135] width 352 height 53
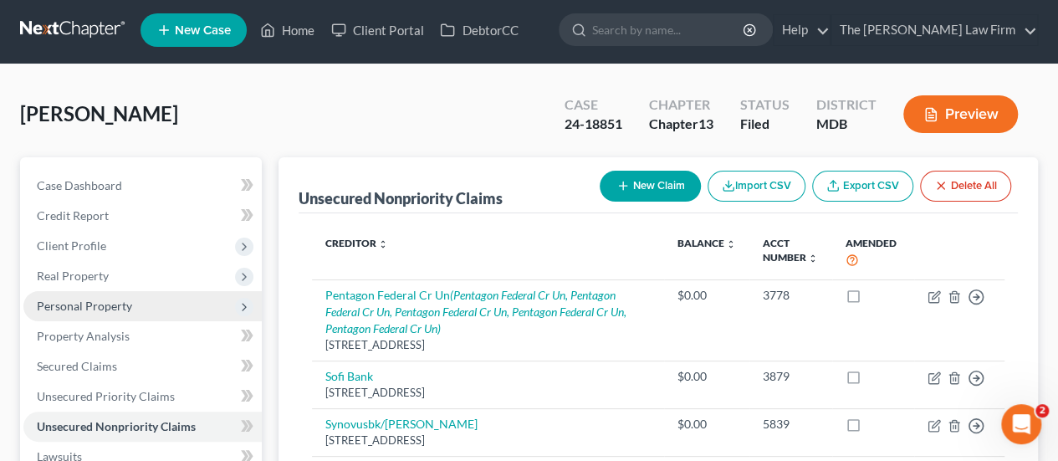
scroll to position [0, 0]
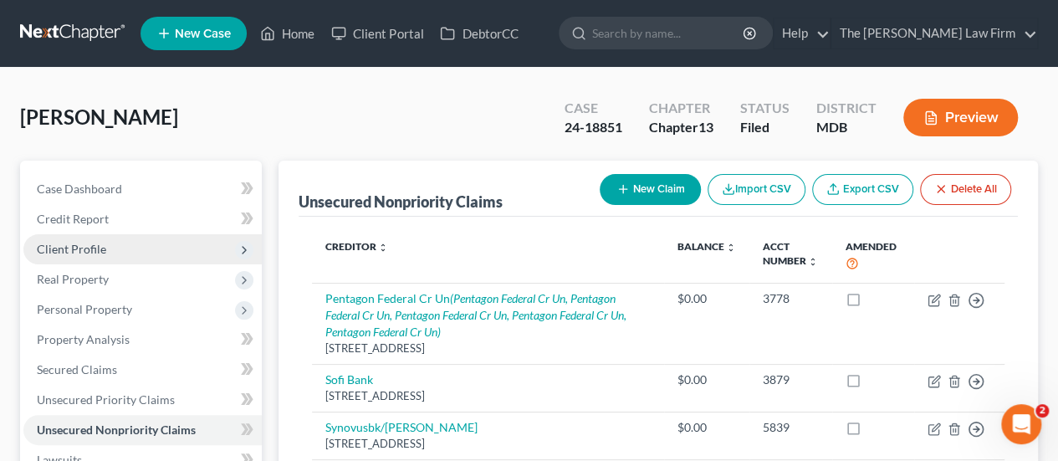
click at [89, 242] on span "Client Profile" at bounding box center [71, 249] width 69 height 14
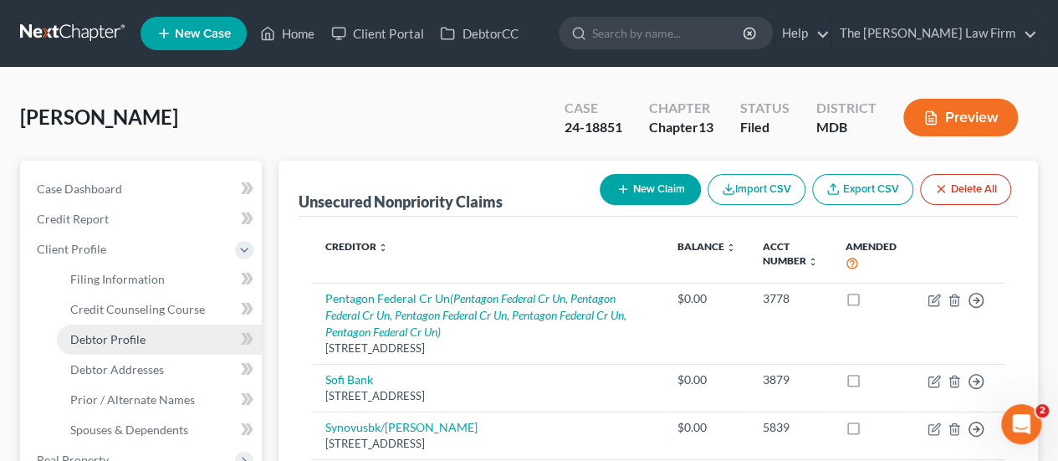
click at [105, 335] on span "Debtor Profile" at bounding box center [107, 339] width 75 height 14
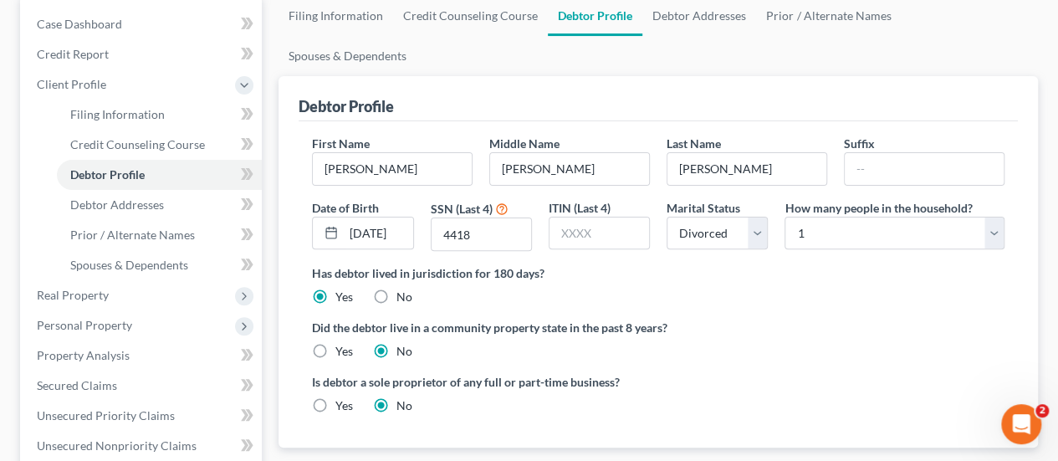
scroll to position [167, 0]
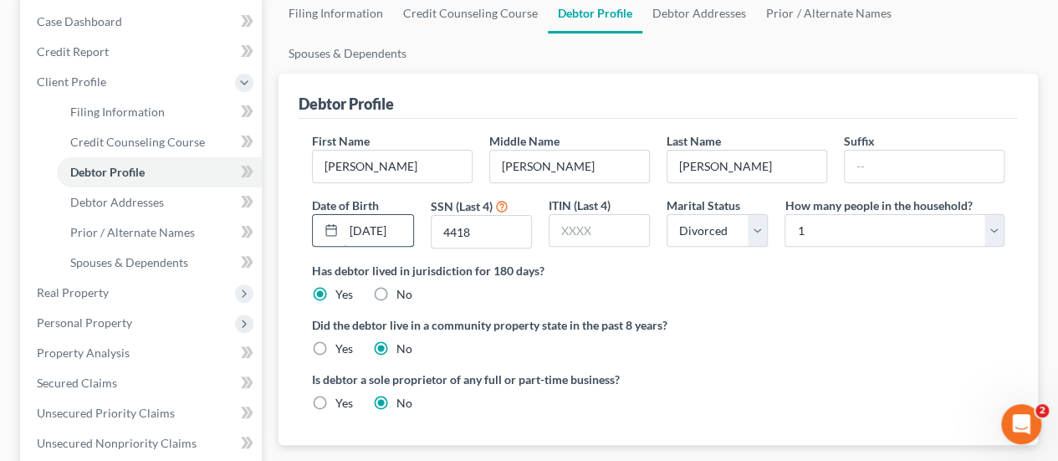
click at [384, 215] on input "[DATE]" at bounding box center [378, 231] width 69 height 32
